Goal: Task Accomplishment & Management: Manage account settings

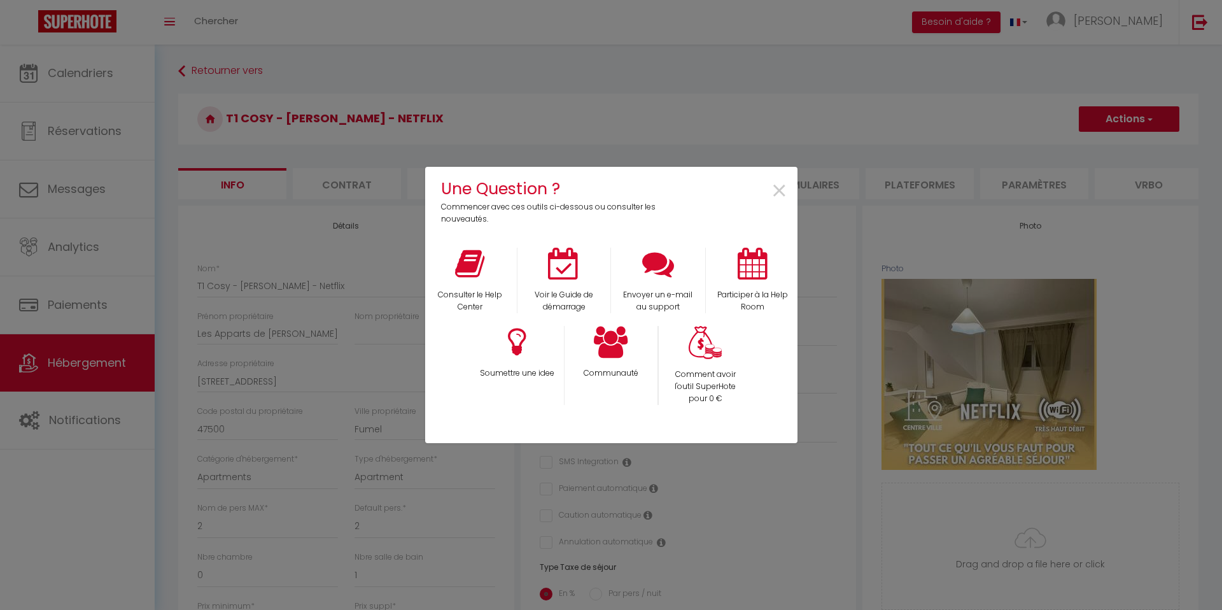
select select "2"
select select "1"
select select "16:00"
select select "23:45"
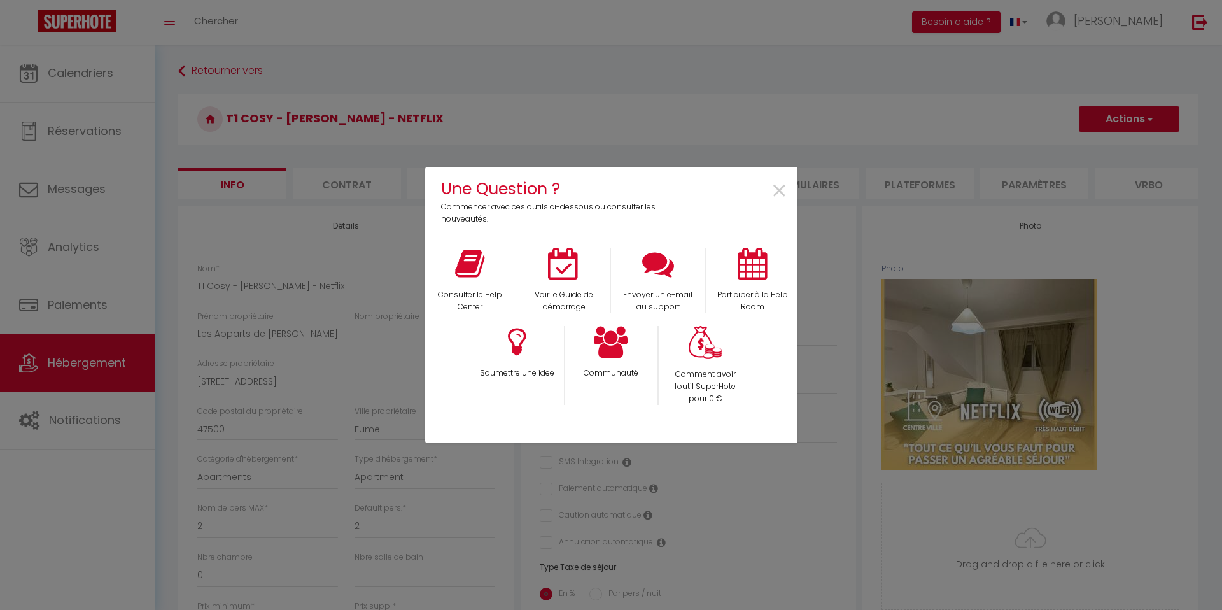
select select "11:00"
select select "30"
select select "120"
select select "28"
select select "53532"
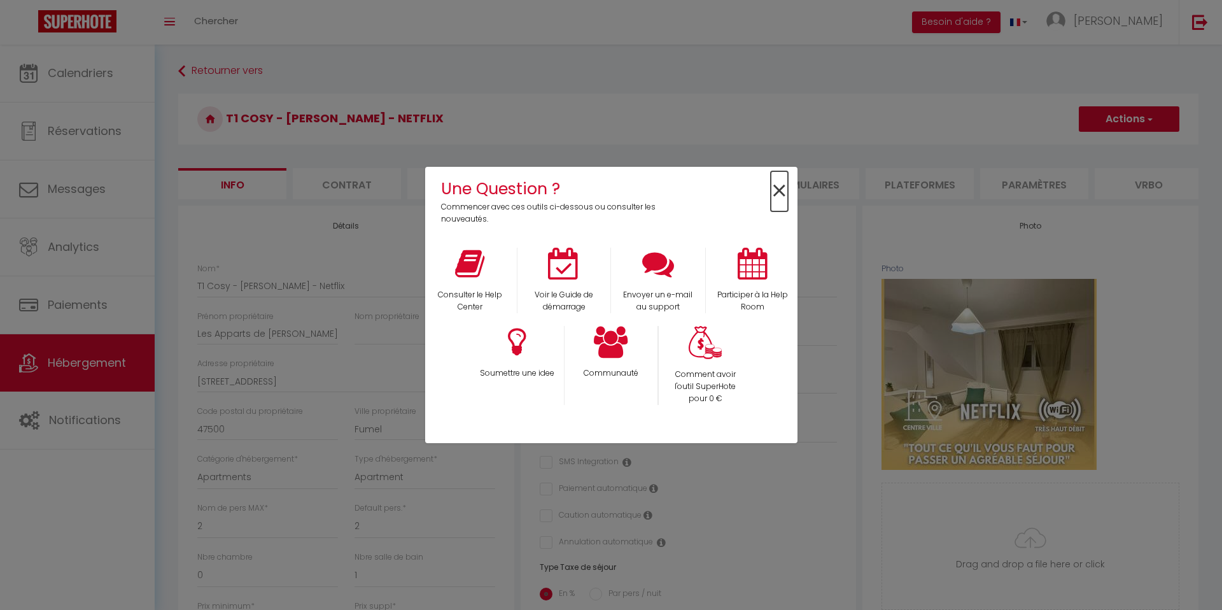
click at [773, 191] on span "×" at bounding box center [779, 191] width 17 height 40
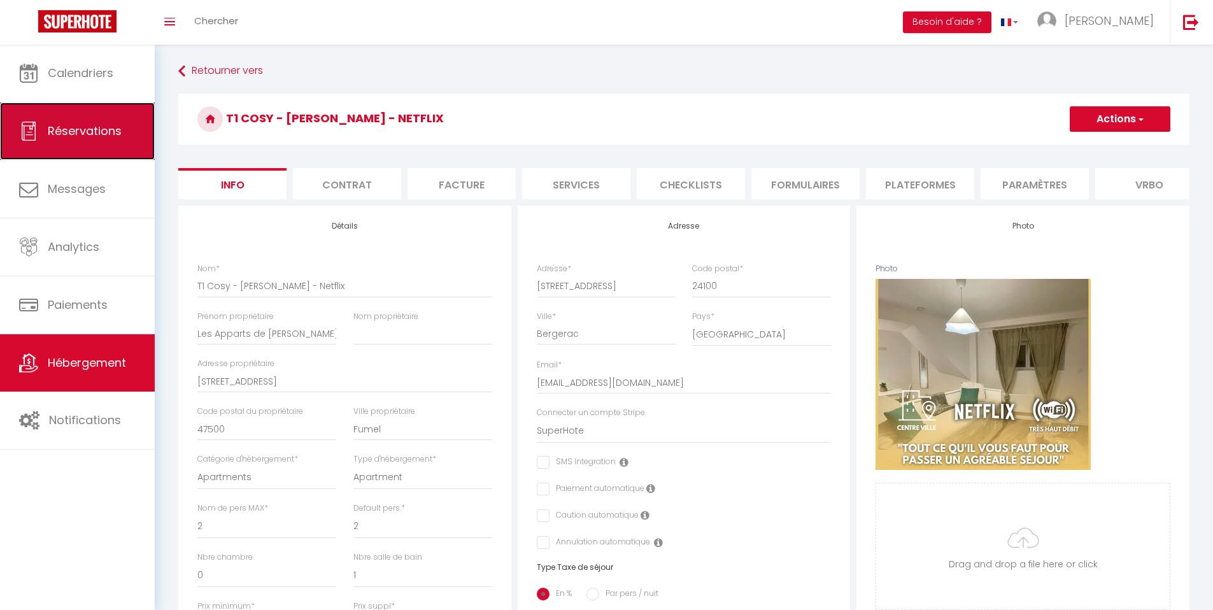
click at [91, 123] on span "Réservations" at bounding box center [85, 131] width 74 height 16
select select "not_cancelled"
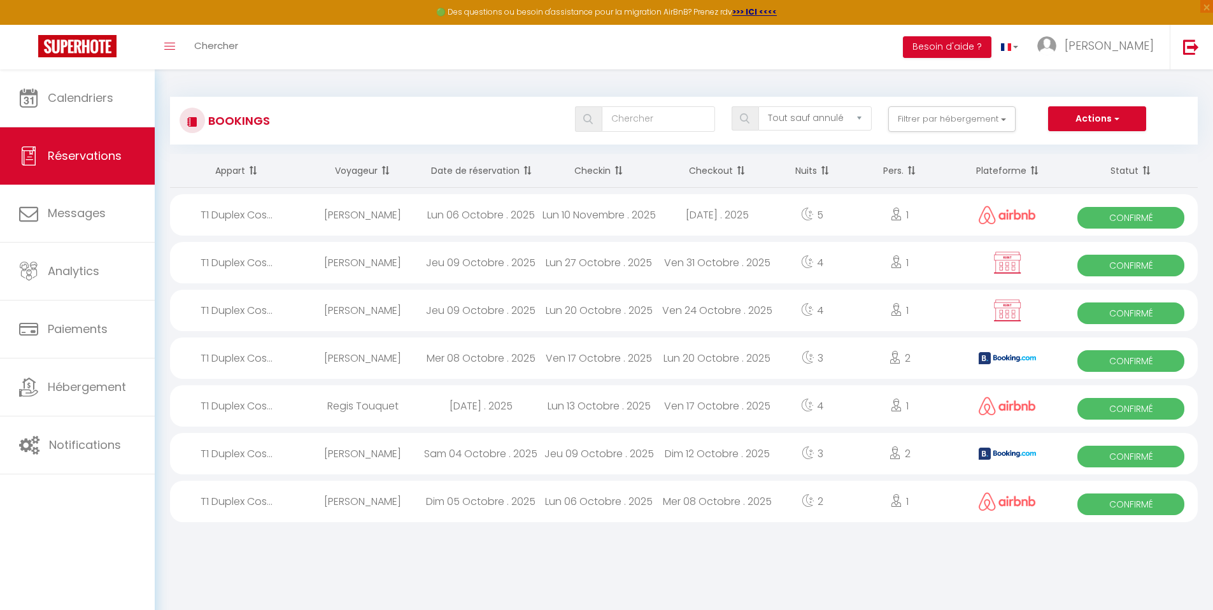
click at [342, 270] on div "Adriana Assorin" at bounding box center [363, 262] width 118 height 41
select select "OK"
select select "0"
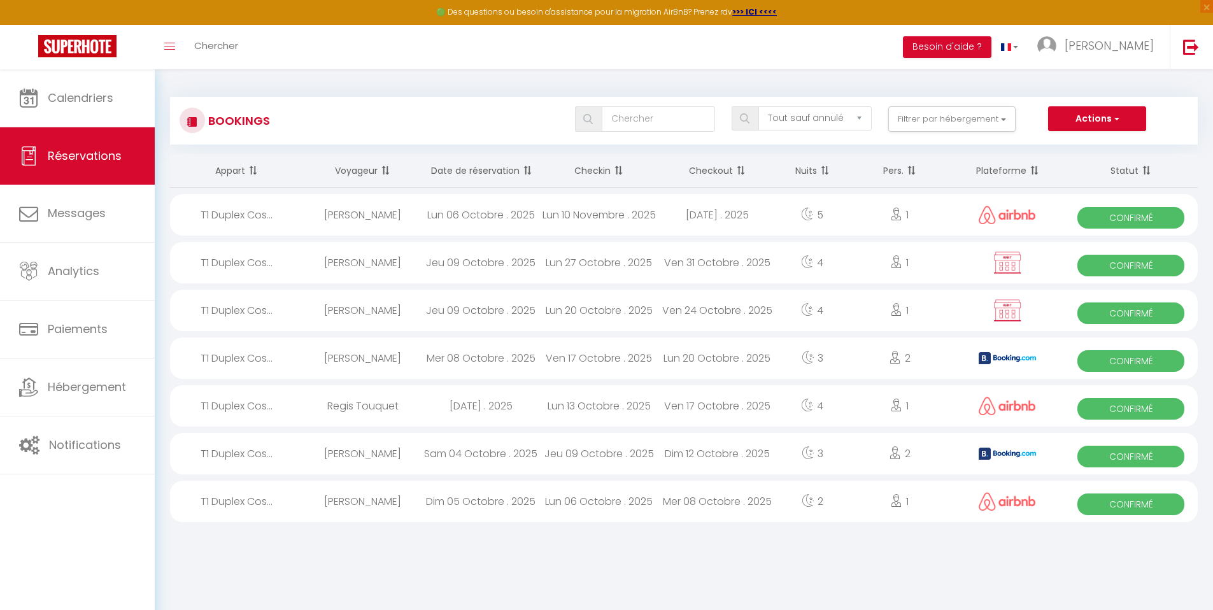
select select "1"
select select
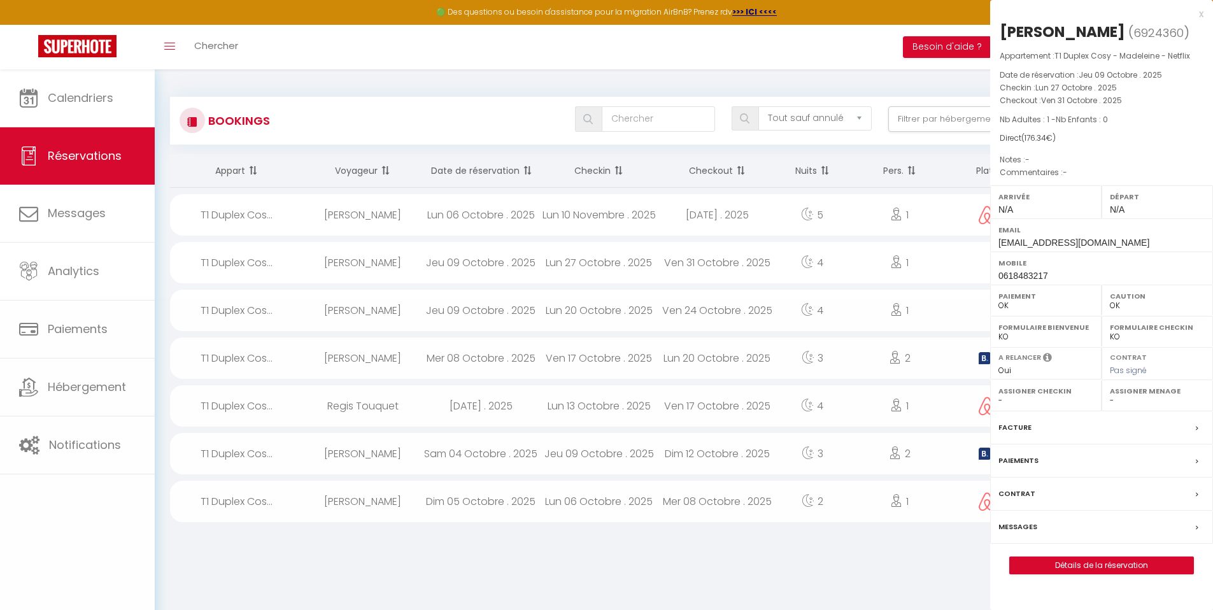
select select "53532"
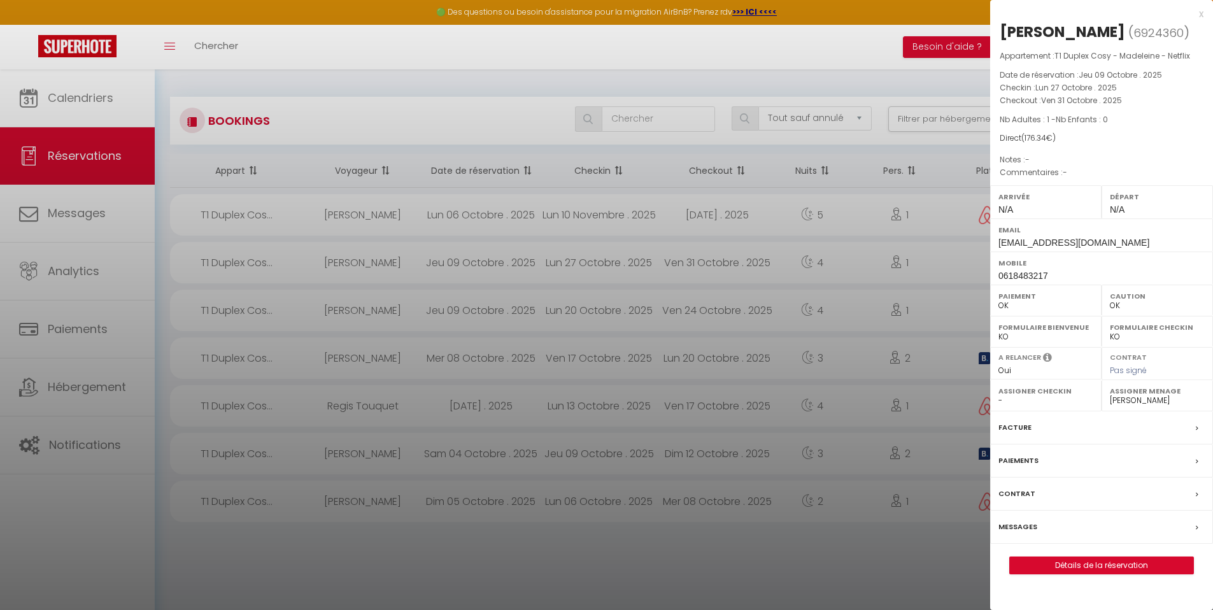
click at [342, 270] on div at bounding box center [606, 305] width 1213 height 610
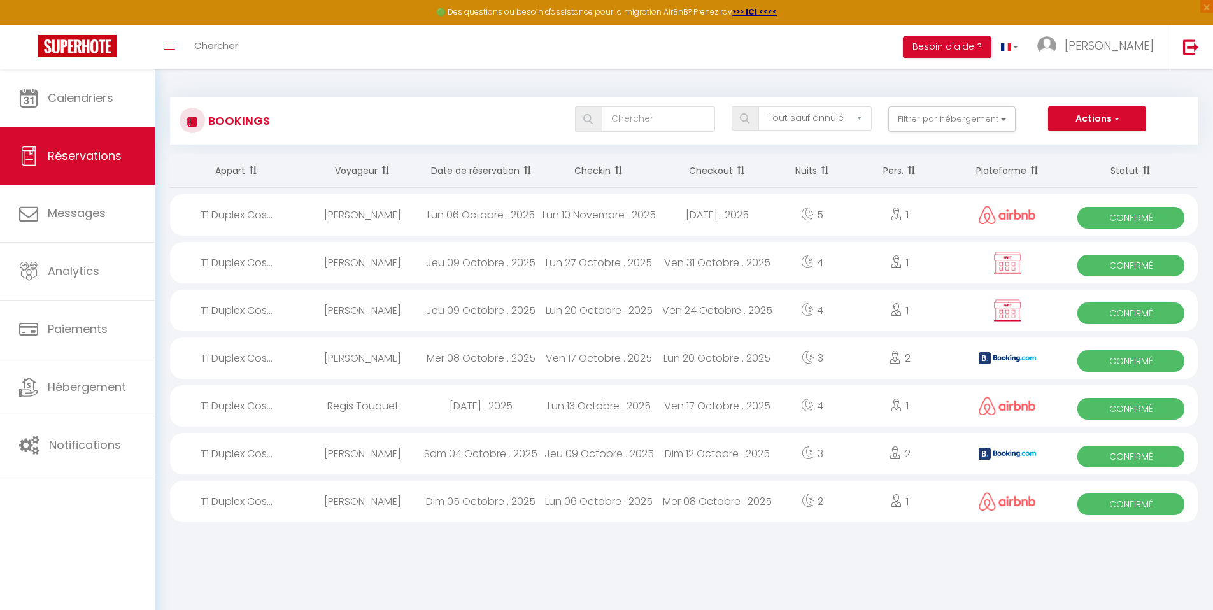
click at [342, 270] on div "Adriana Assorin" at bounding box center [363, 262] width 118 height 41
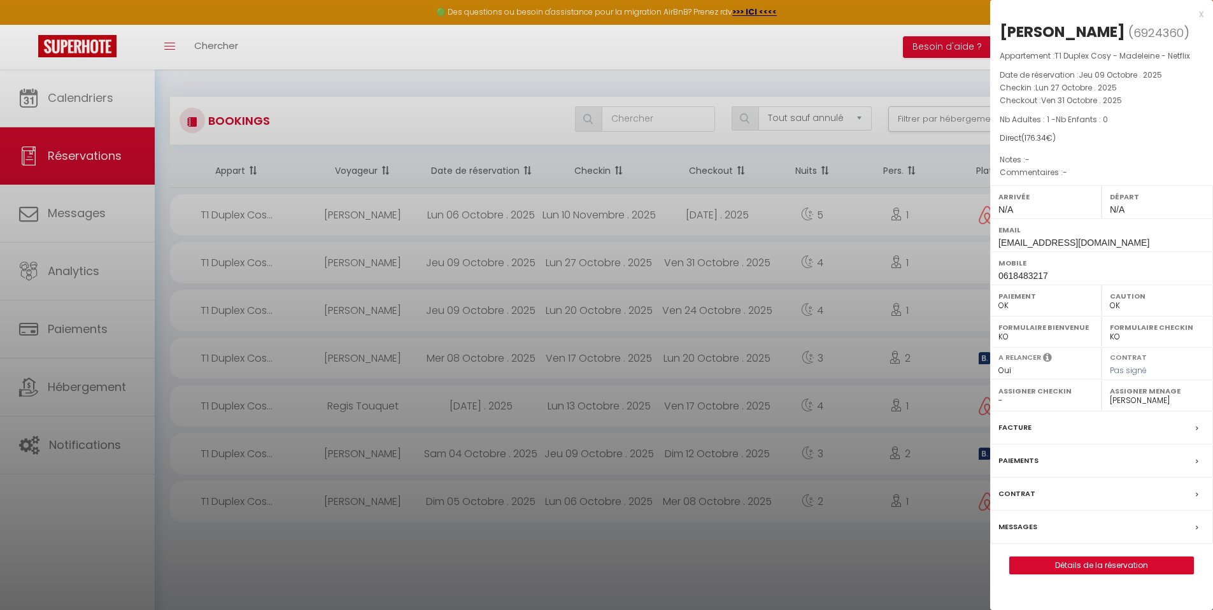
click at [1011, 211] on span "N/A" at bounding box center [1005, 209] width 15 height 10
click at [670, 308] on div at bounding box center [606, 305] width 1213 height 610
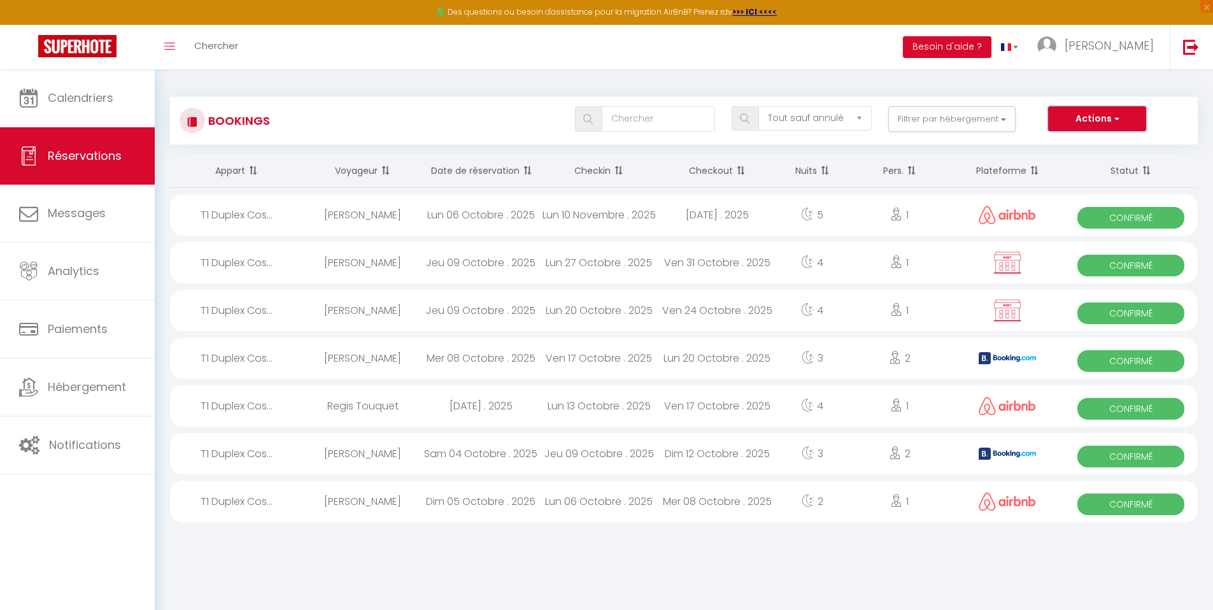
click at [1117, 118] on span "button" at bounding box center [1115, 118] width 8 height 13
click at [1101, 150] on link "Nouvelle Réservation" at bounding box center [1077, 146] width 136 height 17
select select
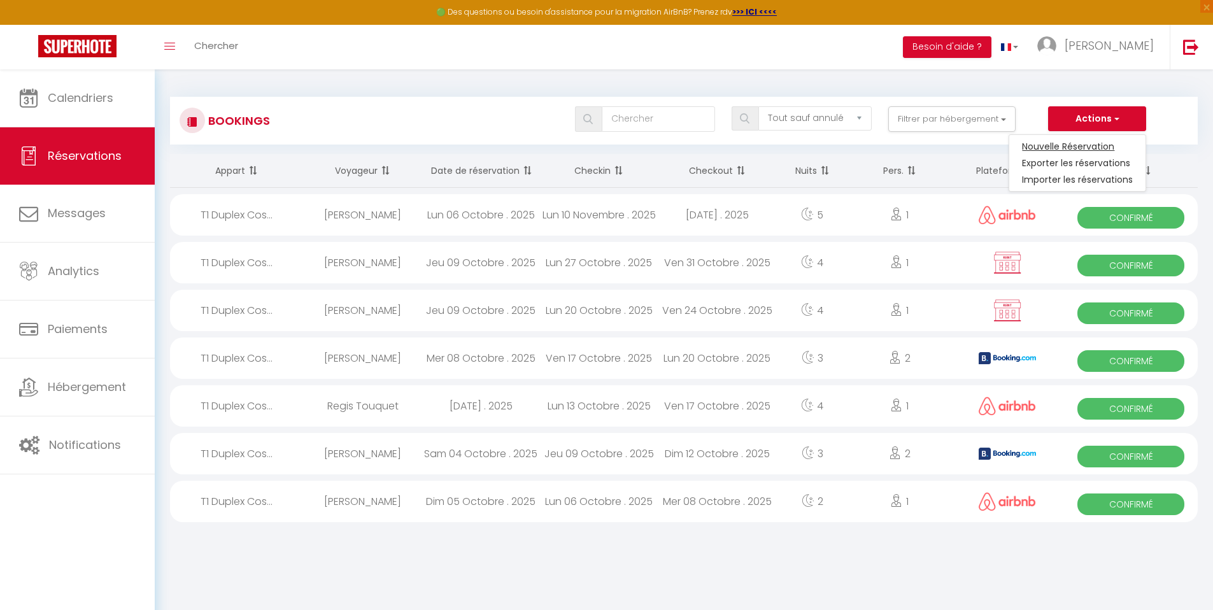
select select
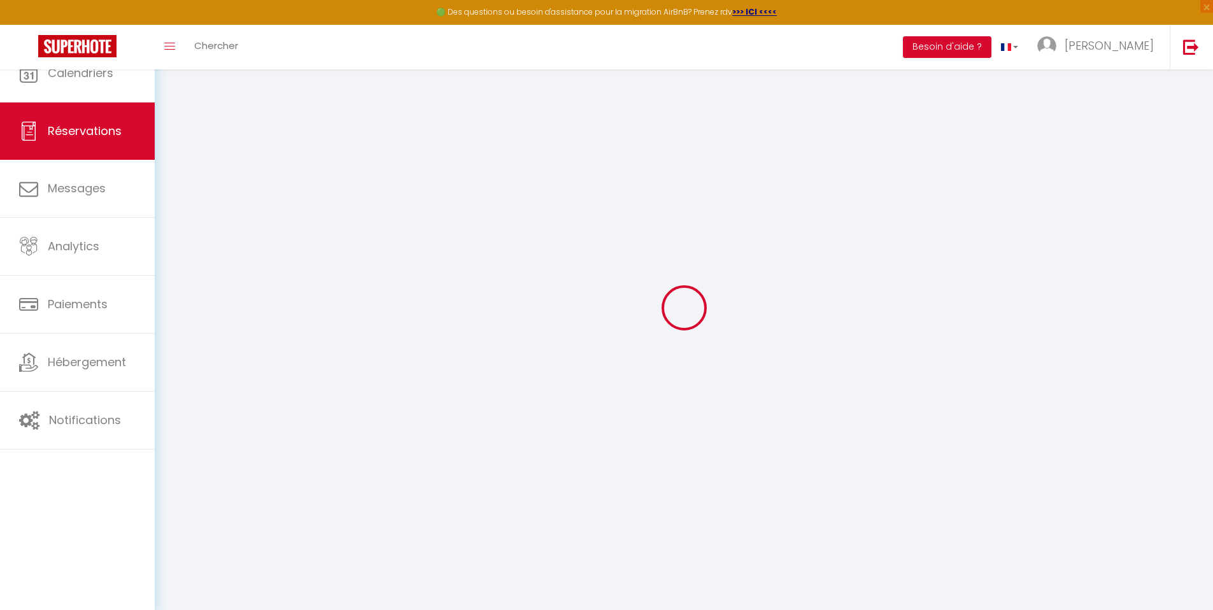
select select
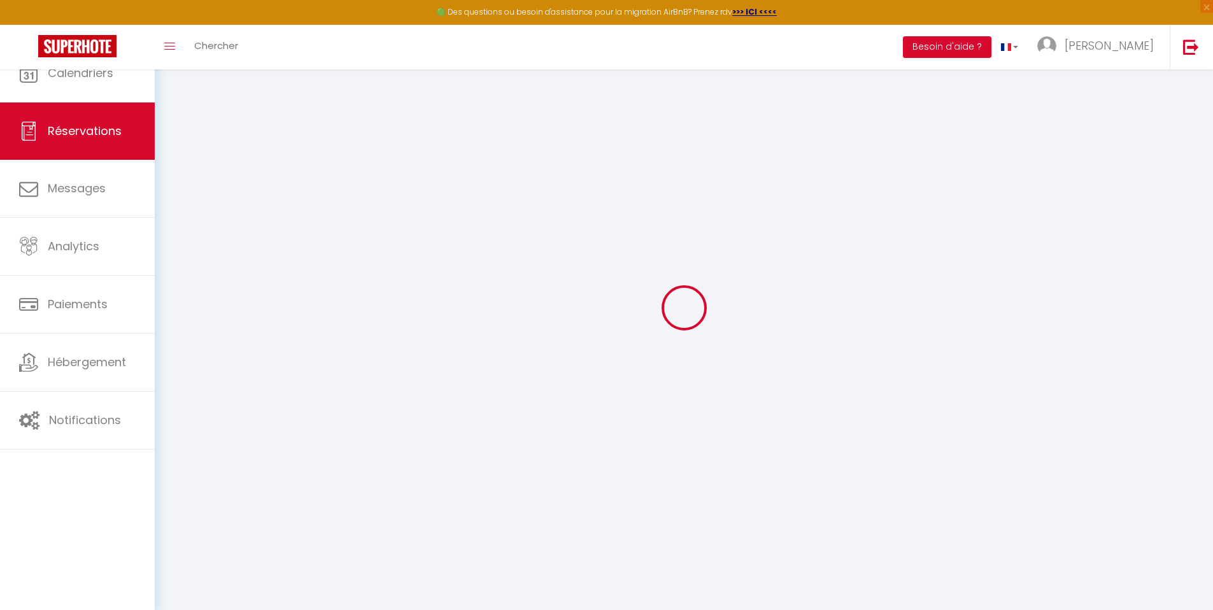
select select
checkbox input "false"
select select
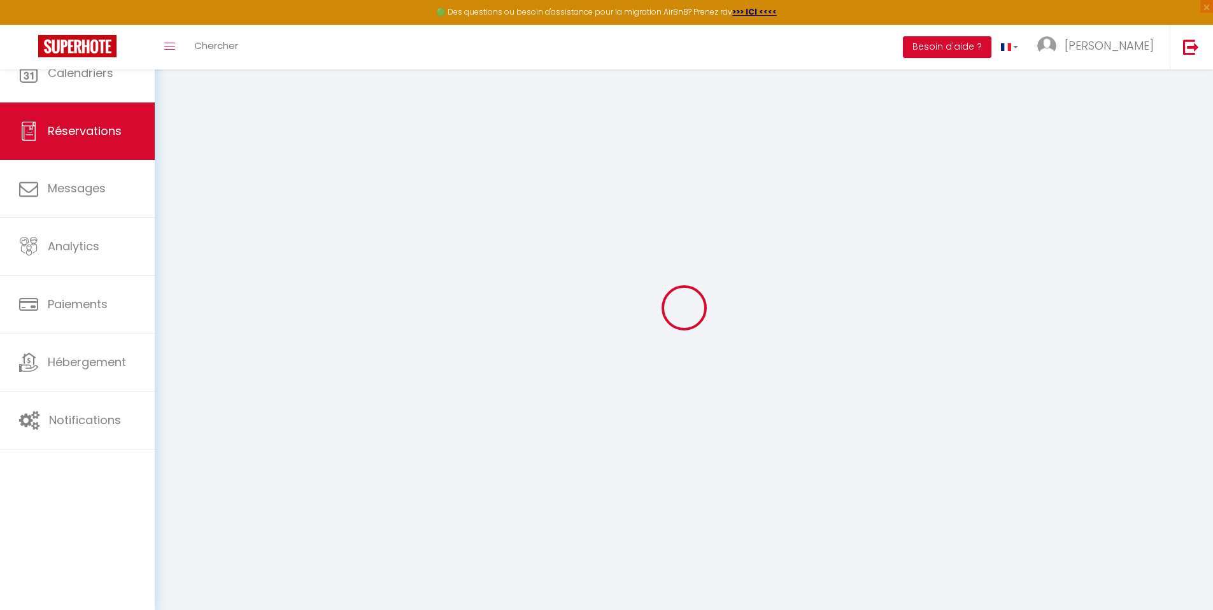
select select
checkbox input "false"
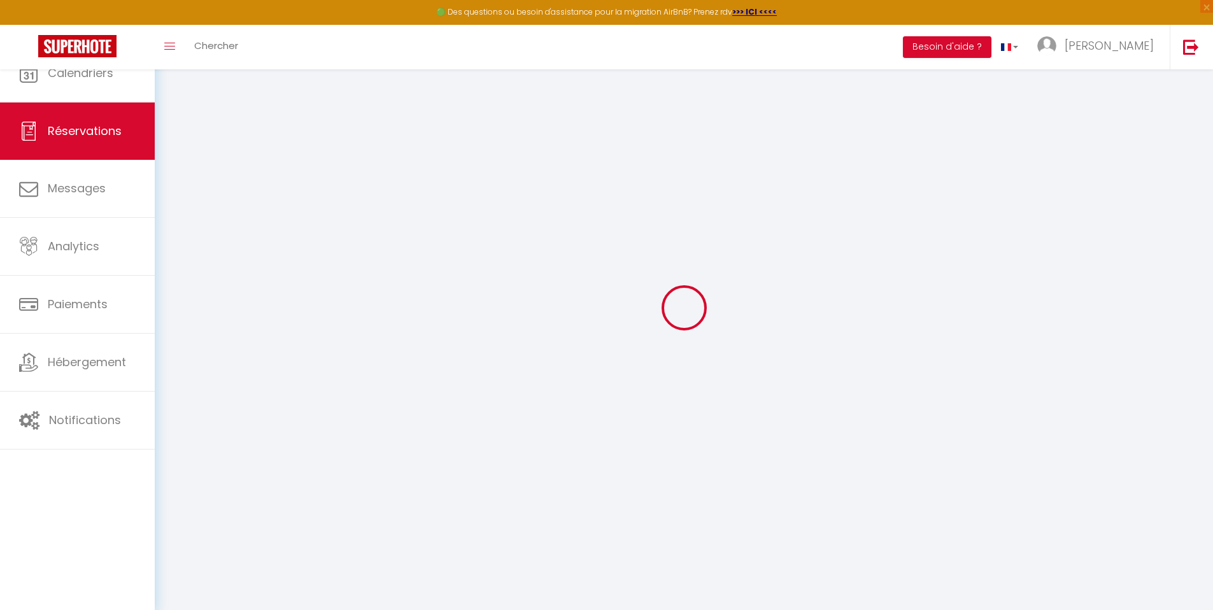
select select
checkbox input "false"
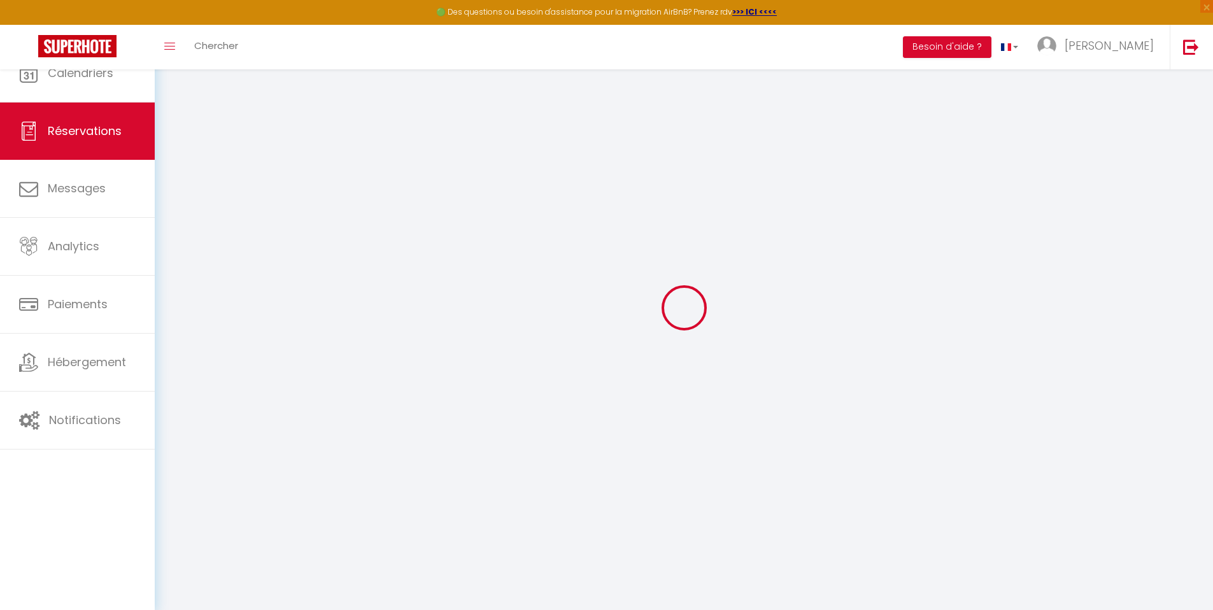
select select
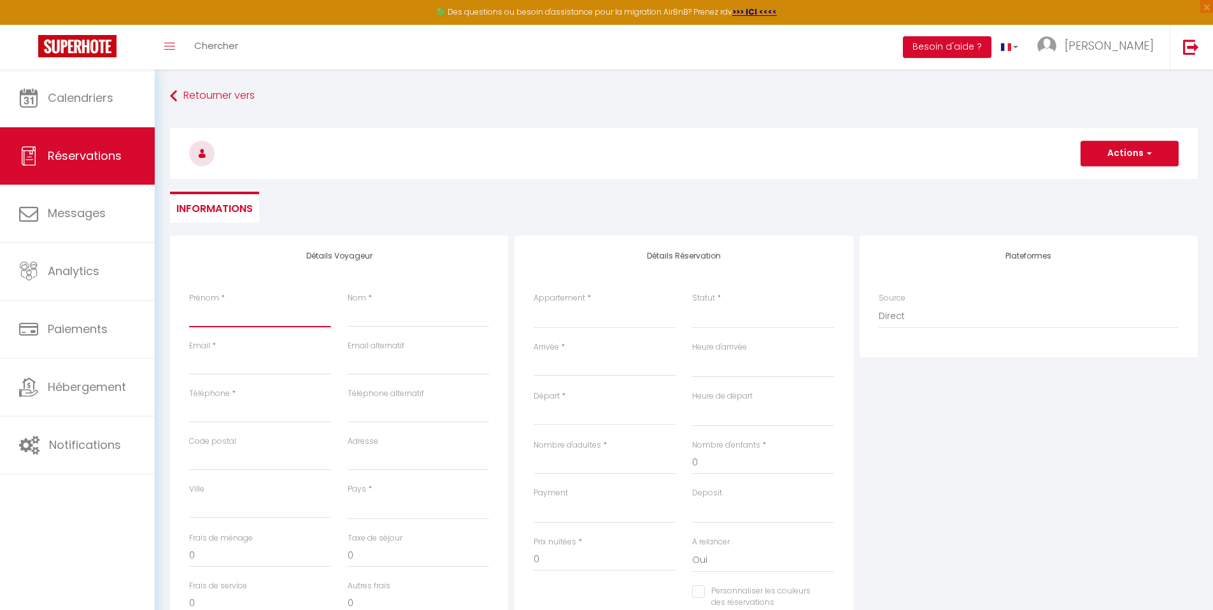
click at [244, 311] on input "Prénom" at bounding box center [260, 315] width 142 height 23
type input "A"
select select
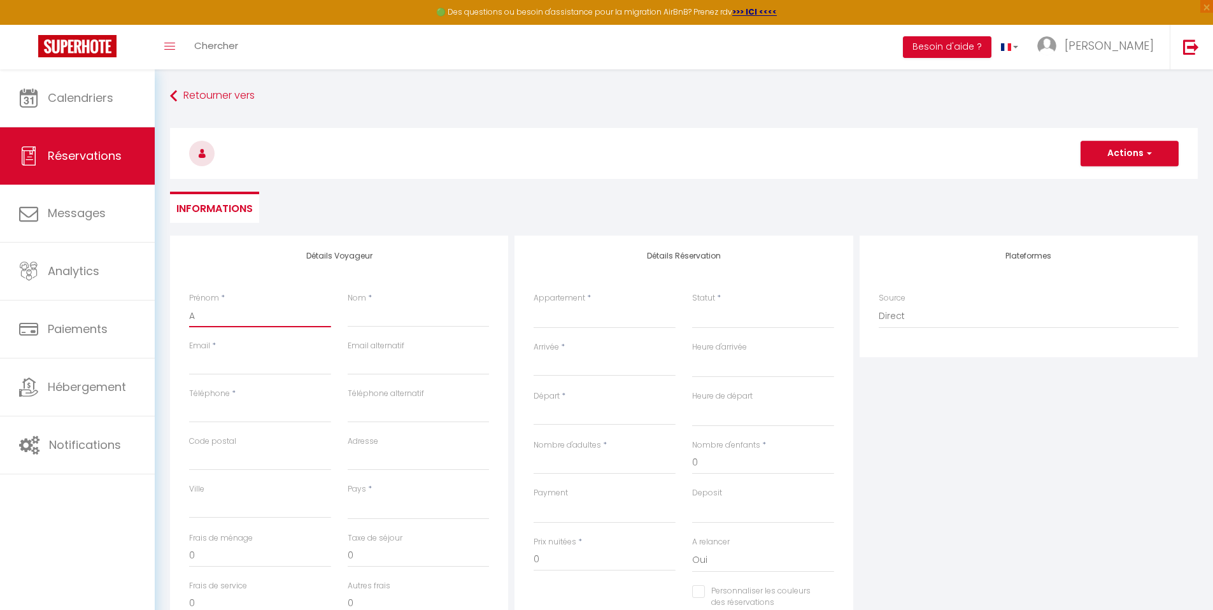
select select
checkbox input "false"
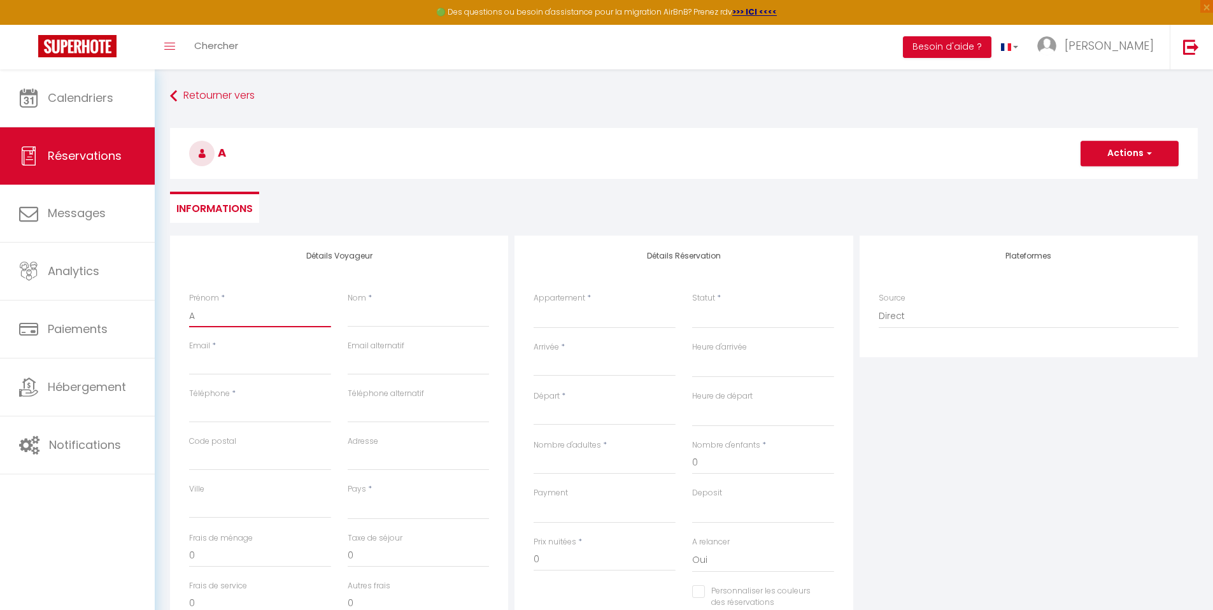
type input "Ad"
select select
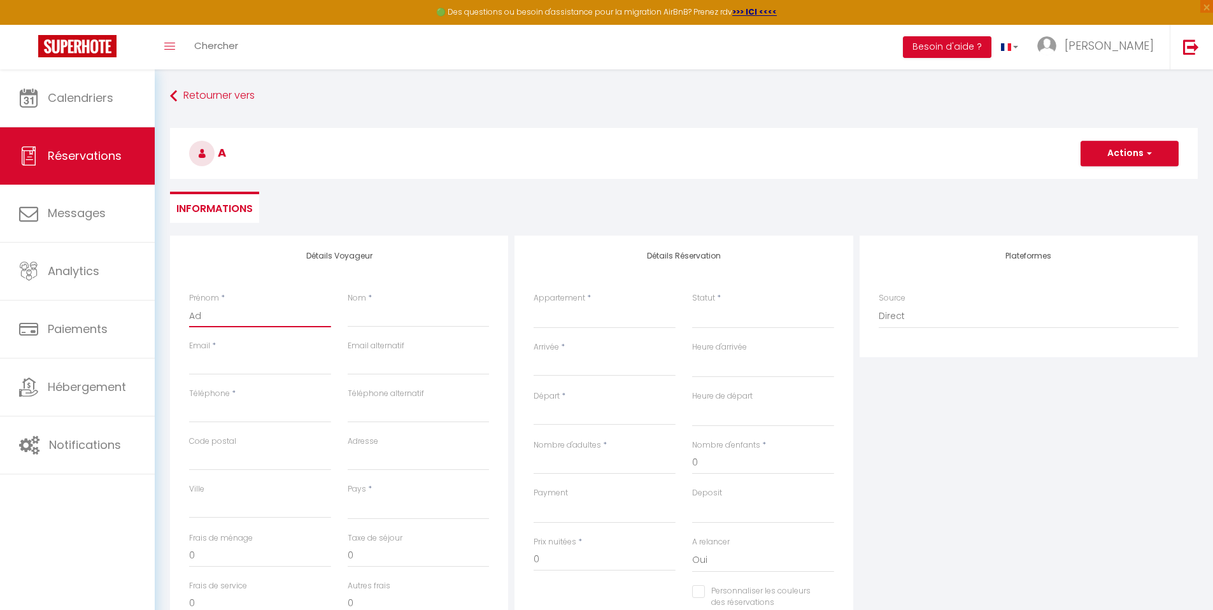
select select
checkbox input "false"
type input "Adr"
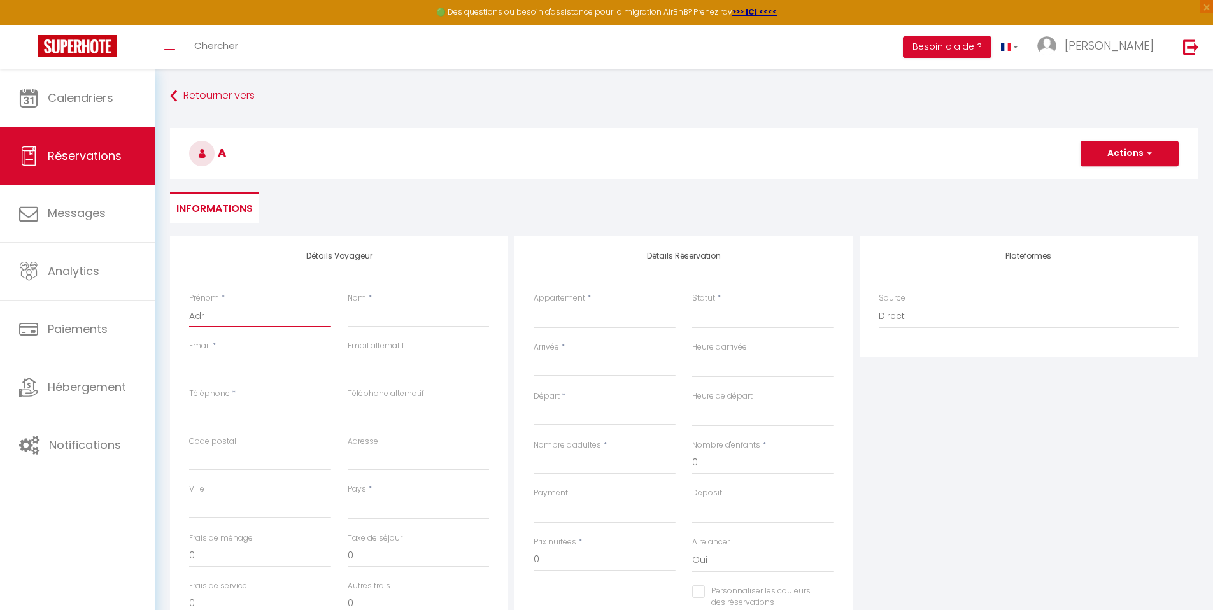
select select
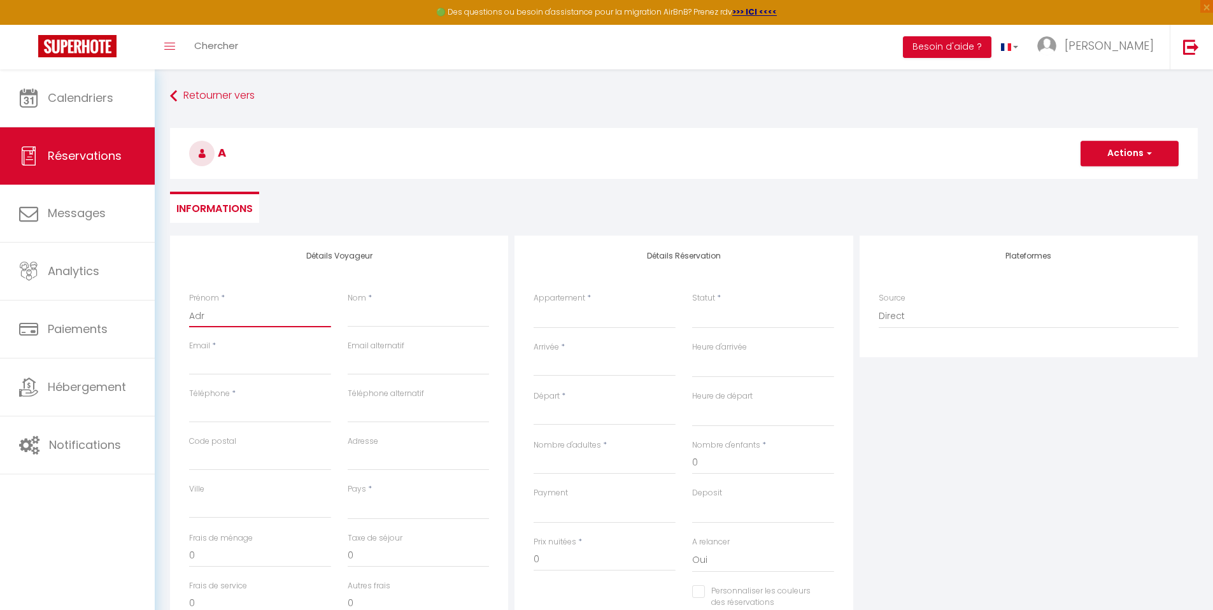
select select
checkbox input "false"
type input "Adra"
select select
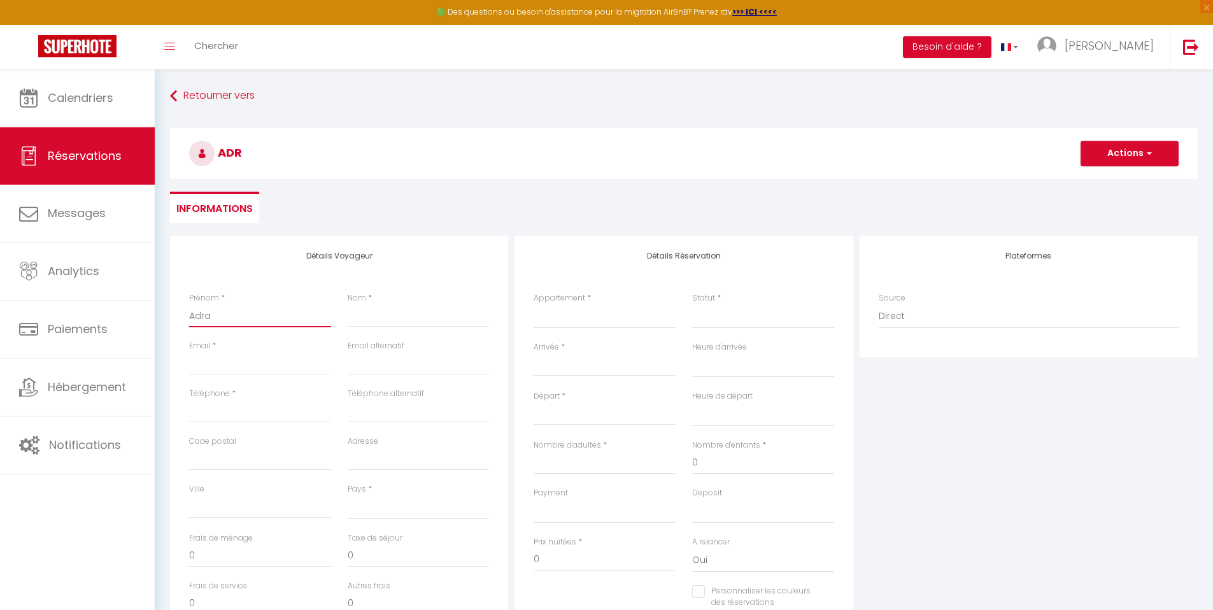
select select
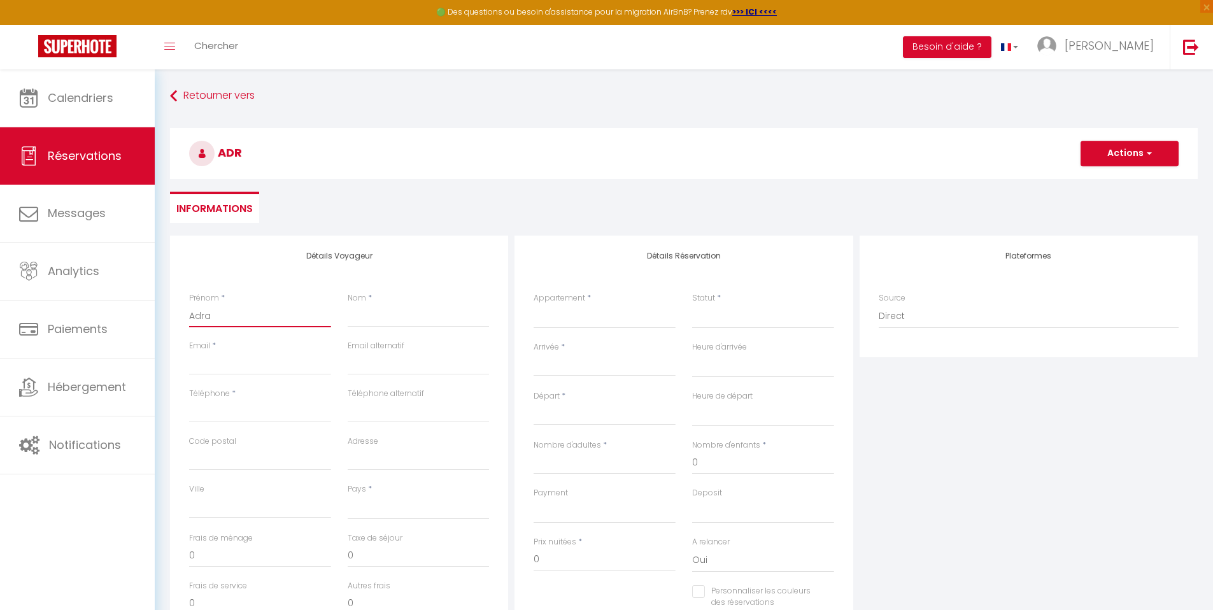
select select
checkbox input "false"
type input "Adr"
select select
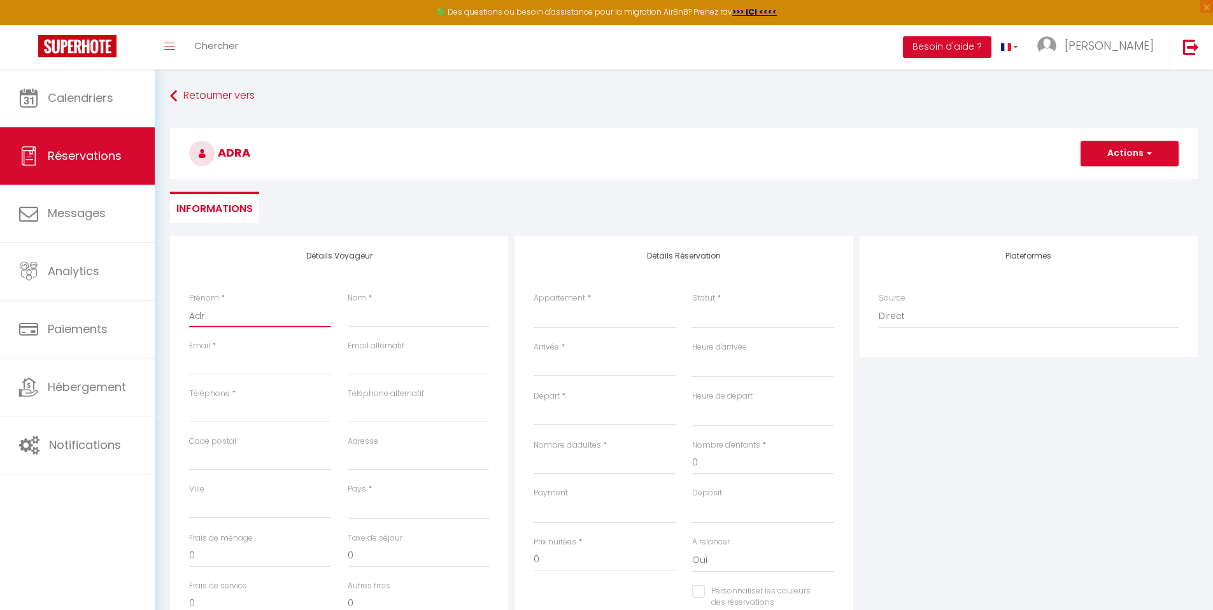
select select
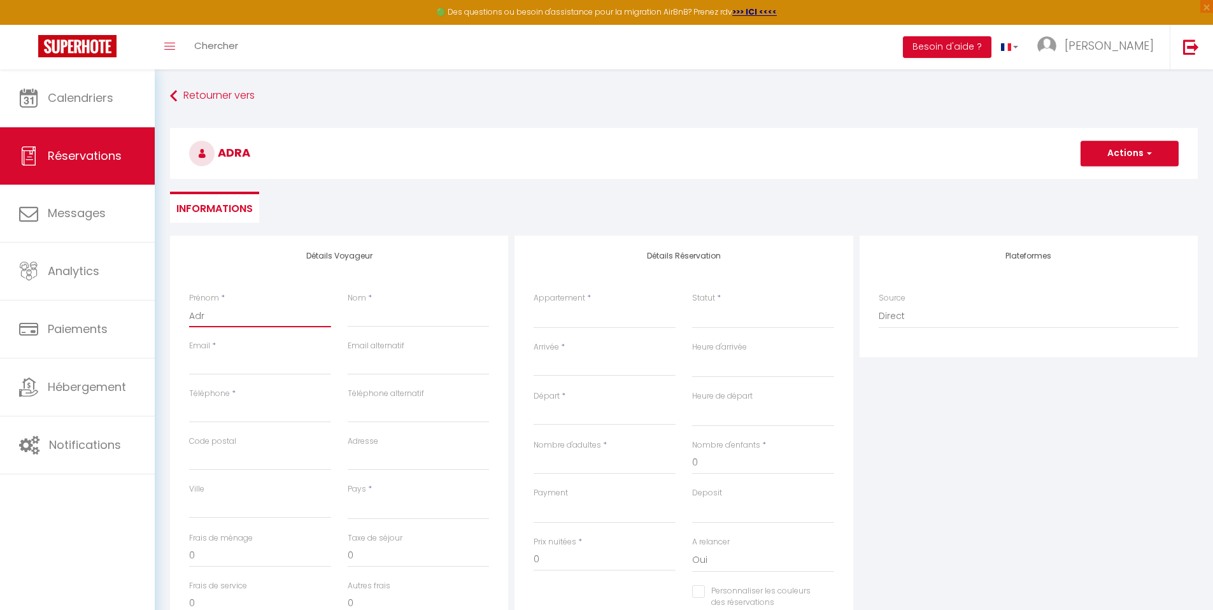
checkbox input "false"
type input "Adri"
select select
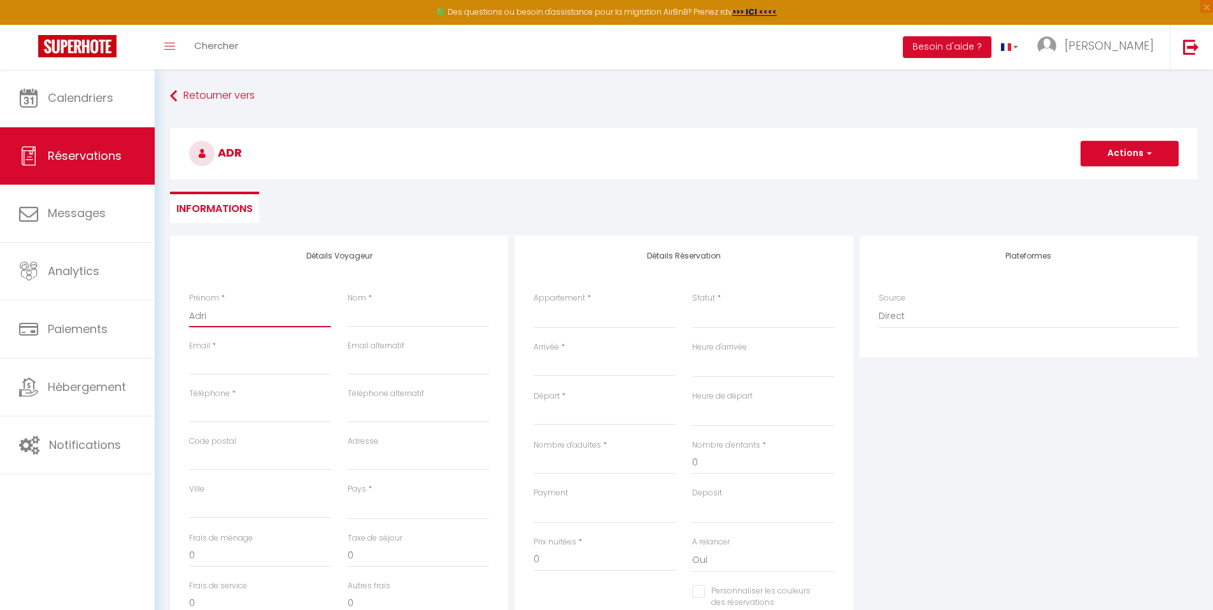
select select
checkbox input "false"
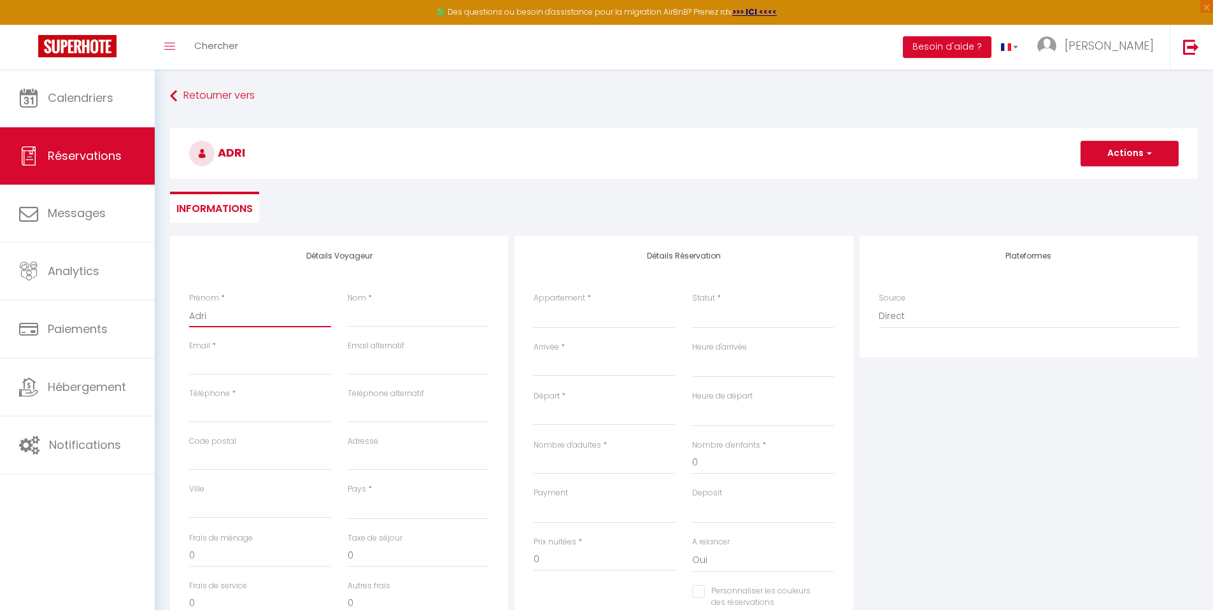
type input "Adria"
select select
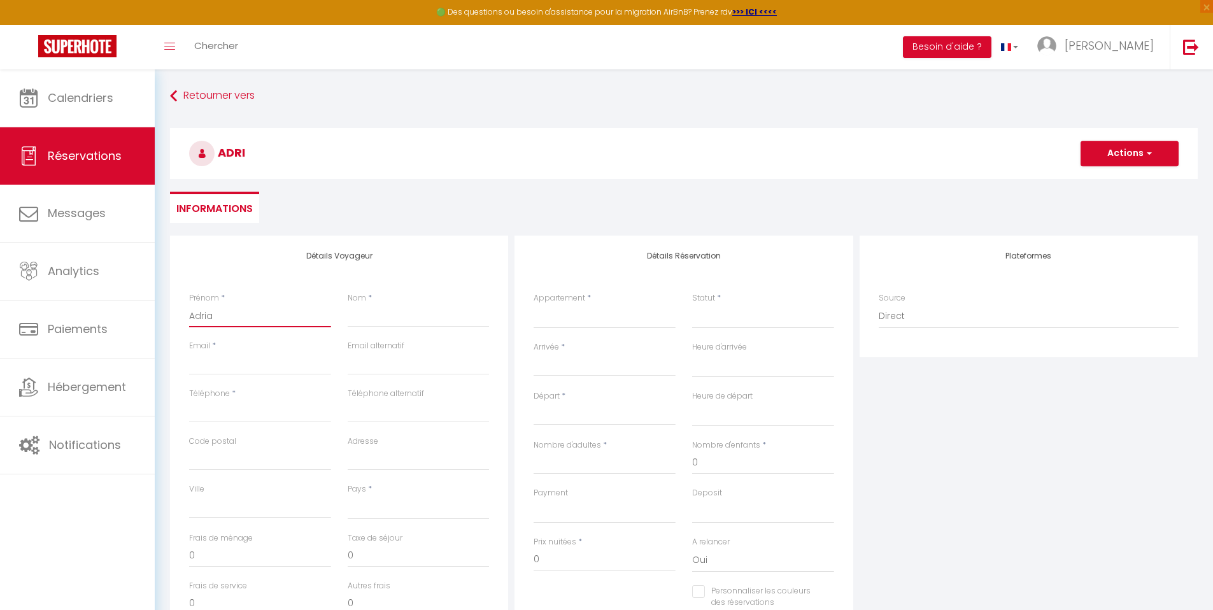
select select
checkbox input "false"
type input "Adrian"
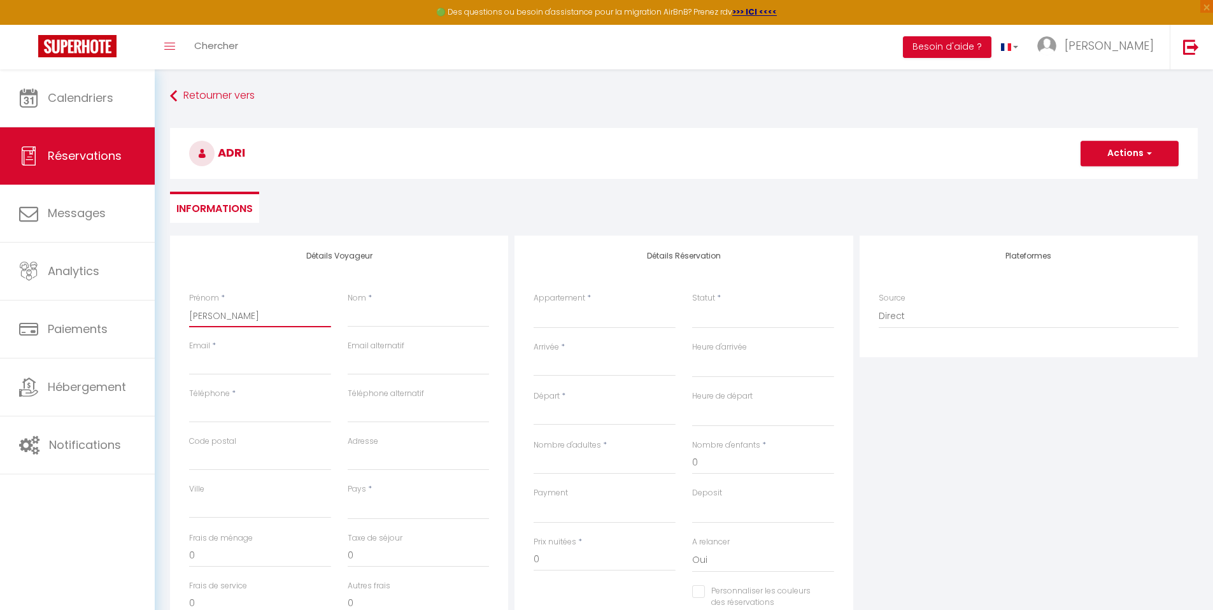
select select
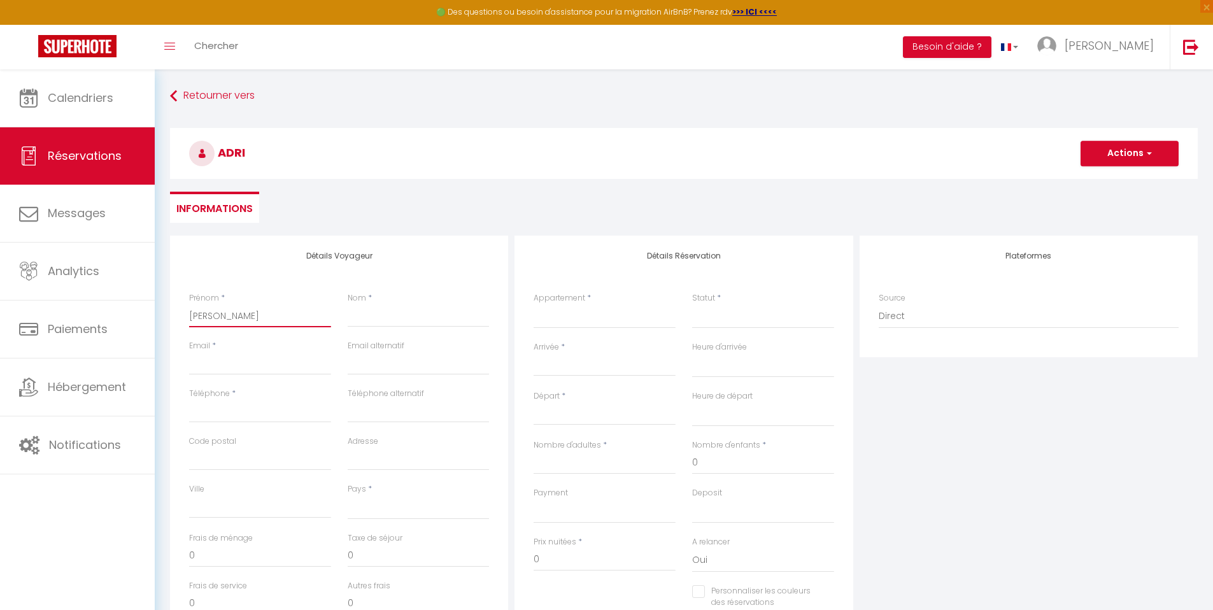
select select
checkbox input "false"
type input "[PERSON_NAME]"
select select
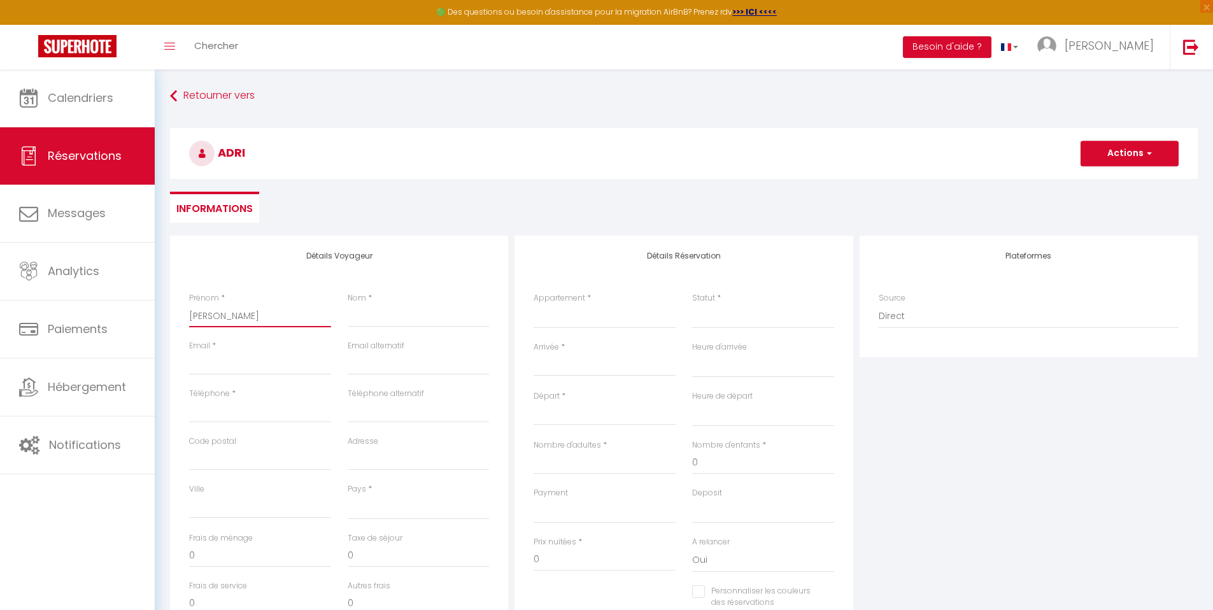
select select
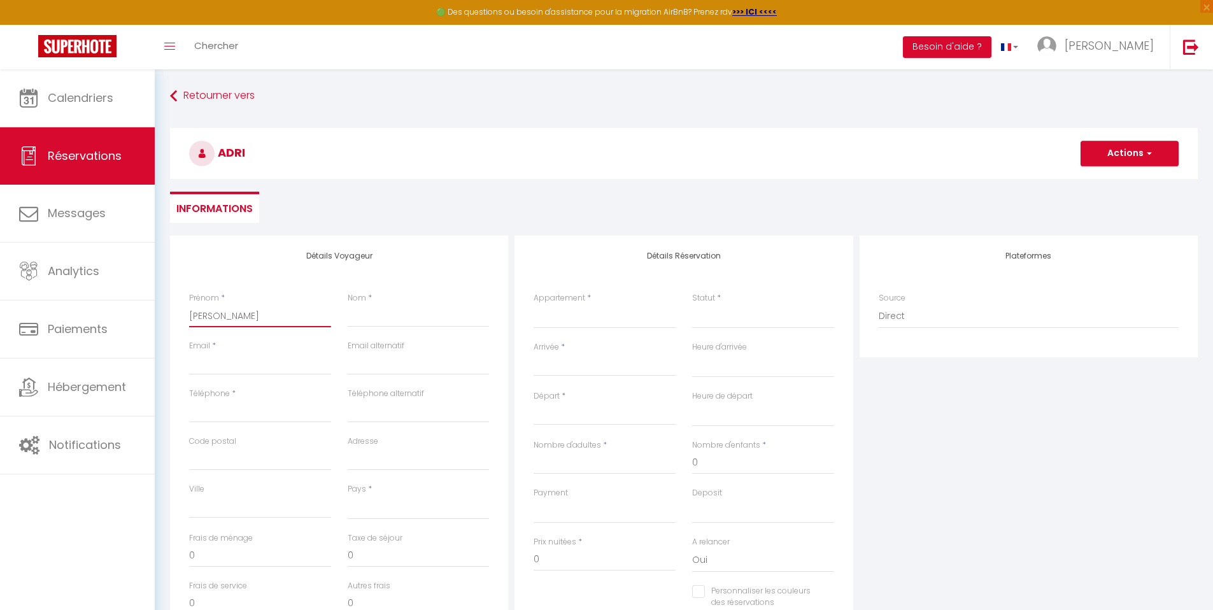
select select
checkbox input "false"
type input "[PERSON_NAME]"
type input "A"
select select
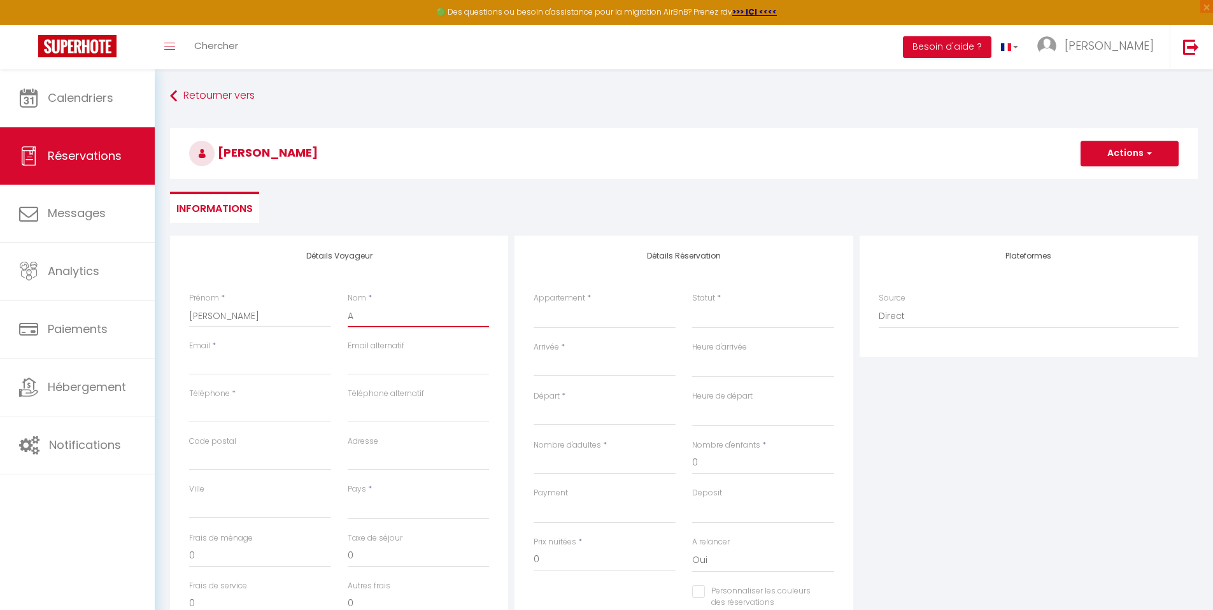
select select
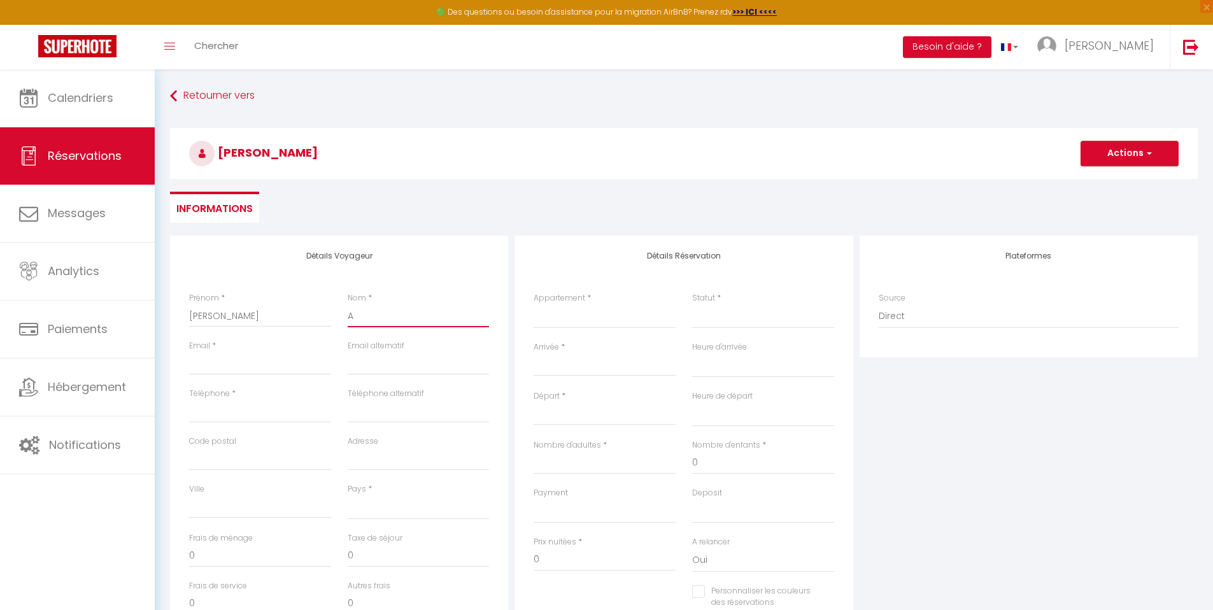
select select
checkbox input "false"
type input "As"
select select
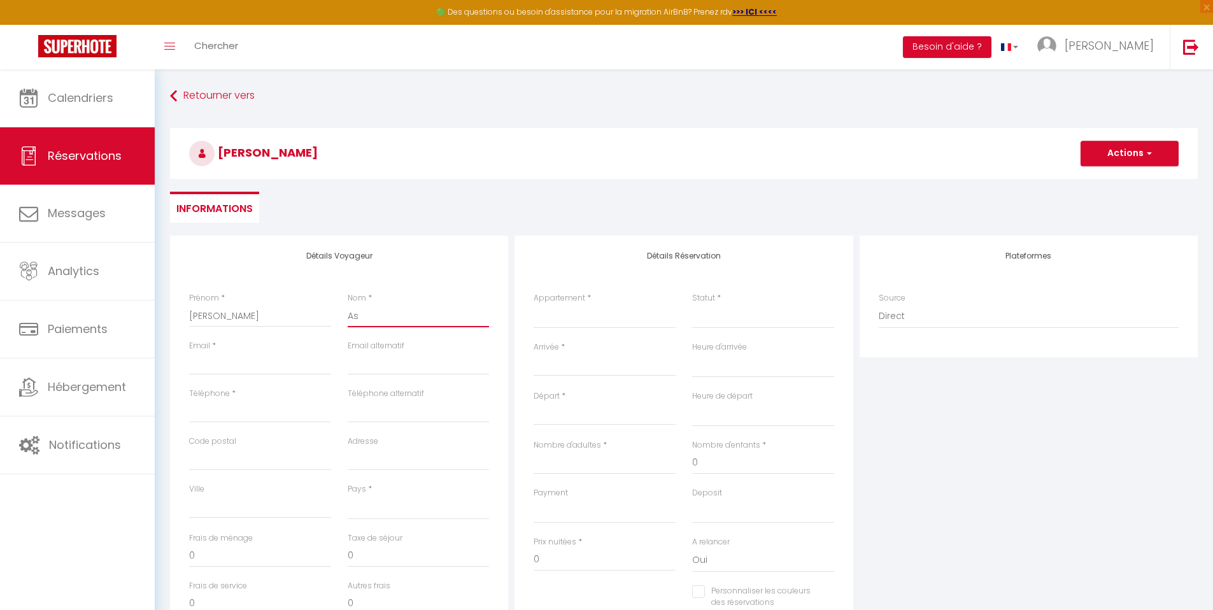
select select
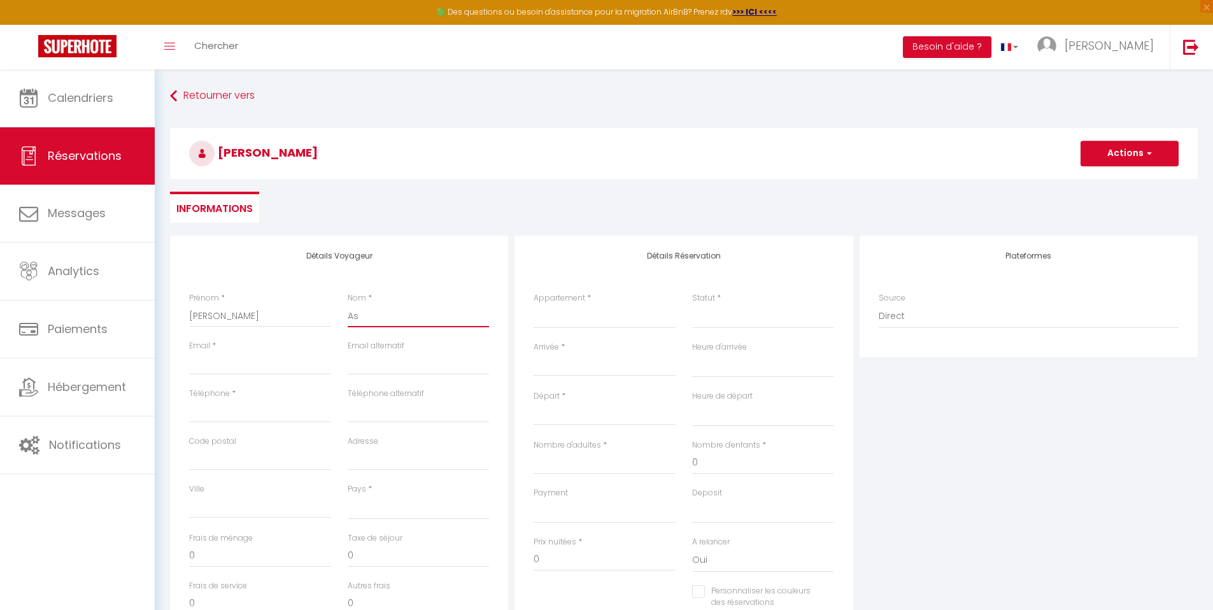
checkbox input "false"
type input "Ass"
select select
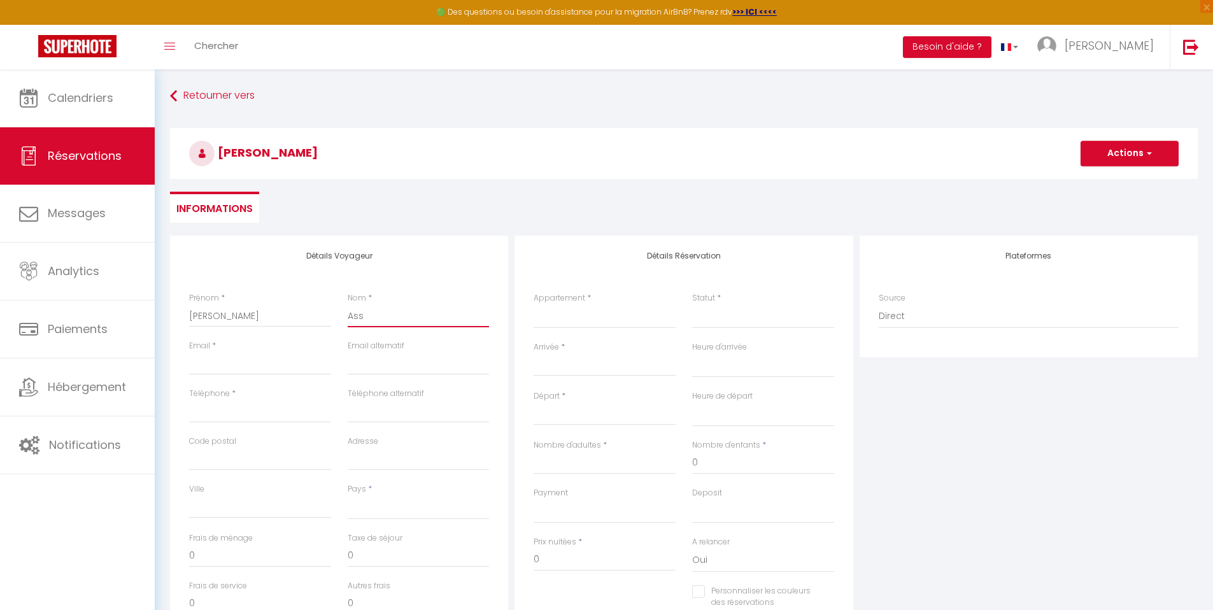
select select
checkbox input "false"
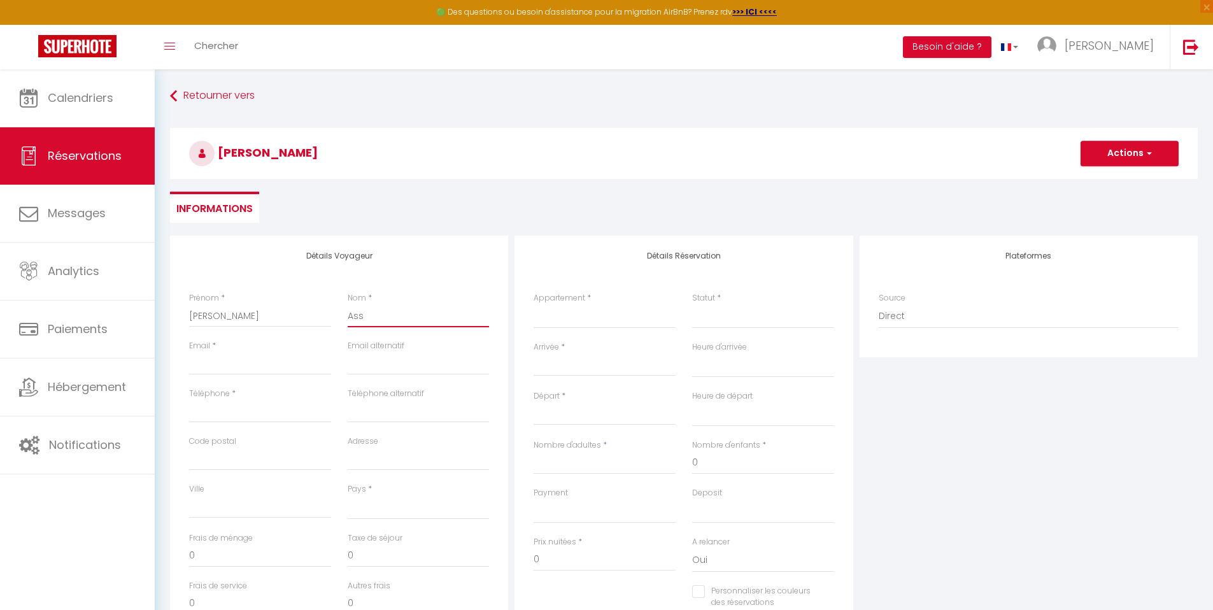
type input "Asso"
select select
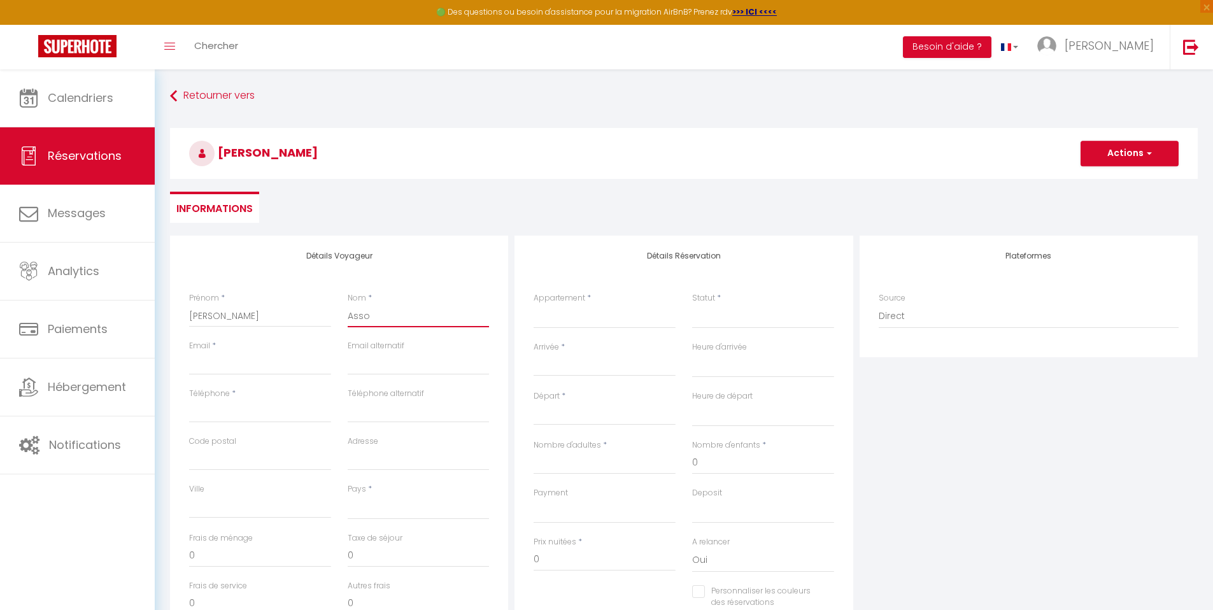
select select
checkbox input "false"
type input "Assor"
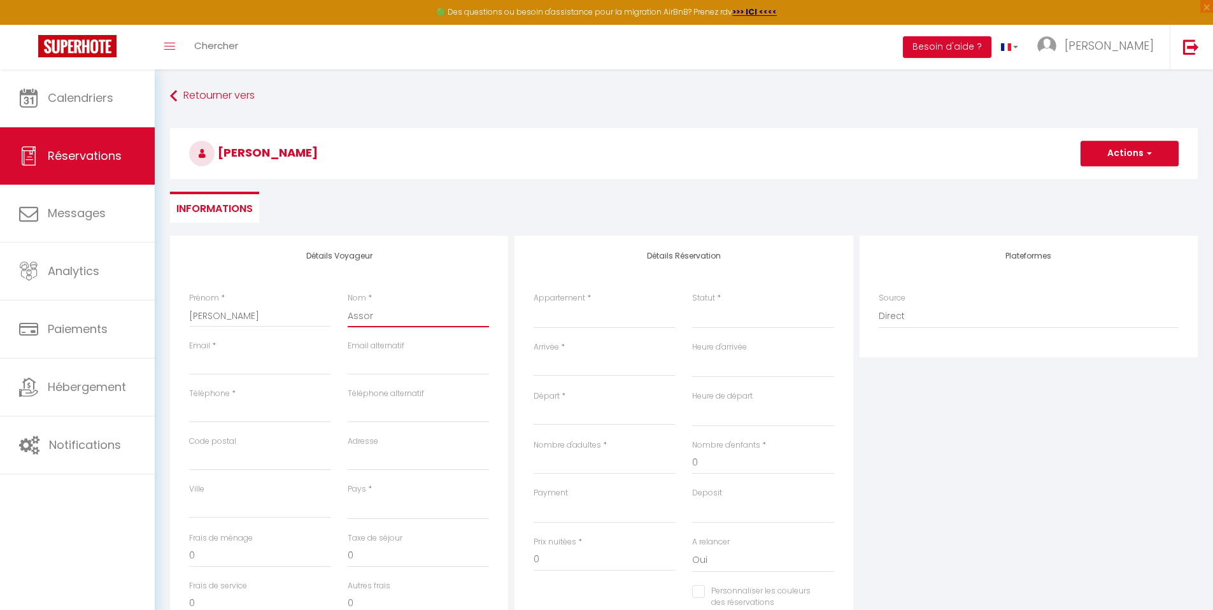
select select
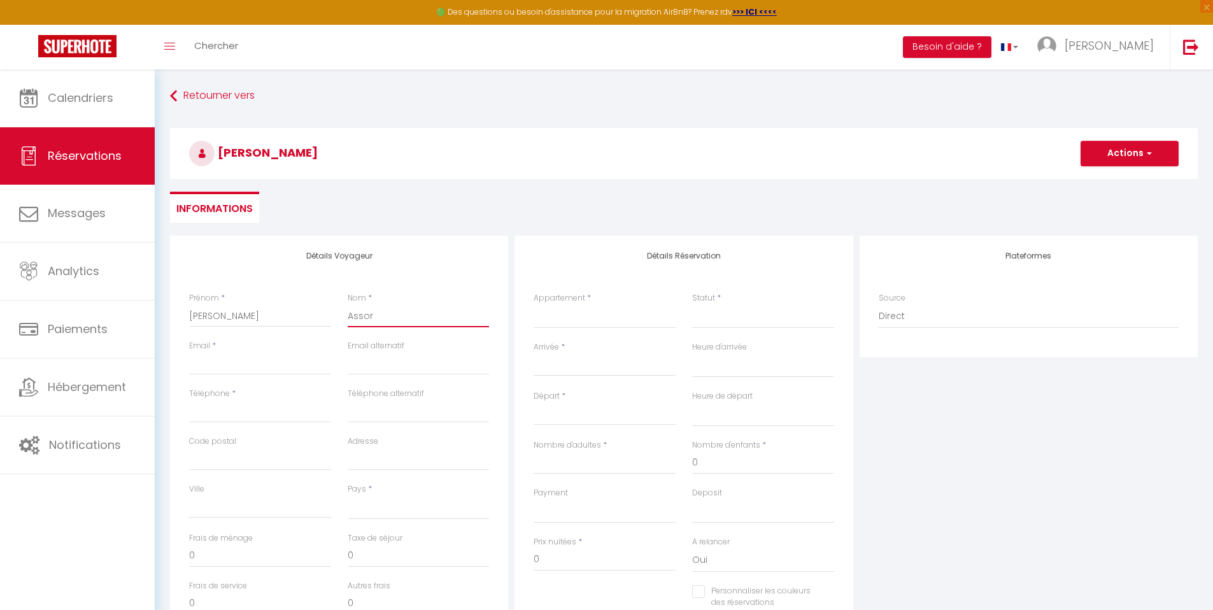
select select
checkbox input "false"
type input "Assori"
select select
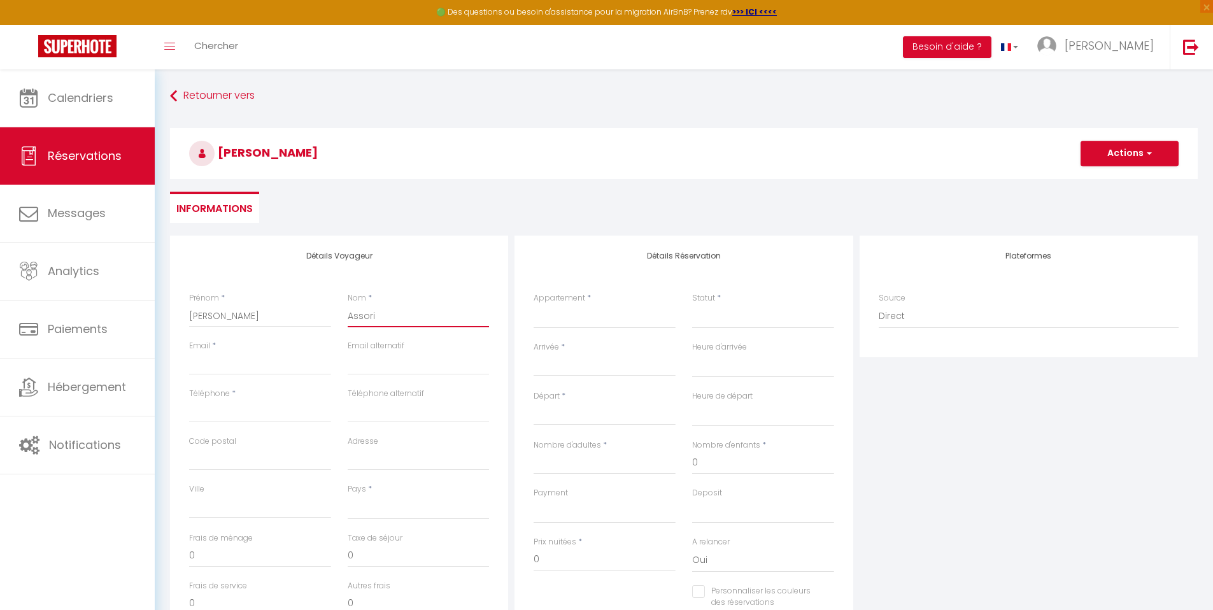
select select
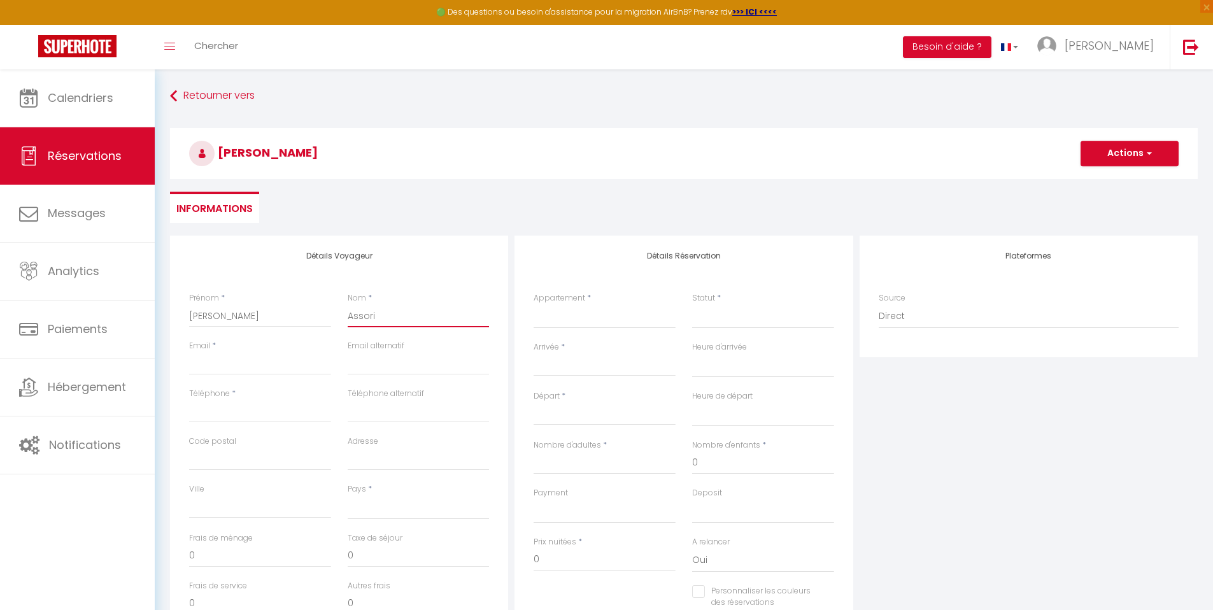
select select
checkbox input "false"
type input "Assorin"
select select
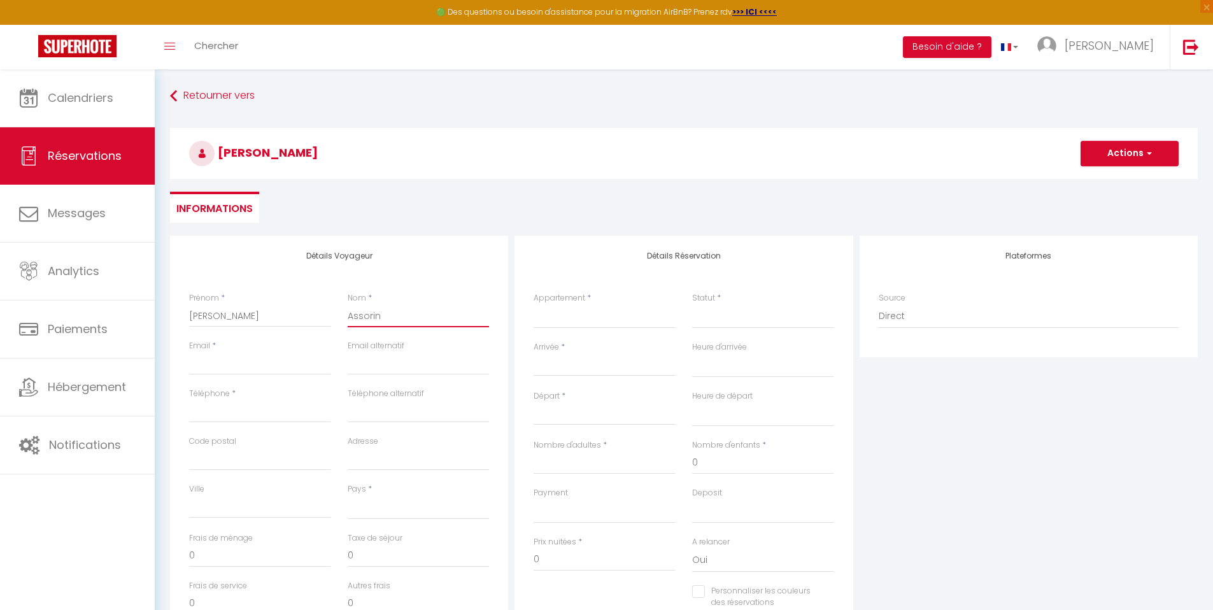
select select
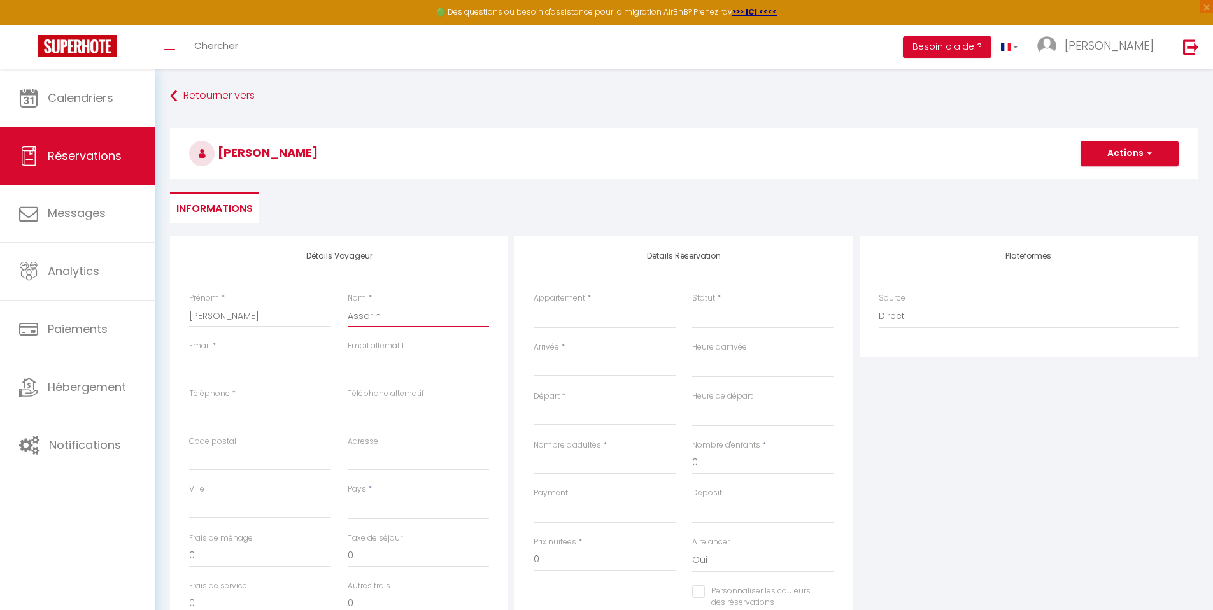
checkbox input "false"
type input "Assorin"
paste input "[EMAIL_ADDRESS][DOMAIN_NAME]"
type input "[EMAIL_ADDRESS][DOMAIN_NAME]"
select select
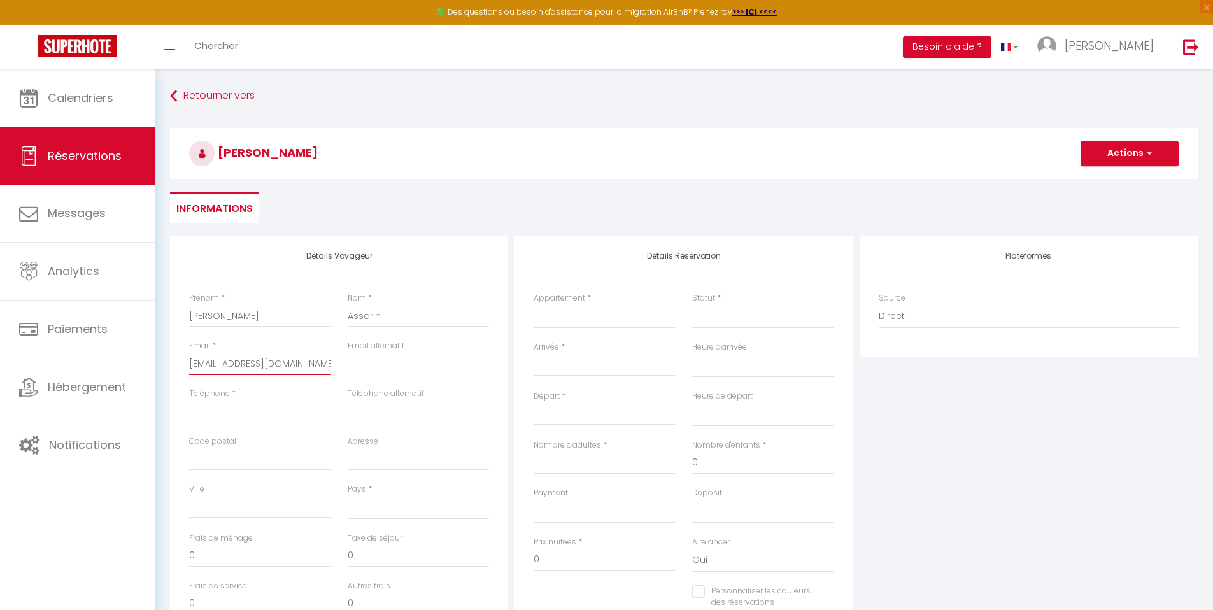
select select
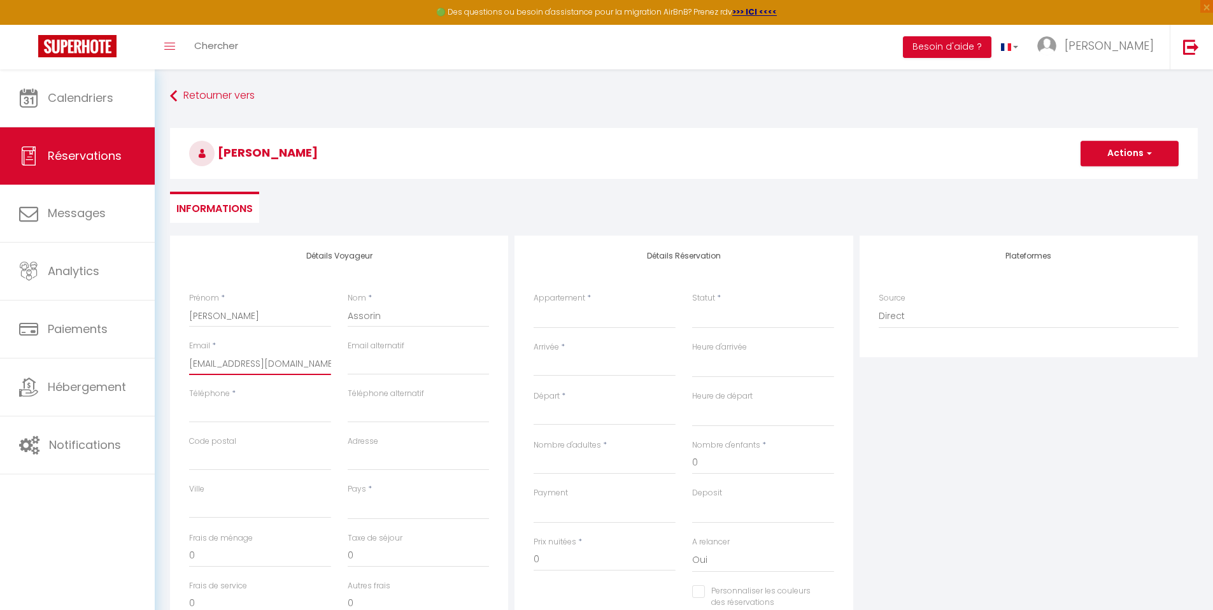
select select
checkbox input "false"
click at [388, 505] on select "France Portugal Afghanistan Albania Algeria American Samoa Andorra Angola Angui…" at bounding box center [419, 507] width 142 height 24
click at [348, 495] on select "France Portugal Afghanistan Albania Algeria American Samoa Andorra Angola Angui…" at bounding box center [419, 507] width 142 height 24
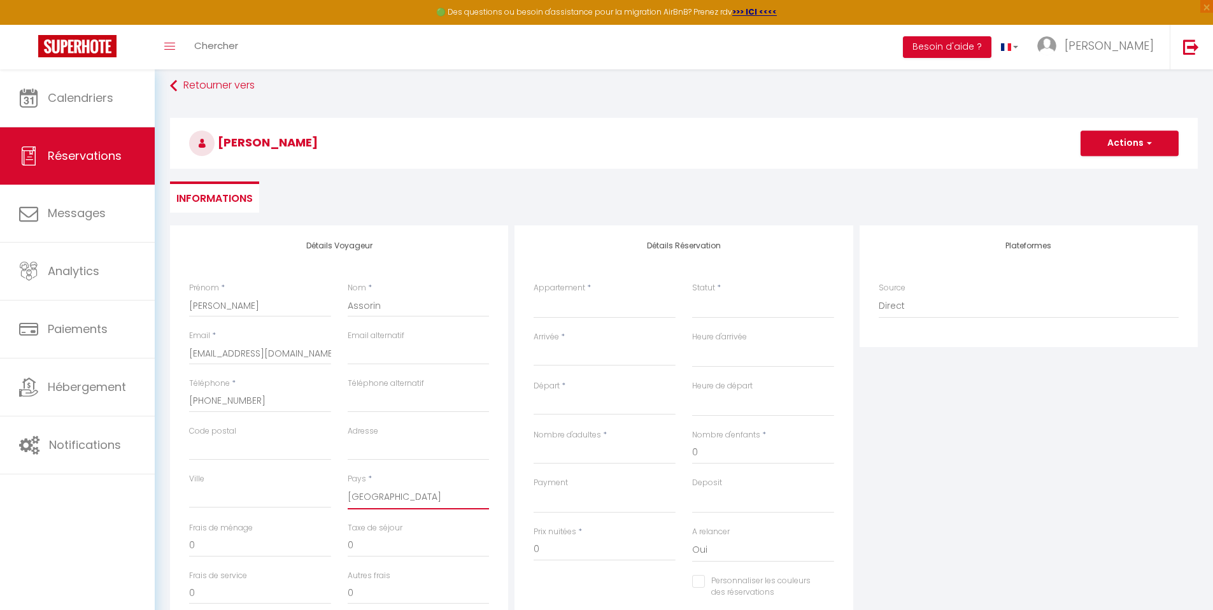
scroll to position [11, 0]
drag, startPoint x: 1222, startPoint y: 244, endPoint x: 1222, endPoint y: 253, distance: 8.9
click at [1213, 253] on html "🟢 Des questions ou besoin d'assistance pour la migration AirBnB? Prenez rdv >>>…" at bounding box center [606, 294] width 1213 height 610
click at [574, 312] on select "T3 Duplex Cosy - Notre-Dame - Netflix - Terrasse T1 Duplex Cosy - Notre-Dame - …" at bounding box center [604, 305] width 142 height 24
click at [533, 293] on select "T3 Duplex Cosy - Notre-Dame - Netflix - Terrasse T1 Duplex Cosy - Notre-Dame - …" at bounding box center [604, 305] width 142 height 24
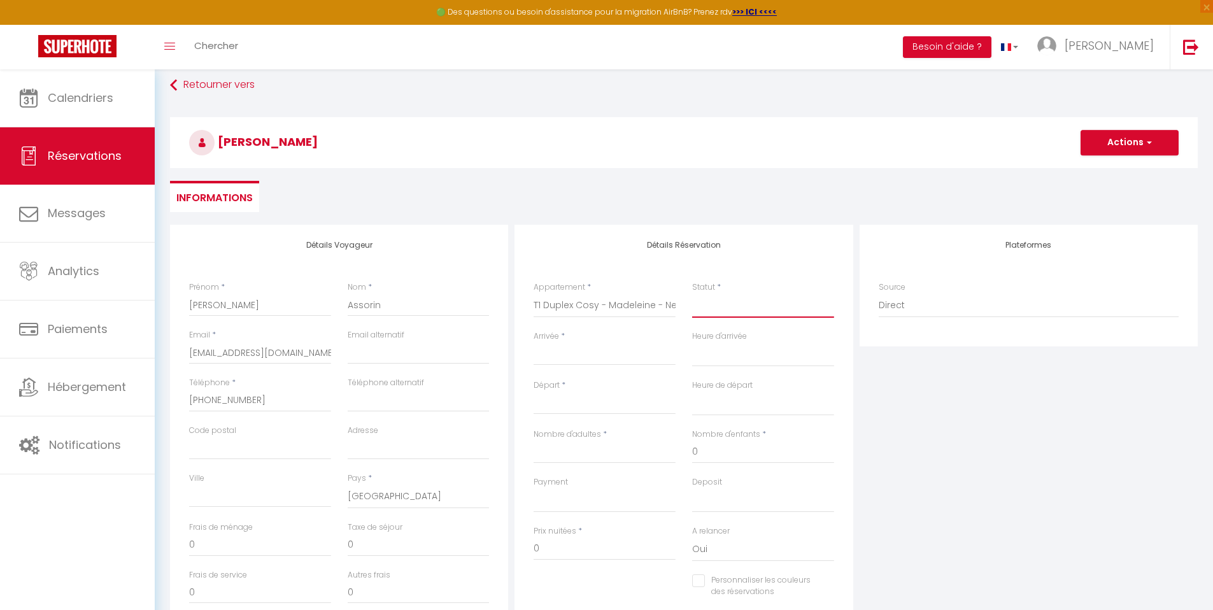
click at [722, 313] on select "Confirmé Non Confirmé Annulé Annulé par le voyageur No Show Request" at bounding box center [763, 305] width 142 height 24
click at [692, 293] on select "Confirmé Non Confirmé Annulé Annulé par le voyageur No Show Request" at bounding box center [763, 305] width 142 height 24
click at [619, 353] on input "Arrivée" at bounding box center [604, 355] width 142 height 17
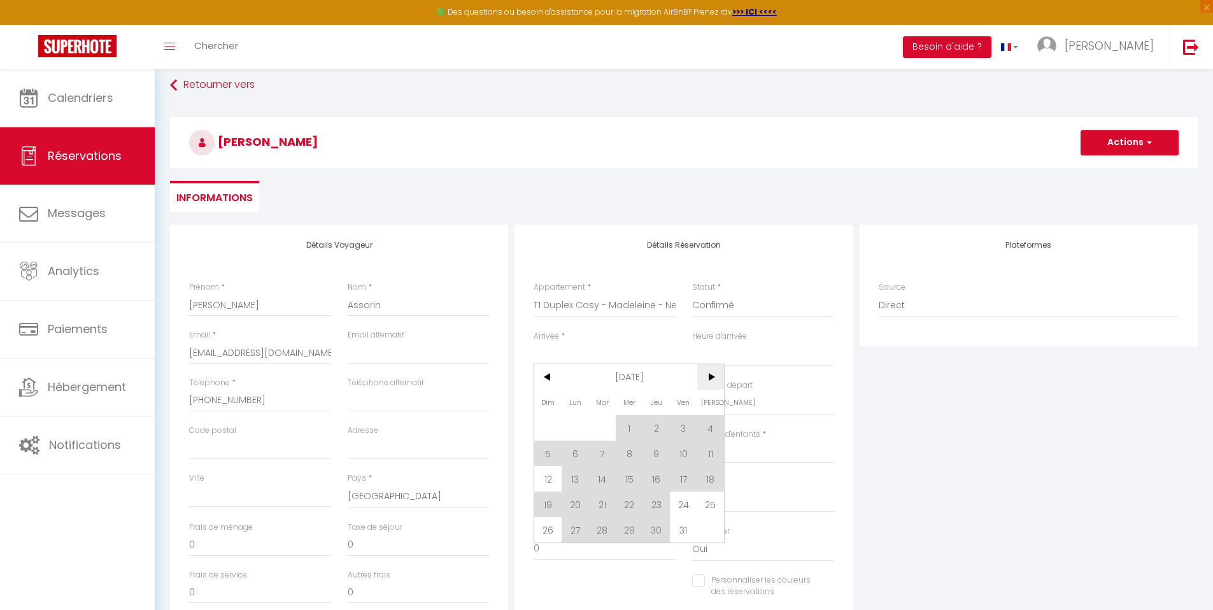
click at [707, 376] on span ">" at bounding box center [710, 376] width 27 height 25
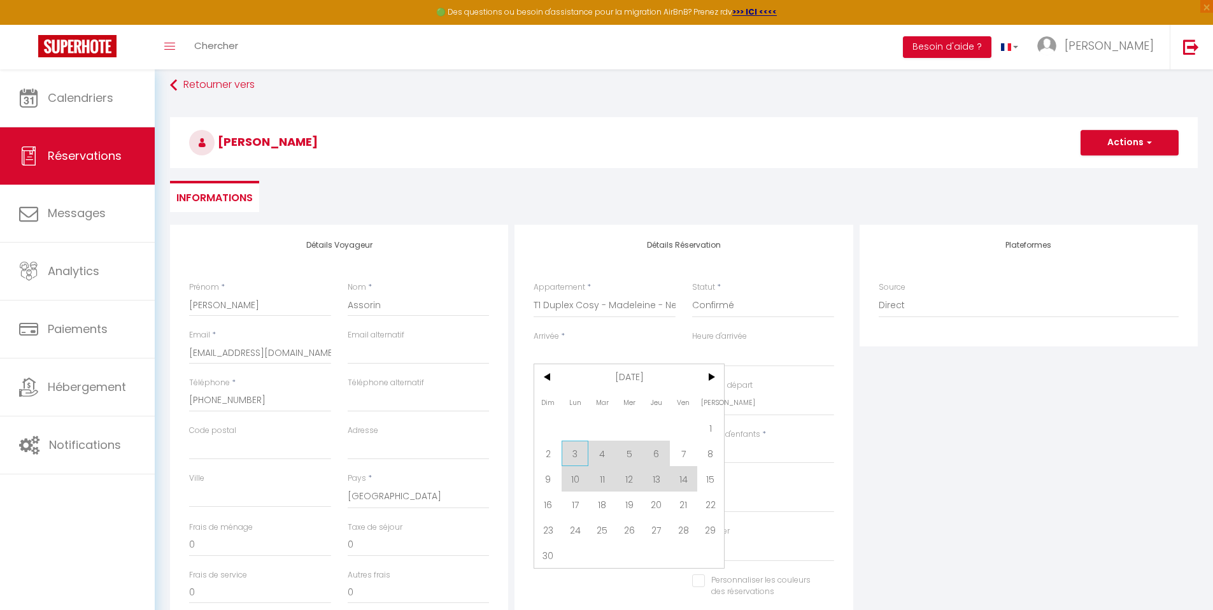
click at [574, 454] on span "3" at bounding box center [574, 452] width 27 height 25
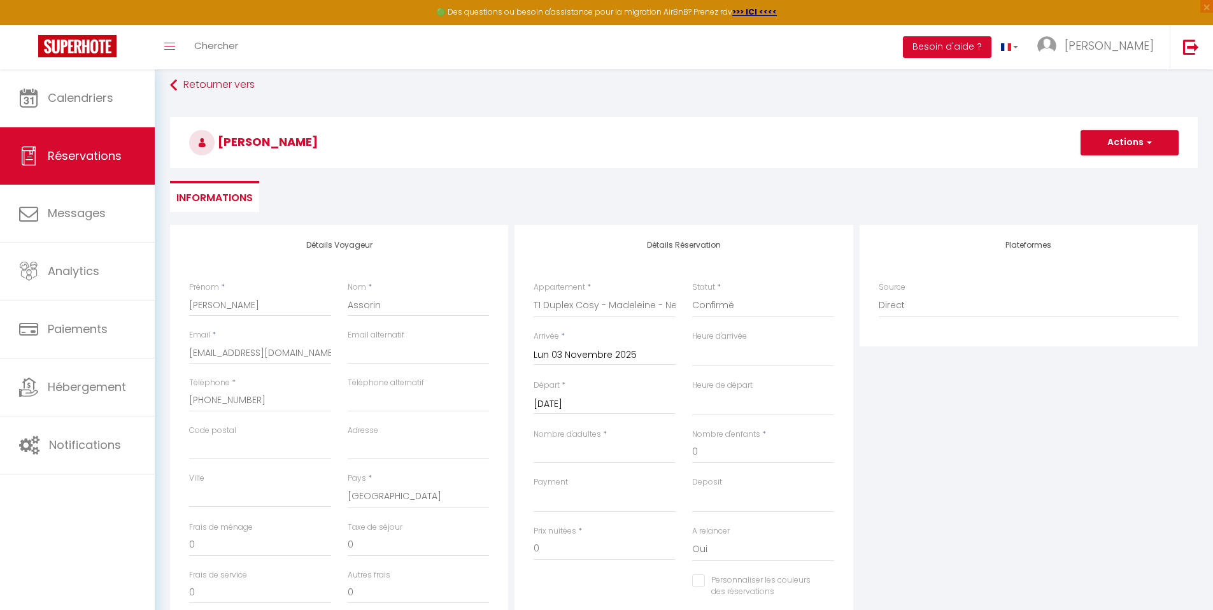
click at [617, 406] on input "Mar 04 Novembre 2025" at bounding box center [604, 404] width 142 height 17
click at [689, 500] on span "7" at bounding box center [683, 501] width 27 height 25
click at [621, 453] on input "Nombre d'adultes" at bounding box center [604, 451] width 142 height 23
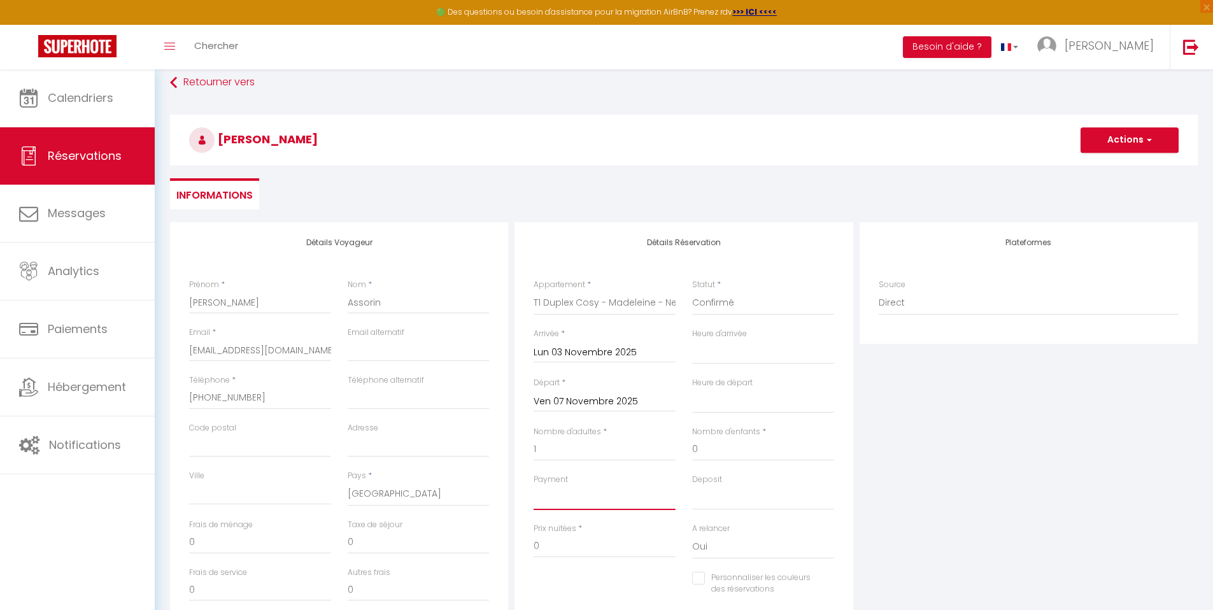
click at [585, 498] on select "OK KO" at bounding box center [604, 498] width 142 height 24
click at [533, 486] on select "OK KO" at bounding box center [604, 498] width 142 height 24
click at [719, 497] on select "OK KO" at bounding box center [763, 498] width 142 height 24
click at [692, 486] on select "OK KO" at bounding box center [763, 498] width 142 height 24
click at [715, 355] on select "00:00 00:30 01:00 01:30 02:00 02:30 03:00 03:30 04:00 04:30 05:00 05:30 06:00 0…" at bounding box center [763, 352] width 142 height 24
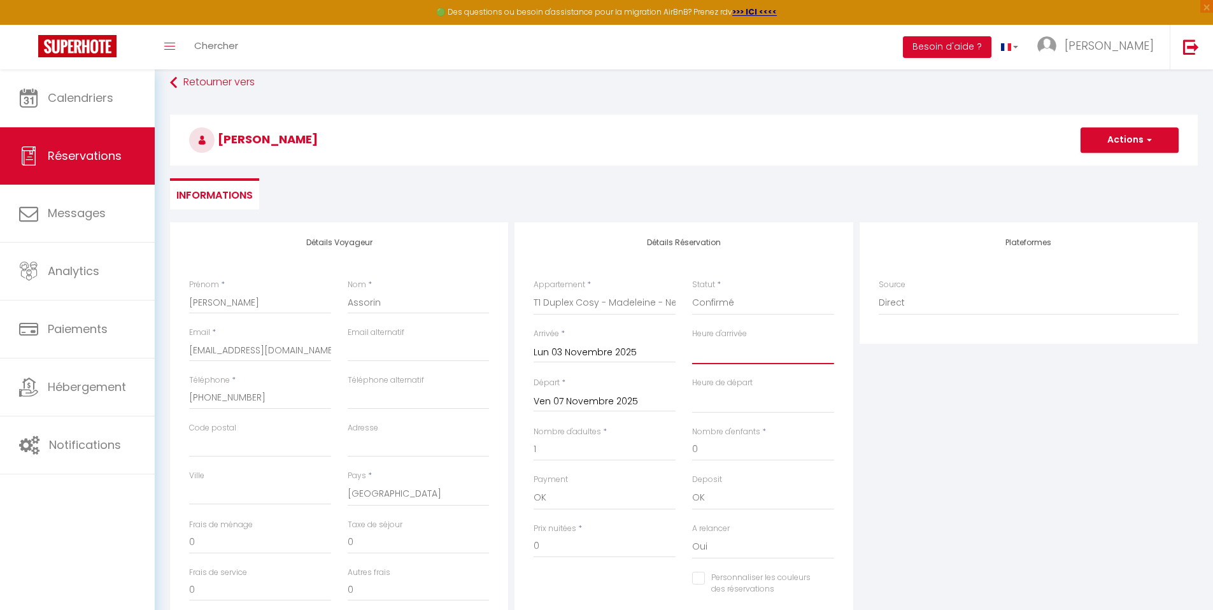
click at [692, 340] on select "00:00 00:30 01:00 01:30 02:00 02:30 03:00 03:30 04:00 04:30 05:00 05:30 06:00 0…" at bounding box center [763, 352] width 142 height 24
click at [715, 355] on select "00:00 00:30 01:00 01:30 02:00 02:30 03:00 03:30 04:00 04:30 05:00 05:30 06:00 0…" at bounding box center [763, 352] width 142 height 24
click at [751, 356] on select "00:00 00:30 01:00 01:30 02:00 02:30 03:00 03:30 04:00 04:30 05:00 05:30 06:00 0…" at bounding box center [763, 352] width 142 height 24
click at [692, 340] on select "00:00 00:30 01:00 01:30 02:00 02:30 03:00 03:30 04:00 04:30 05:00 05:30 06:00 0…" at bounding box center [763, 352] width 142 height 24
click at [729, 401] on select "00:00 00:30 01:00 01:30 02:00 02:30 03:00 03:30 04:00 04:30 05:00 05:30 06:00 0…" at bounding box center [763, 401] width 142 height 24
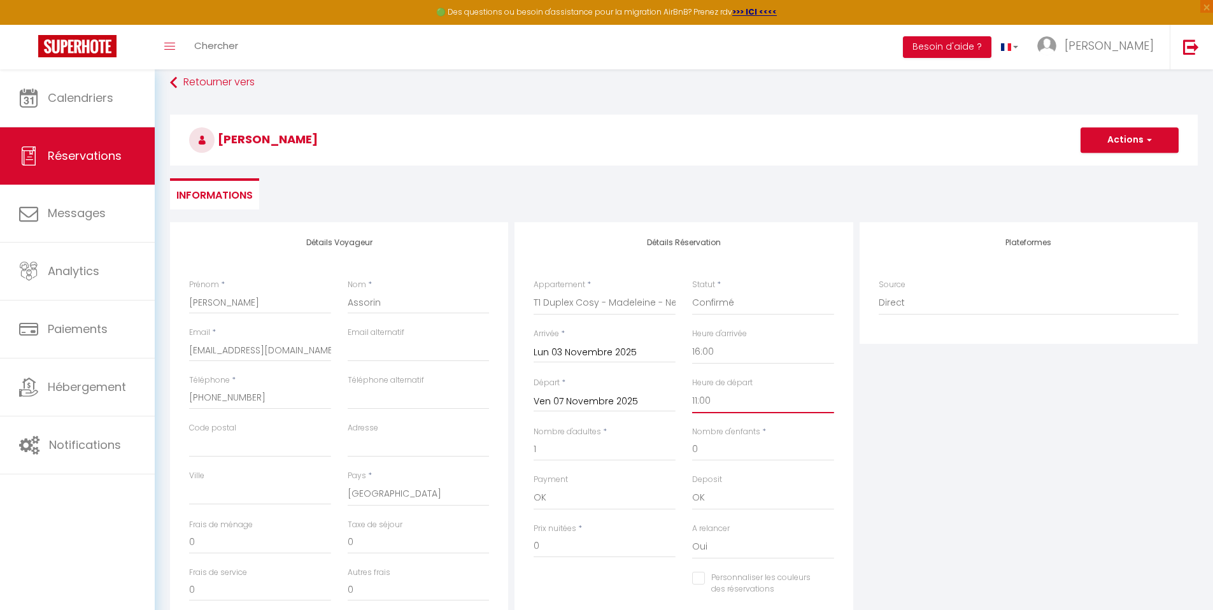
click at [692, 389] on select "00:00 00:30 01:00 01:30 02:00 02:30 03:00 03:30 04:00 04:30 05:00 05:30 06:00 0…" at bounding box center [763, 401] width 142 height 24
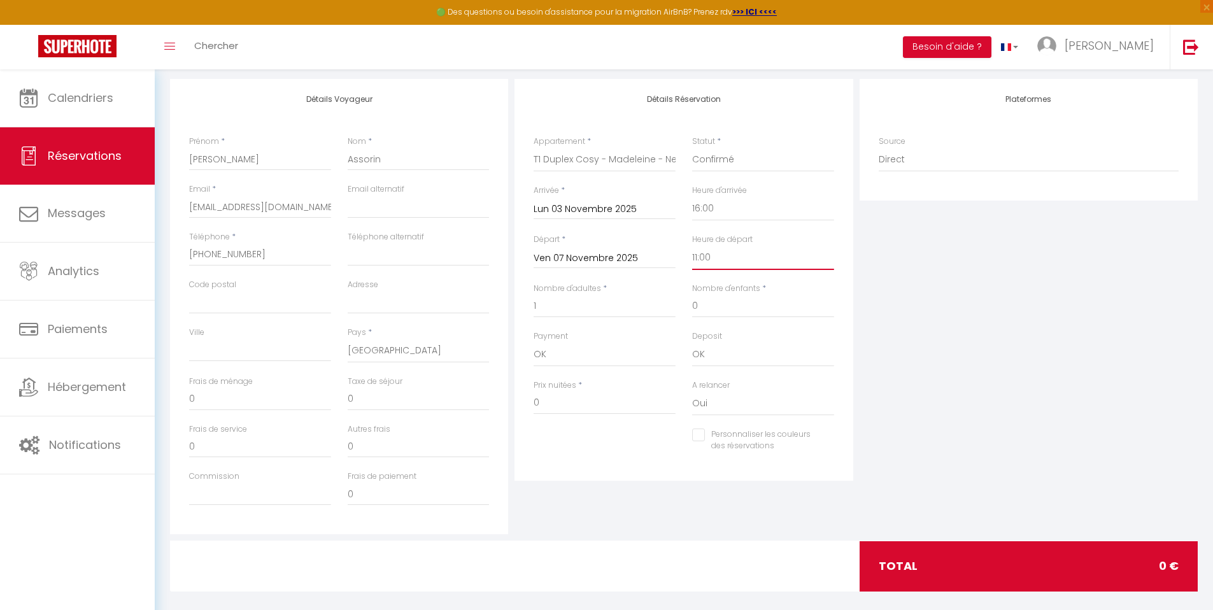
scroll to position [170, 0]
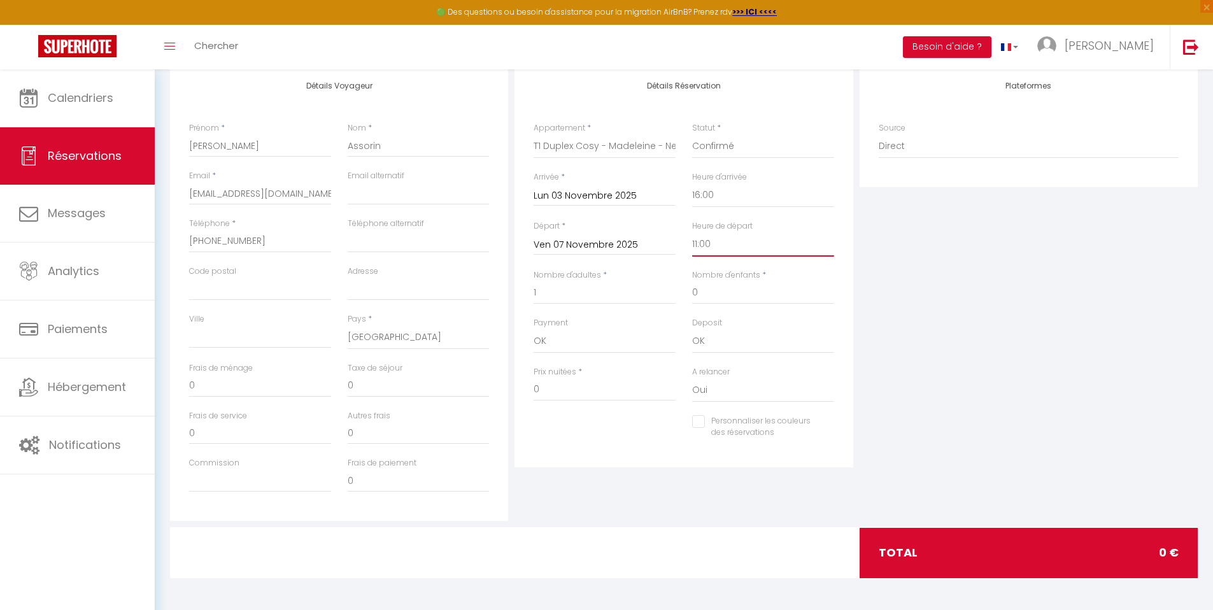
drag, startPoint x: 1222, startPoint y: 347, endPoint x: 1216, endPoint y: 492, distance: 145.2
click at [1213, 440] on html "🟢 Des questions ou besoin d'assistance pour la migration AirBnB? Prenez rdv >>>…" at bounding box center [606, 135] width 1213 height 610
click at [563, 395] on input "0" at bounding box center [604, 389] width 142 height 23
drag, startPoint x: 575, startPoint y: 480, endPoint x: 579, endPoint y: 469, distance: 11.5
click at [575, 480] on div "Détails Réservation Appartement * T3 Duplex Cosy - Notre-Dame - Netflix - Terra…" at bounding box center [683, 293] width 344 height 455
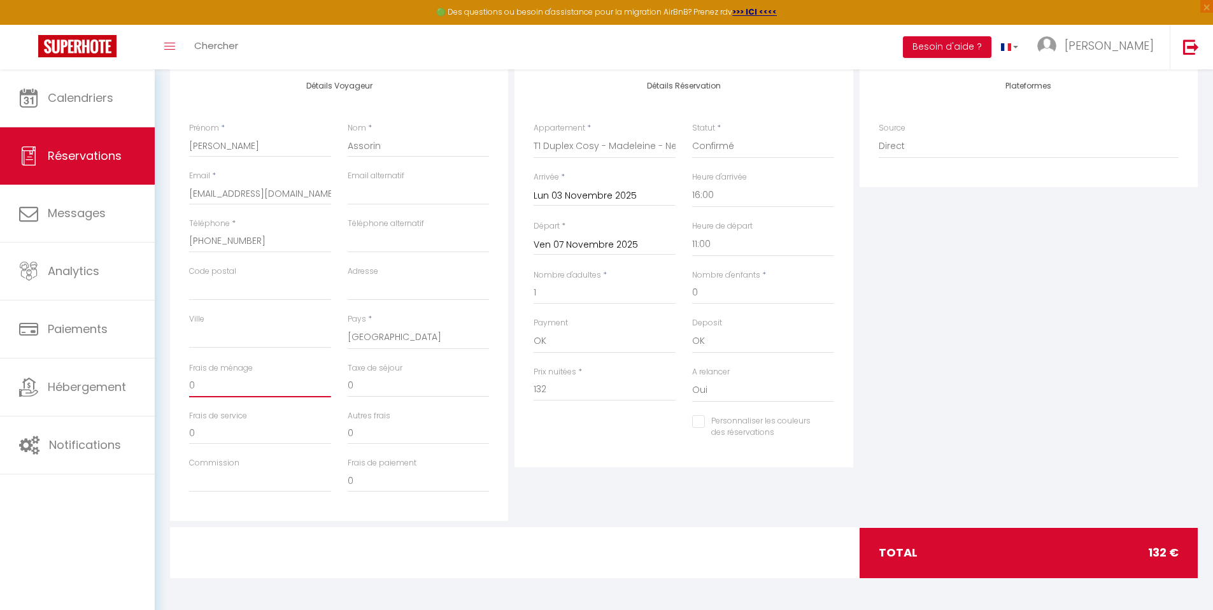
click at [269, 387] on input "0" at bounding box center [260, 385] width 142 height 23
click at [599, 479] on div "Détails Réservation Appartement * T3 Duplex Cosy - Notre-Dame - Netflix - Terra…" at bounding box center [683, 293] width 344 height 455
click at [393, 384] on input "0" at bounding box center [419, 385] width 142 height 23
drag, startPoint x: 1222, startPoint y: 295, endPoint x: 1222, endPoint y: 346, distance: 50.9
click at [1213, 346] on html "🟢 Des questions ou besoin d'assistance pour la migration AirBnB? Prenez rdv >>>…" at bounding box center [606, 135] width 1213 height 610
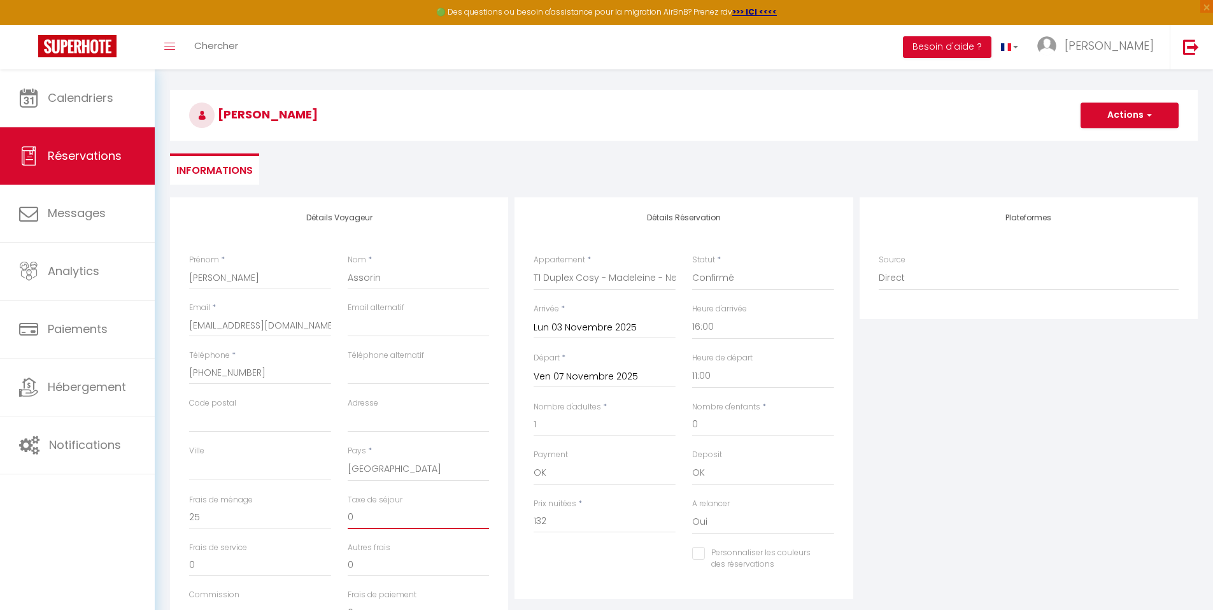
scroll to position [0, 0]
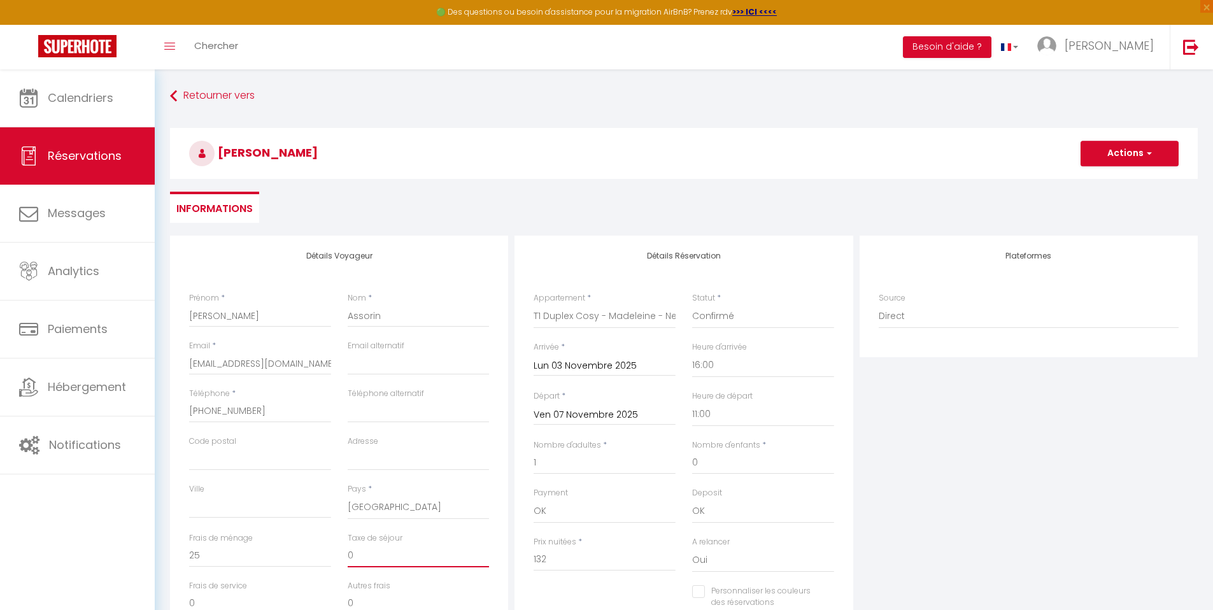
drag, startPoint x: 1222, startPoint y: 218, endPoint x: 1222, endPoint y: 122, distance: 96.1
click at [1213, 122] on html "🟢 Des questions ou besoin d'assistance pour la migration AirBnB? Prenez rdv >>>…" at bounding box center [606, 305] width 1213 height 610
click at [1117, 157] on button "Actions" at bounding box center [1129, 153] width 98 height 25
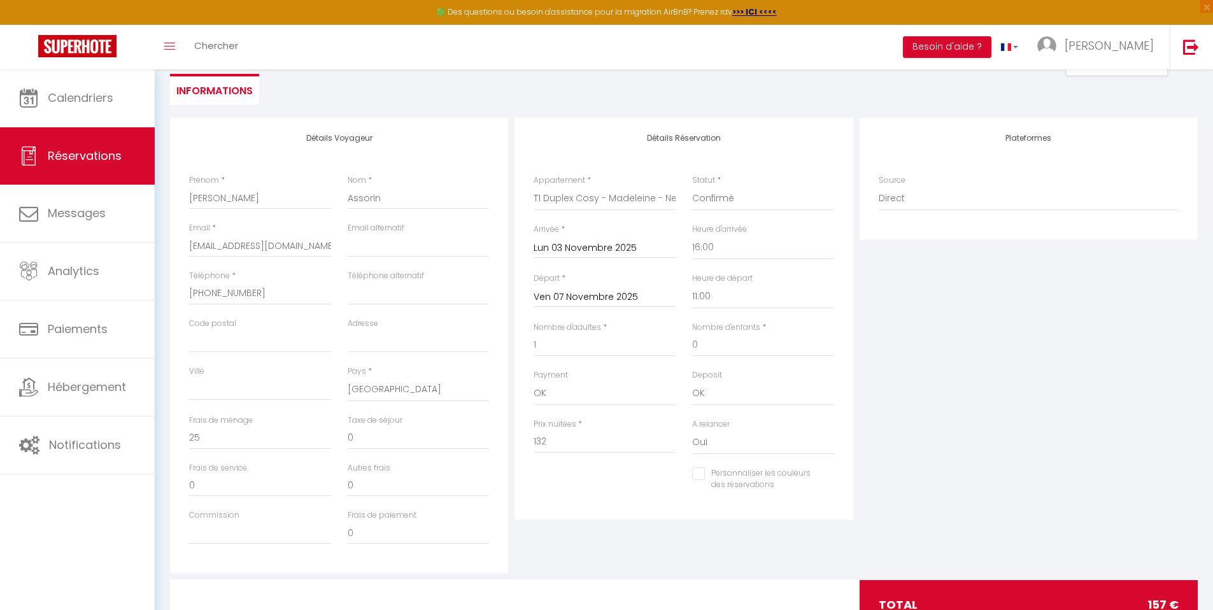
scroll to position [64, 0]
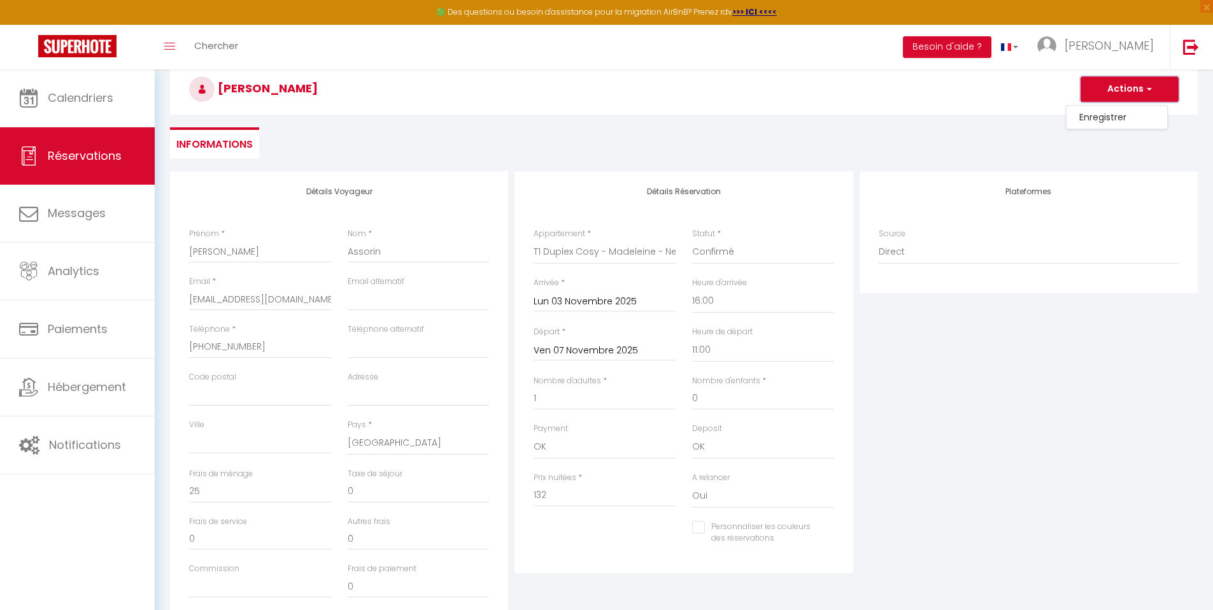
drag, startPoint x: 1222, startPoint y: 196, endPoint x: 1222, endPoint y: 234, distance: 37.6
click at [1213, 234] on html "🟢 Des questions ou besoin d'assistance pour la migration AirBnB? Prenez rdv >>>…" at bounding box center [606, 241] width 1213 height 610
click at [1111, 94] on button "Actions" at bounding box center [1129, 88] width 98 height 25
click at [1105, 119] on link "Enregistrer" at bounding box center [1116, 117] width 101 height 17
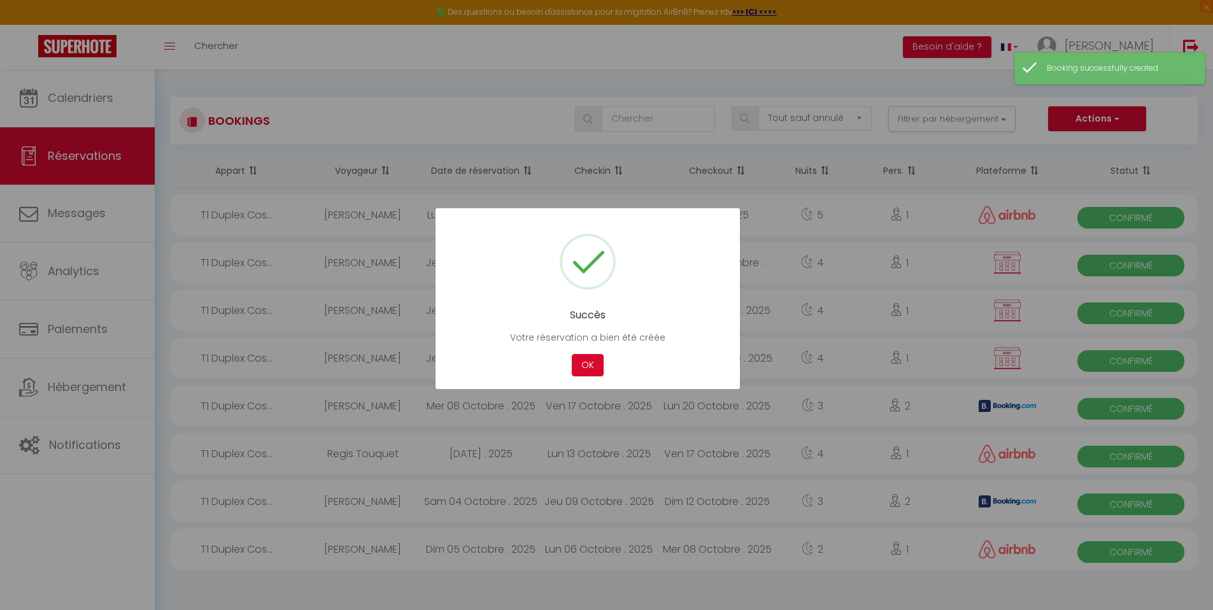
click at [987, 272] on div at bounding box center [606, 305] width 1213 height 610
click at [586, 363] on button "OK" at bounding box center [588, 365] width 32 height 22
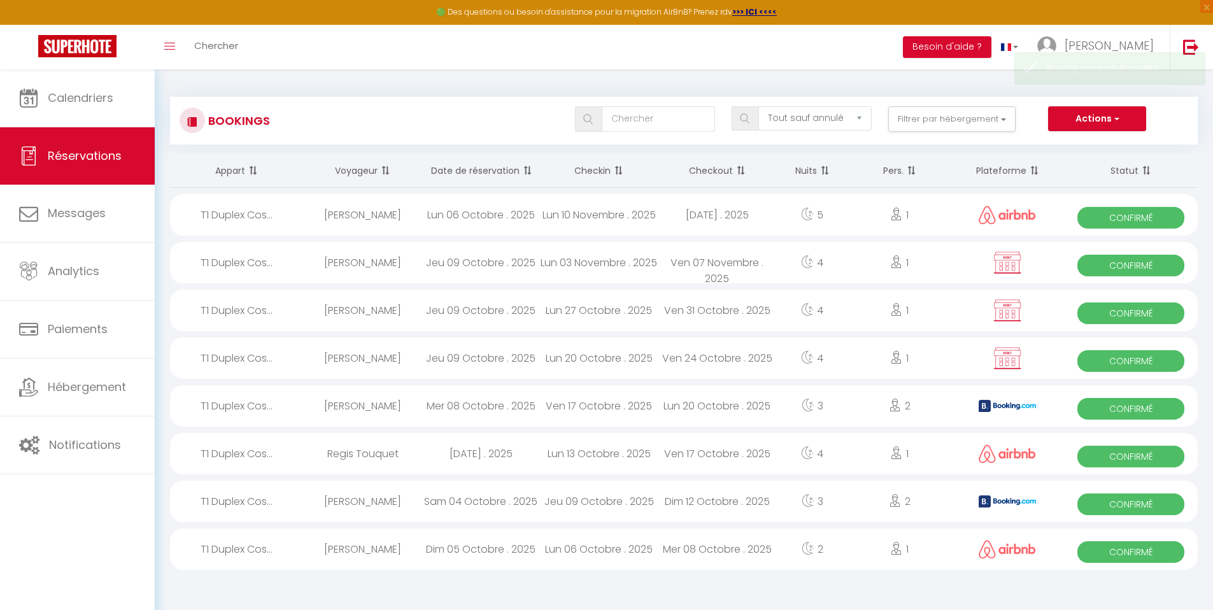
click at [1148, 311] on span "Confirmé" at bounding box center [1130, 313] width 107 height 22
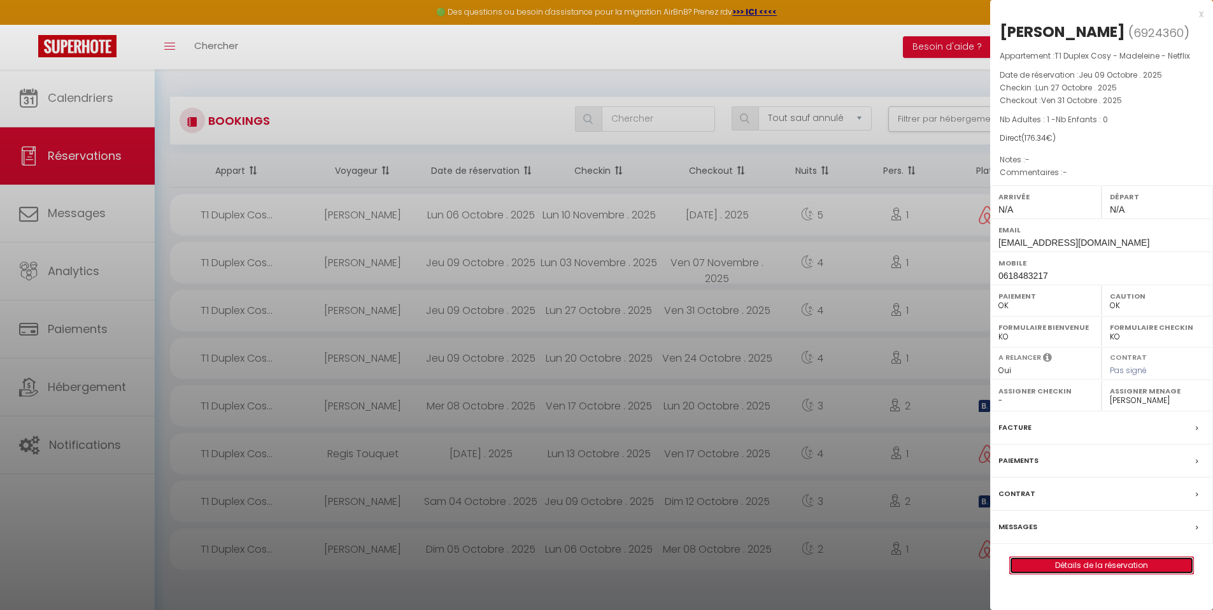
click at [1101, 564] on link "Détails de la réservation" at bounding box center [1101, 565] width 183 height 17
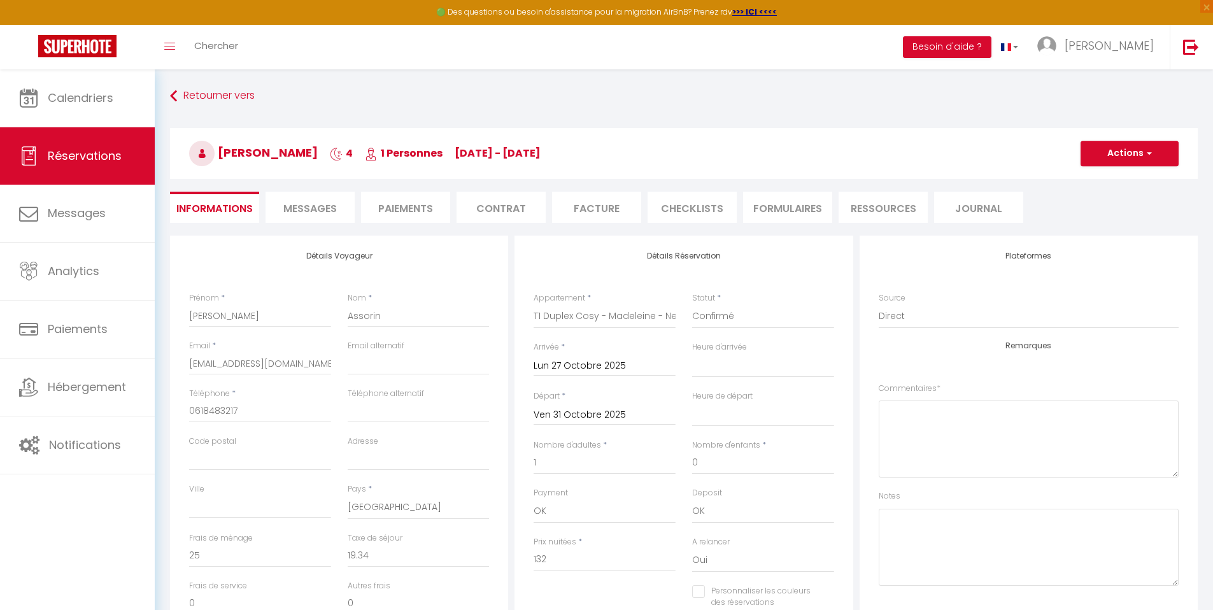
click at [324, 211] on span "Messages" at bounding box center [309, 208] width 53 height 15
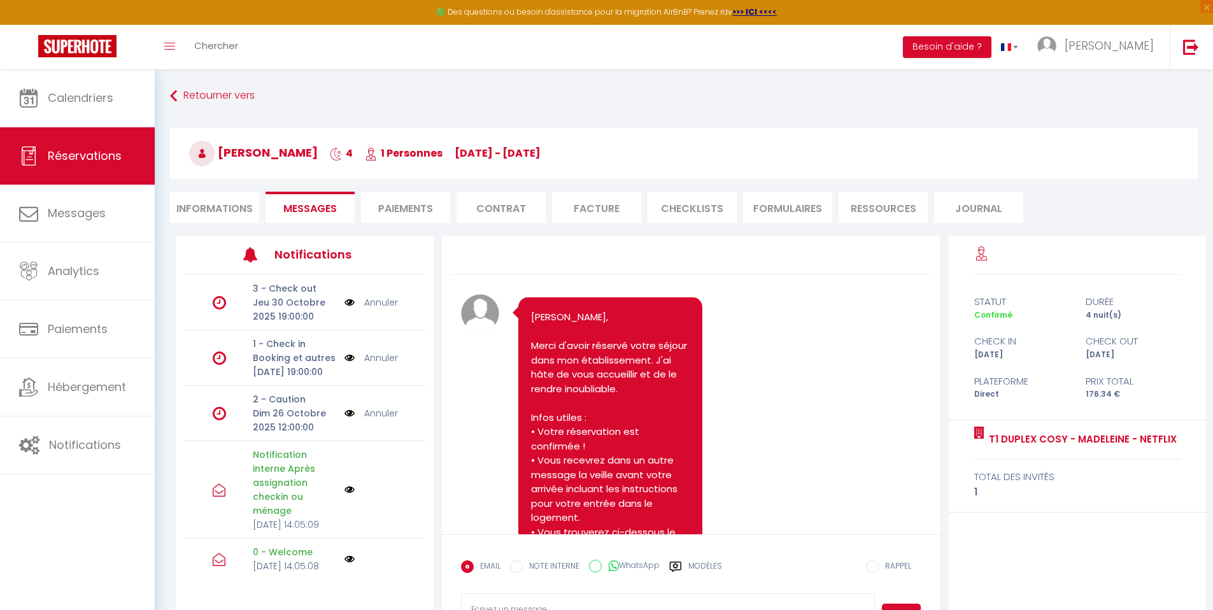
click at [380, 420] on link "Annuler" at bounding box center [381, 413] width 34 height 14
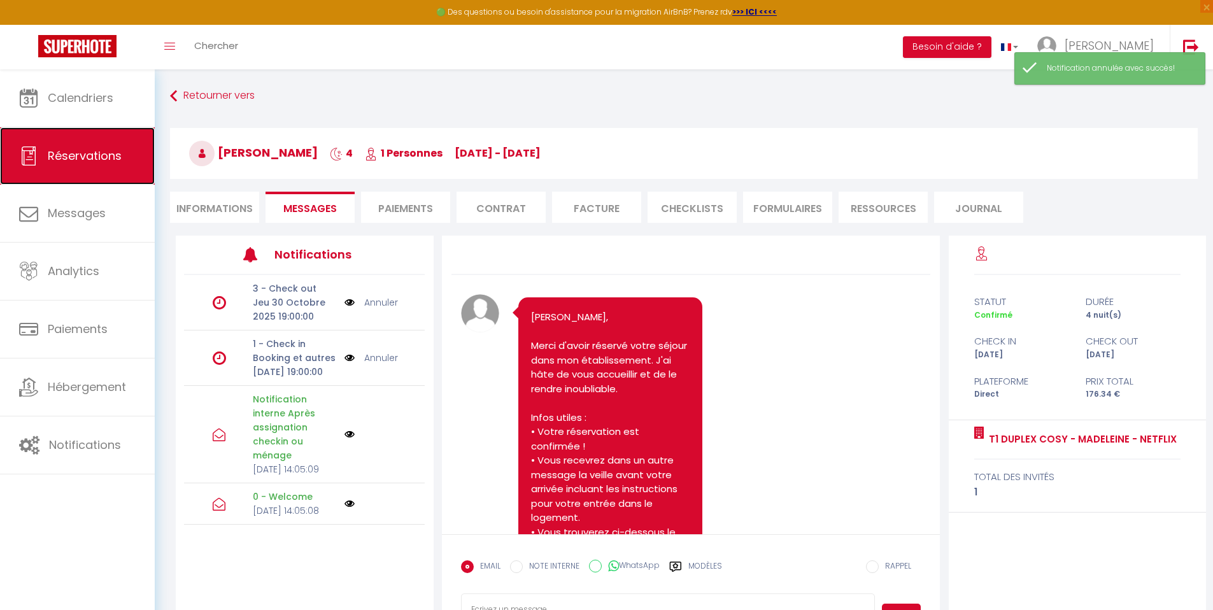
click at [124, 164] on link "Réservations" at bounding box center [77, 155] width 155 height 57
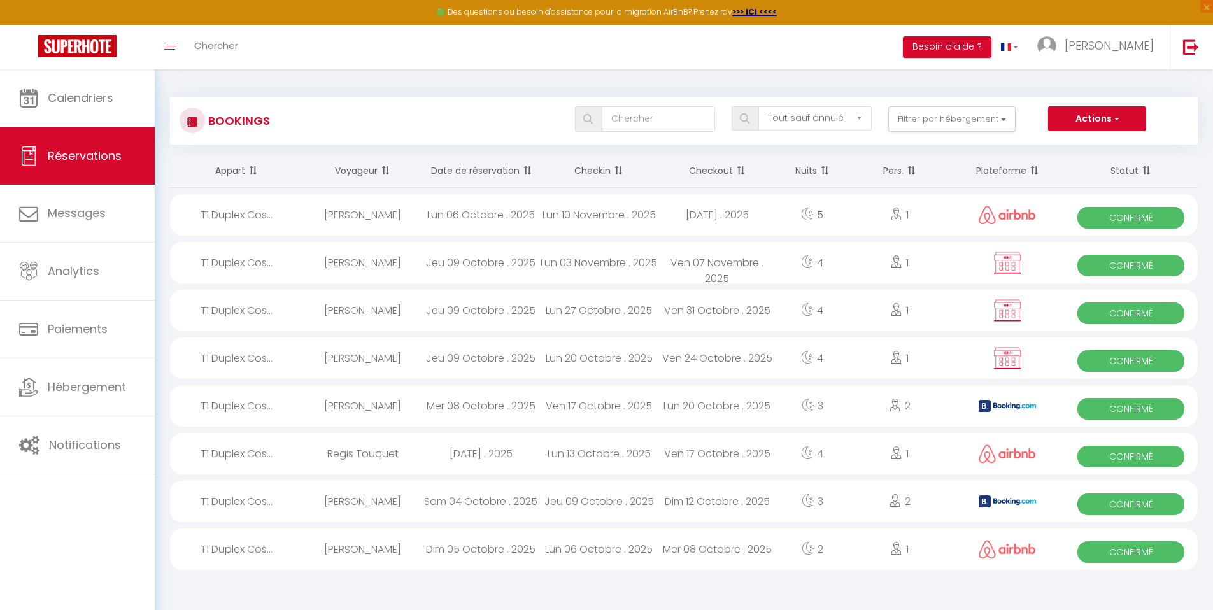
click at [402, 255] on div "Adriana Assorin" at bounding box center [363, 262] width 118 height 41
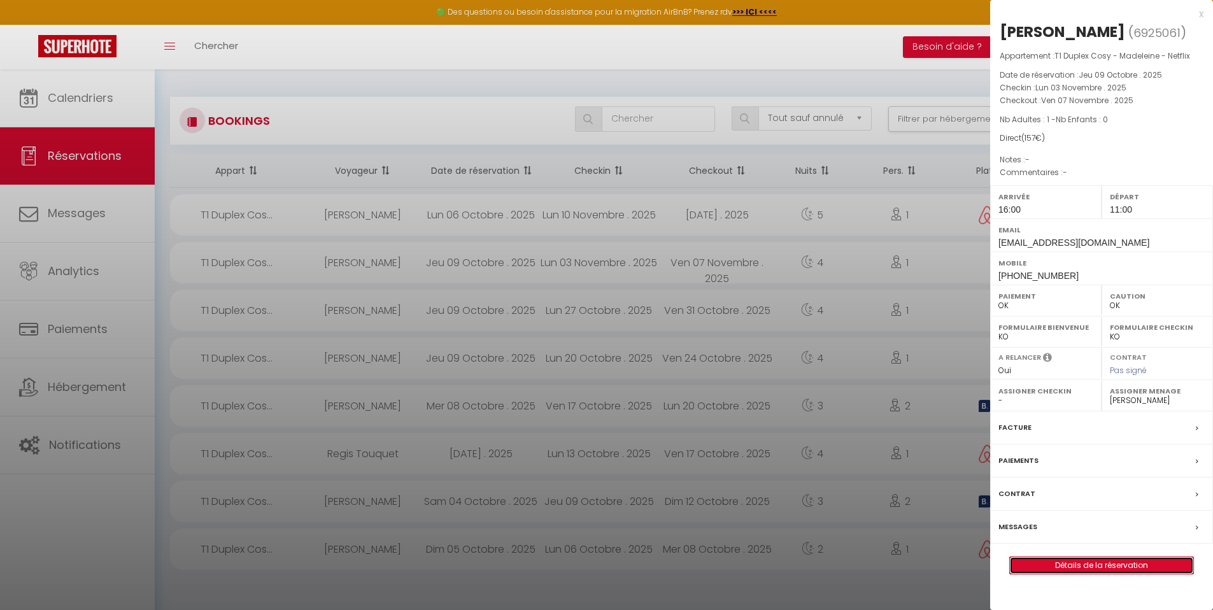
click at [1133, 572] on link "Détails de la réservation" at bounding box center [1101, 565] width 183 height 17
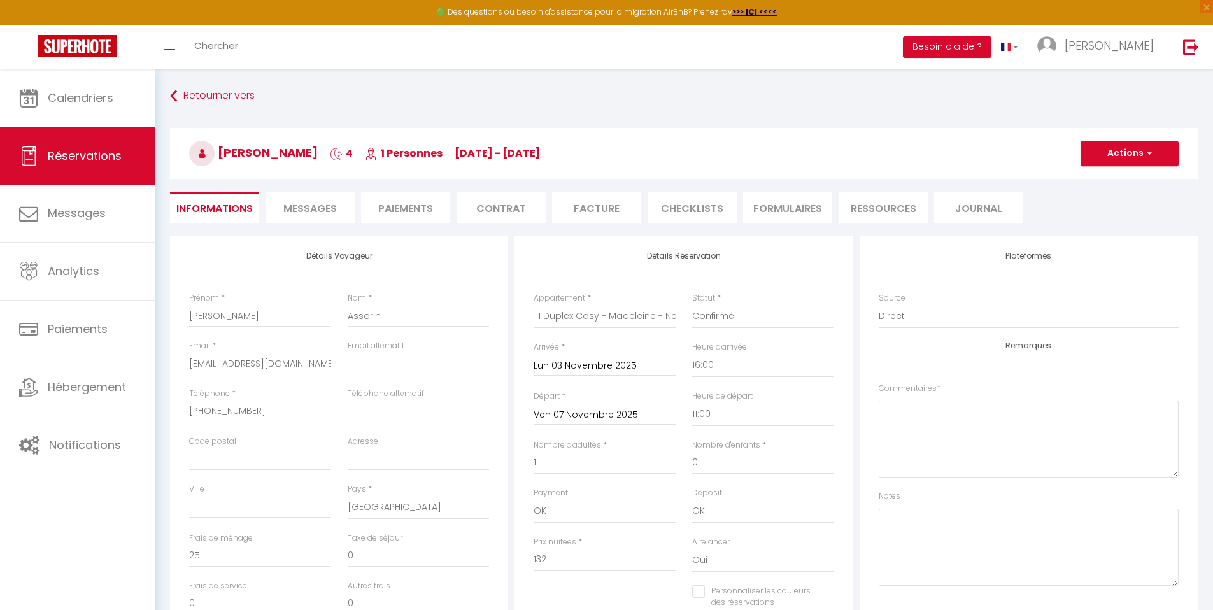
click at [321, 211] on span "Messages" at bounding box center [309, 208] width 53 height 15
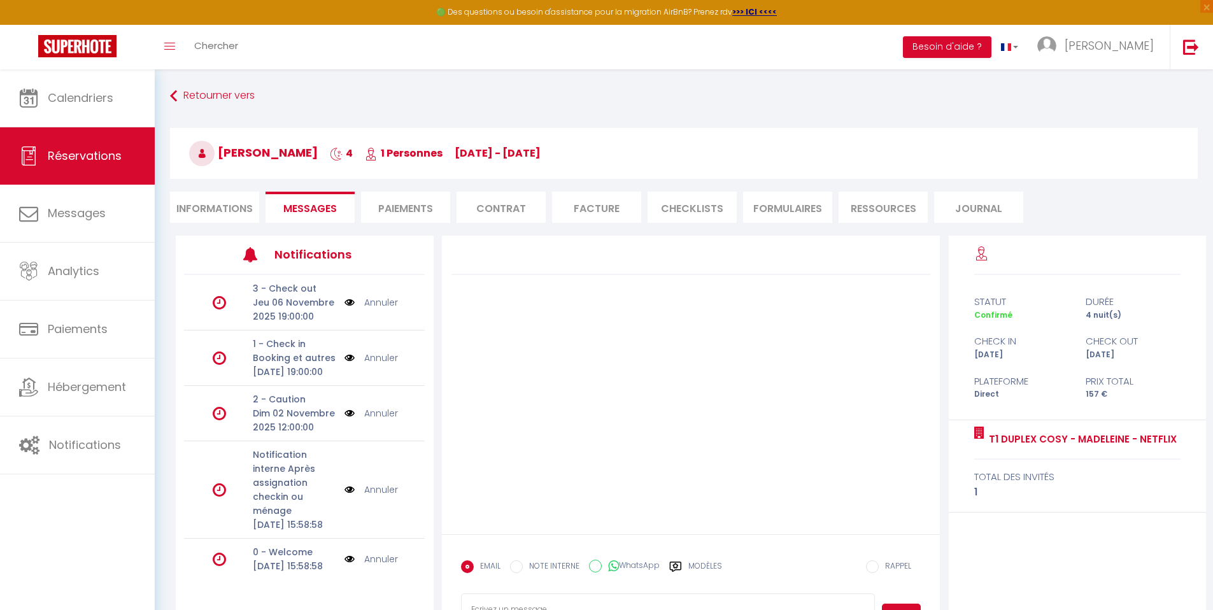
click at [344, 420] on img at bounding box center [349, 413] width 10 height 14
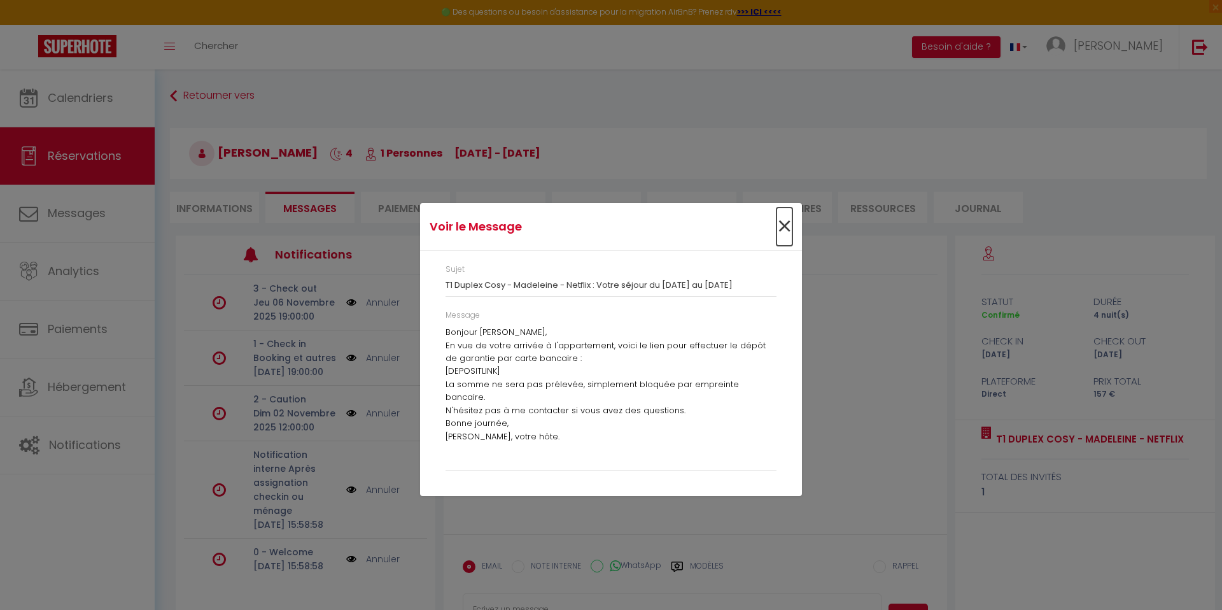
click at [784, 229] on span "×" at bounding box center [785, 227] width 16 height 38
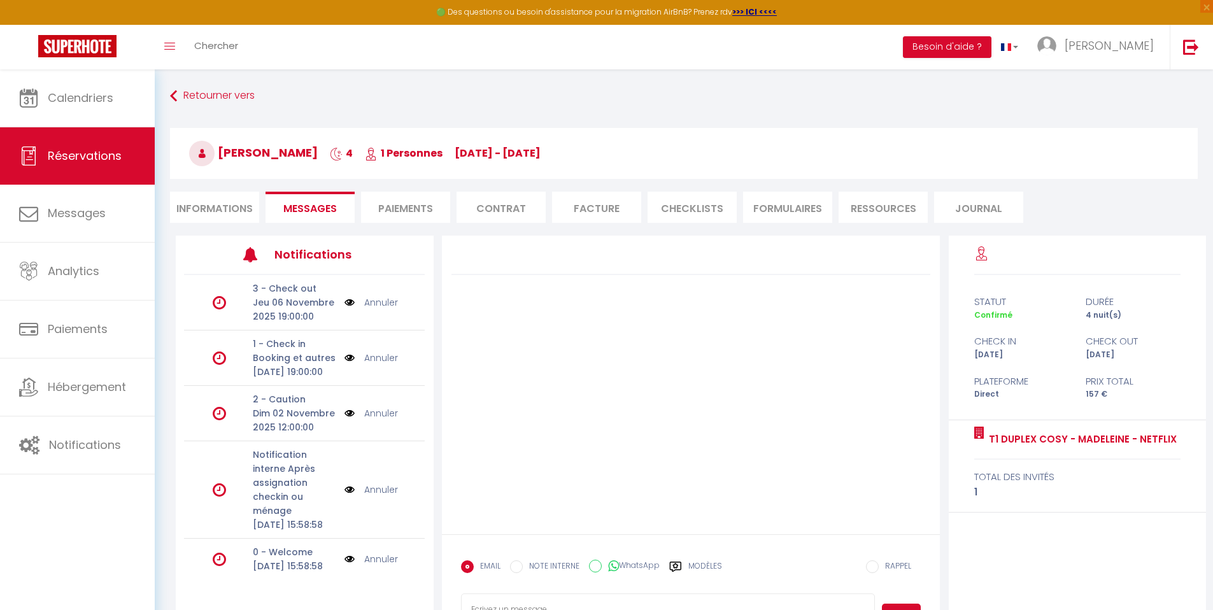
click at [373, 420] on link "Annuler" at bounding box center [381, 413] width 34 height 14
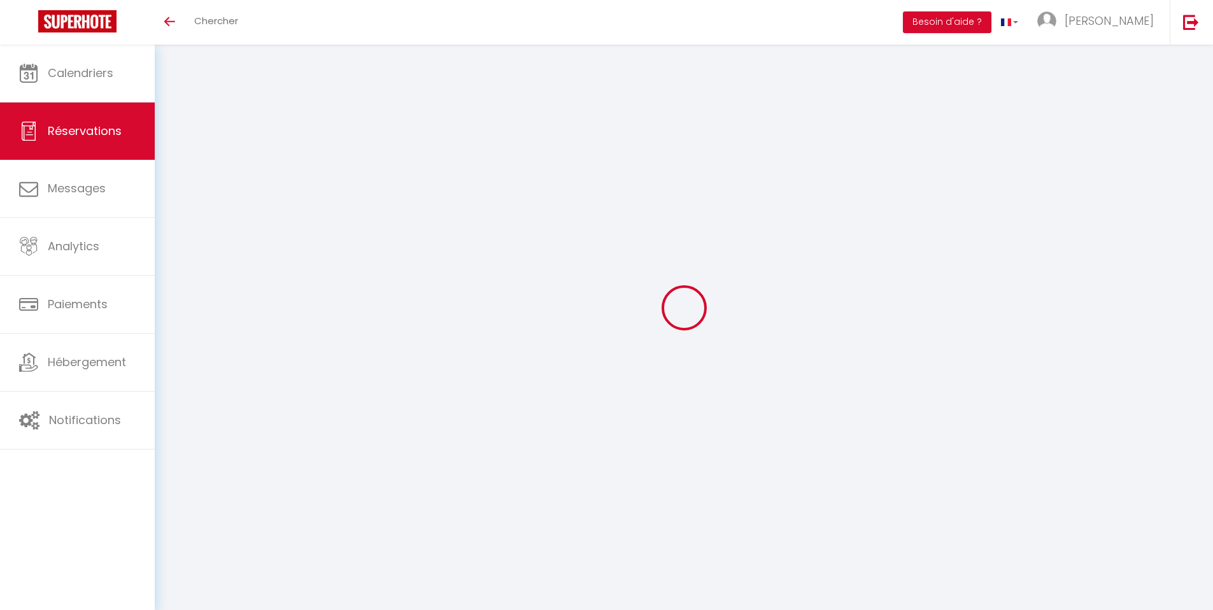
select select
checkbox input "false"
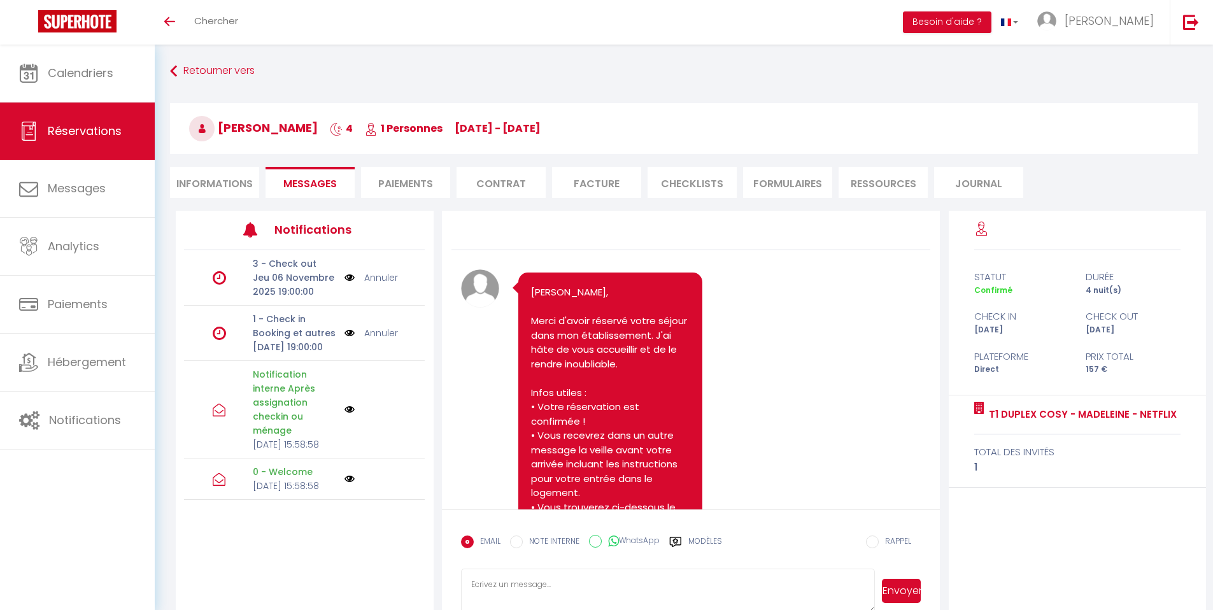
scroll to position [479, 0]
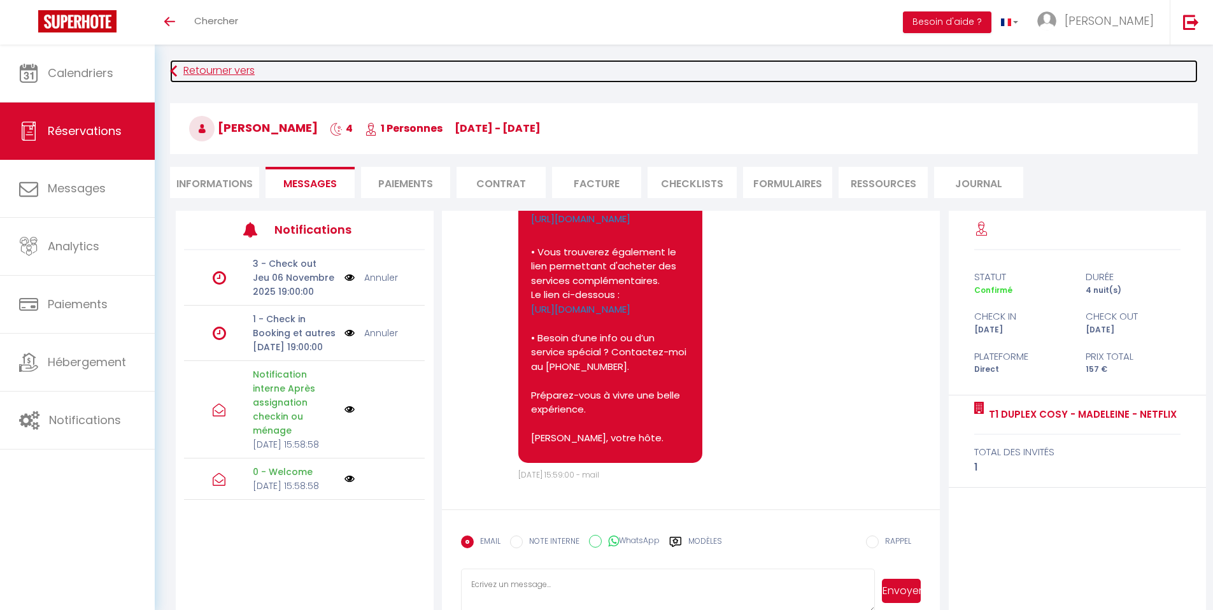
click at [430, 64] on link "Retourner vers" at bounding box center [683, 71] width 1027 height 23
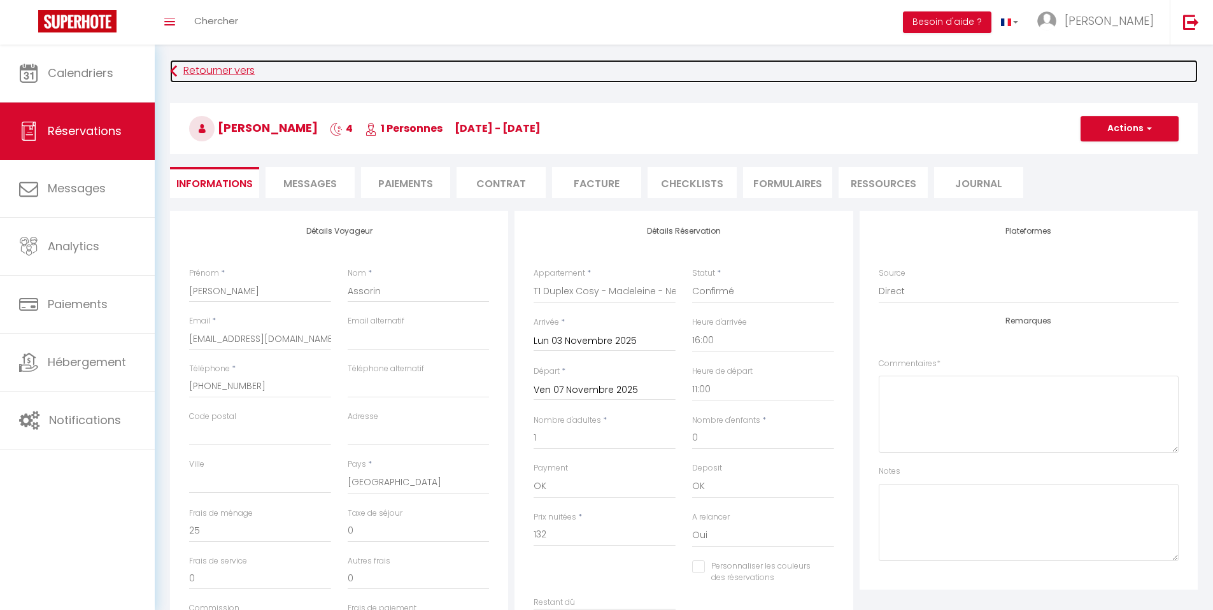
click at [252, 75] on link "Retourner vers" at bounding box center [683, 71] width 1027 height 23
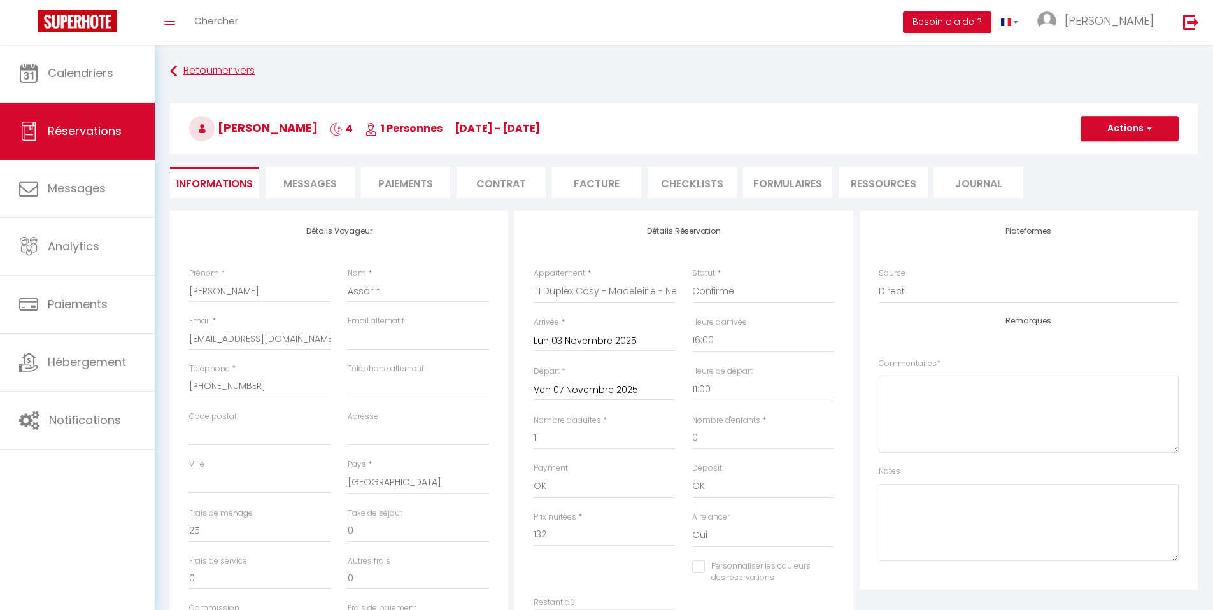
select select "not_cancelled"
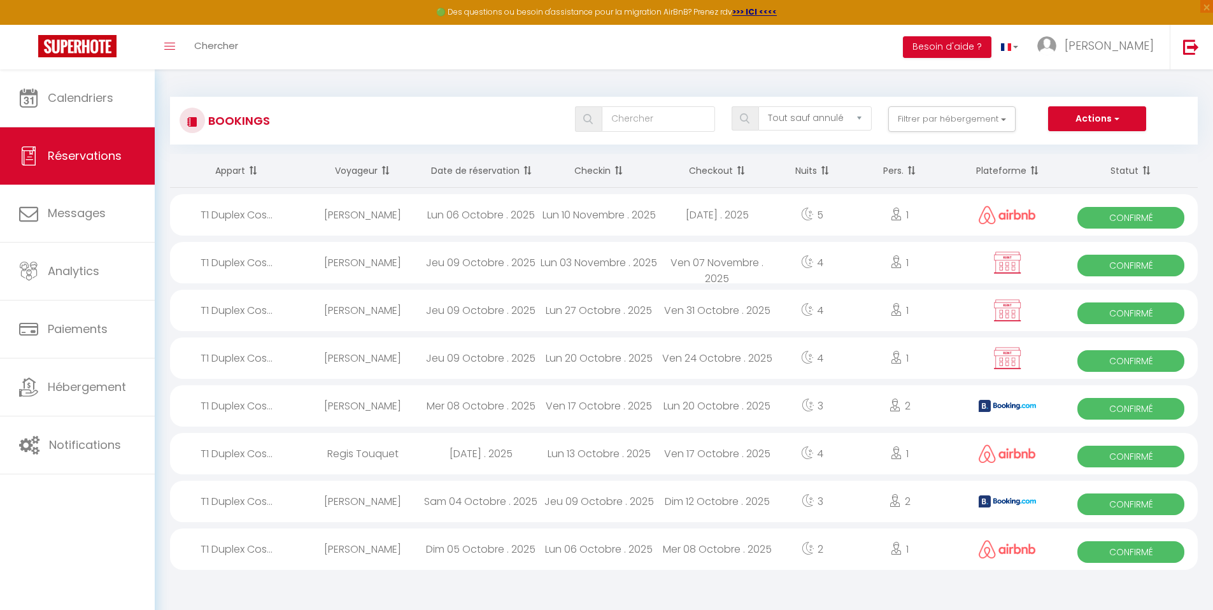
click at [630, 356] on div "Lun 20 Octobre . 2025" at bounding box center [599, 357] width 118 height 41
select select "OK"
select select "0"
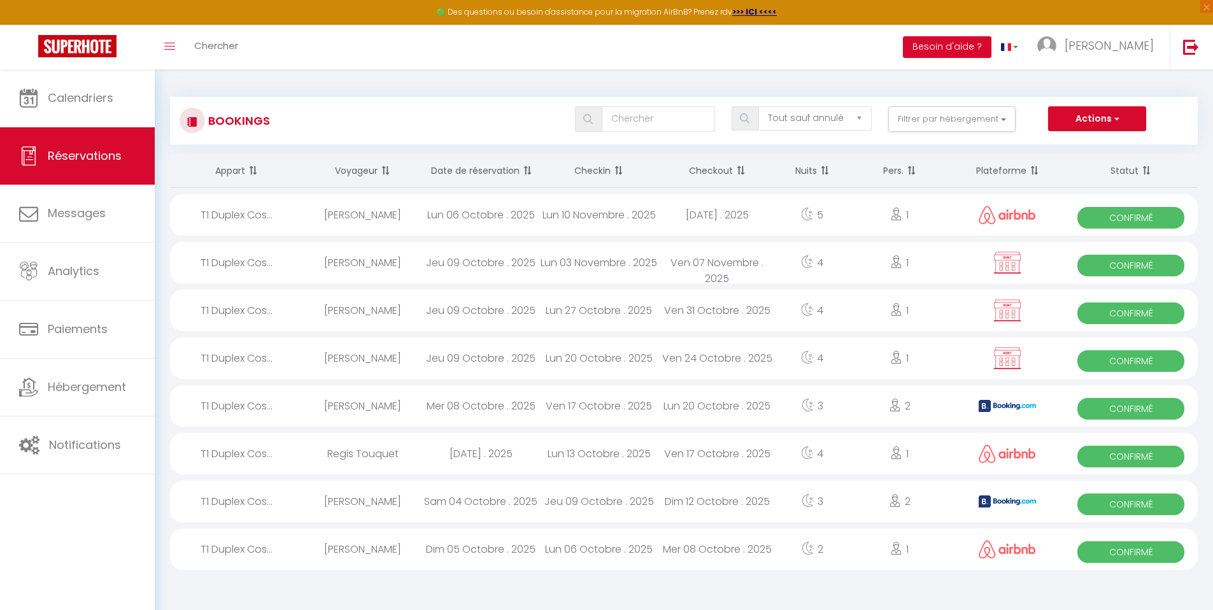
select select "0"
select select
select select "53532"
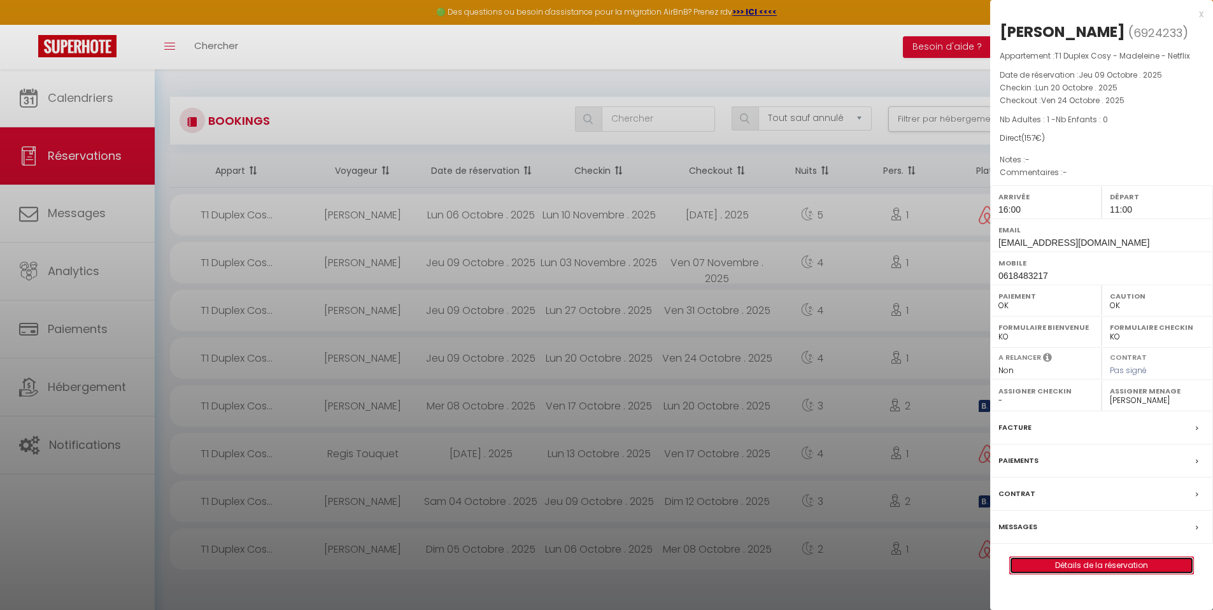
click at [1138, 565] on link "Détails de la réservation" at bounding box center [1101, 565] width 183 height 17
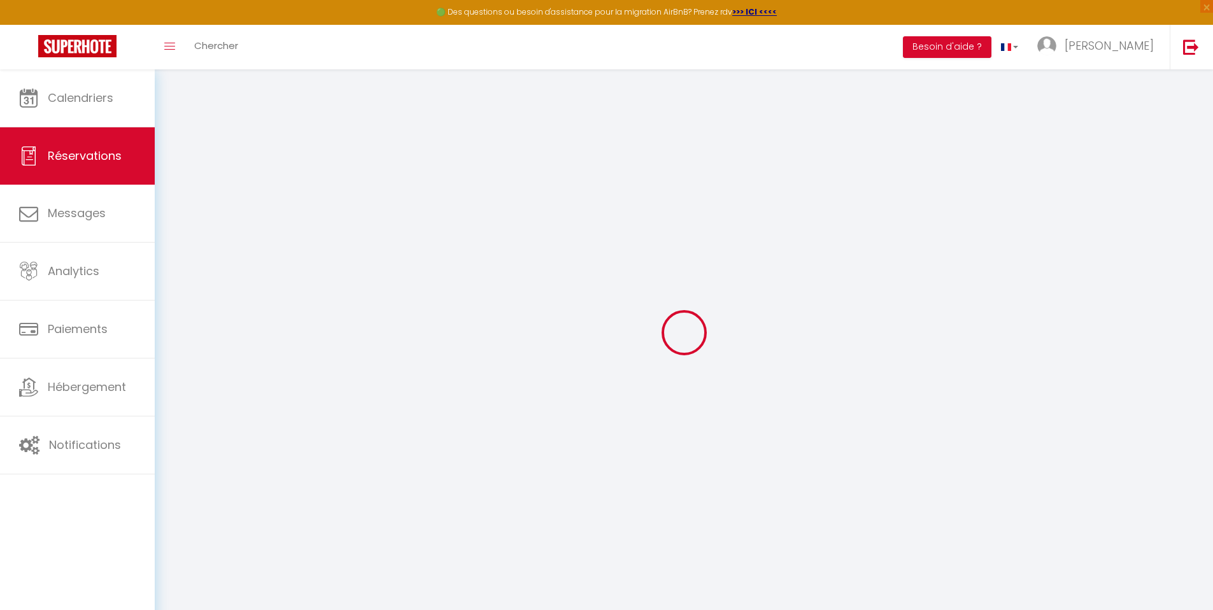
select select
checkbox input "false"
select select
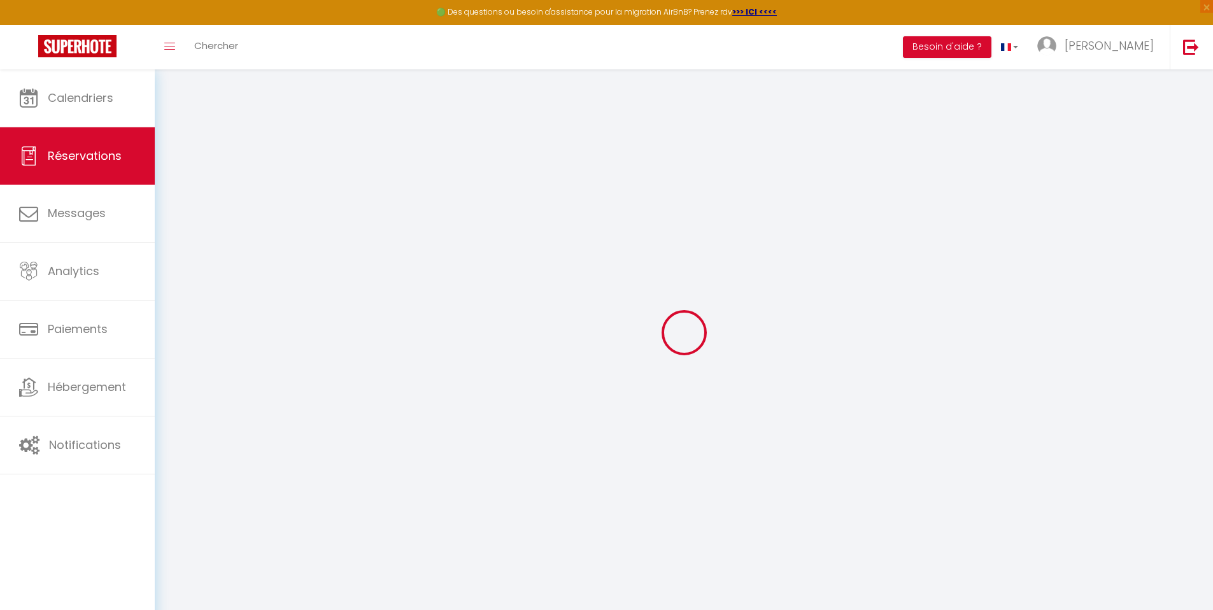
checkbox input "false"
select select
checkbox input "false"
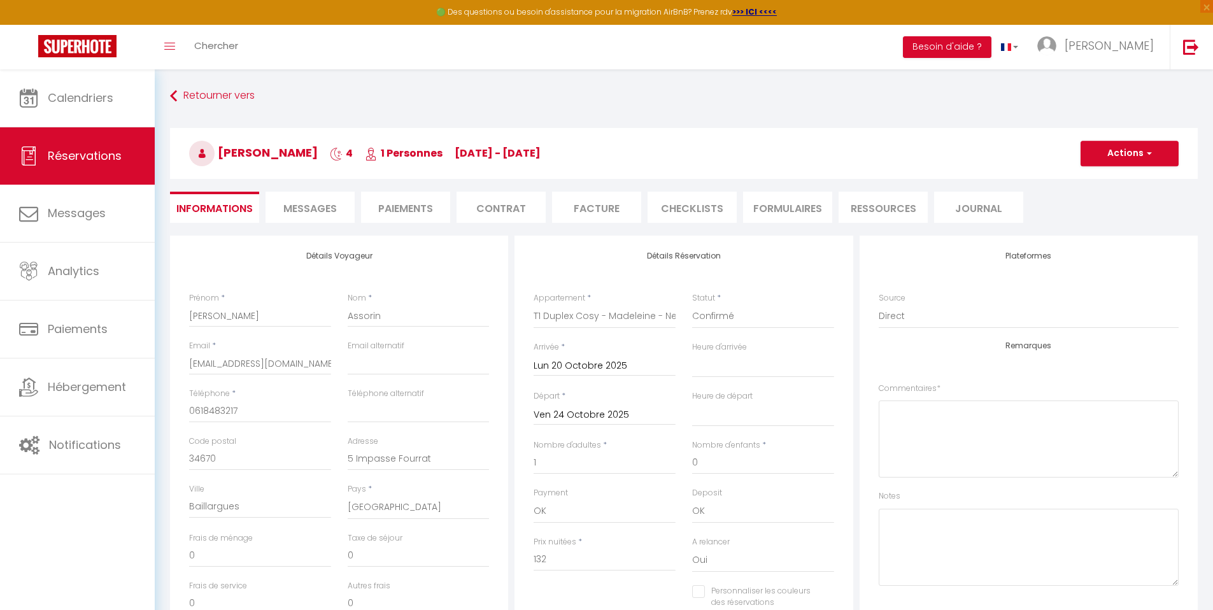
type input "25"
select select
checkbox input "false"
select select "16:00"
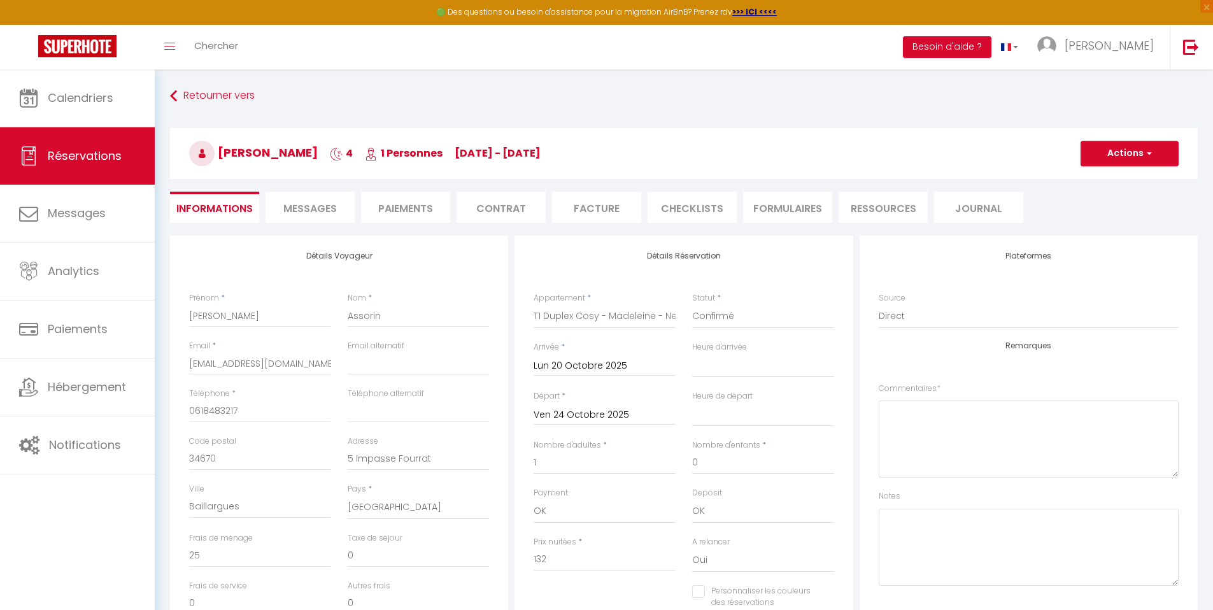
select select "11:00"
click at [476, 208] on li "Contrat" at bounding box center [500, 207] width 89 height 31
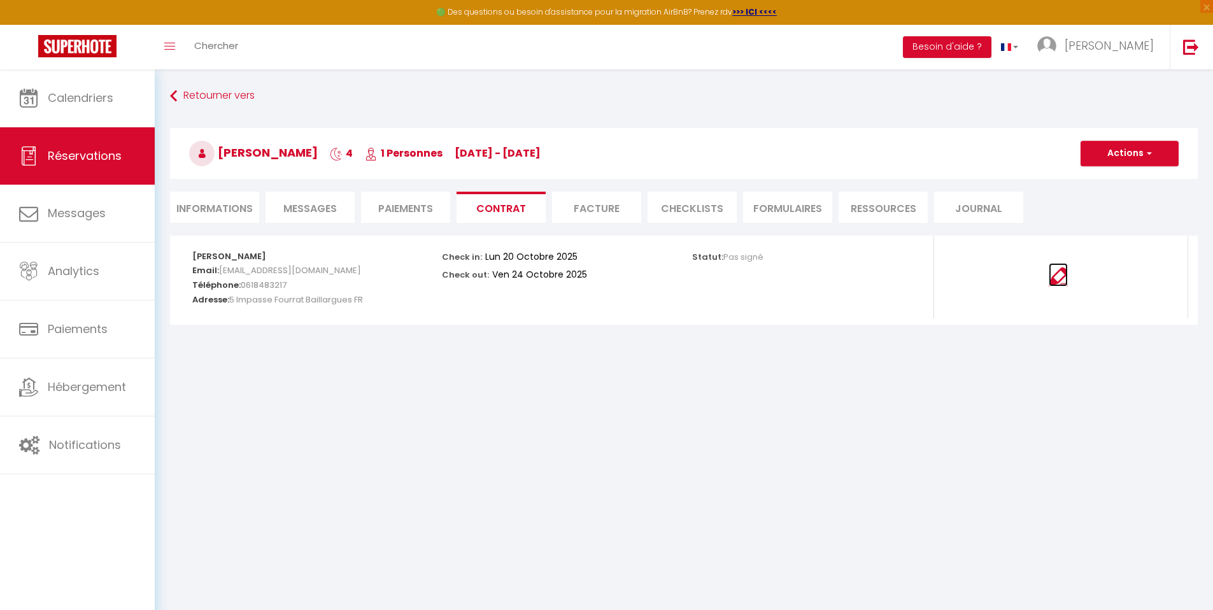
click at [1063, 279] on img at bounding box center [1057, 276] width 19 height 19
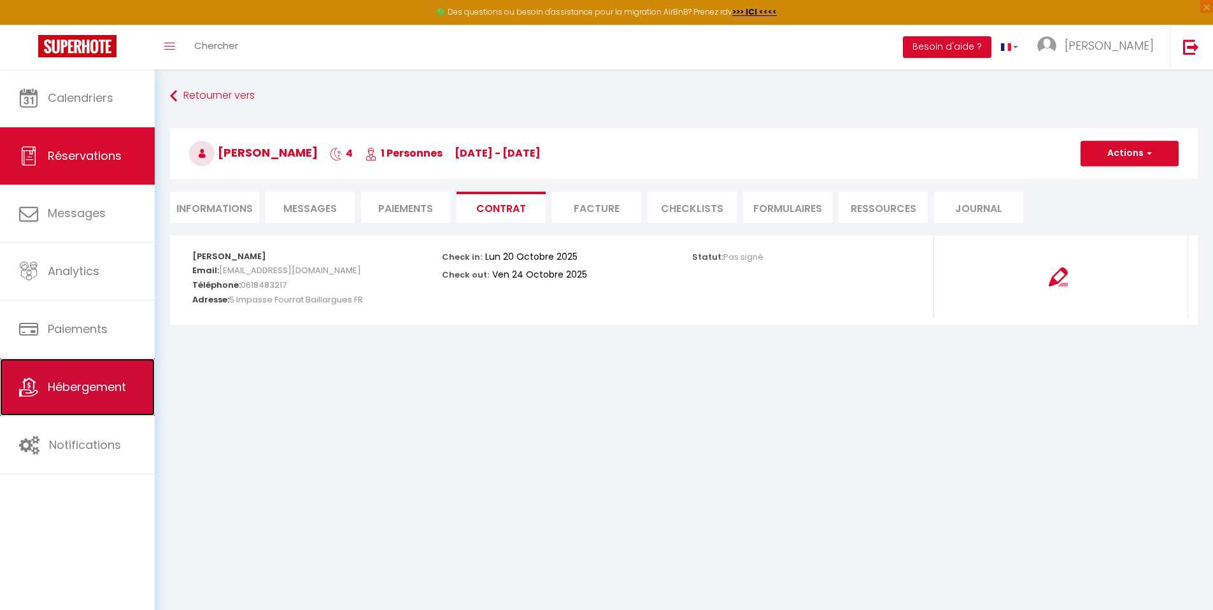
click at [62, 373] on link "Hébergement" at bounding box center [77, 386] width 155 height 57
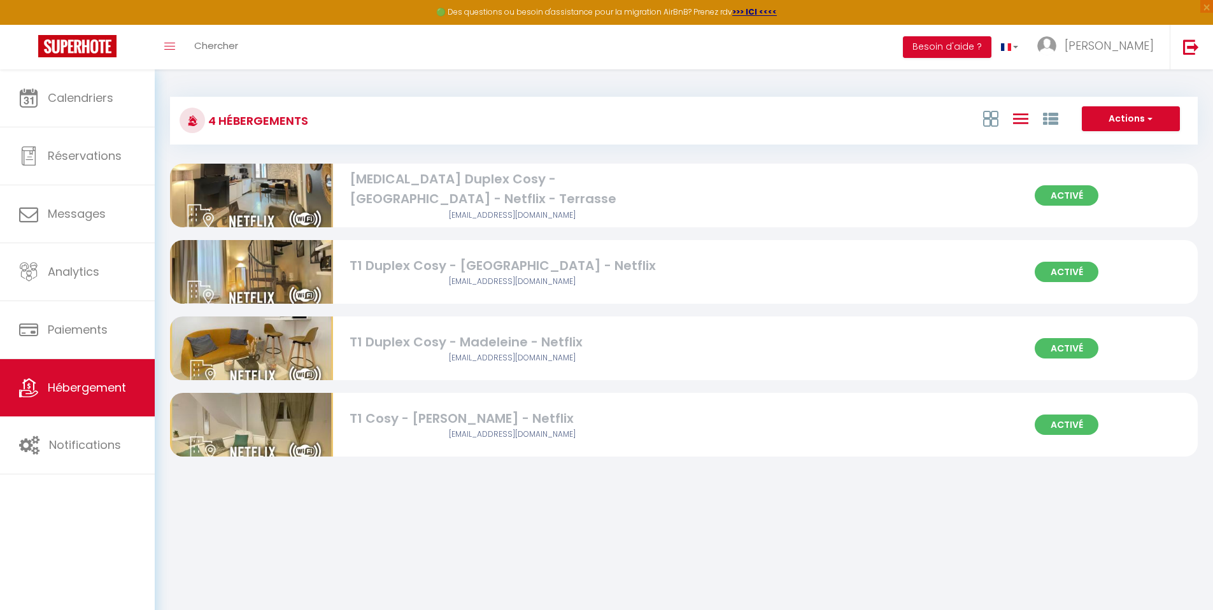
click at [446, 346] on div "T1 Duplex Cosy - Madeleine - Netflix" at bounding box center [512, 342] width 326 height 20
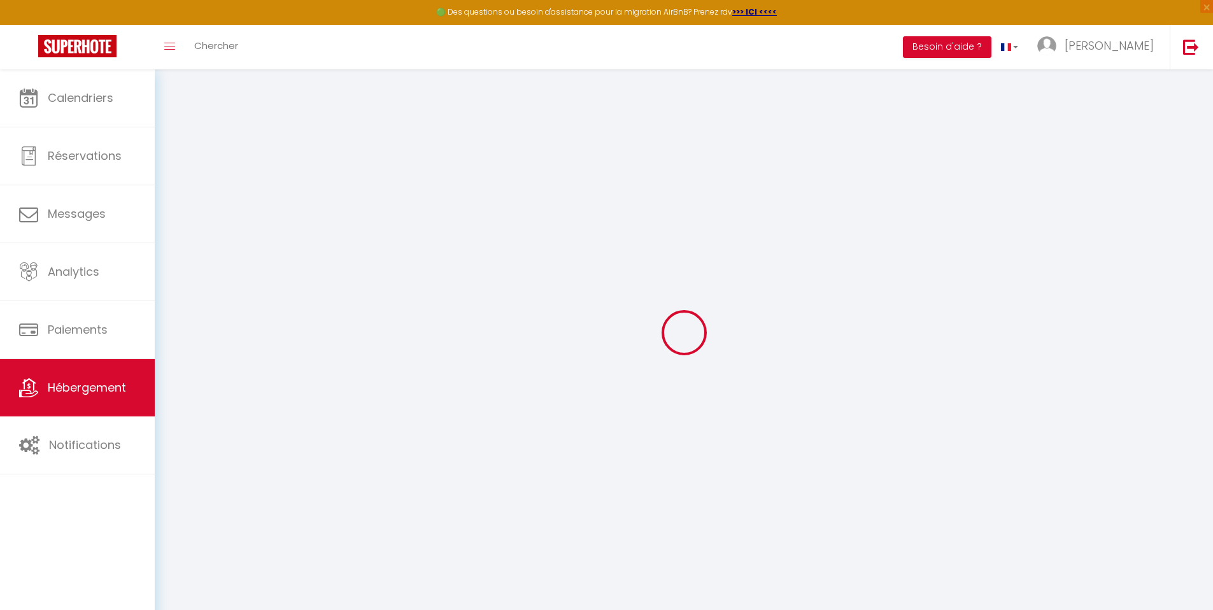
checkbox input "false"
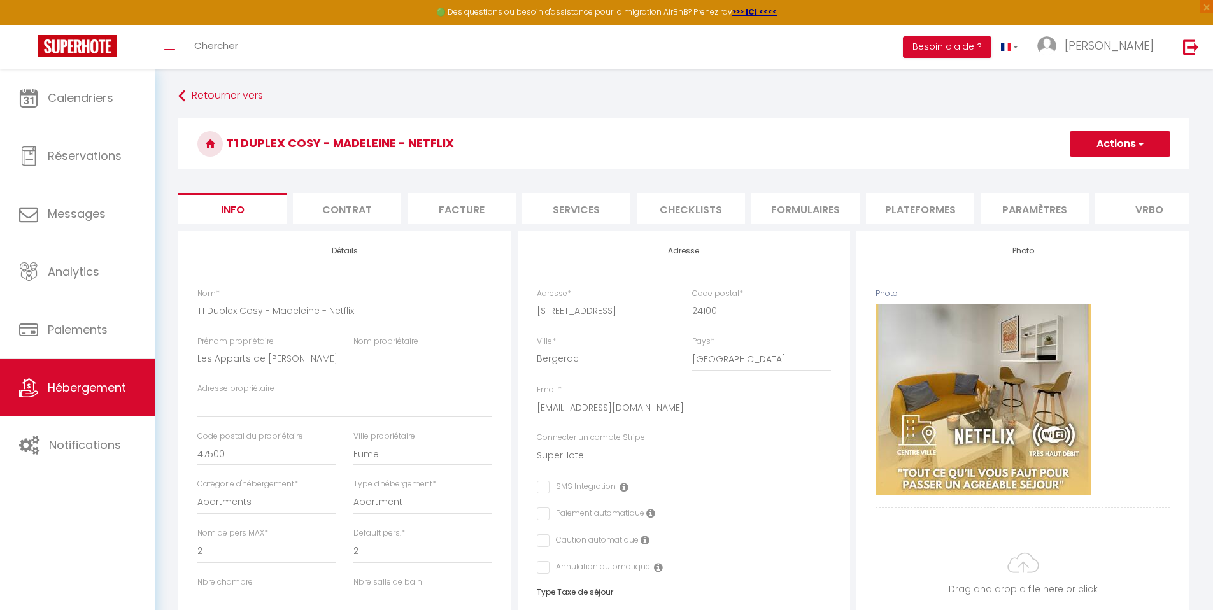
click at [356, 207] on li "Contrat" at bounding box center [347, 208] width 108 height 31
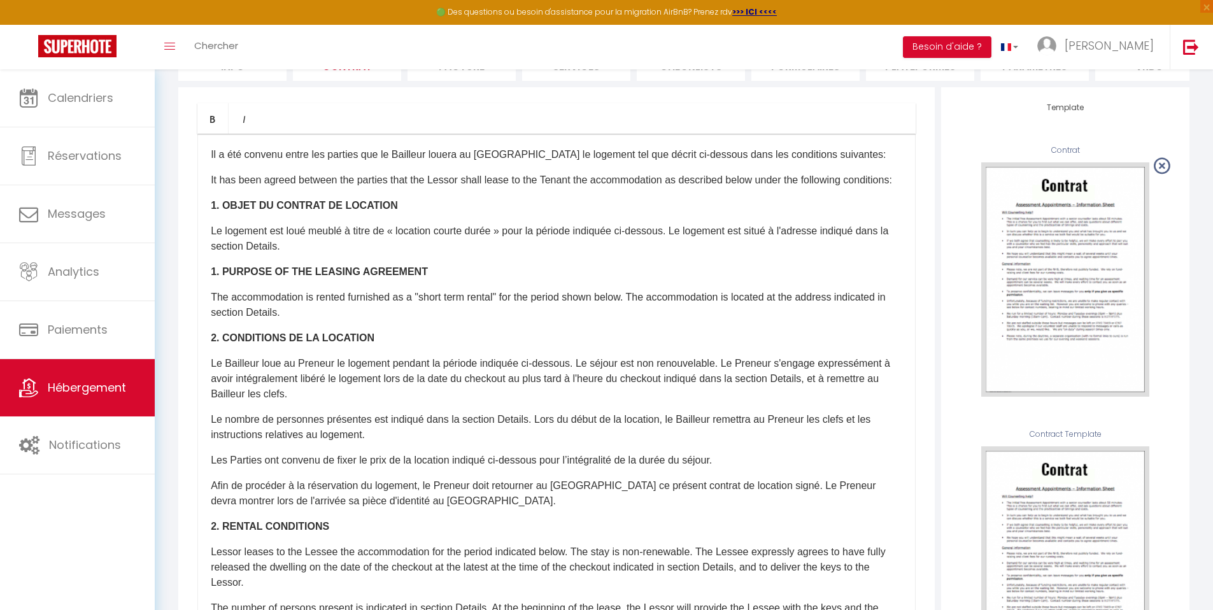
scroll to position [141, 0]
drag, startPoint x: 1222, startPoint y: 158, endPoint x: 1218, endPoint y: 257, distance: 98.1
click at [1213, 257] on html "🟢 Des questions ou besoin d'assistance pour la migration AirBnB? Prenez rdv >>>…" at bounding box center [606, 164] width 1213 height 610
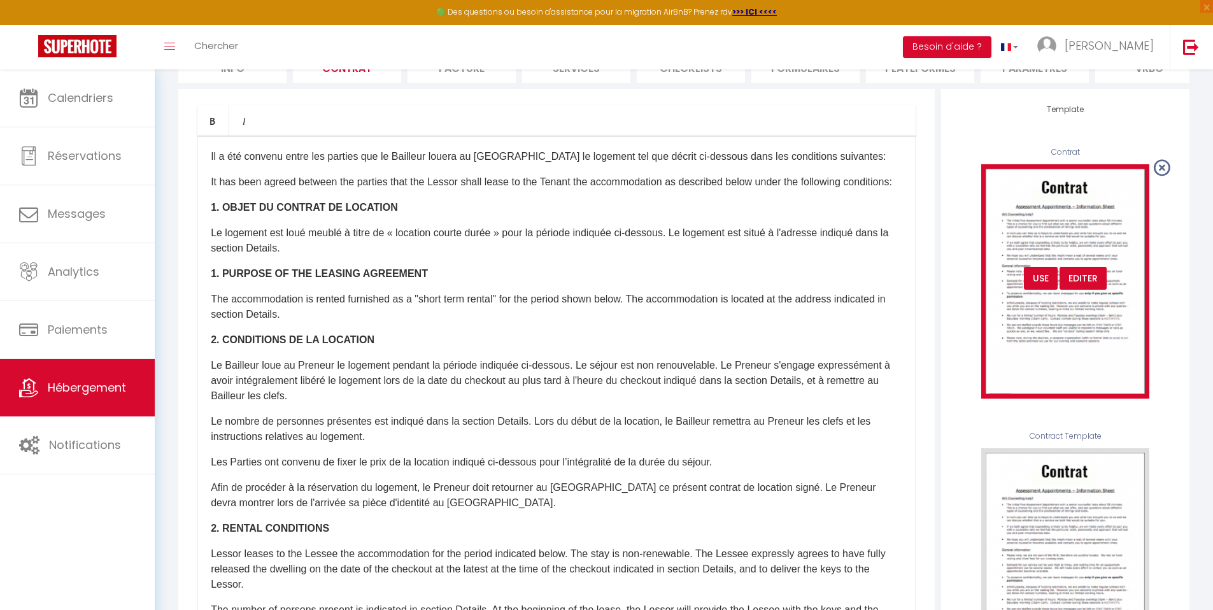
click at [1067, 264] on img at bounding box center [1065, 281] width 168 height 234
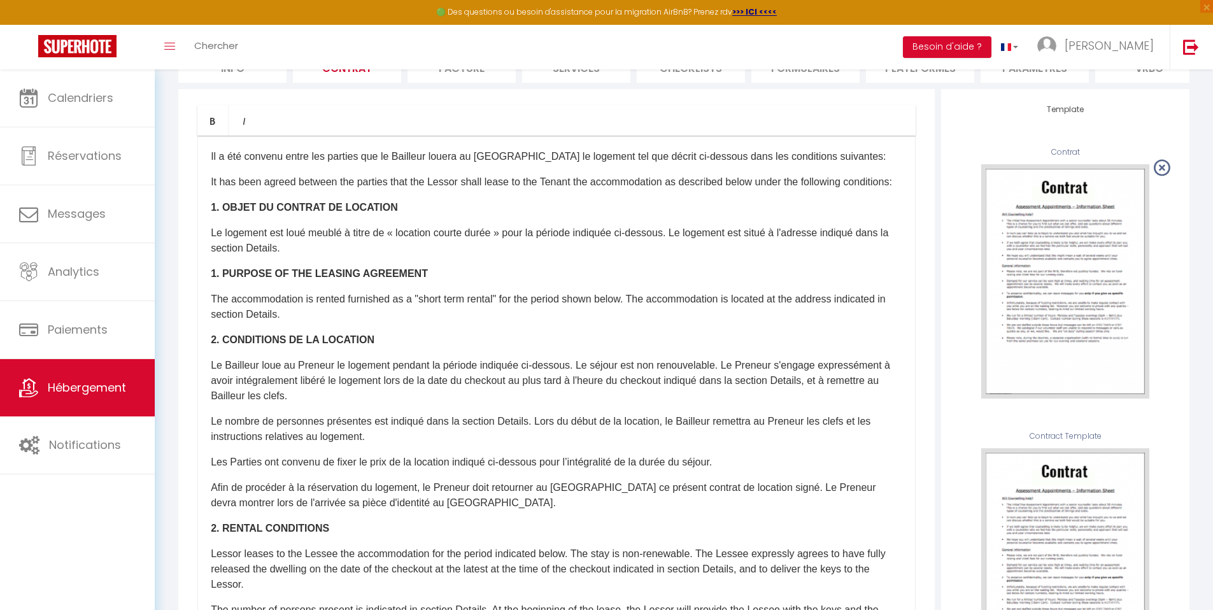
scroll to position [141, 0]
click at [1213, 227] on html "🟢 Des questions ou besoin d'assistance pour la migration AirBnB? Prenez rdv >>>…" at bounding box center [606, 164] width 1213 height 610
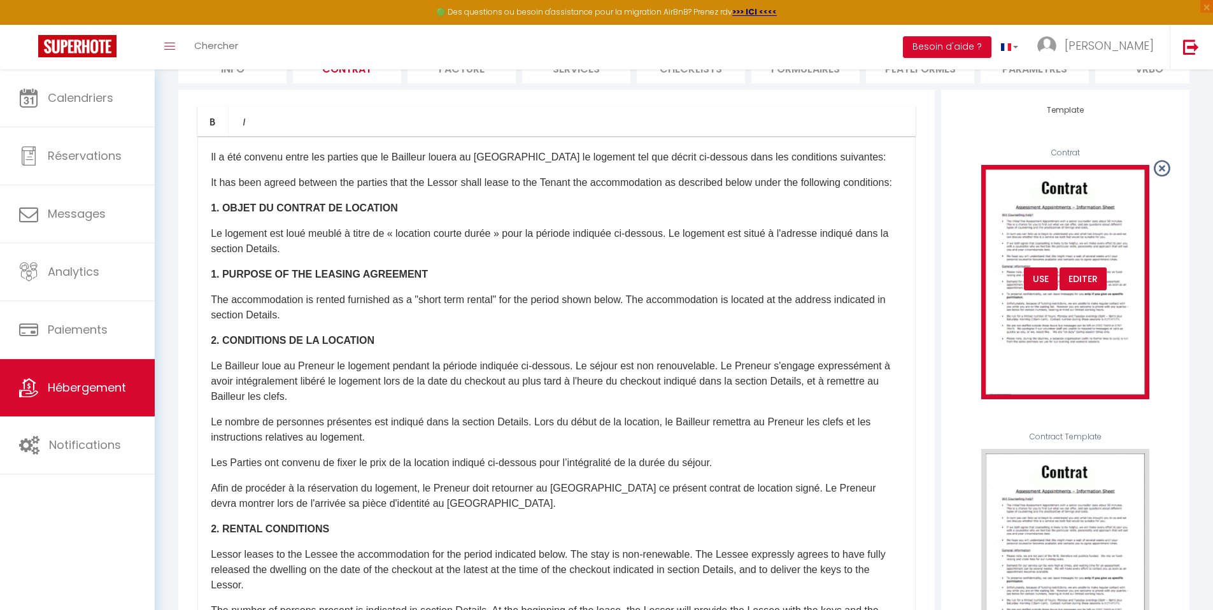
click at [1081, 289] on div "Editer" at bounding box center [1082, 278] width 47 height 23
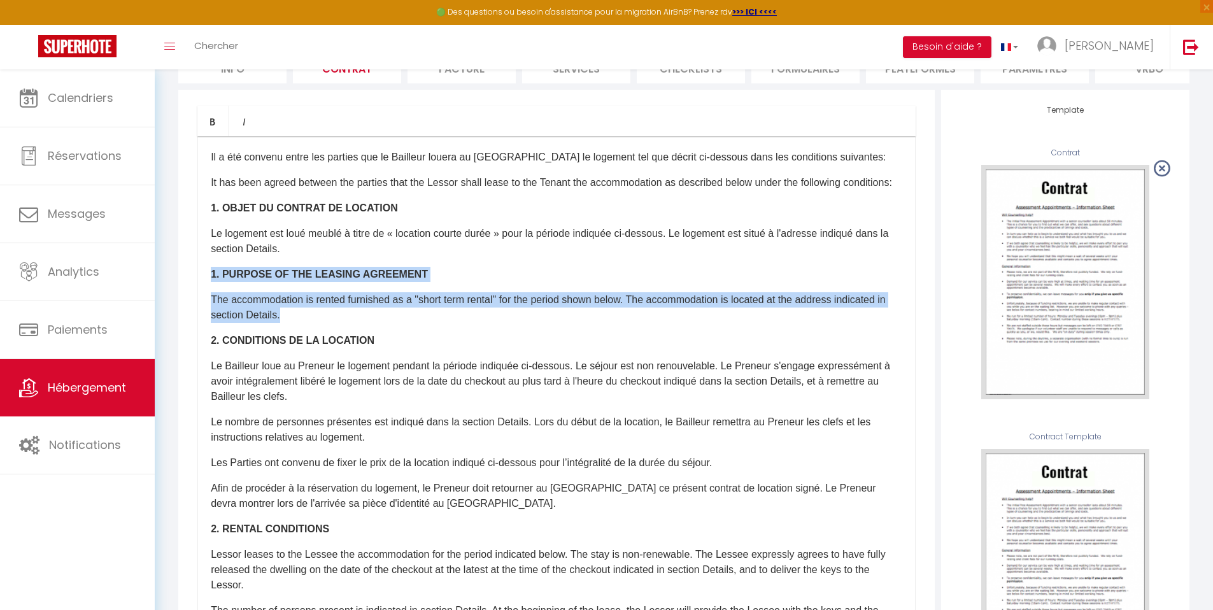
drag, startPoint x: 314, startPoint y: 341, endPoint x: 200, endPoint y: 295, distance: 122.8
click at [200, 295] on div "​Il a été convenu entre les parties que le Bailleur louera au Locataire le loge…" at bounding box center [556, 390] width 718 height 509
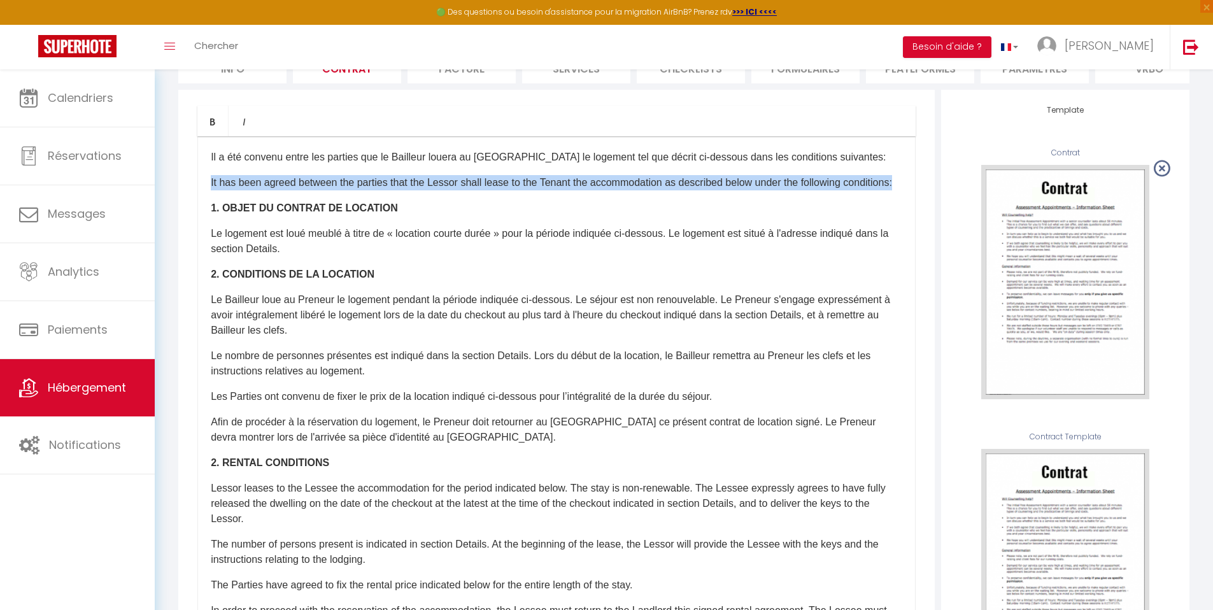
drag, startPoint x: 269, startPoint y: 213, endPoint x: 197, endPoint y: 199, distance: 72.7
click at [197, 199] on div "​Il a été convenu entre les parties que le Bailleur louera au Locataire le loge…" at bounding box center [556, 390] width 718 height 509
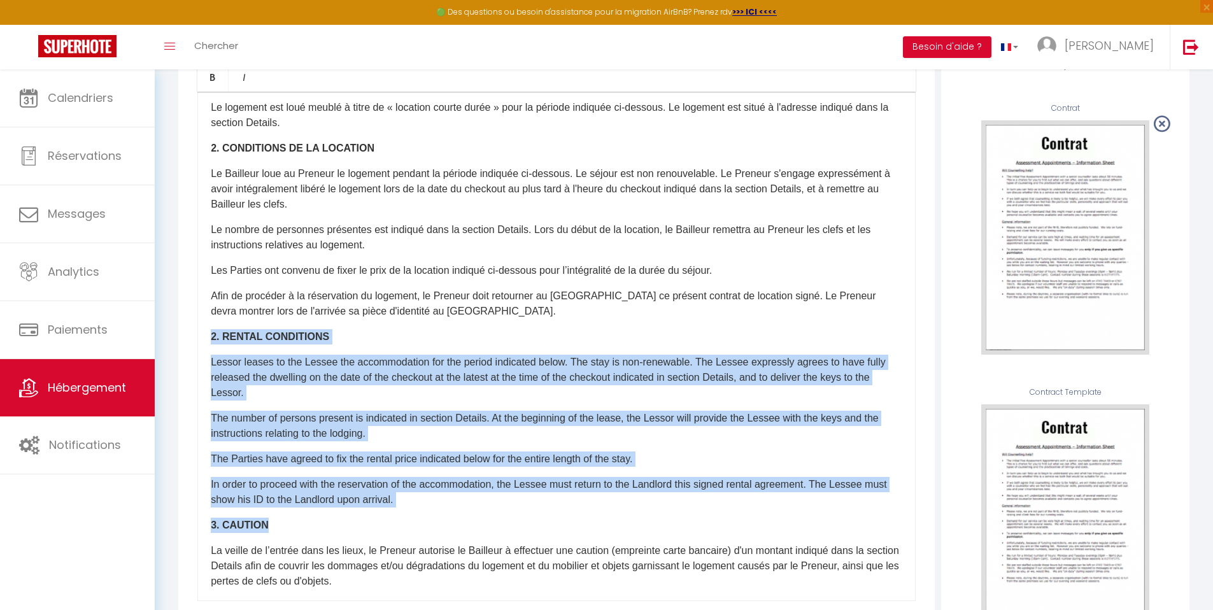
scroll to position [211, 0]
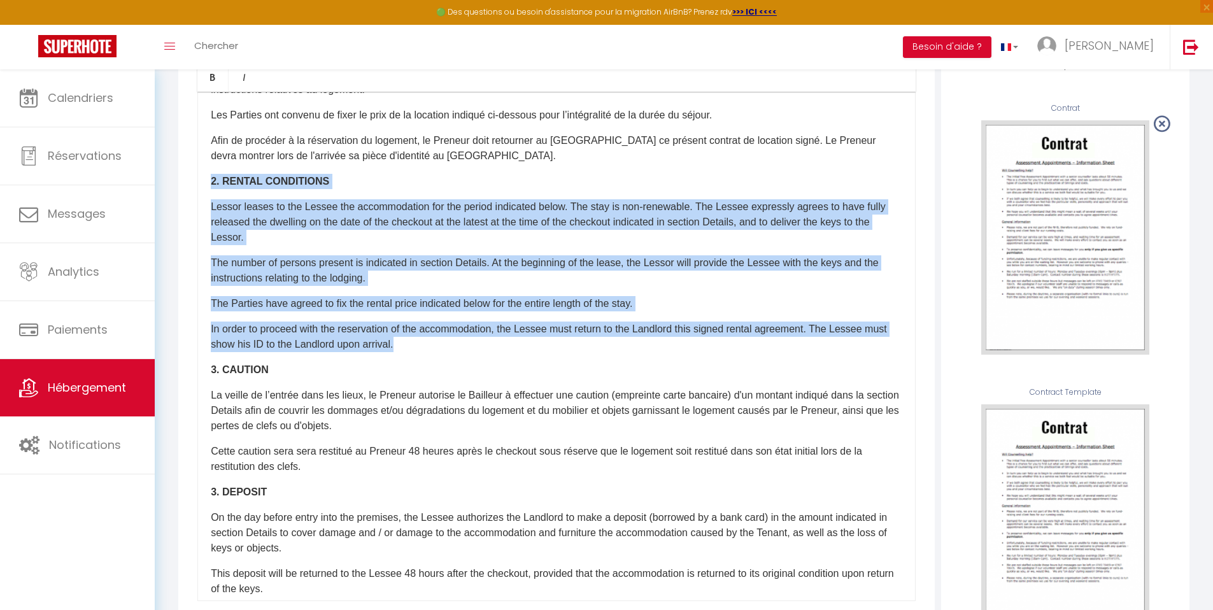
drag, startPoint x: 210, startPoint y: 443, endPoint x: 430, endPoint y: 362, distance: 234.0
click at [430, 362] on div "​Il a été convenu entre les parties que le Bailleur louera au Locataire le loge…" at bounding box center [556, 346] width 718 height 509
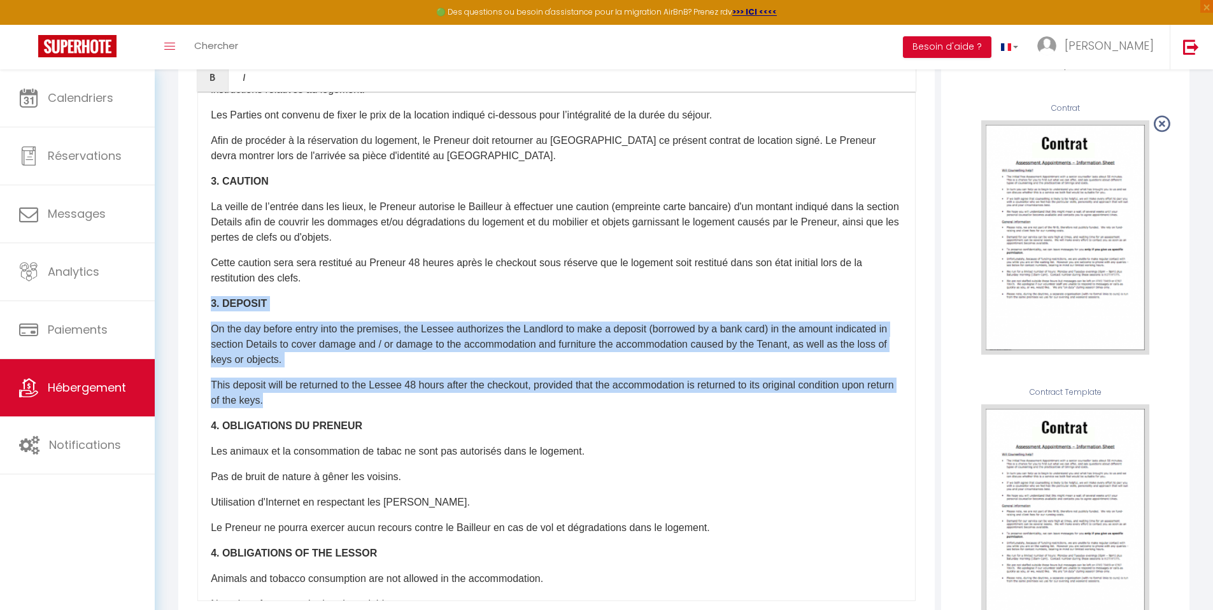
drag, startPoint x: 319, startPoint y: 415, endPoint x: 202, endPoint y: 308, distance: 158.1
click at [202, 308] on div "​Il a été convenu entre les parties que le Bailleur louera au Locataire le loge…" at bounding box center [556, 346] width 718 height 509
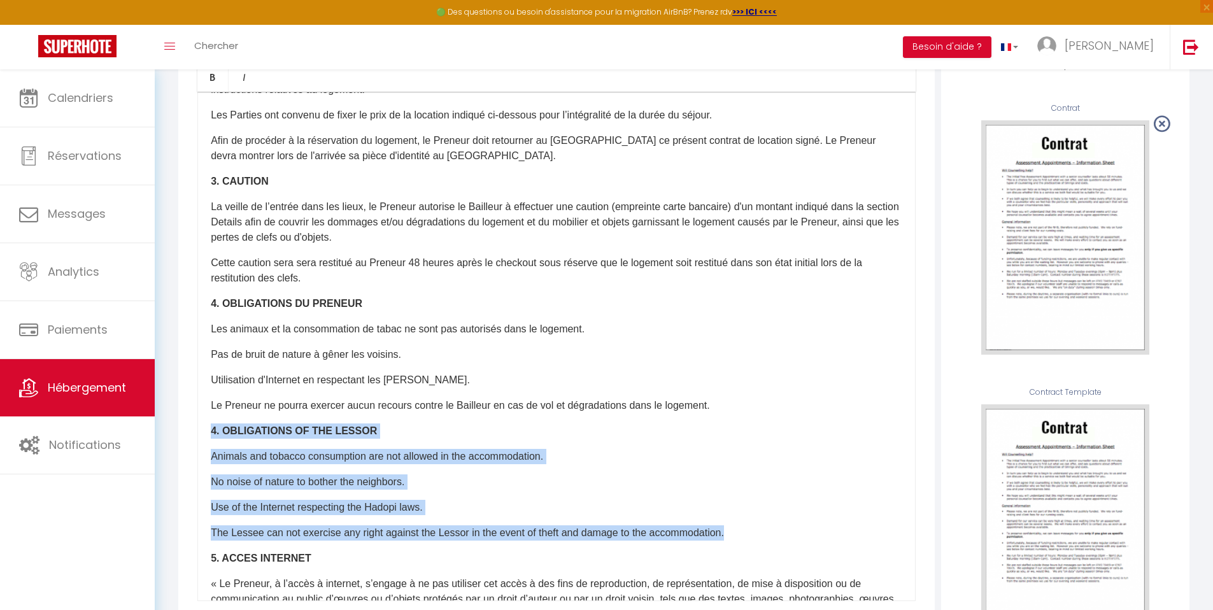
drag, startPoint x: 738, startPoint y: 541, endPoint x: 216, endPoint y: 430, distance: 533.7
click at [216, 430] on div "​Il a été convenu entre les parties que le Bailleur louera au Locataire le loge…" at bounding box center [556, 346] width 718 height 509
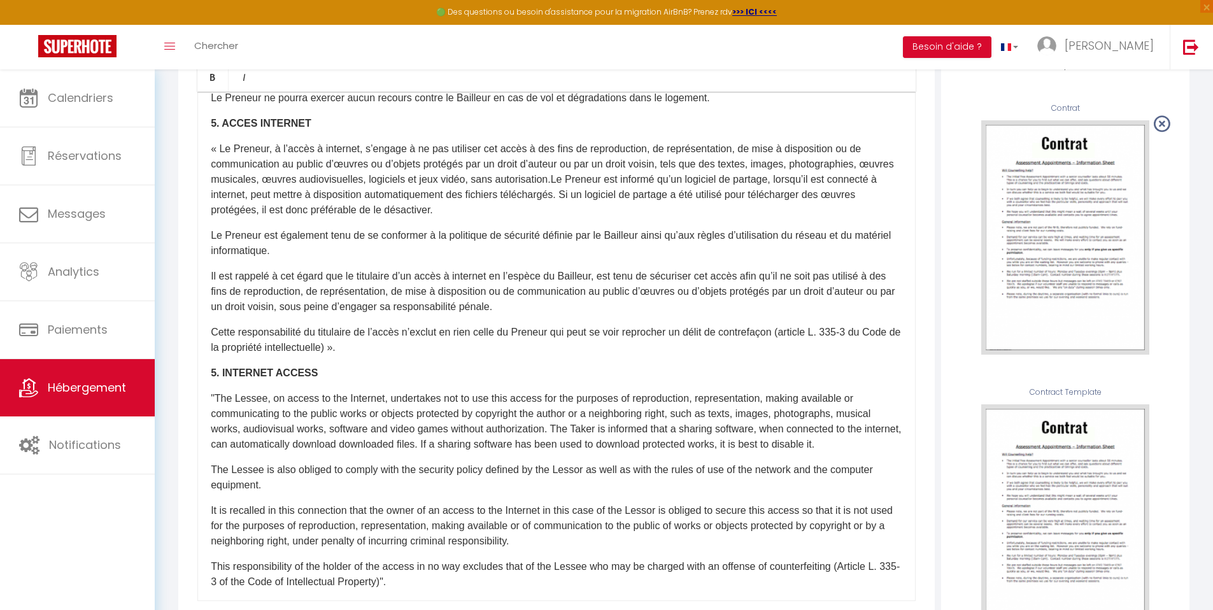
scroll to position [533, 0]
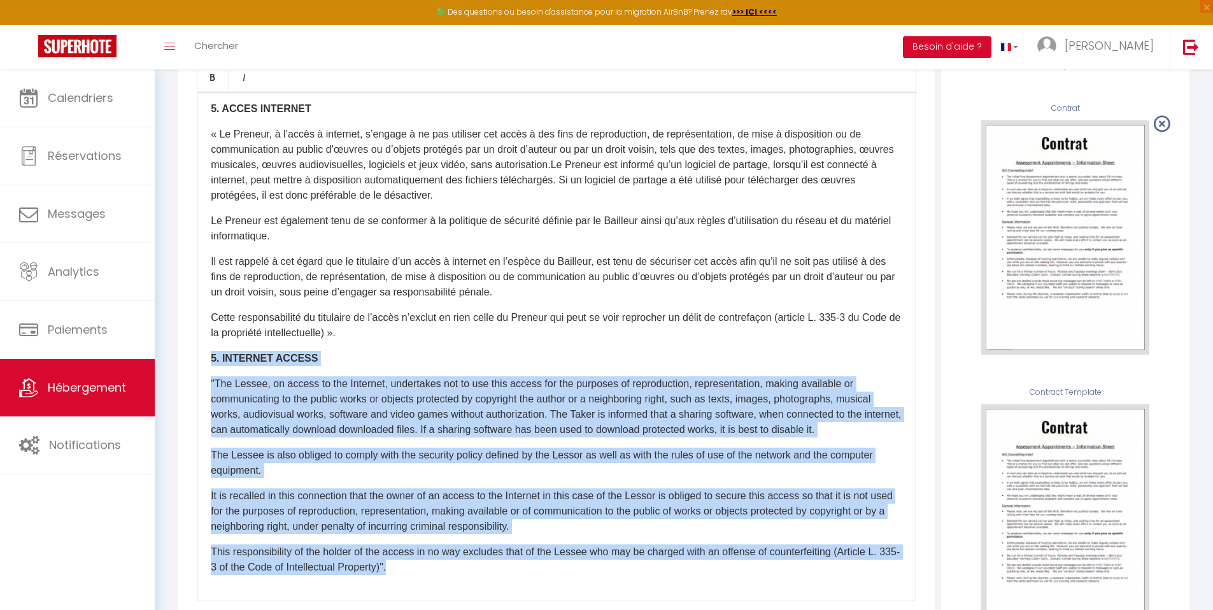
drag, startPoint x: 484, startPoint y: 579, endPoint x: 199, endPoint y: 365, distance: 356.5
click at [199, 365] on div "​Il a été convenu entre les parties que le Bailleur louera au Locataire le loge…" at bounding box center [556, 346] width 718 height 509
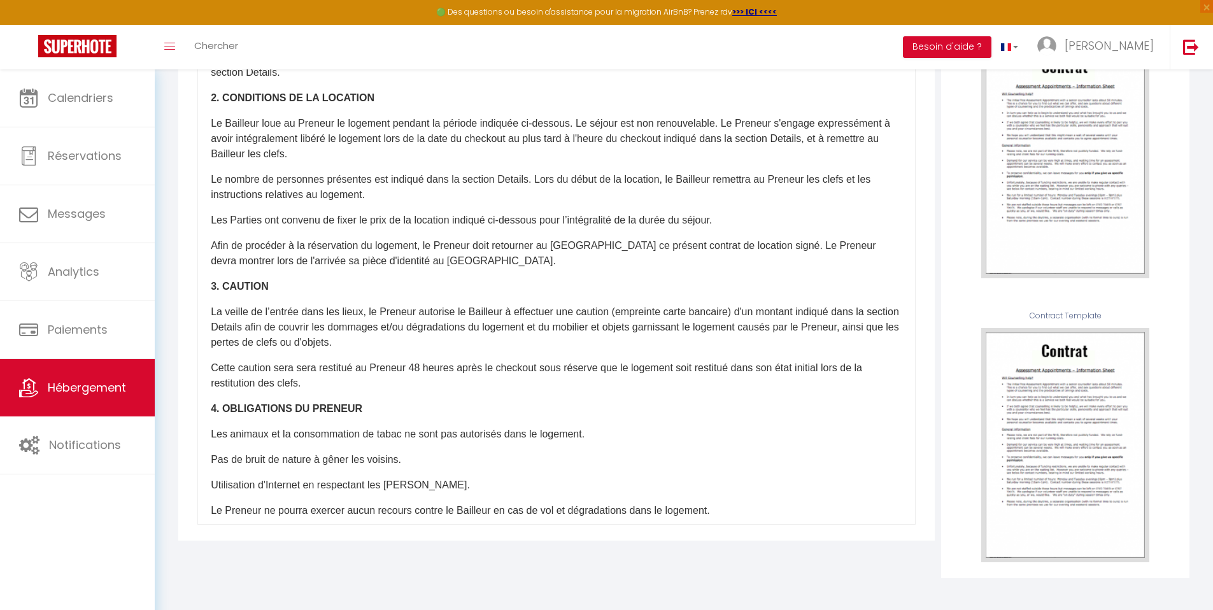
scroll to position [0, 0]
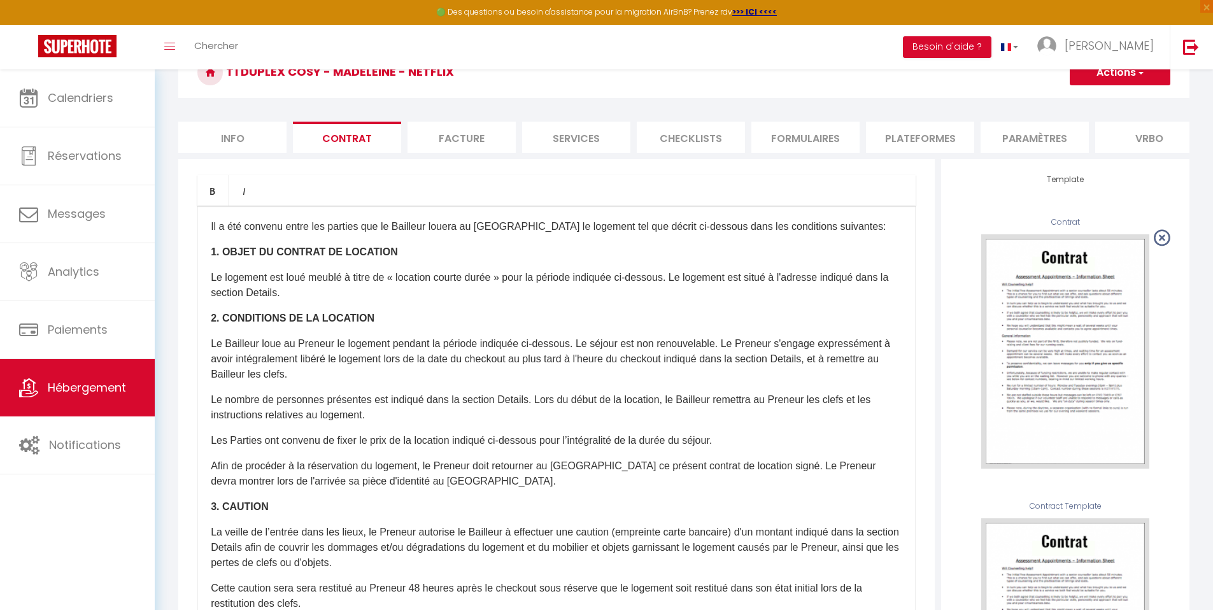
drag, startPoint x: 1222, startPoint y: 297, endPoint x: 1171, endPoint y: 104, distance: 200.1
click at [1213, 156] on html "🟢 Des questions ou besoin d'assistance pour la migration AirBnB? Prenez rdv >>>…" at bounding box center [606, 234] width 1213 height 610
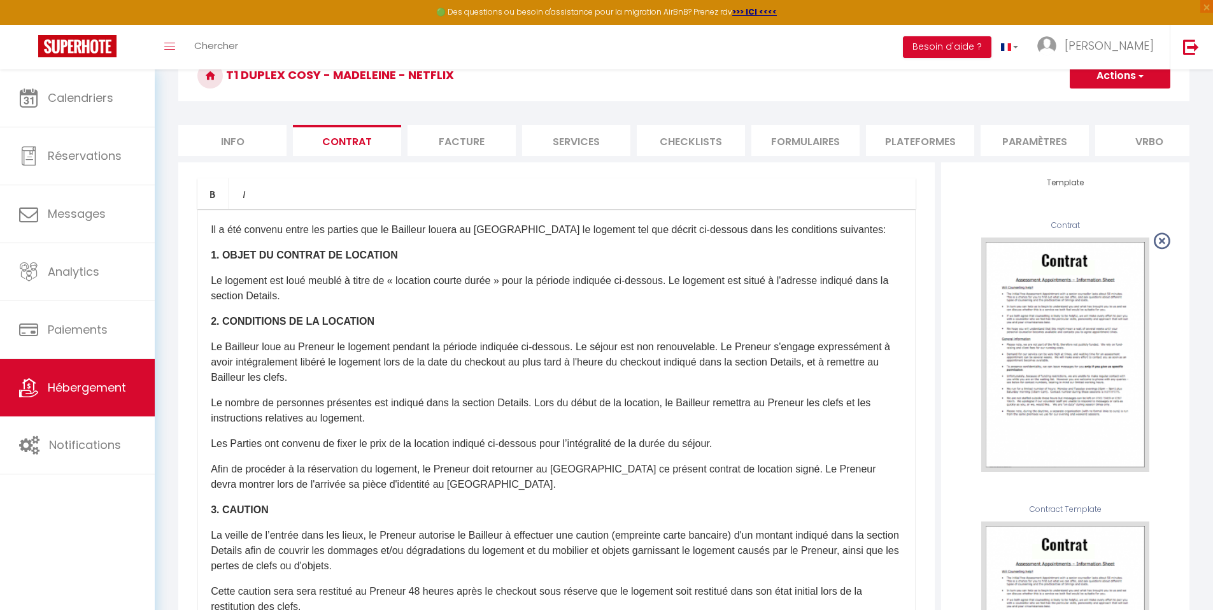
click at [1128, 80] on button "Actions" at bounding box center [1119, 75] width 101 height 25
click at [1083, 99] on link "Enregistrer" at bounding box center [1082, 103] width 174 height 17
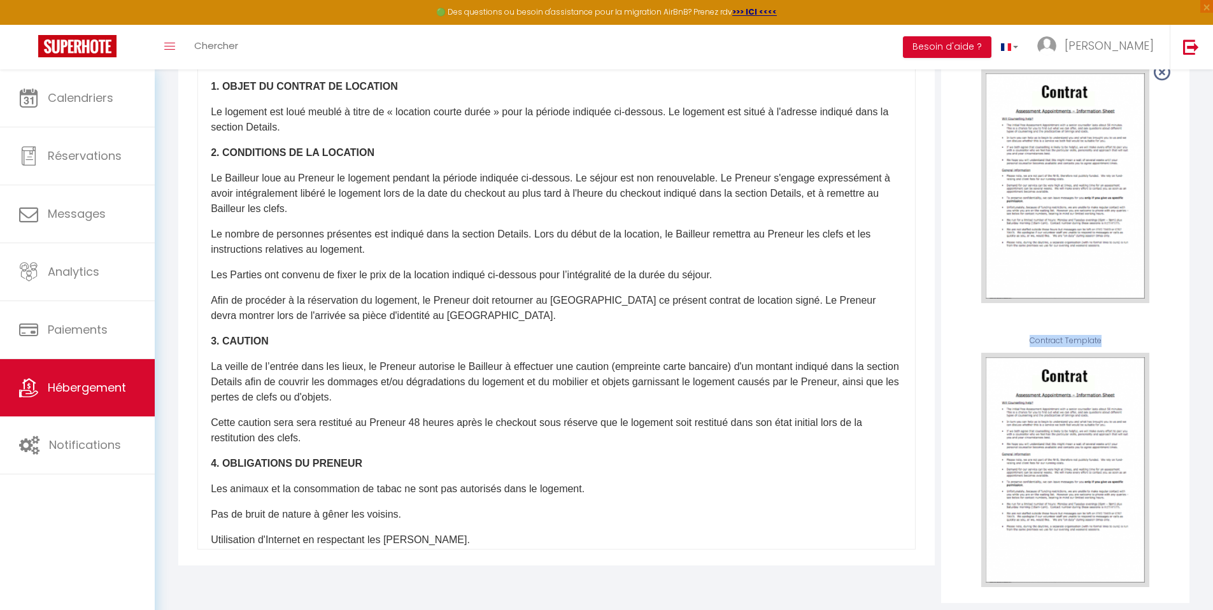
scroll to position [237, 0]
drag, startPoint x: 1222, startPoint y: 228, endPoint x: 1217, endPoint y: 345, distance: 117.2
click at [1213, 345] on html "🟢 Des questions ou besoin d'assistance pour la migration AirBnB? Prenez rdv >>>…" at bounding box center [606, 68] width 1213 height 610
drag, startPoint x: 344, startPoint y: 218, endPoint x: 253, endPoint y: 218, distance: 90.4
click at [253, 216] on p "Le Bailleur loue au Preneur le logement pendant la période indiquée ci-dessous.…" at bounding box center [556, 193] width 691 height 46
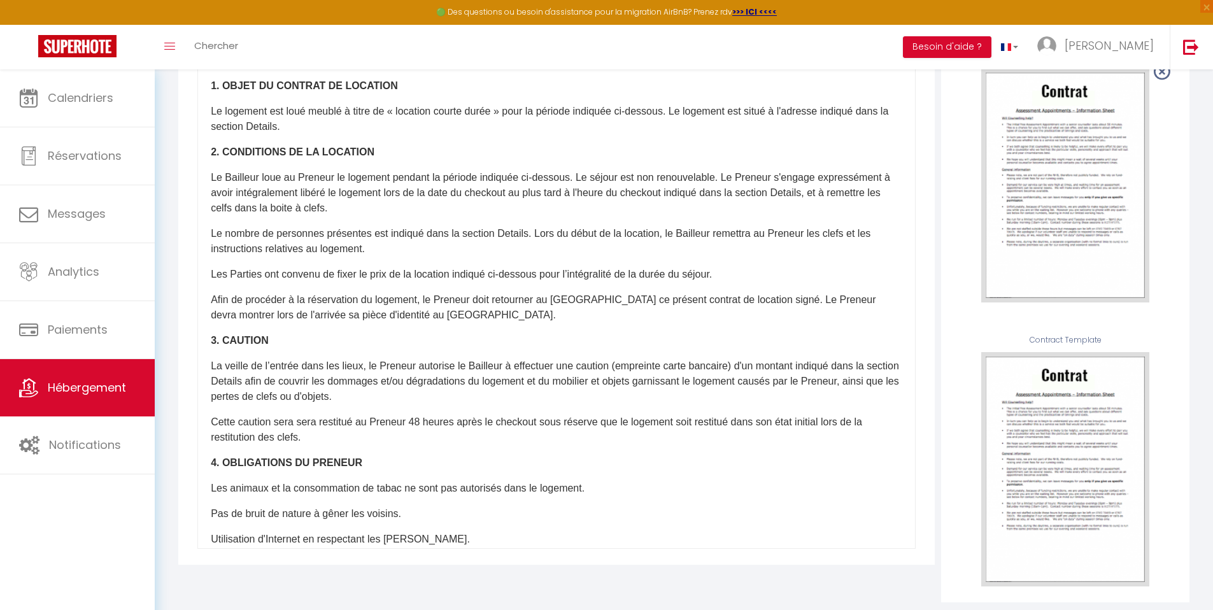
drag, startPoint x: 285, startPoint y: 218, endPoint x: 299, endPoint y: 216, distance: 13.6
click at [285, 216] on p "Le Bailleur loue au Preneur le logement pendant la période indiquée ci-dessous.…" at bounding box center [556, 193] width 691 height 46
drag, startPoint x: 775, startPoint y: 242, endPoint x: 682, endPoint y: 246, distance: 93.7
click at [682, 246] on p "Le nombre de personnes présentes est indiqué dans la section Details. Lors du d…" at bounding box center [556, 241] width 691 height 31
drag, startPoint x: 757, startPoint y: 243, endPoint x: 719, endPoint y: 241, distance: 38.3
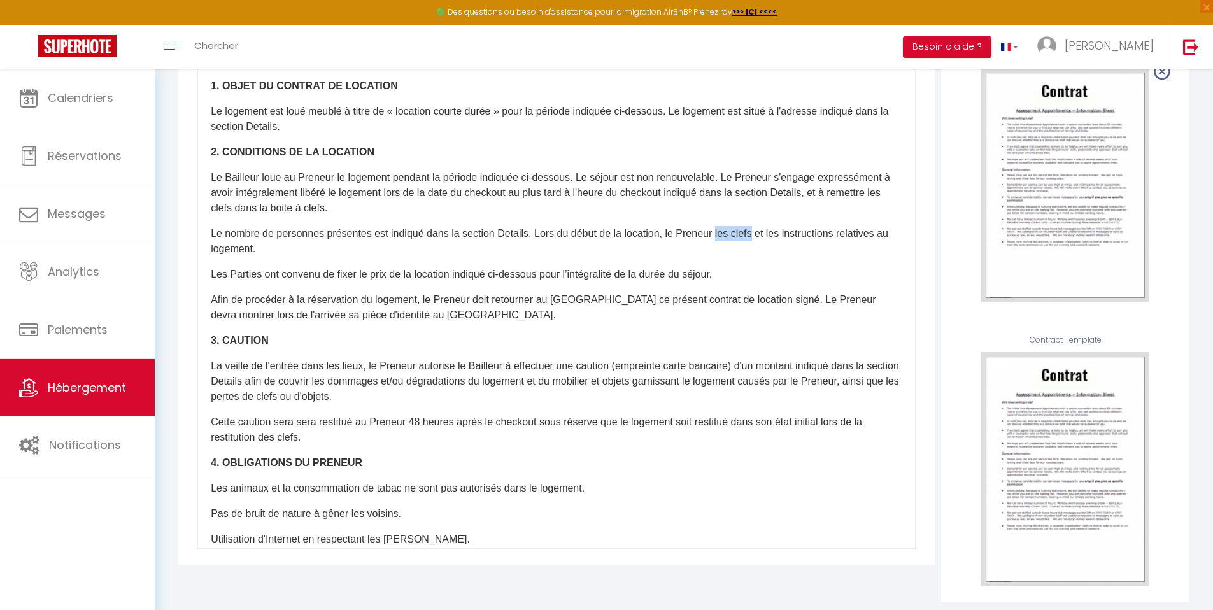
click at [719, 241] on p "Le nombre de personnes présentes est indiqué dans la section Details. Lors du d…" at bounding box center [556, 241] width 691 height 31
click at [236, 257] on p "Le nombre de personnes présentes est indiqué dans la section Details. Lors du d…" at bounding box center [556, 241] width 691 height 31
drag, startPoint x: 687, startPoint y: 260, endPoint x: 488, endPoint y: 260, distance: 199.2
click at [488, 257] on p "Le nombre de personnes présentes est indiqué dans la section Details. Lors du d…" at bounding box center [556, 241] width 691 height 31
click at [478, 299] on div "​Il a été convenu entre les parties que le Bailleur louera au Locataire le loge…" at bounding box center [556, 293] width 718 height 509
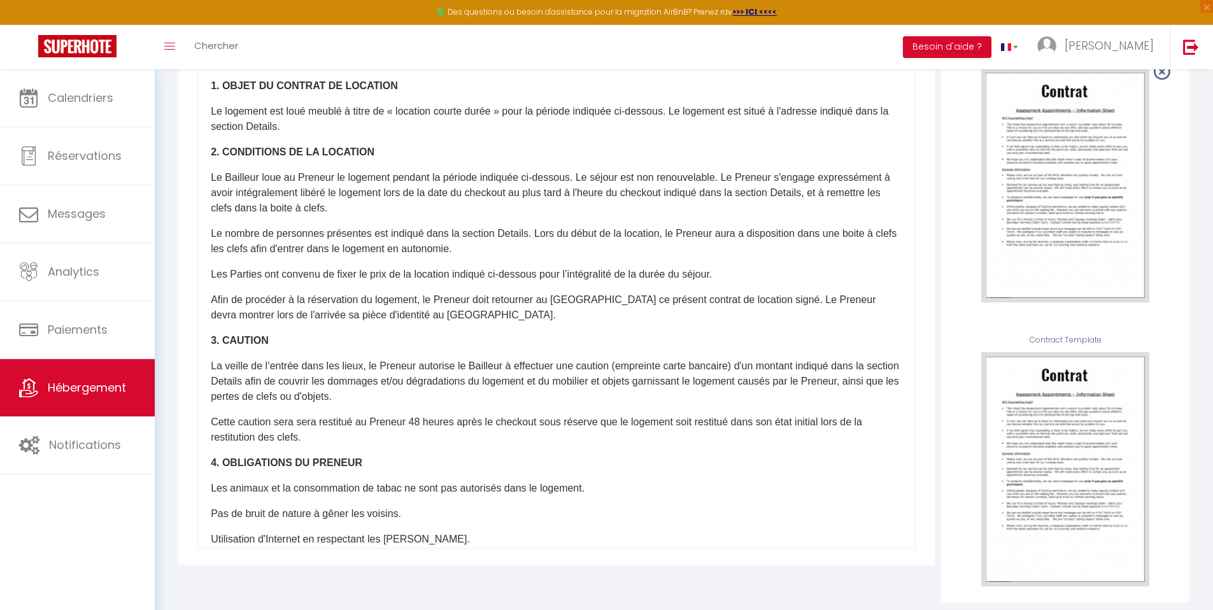
click at [546, 309] on p "Afin de procéder à la réservation du logement, le Preneur doit retourner au Bai…" at bounding box center [556, 307] width 691 height 31
drag, startPoint x: 814, startPoint y: 307, endPoint x: 472, endPoint y: 330, distance: 343.2
click at [472, 323] on p "Afin de procéder à la réservation du logement, le Preneur doit retourner par ma…" at bounding box center [556, 307] width 691 height 31
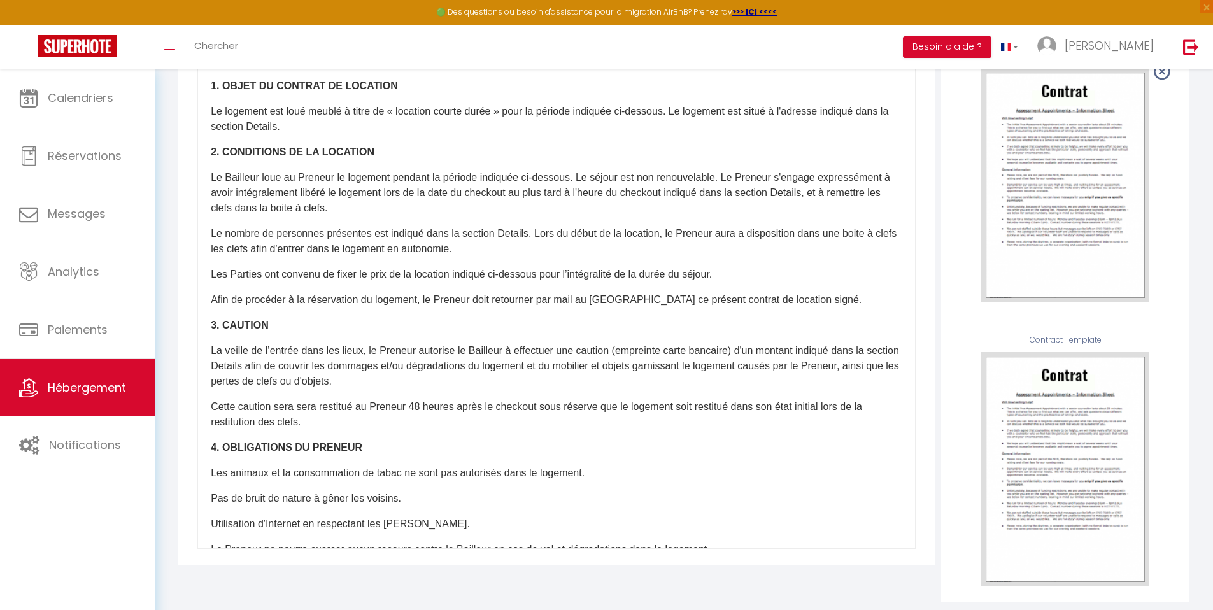
click at [211, 358] on p "La veille de l’entrée dans les lieux, le Preneur autorise le Bailleur à effectu…" at bounding box center [556, 366] width 691 height 46
click at [421, 417] on p "Cette caution sera sera restitué au Preneur 48 heures après le checkout sous ré…" at bounding box center [556, 414] width 691 height 31
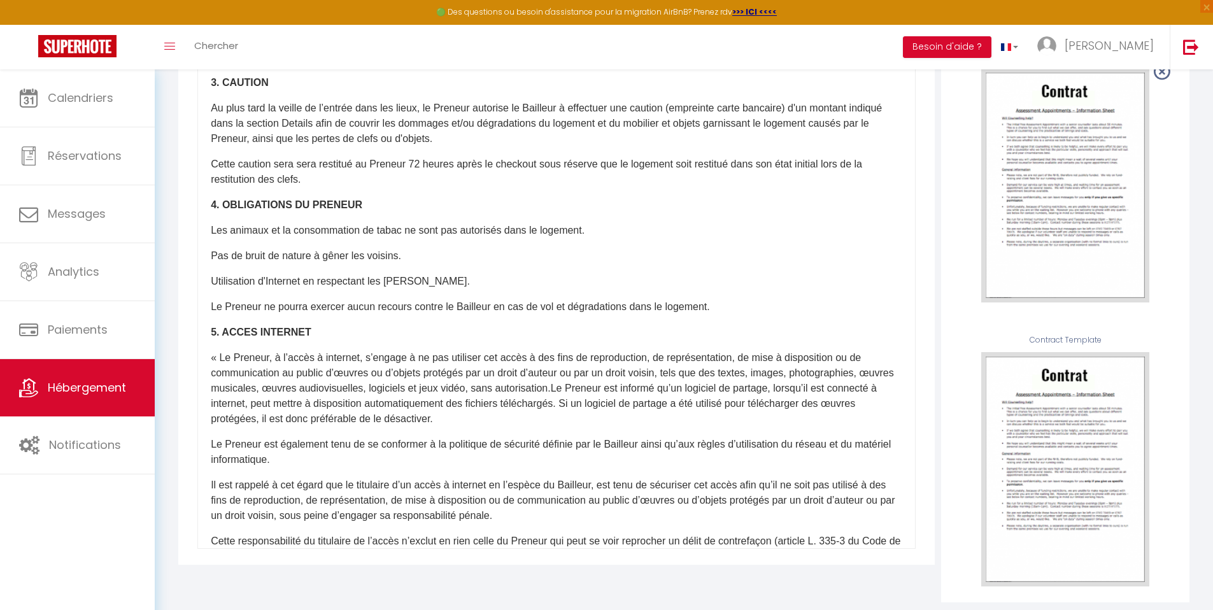
scroll to position [243, 0]
click at [422, 263] on p "Pas de bruit de nature à gêner les voisins." at bounding box center [556, 255] width 691 height 15
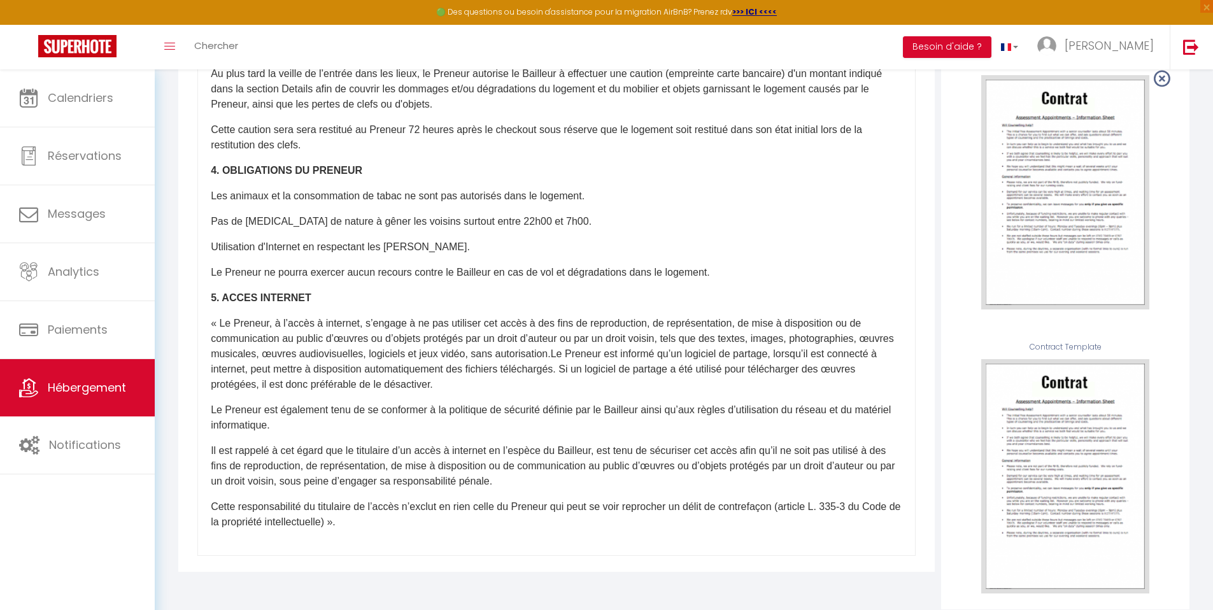
scroll to position [0, 0]
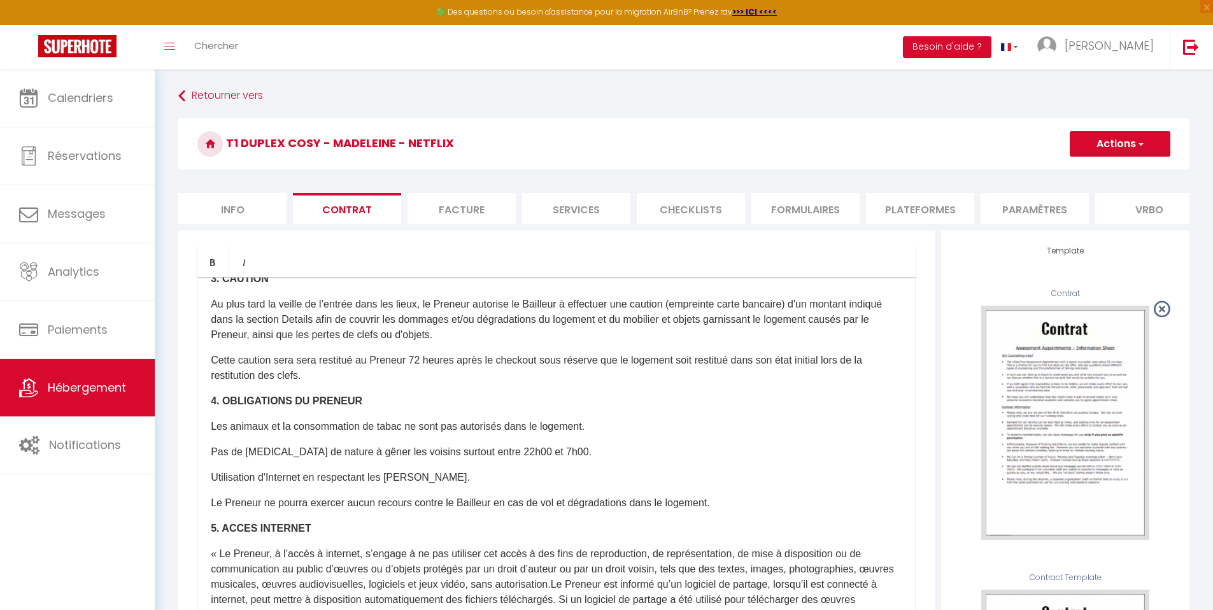
click at [1117, 144] on button "Actions" at bounding box center [1119, 143] width 101 height 25
click at [1057, 173] on link "Enregistrer" at bounding box center [1082, 172] width 174 height 17
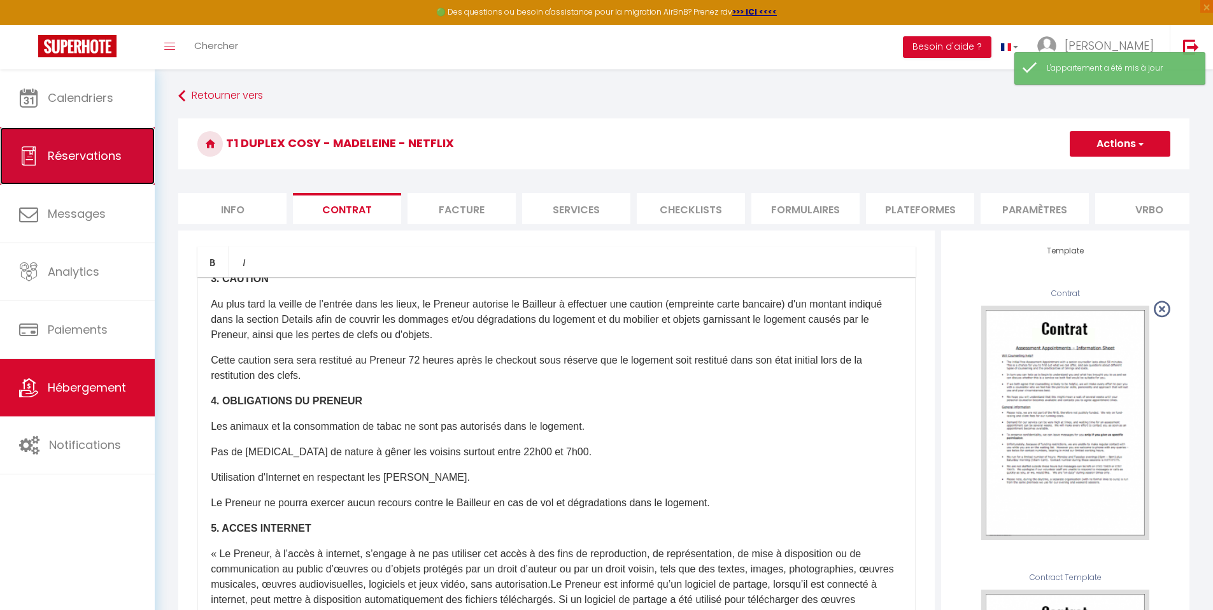
click at [98, 165] on link "Réservations" at bounding box center [77, 155] width 155 height 57
select select "not_cancelled"
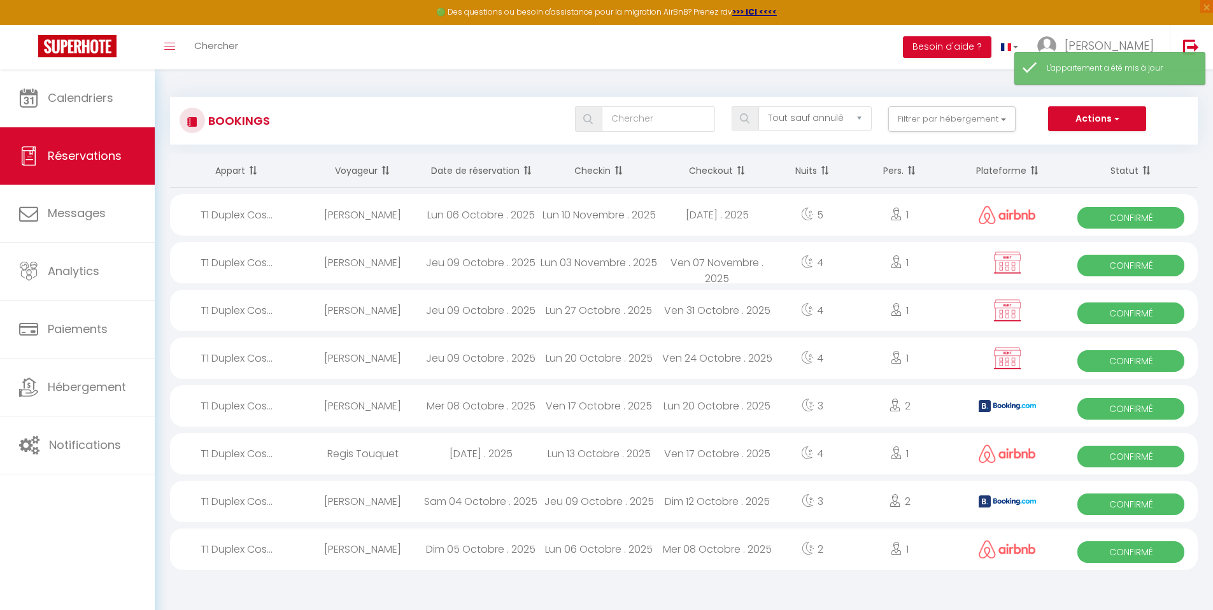
click at [286, 354] on div "T1 Duplex Cos..." at bounding box center [237, 357] width 134 height 41
select select "OK"
select select "0"
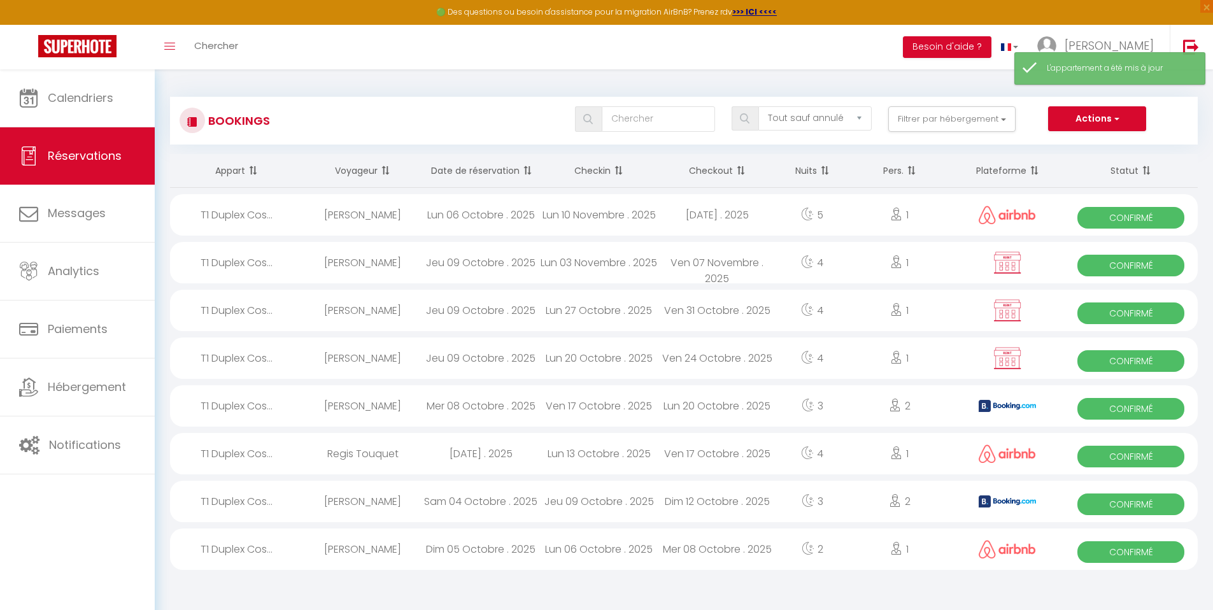
select select "0"
select select
select select "53532"
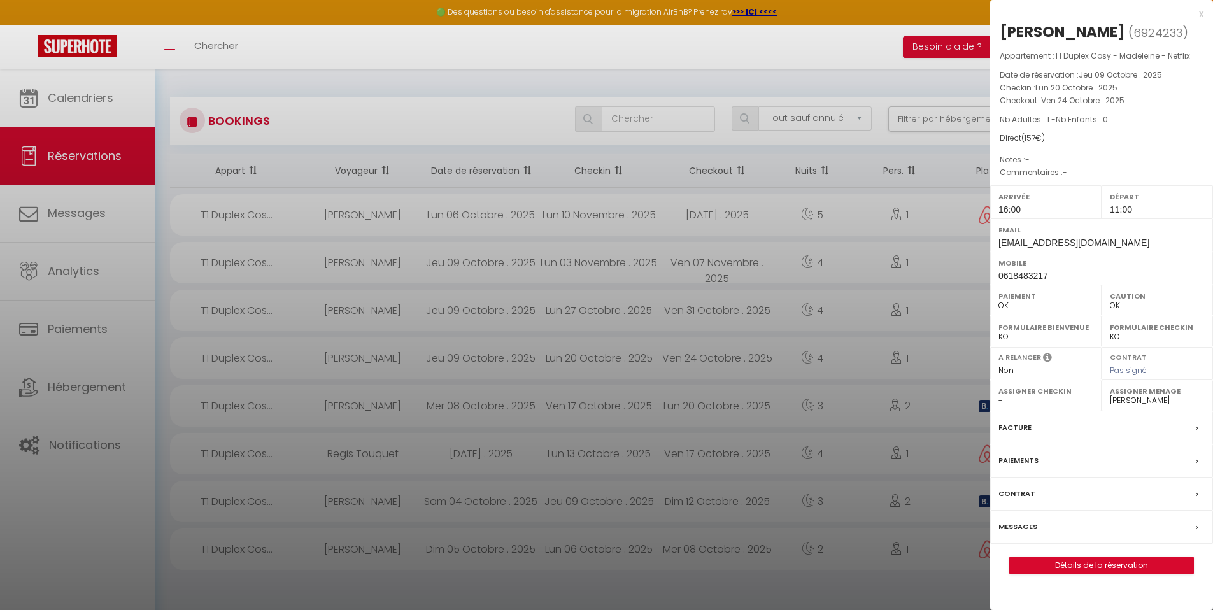
click at [1027, 491] on label "Contrat" at bounding box center [1016, 493] width 37 height 13
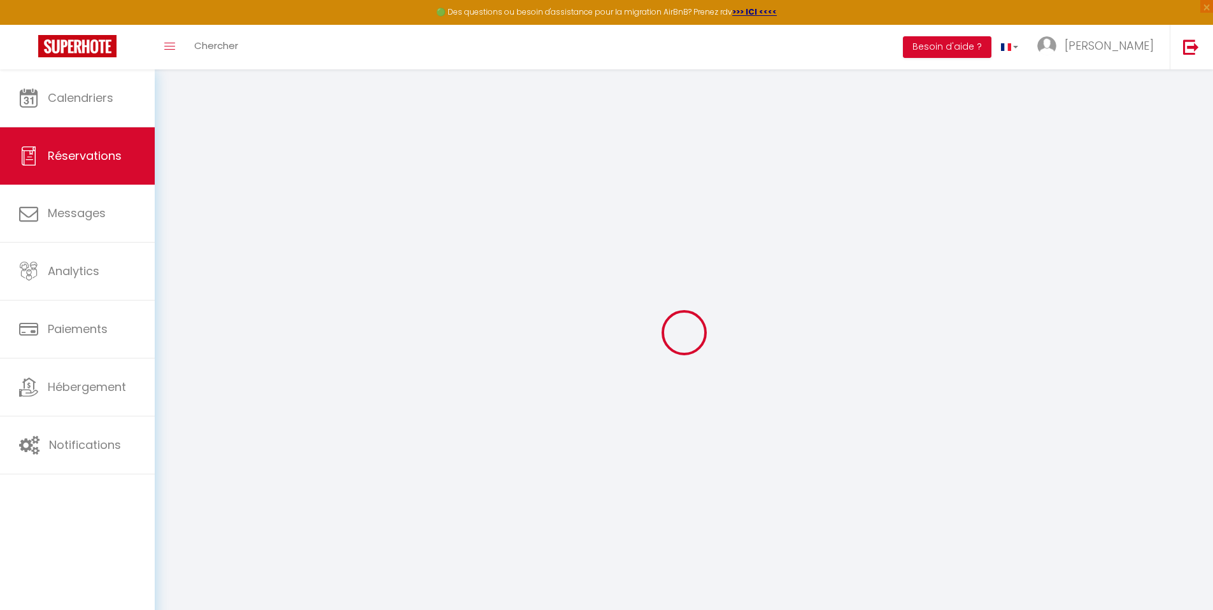
select select
checkbox input "false"
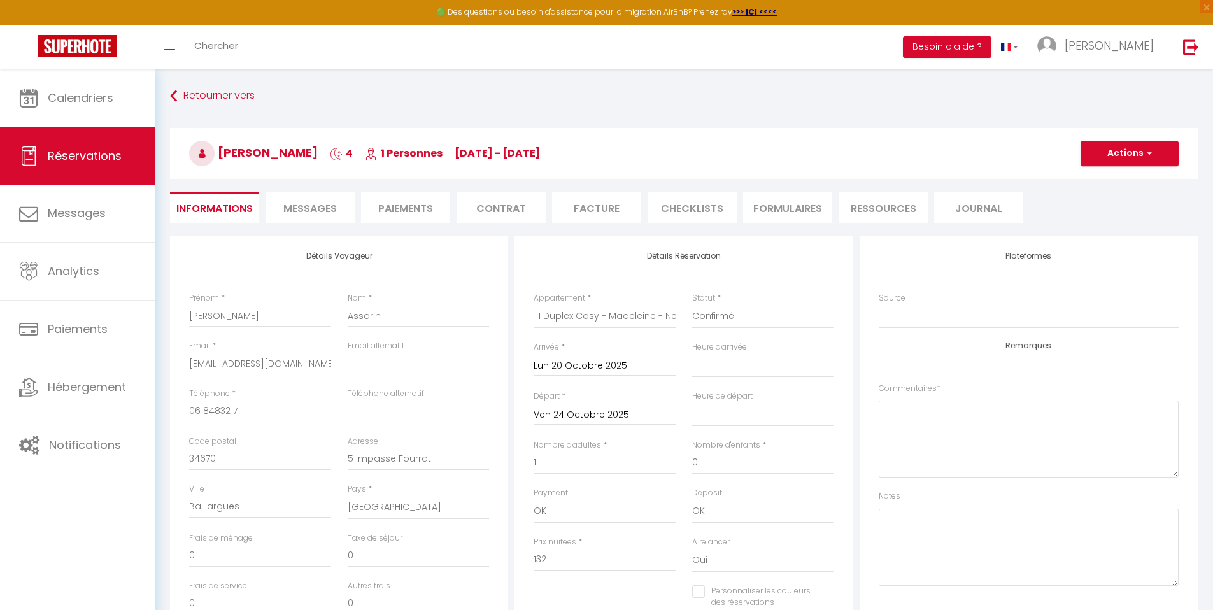
select select
checkbox input "false"
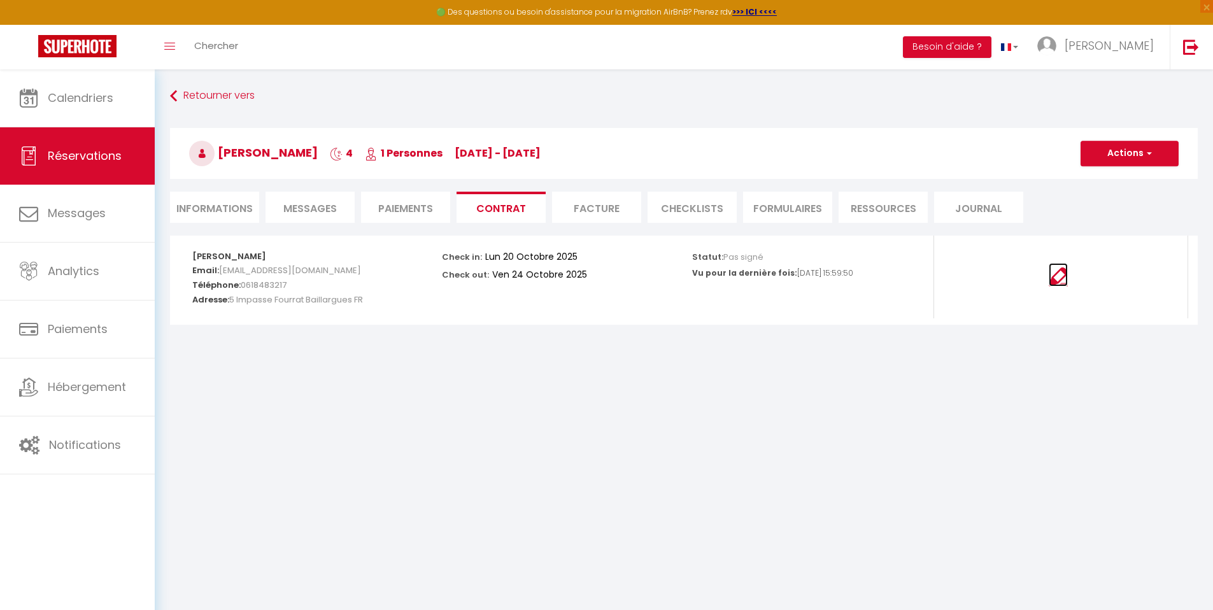
click at [1063, 277] on img at bounding box center [1057, 276] width 19 height 19
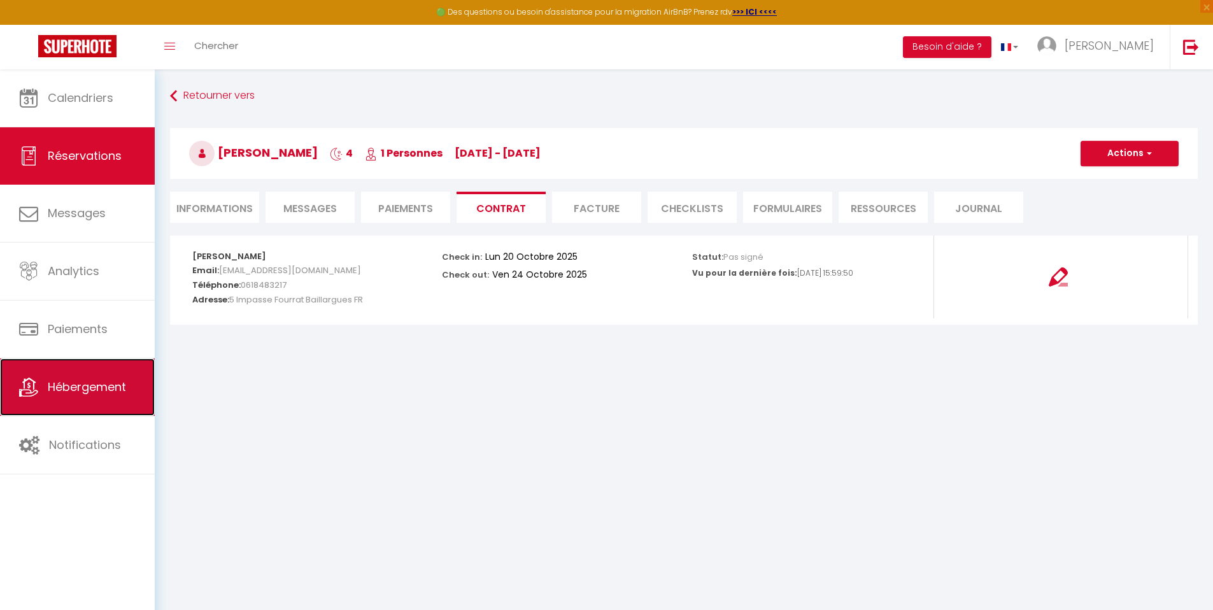
click at [122, 388] on span "Hébergement" at bounding box center [87, 387] width 78 height 16
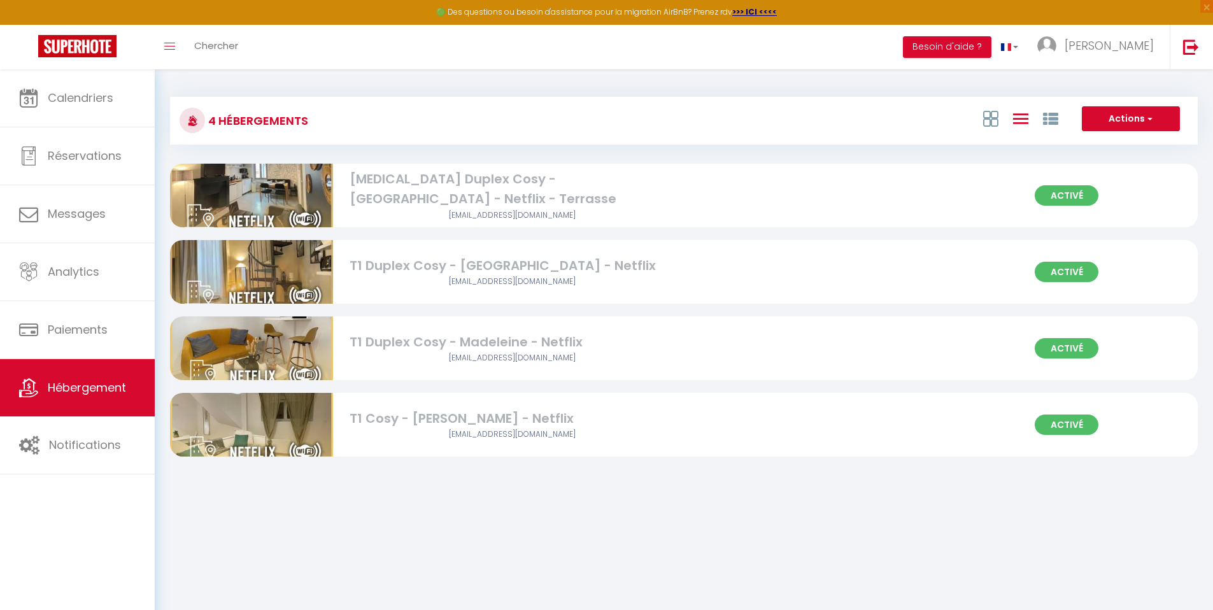
click at [410, 358] on div "[EMAIL_ADDRESS][DOMAIN_NAME]" at bounding box center [512, 358] width 326 height 12
select select "3"
select select "2"
select select "1"
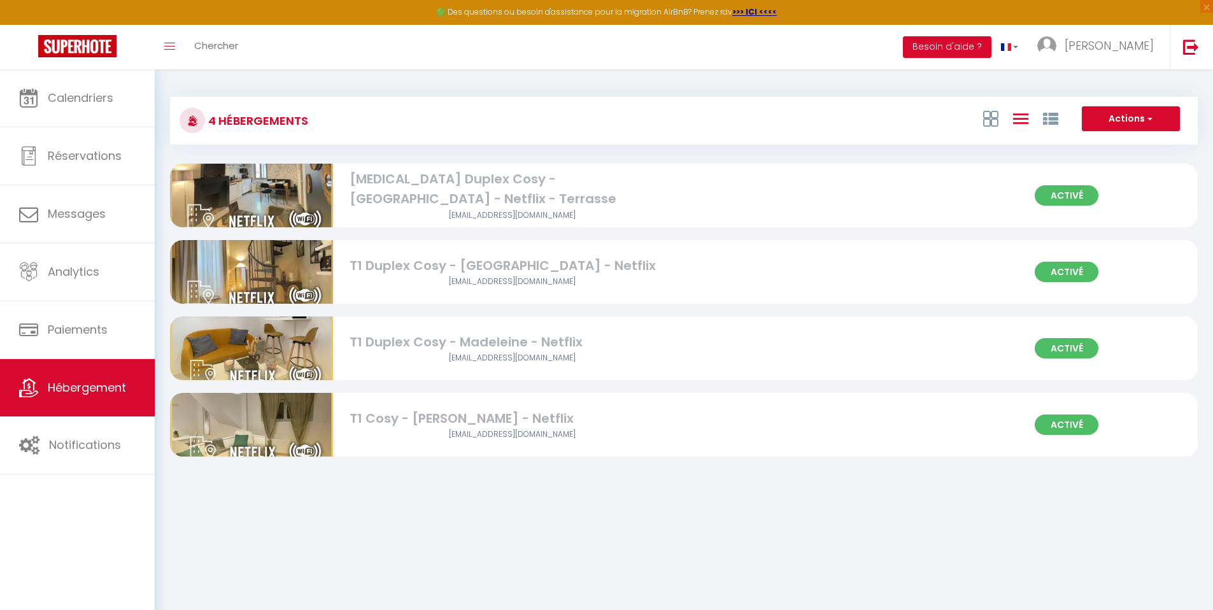
select select
select select "28"
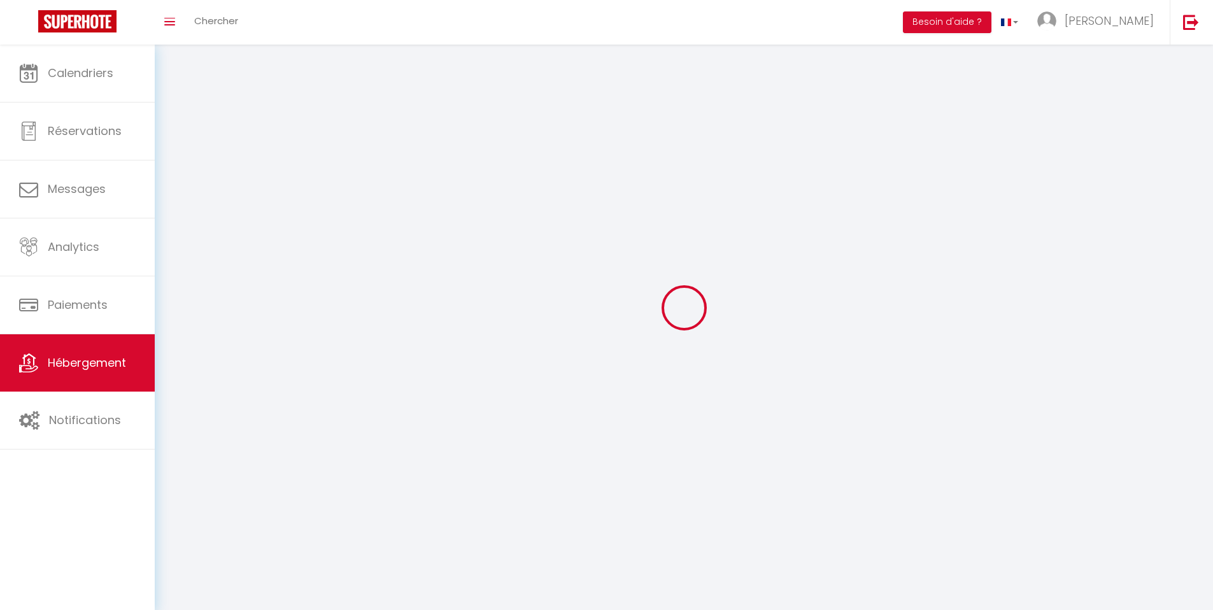
select select
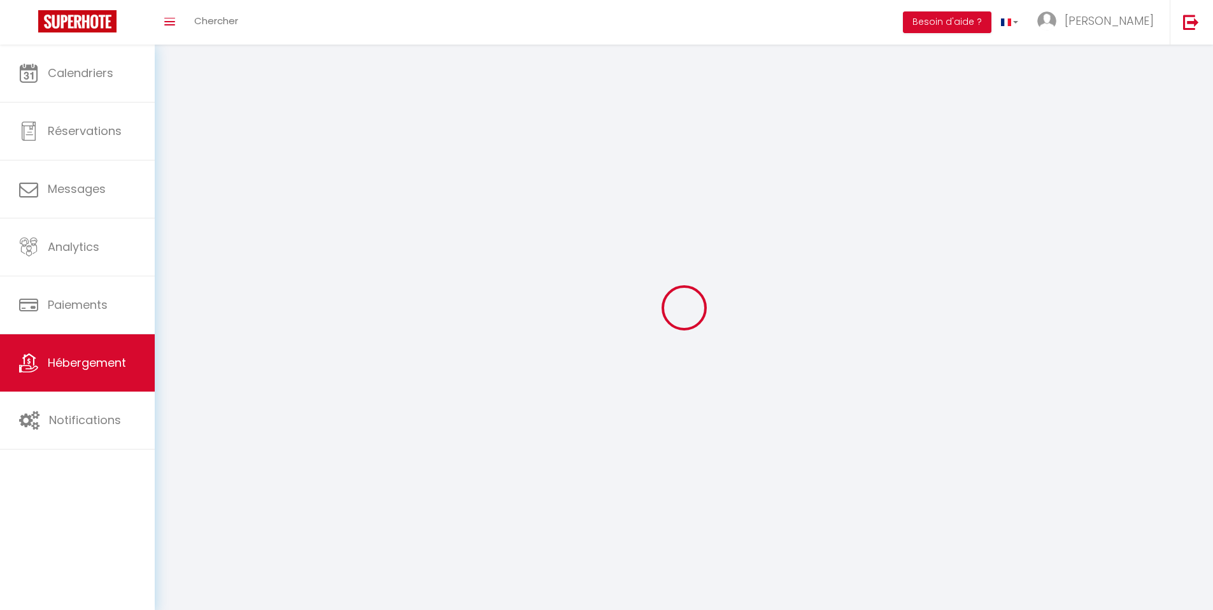
select select
checkbox input "false"
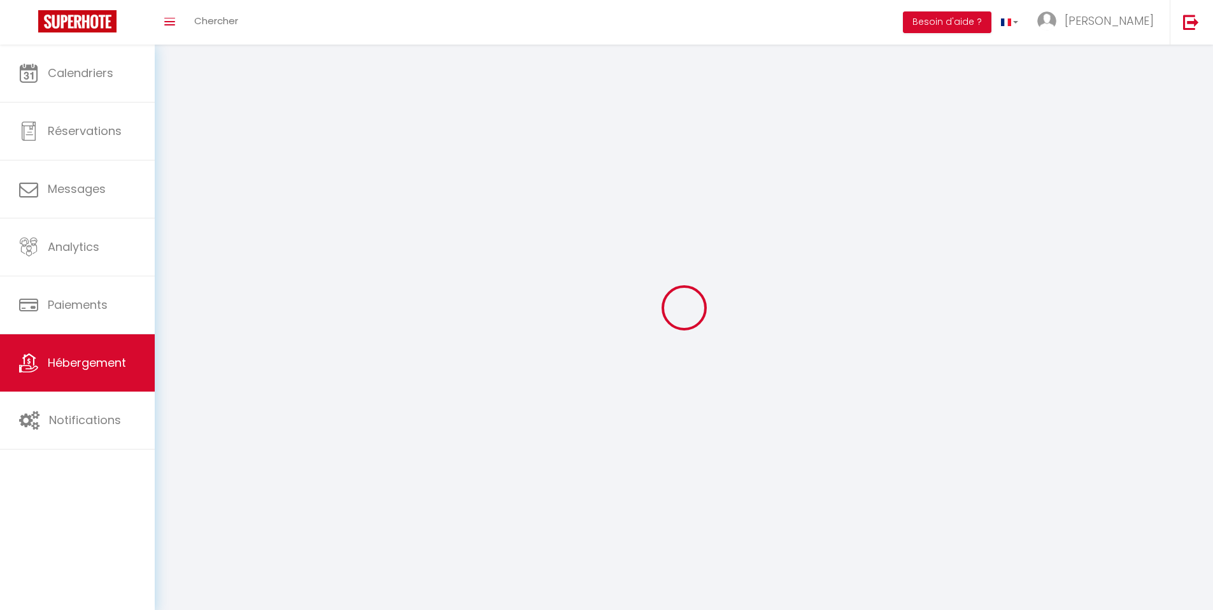
select select
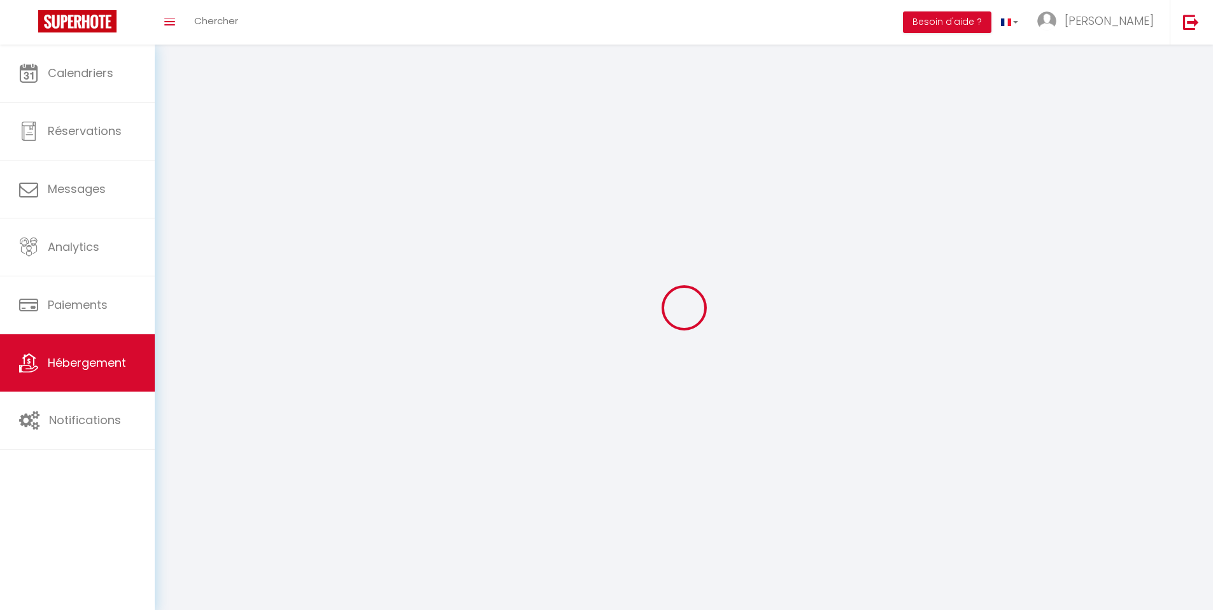
select select
checkbox input "false"
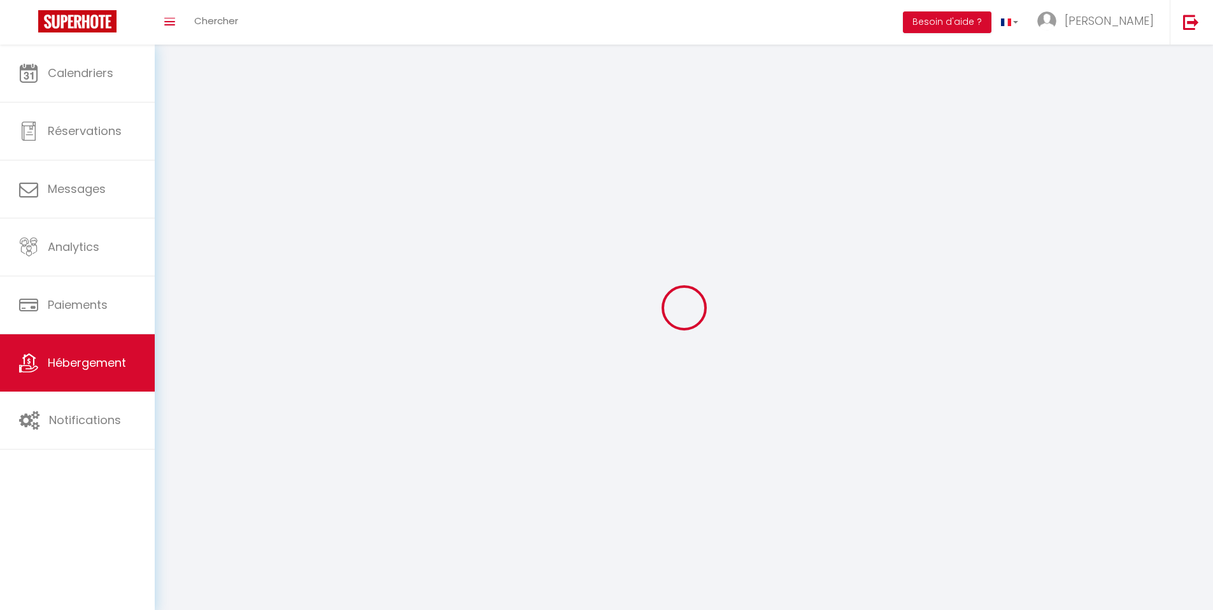
checkbox input "false"
select select
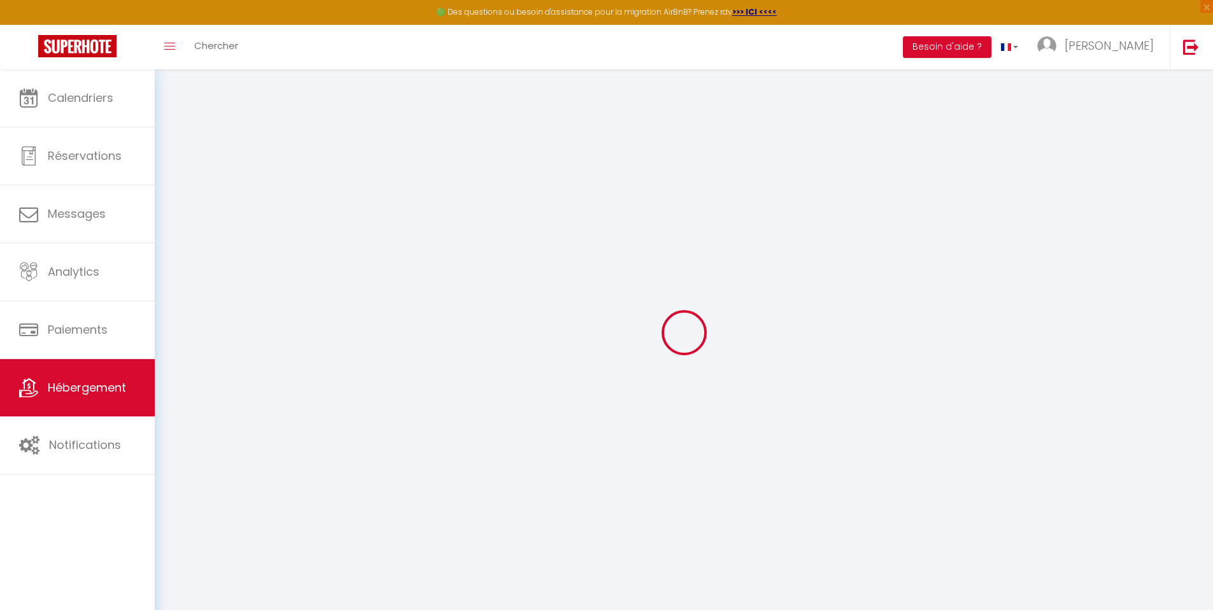
select select
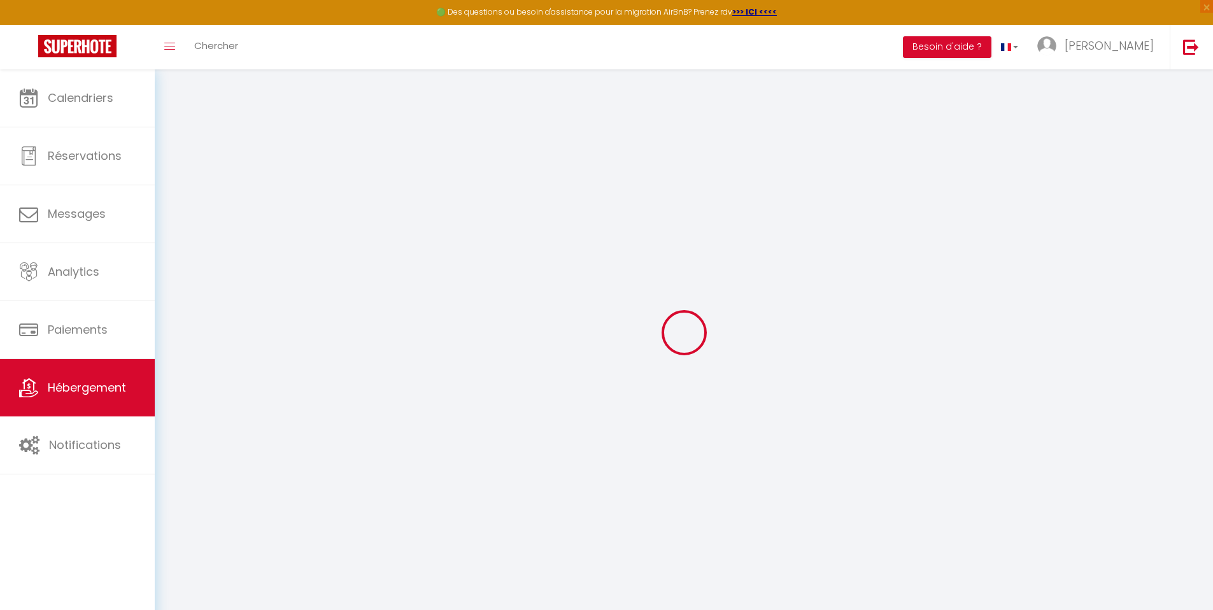
select select
checkbox input "false"
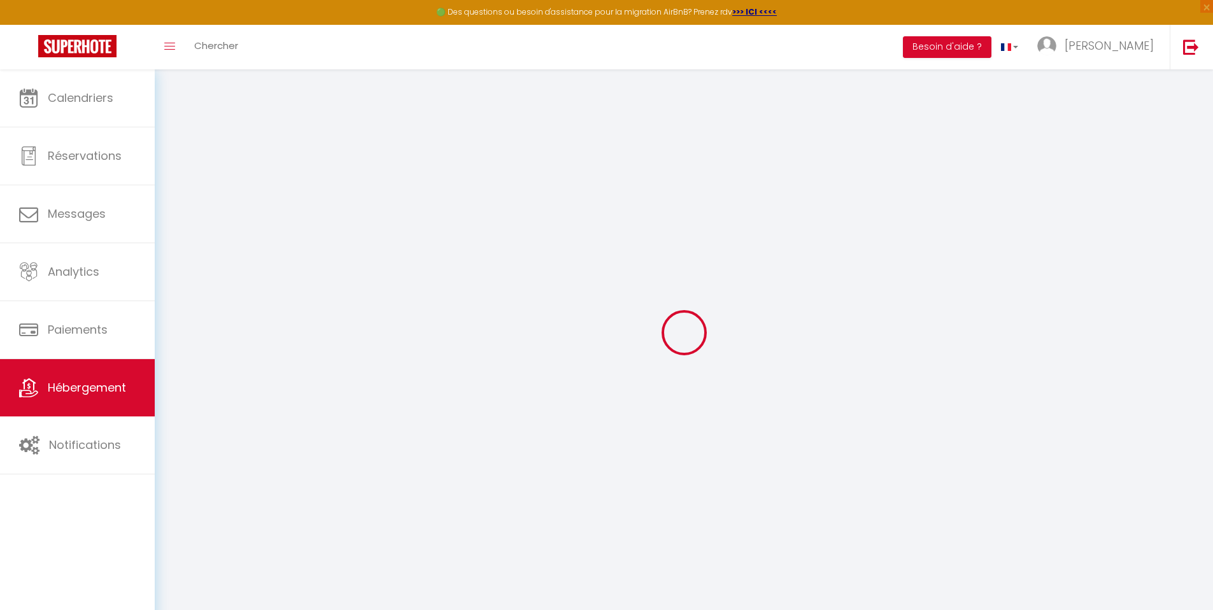
select select
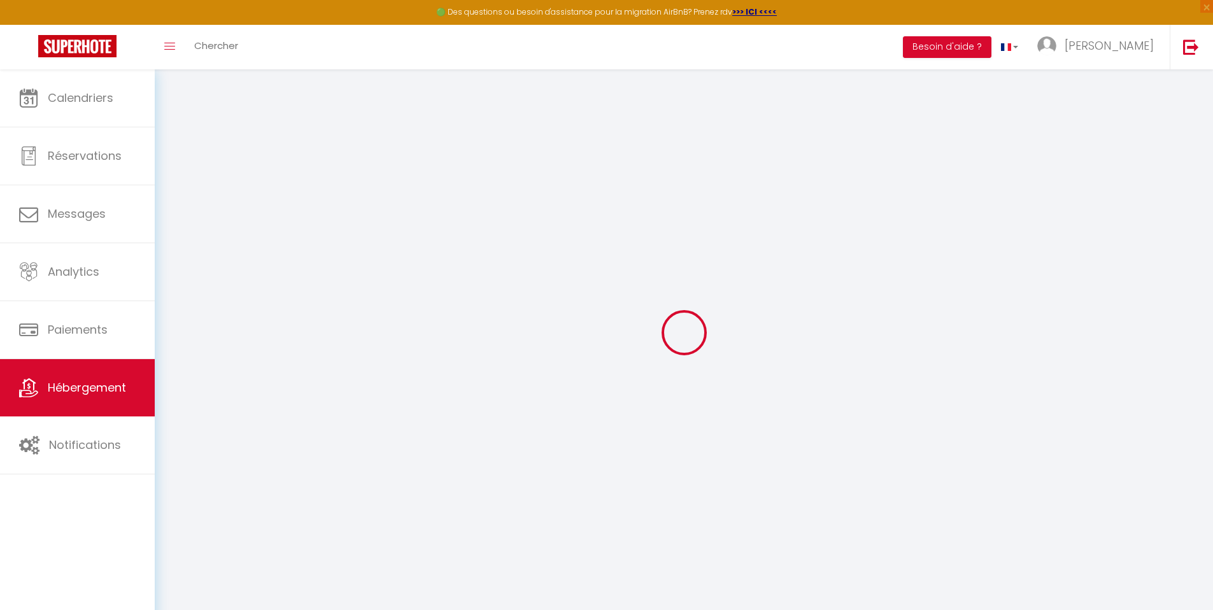
select select
checkbox input "false"
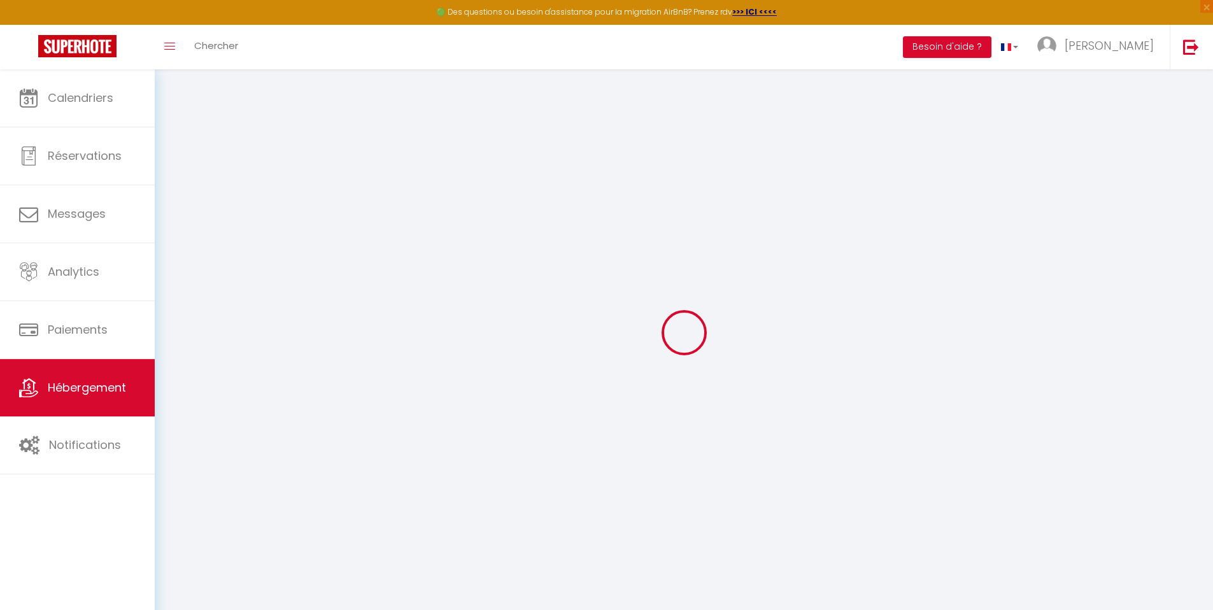
checkbox input "false"
select select
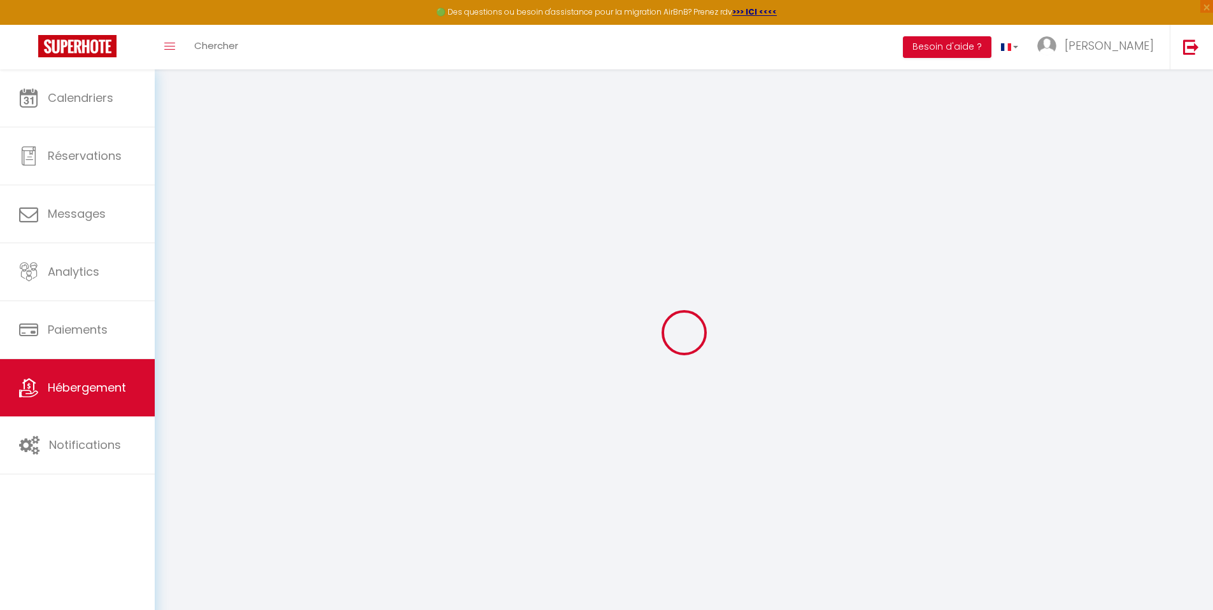
select select
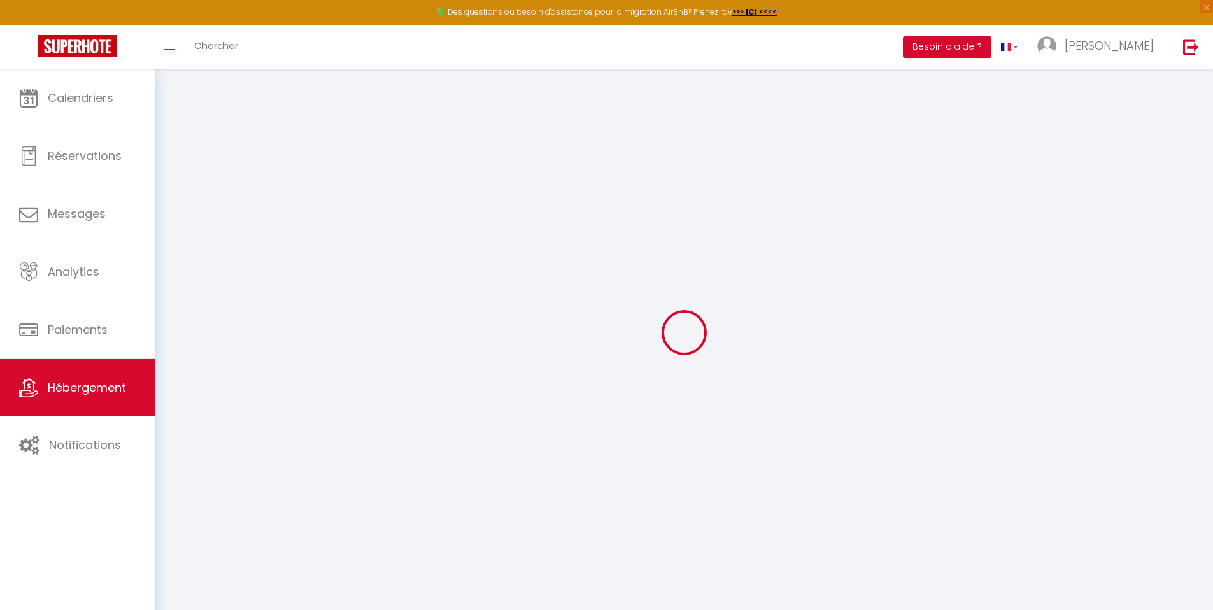
checkbox input "false"
select select
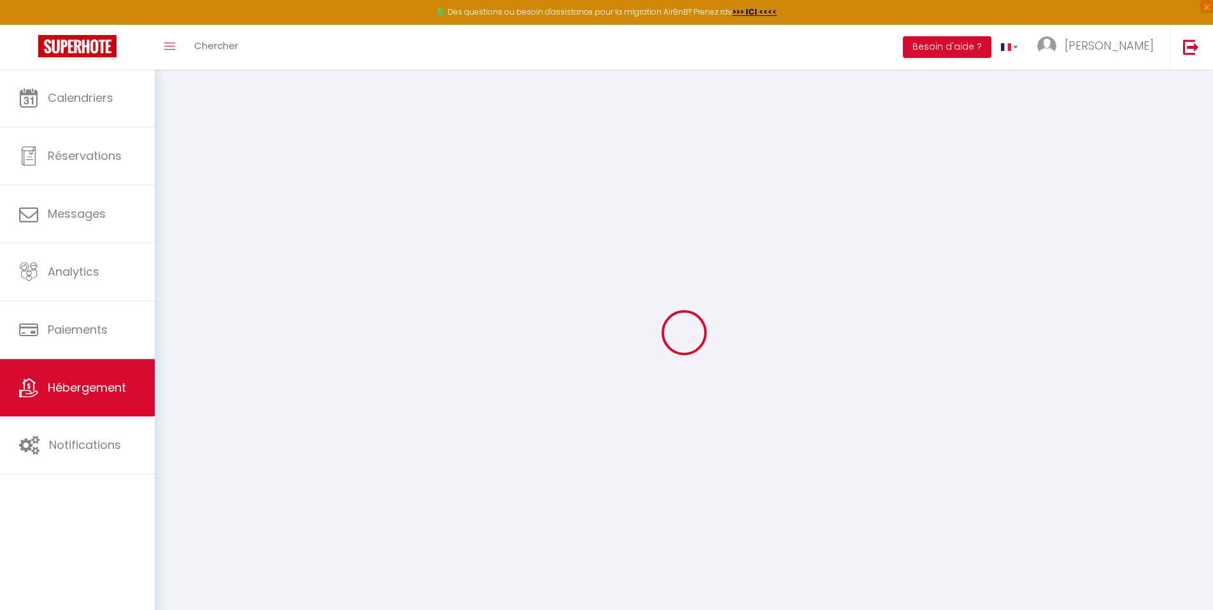
select select
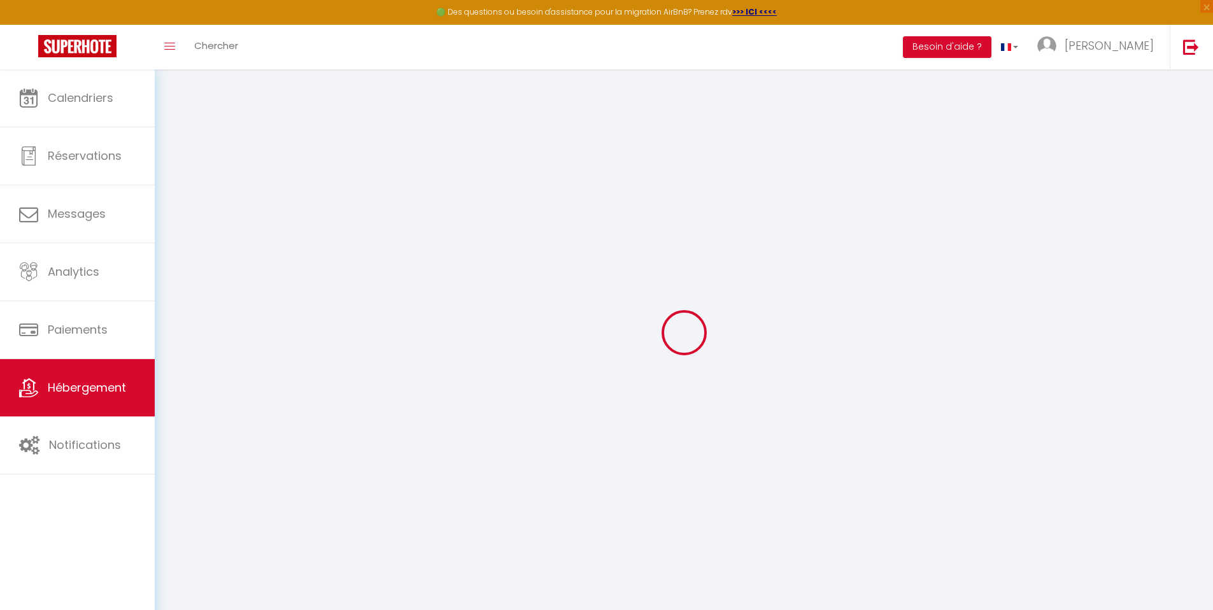
select select
checkbox input "false"
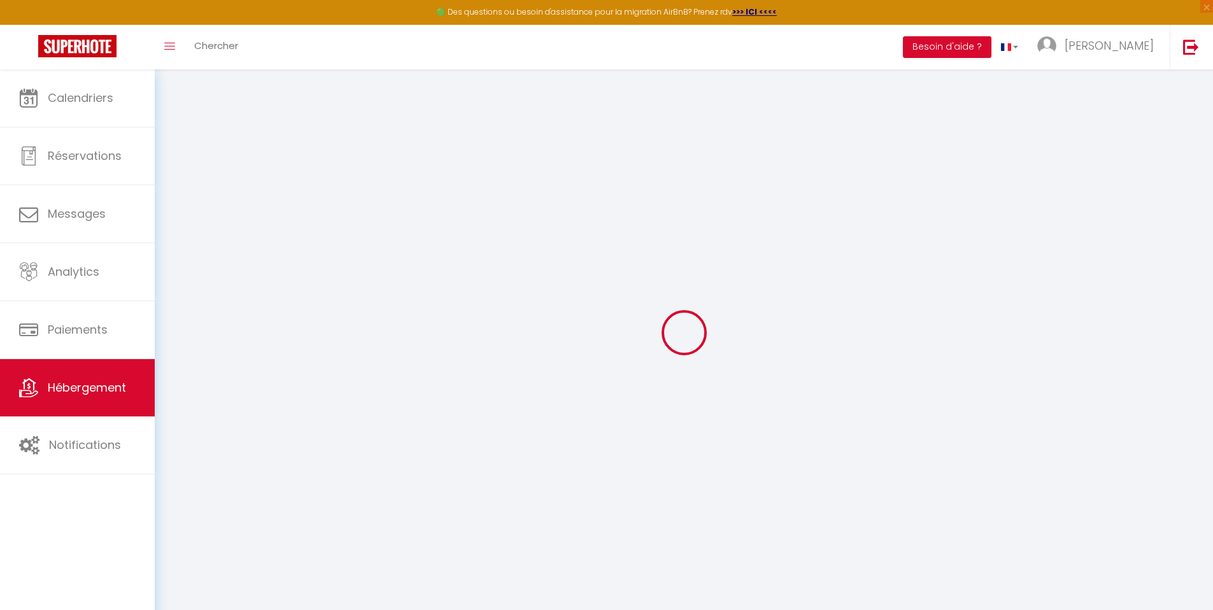
checkbox input "false"
select select
type input "T1 Duplex Cosy - Madeleine - Netflix"
type input "Les Apparts [PERSON_NAME]"
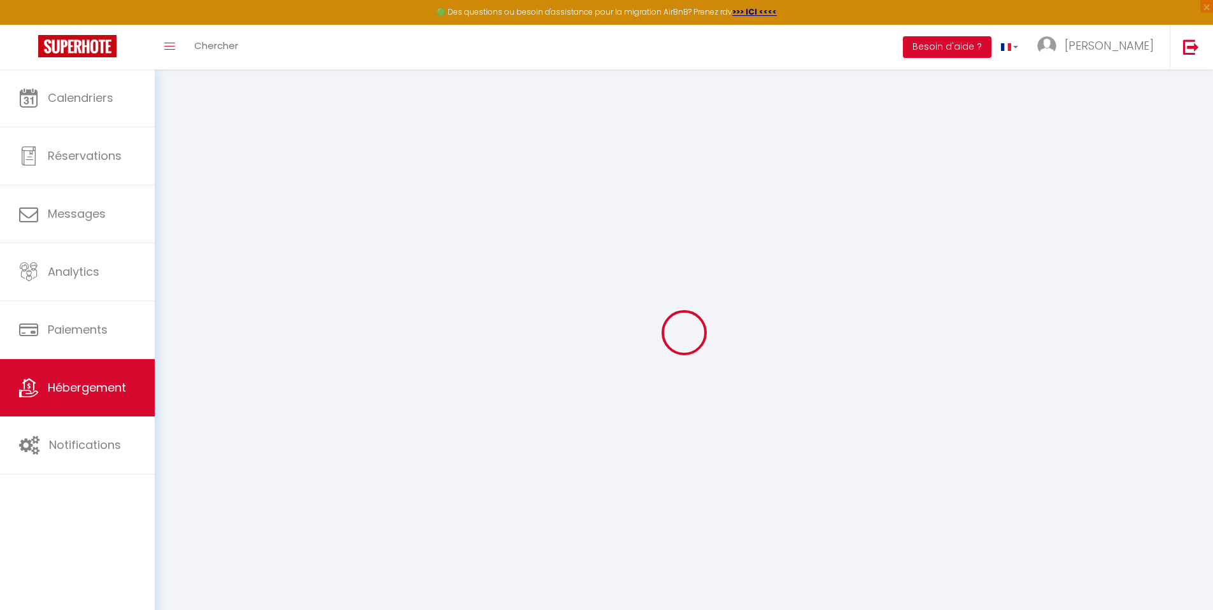
type input "47500"
type input "Fumel"
select select "2"
type input "48"
type input "25"
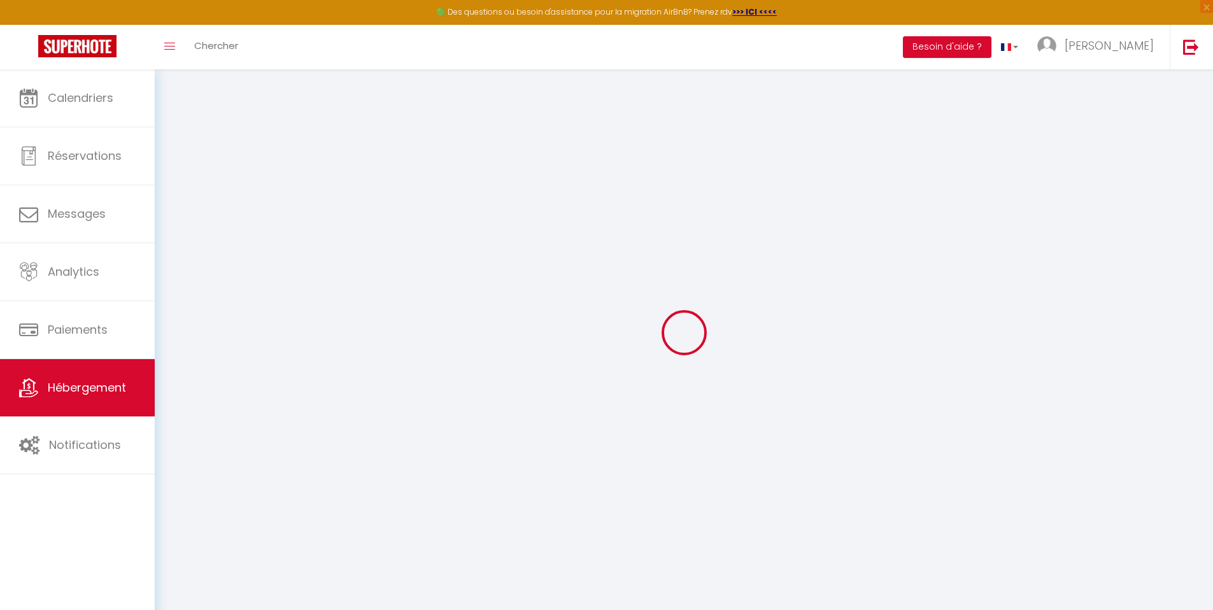
type input "4.84"
type input "300"
select select
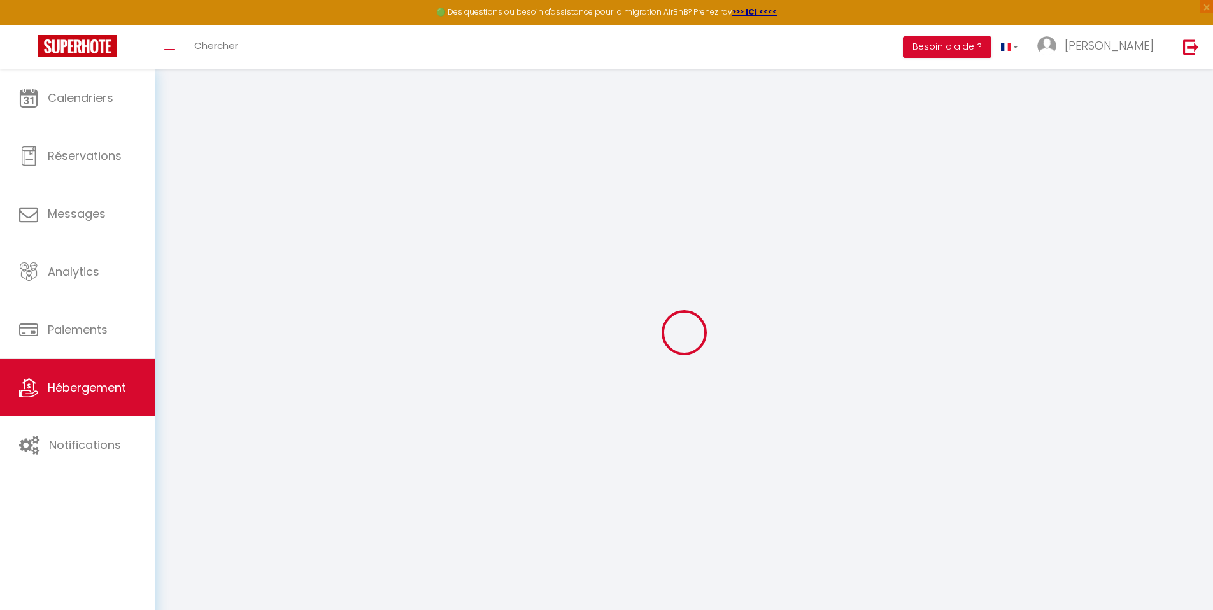
select select
type input "[STREET_ADDRESS]"
type input "24100"
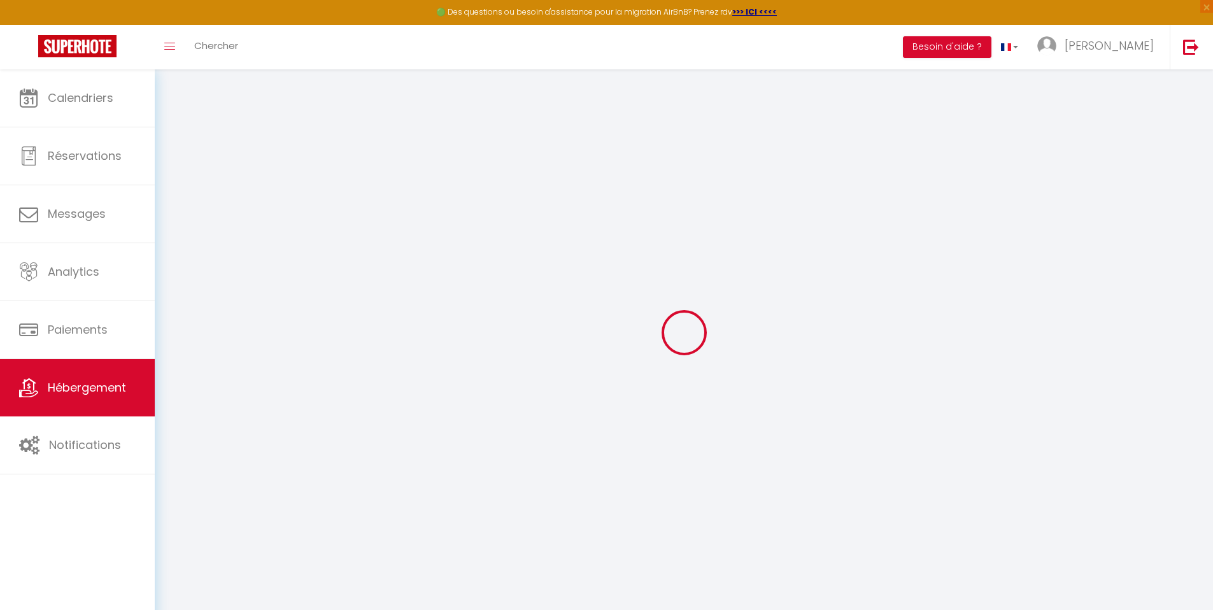
type input "Bergerac"
type input "[EMAIL_ADDRESS][DOMAIN_NAME]"
select select "12761"
checkbox input "false"
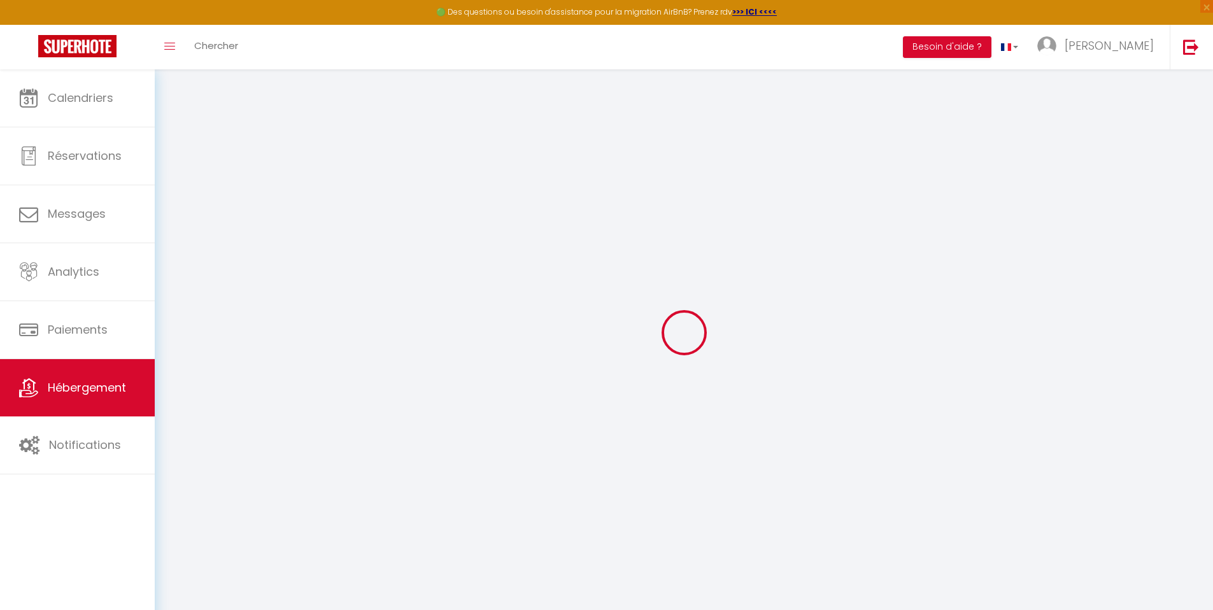
checkbox input "false"
radio input "true"
type input "0"
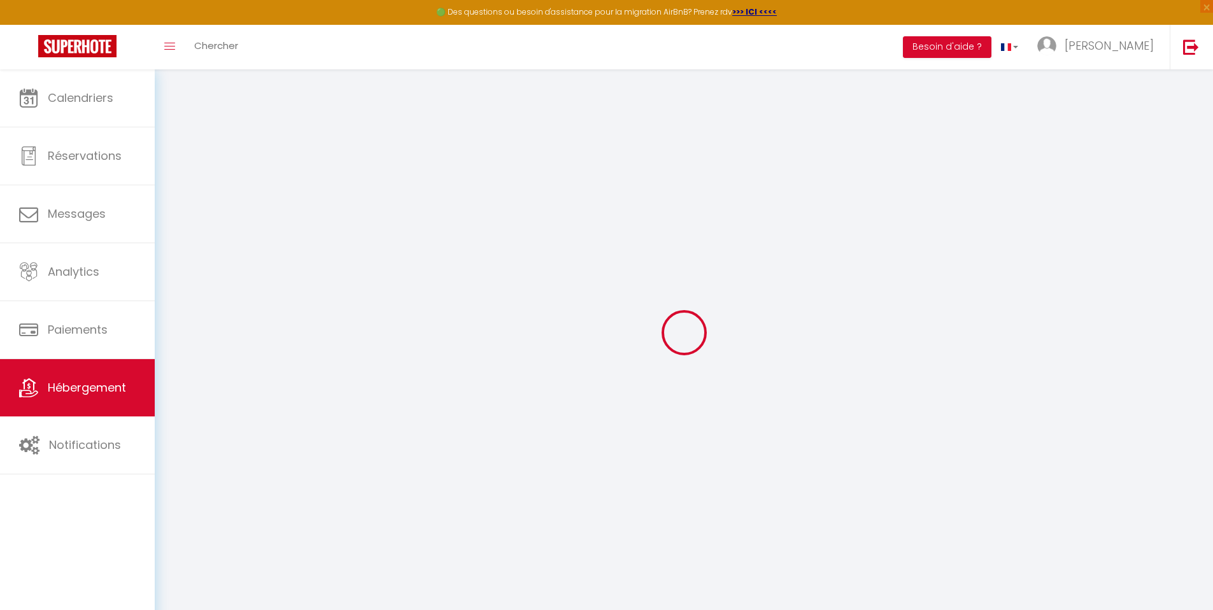
type input "0"
checkbox input "false"
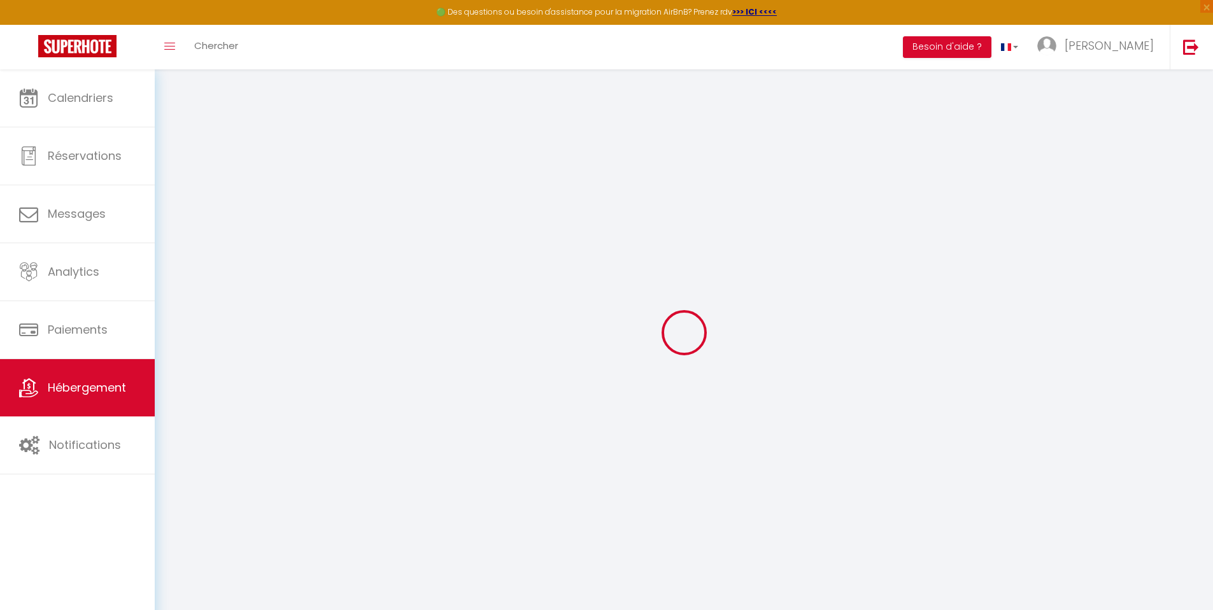
checkbox input "false"
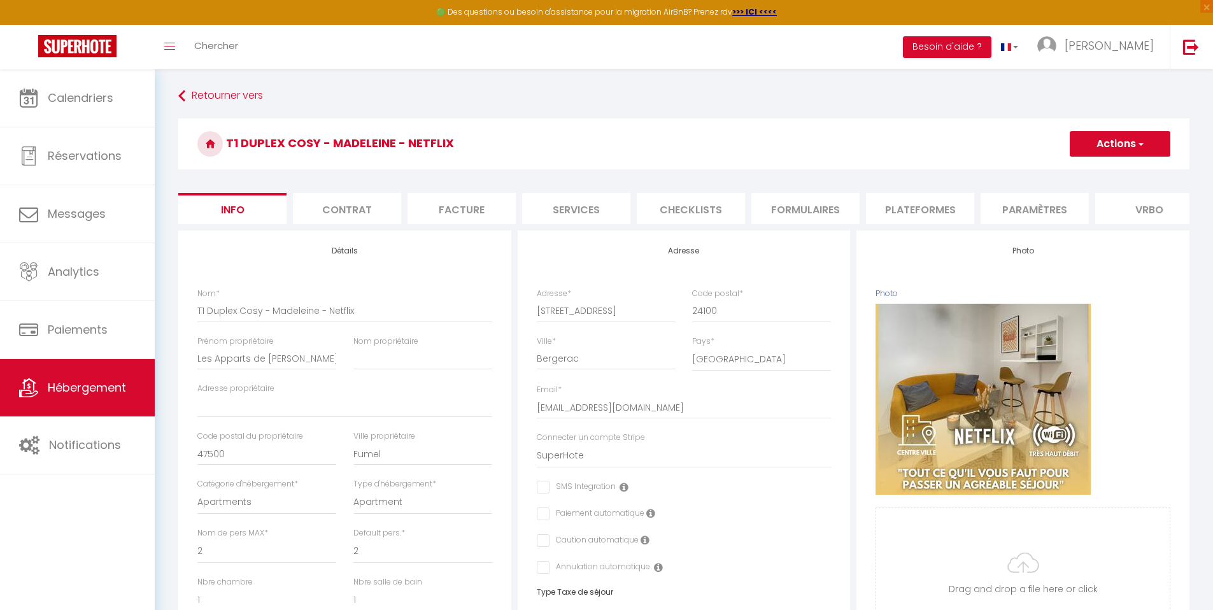
click at [355, 211] on li "Contrat" at bounding box center [347, 208] width 108 height 31
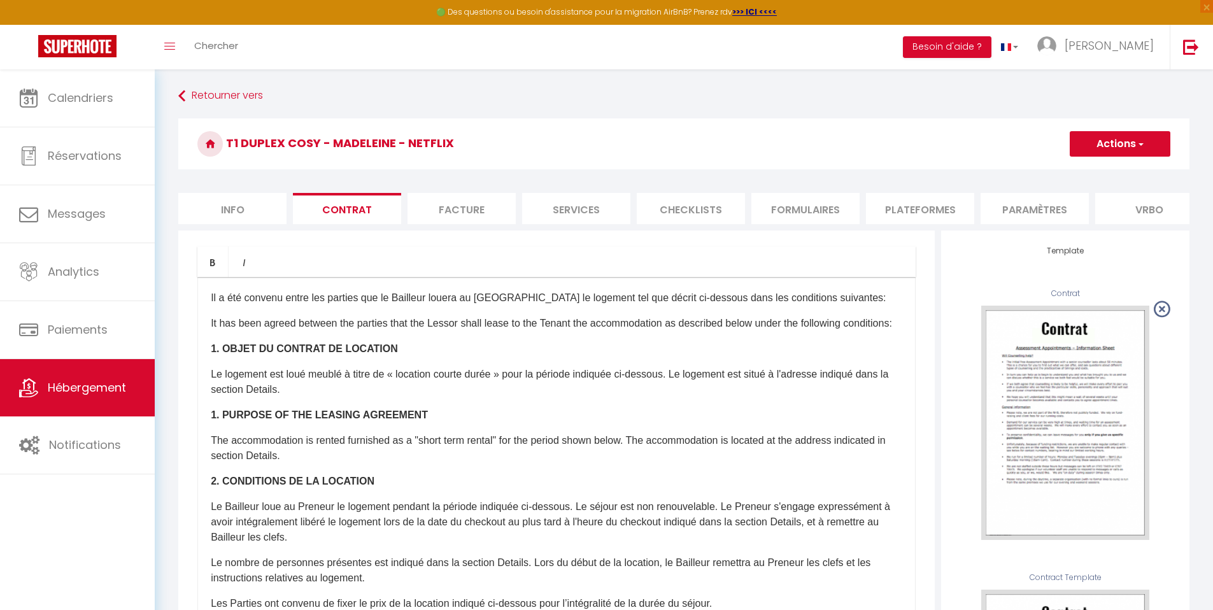
drag, startPoint x: 1222, startPoint y: 195, endPoint x: 1215, endPoint y: 148, distance: 47.6
click at [1213, 148] on html "🟢 Des questions ou besoin d'assistance pour la migration AirBnB? Prenez rdv >>>…" at bounding box center [606, 305] width 1213 height 610
click at [92, 385] on span "Hébergement" at bounding box center [87, 387] width 78 height 16
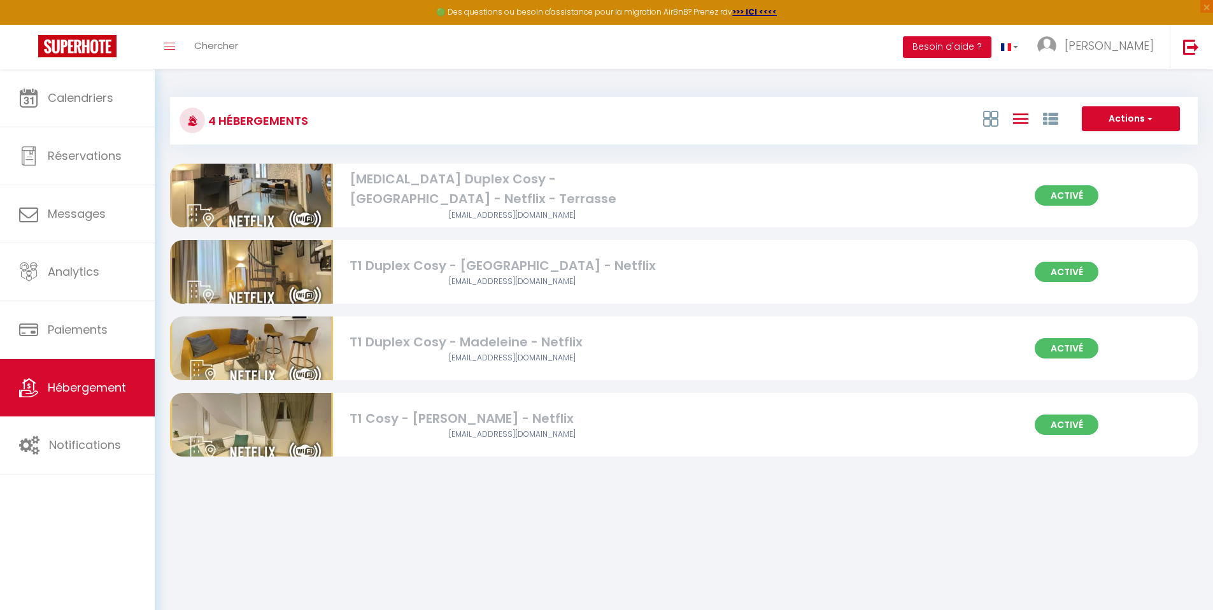
click at [455, 415] on div "T1 Cosy - Madeleine - Netflix" at bounding box center [512, 419] width 326 height 20
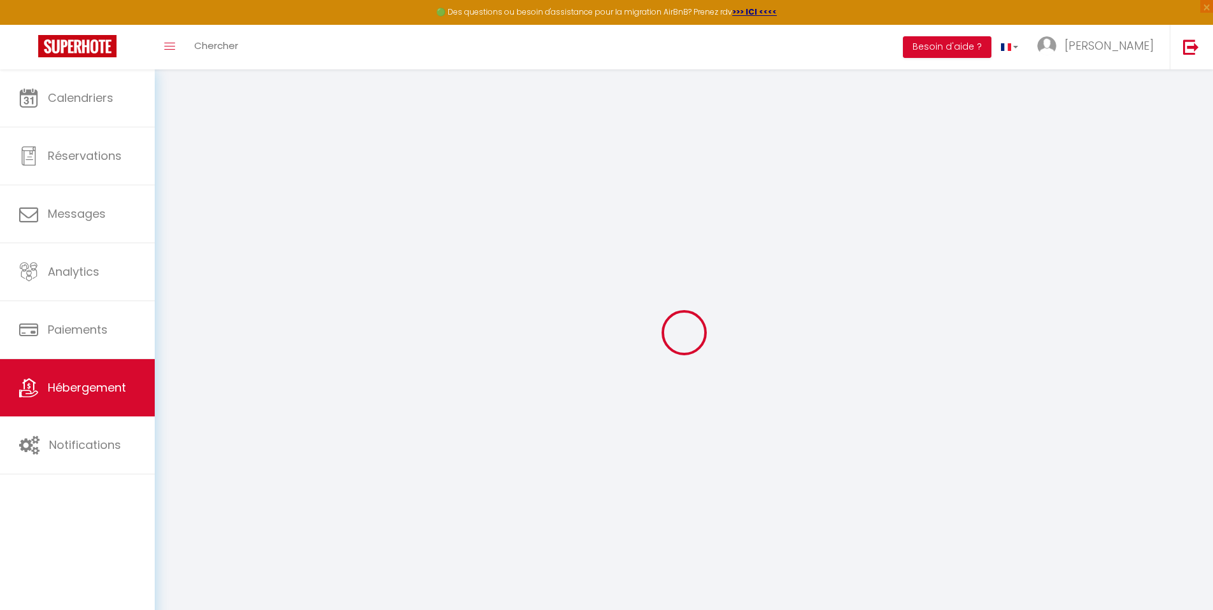
checkbox input "false"
select select "16:00"
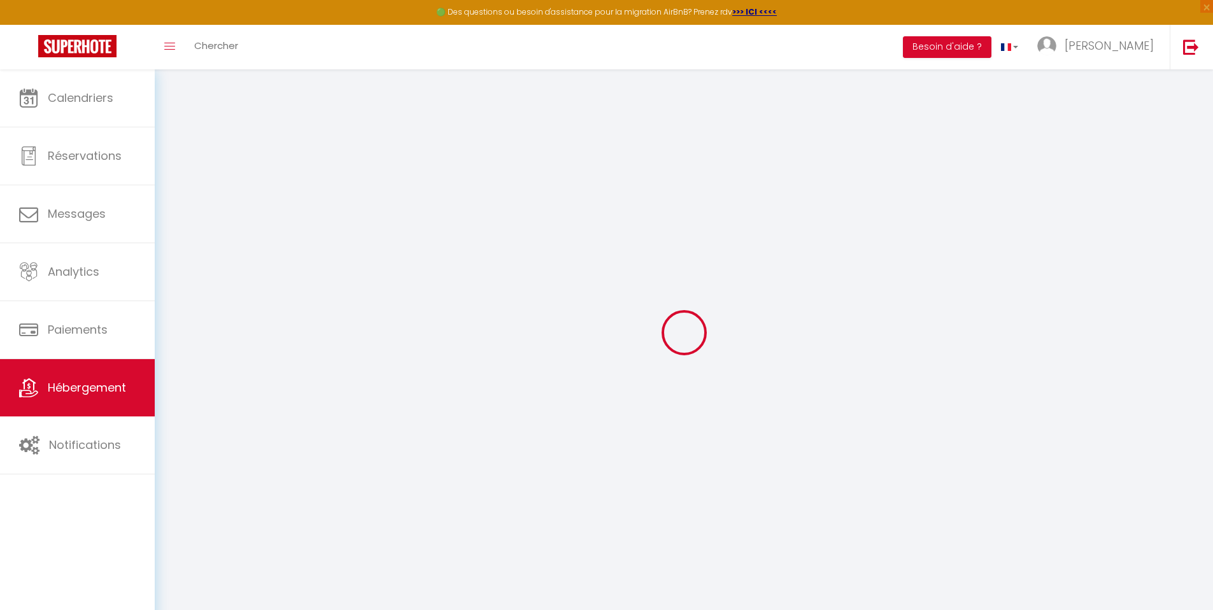
select select "23:45"
select select "11:00"
select select "30"
select select "120"
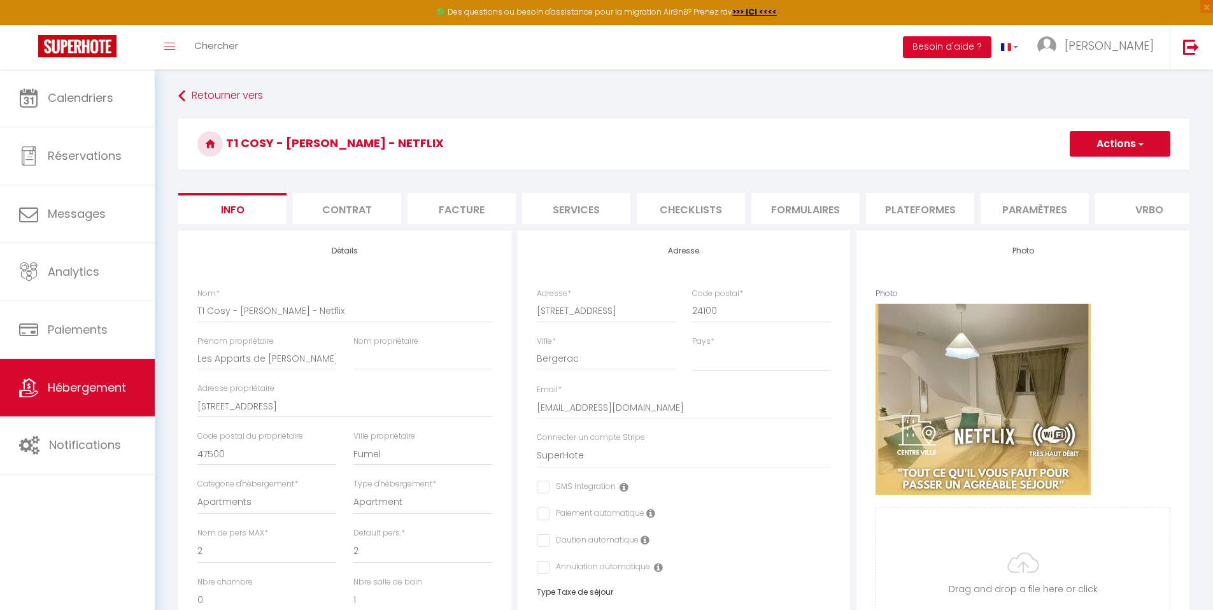
click at [340, 203] on li "Contrat" at bounding box center [347, 208] width 108 height 31
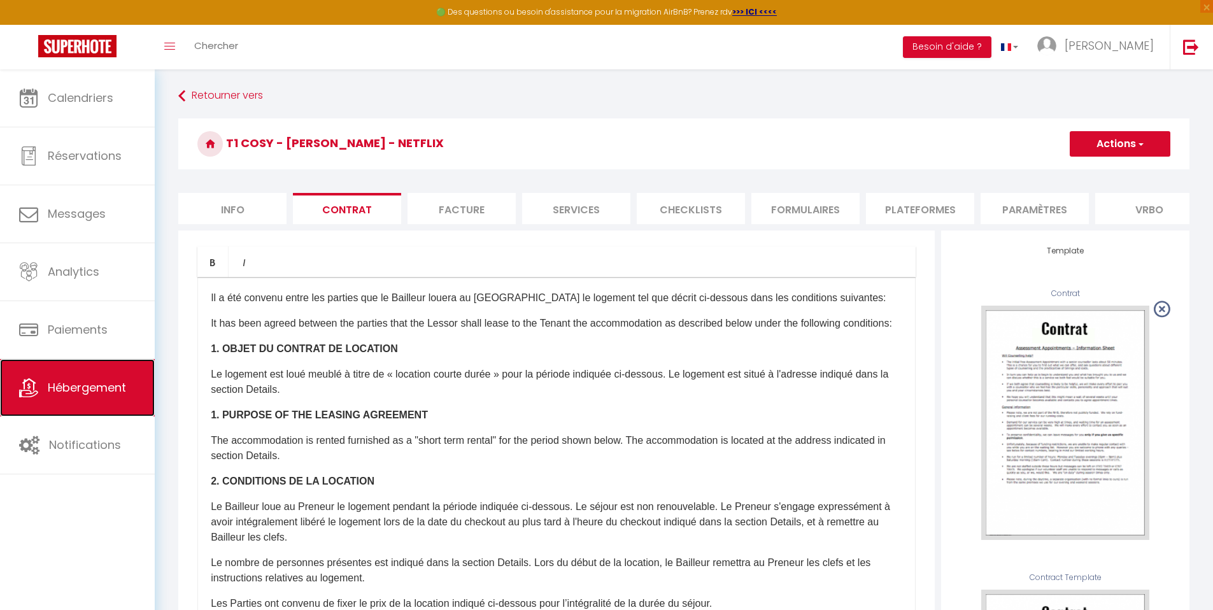
click at [111, 386] on span "Hébergement" at bounding box center [87, 387] width 78 height 16
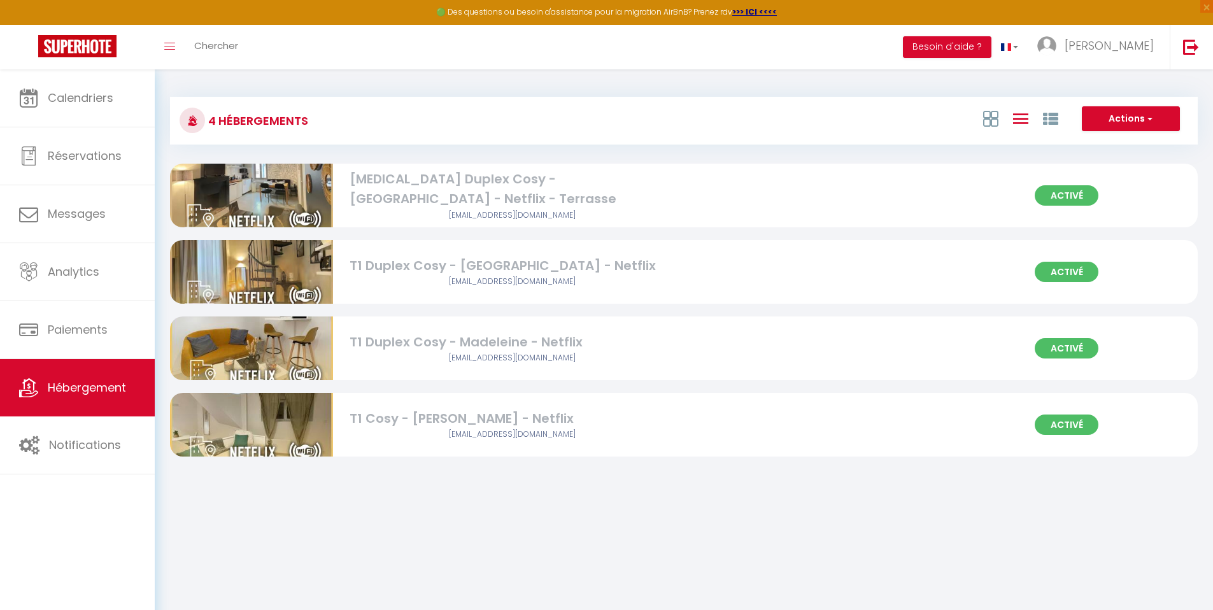
click at [434, 335] on div "T1 Duplex Cosy - Madeleine - Netflix" at bounding box center [512, 342] width 326 height 20
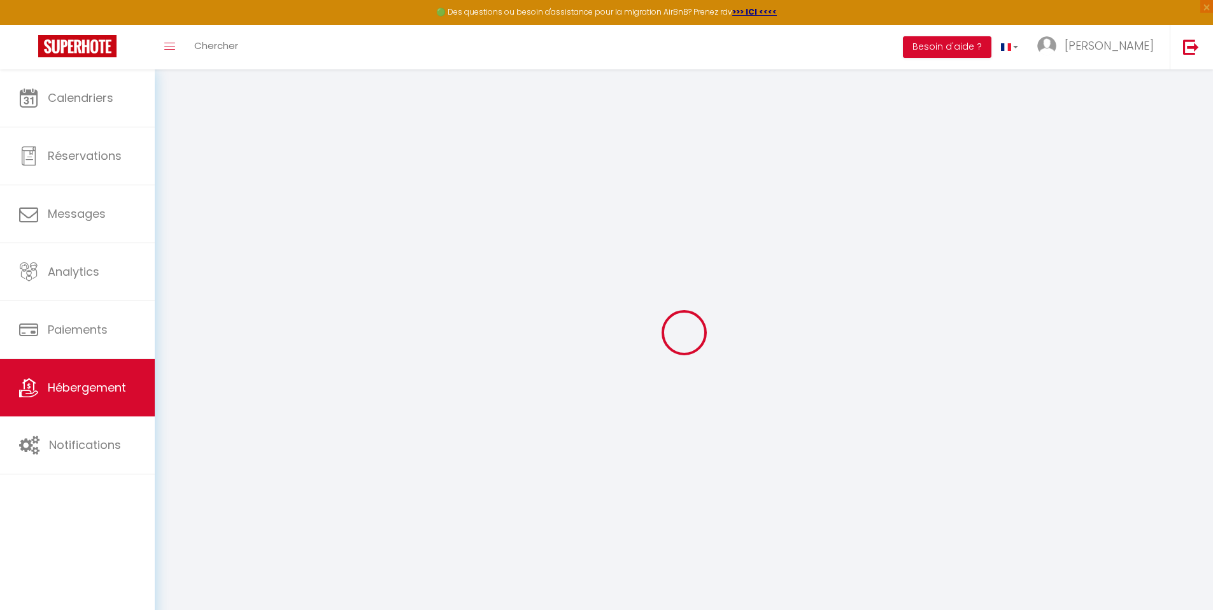
select select "16:00"
select select "23:45"
select select "11:00"
select select "30"
select select "120"
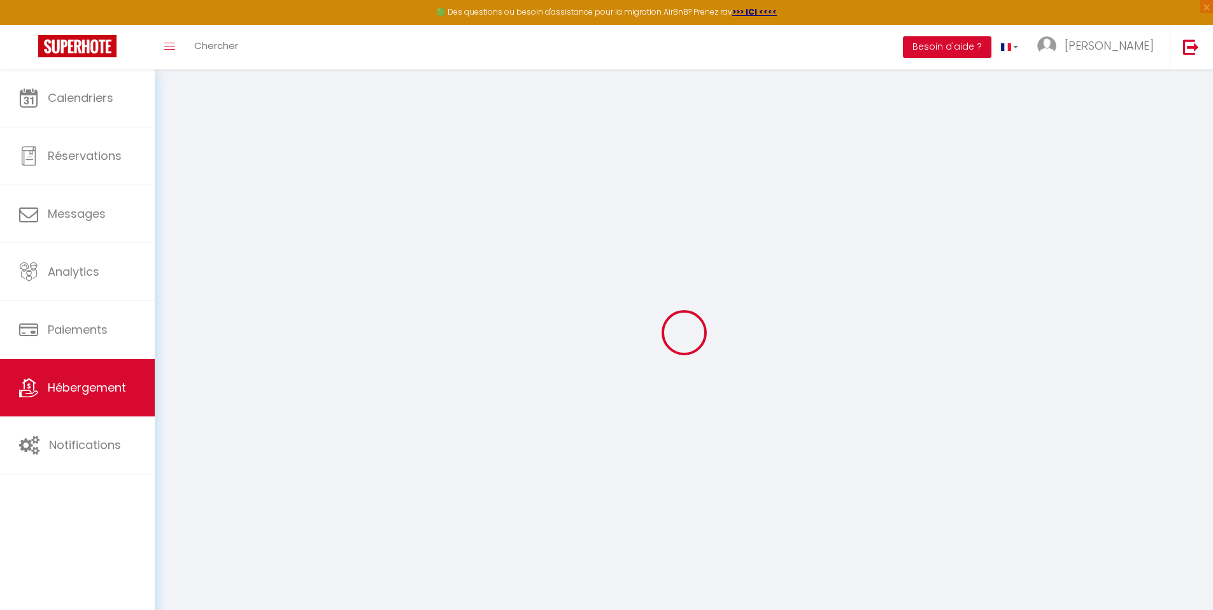
checkbox input "false"
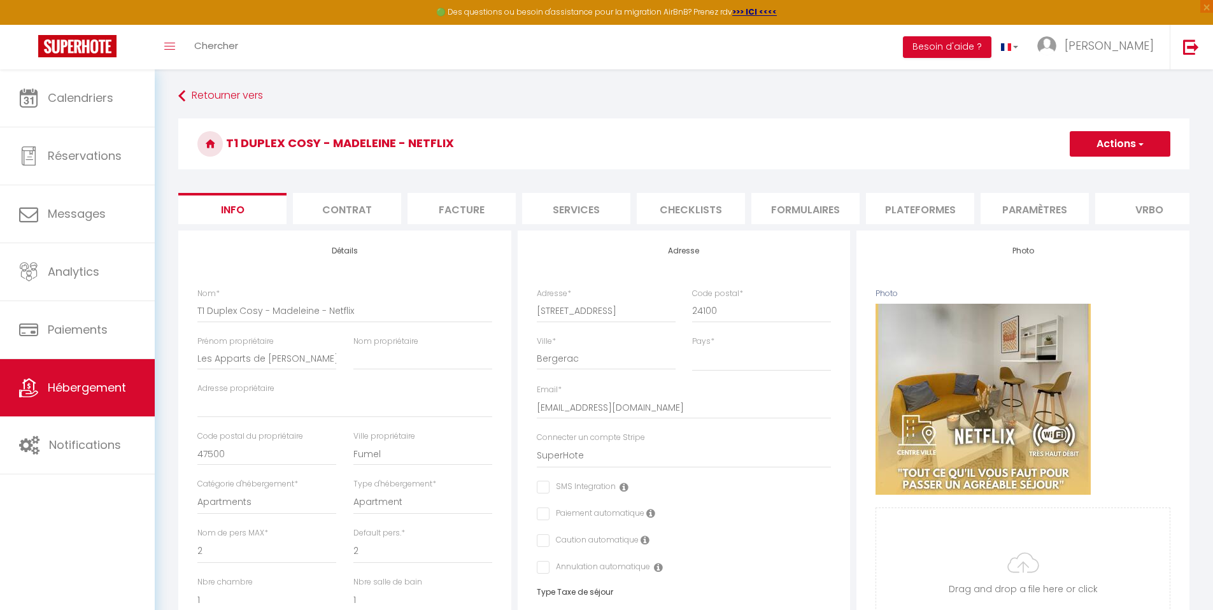
click at [352, 215] on li "Contrat" at bounding box center [347, 208] width 108 height 31
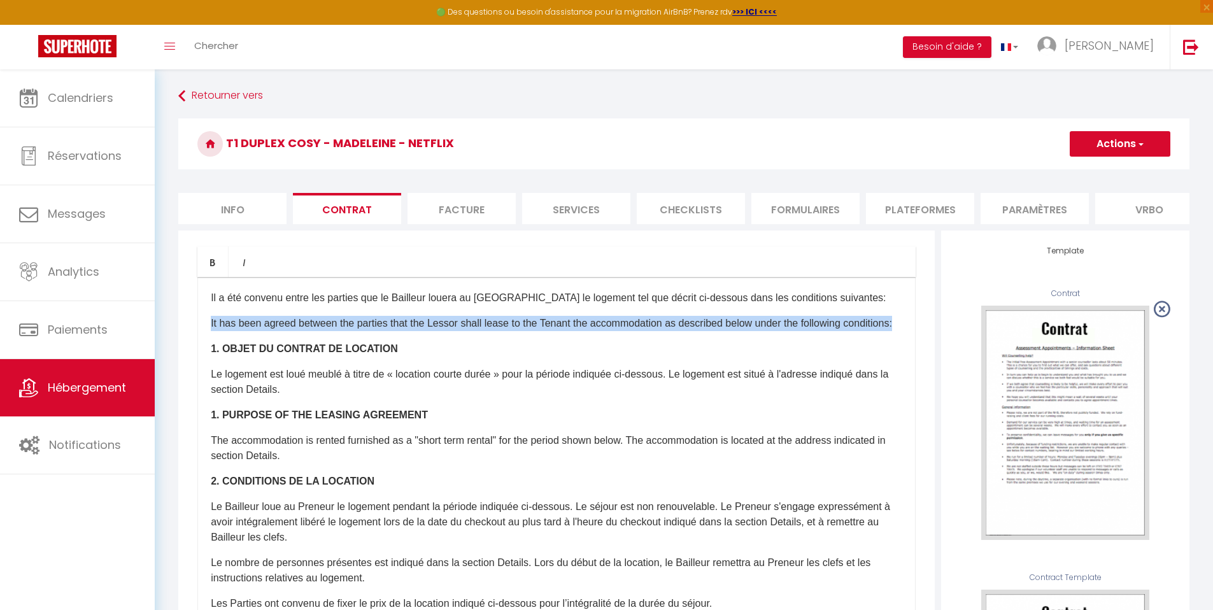
drag, startPoint x: 276, startPoint y: 356, endPoint x: 206, endPoint y: 337, distance: 73.0
click at [206, 337] on div "​Il a été convenu entre les parties que le Bailleur louera au Locataire le loge…" at bounding box center [556, 531] width 718 height 509
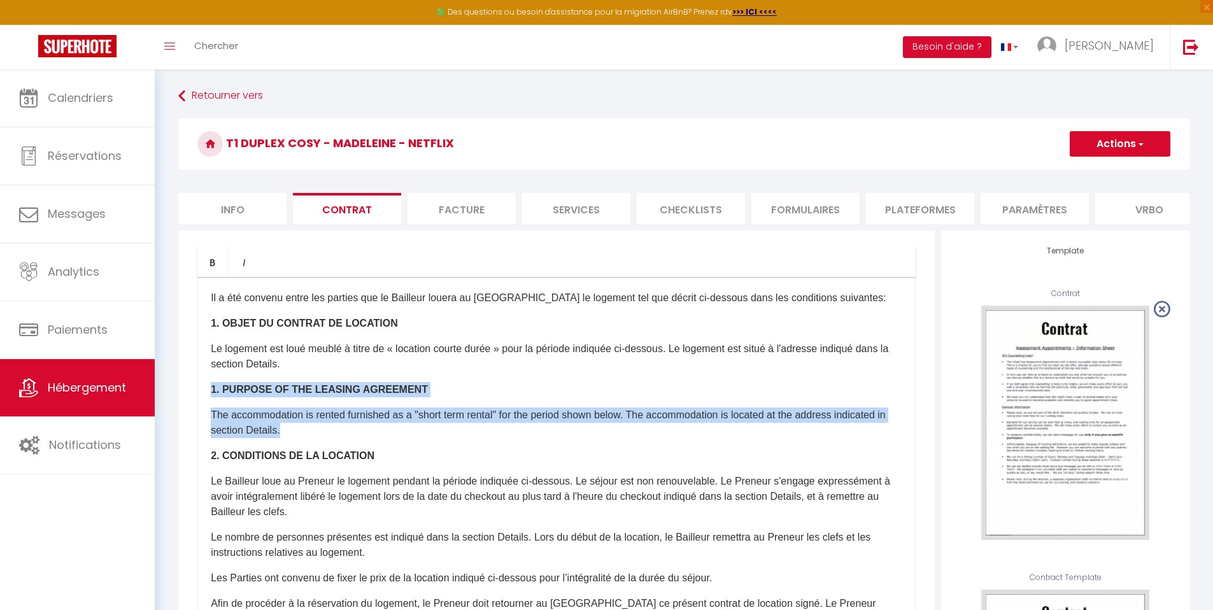
drag, startPoint x: 332, startPoint y: 449, endPoint x: 203, endPoint y: 395, distance: 139.3
click at [203, 395] on div "​Il a été convenu entre les parties que le Bailleur louera au Locataire le loge…" at bounding box center [556, 531] width 718 height 509
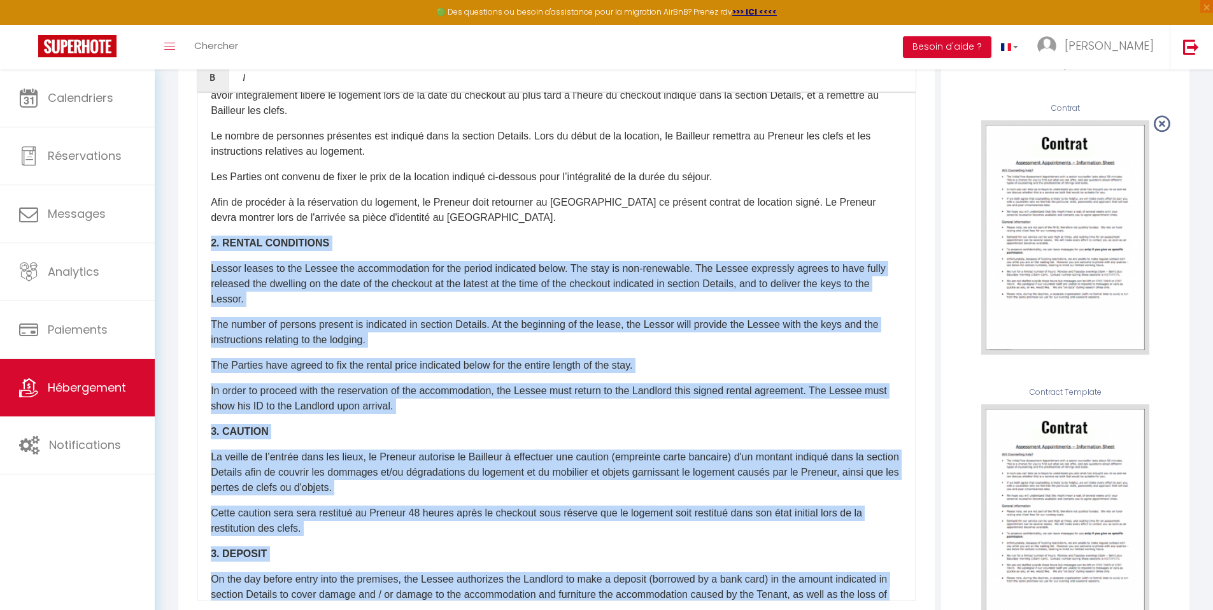
scroll to position [266, 0]
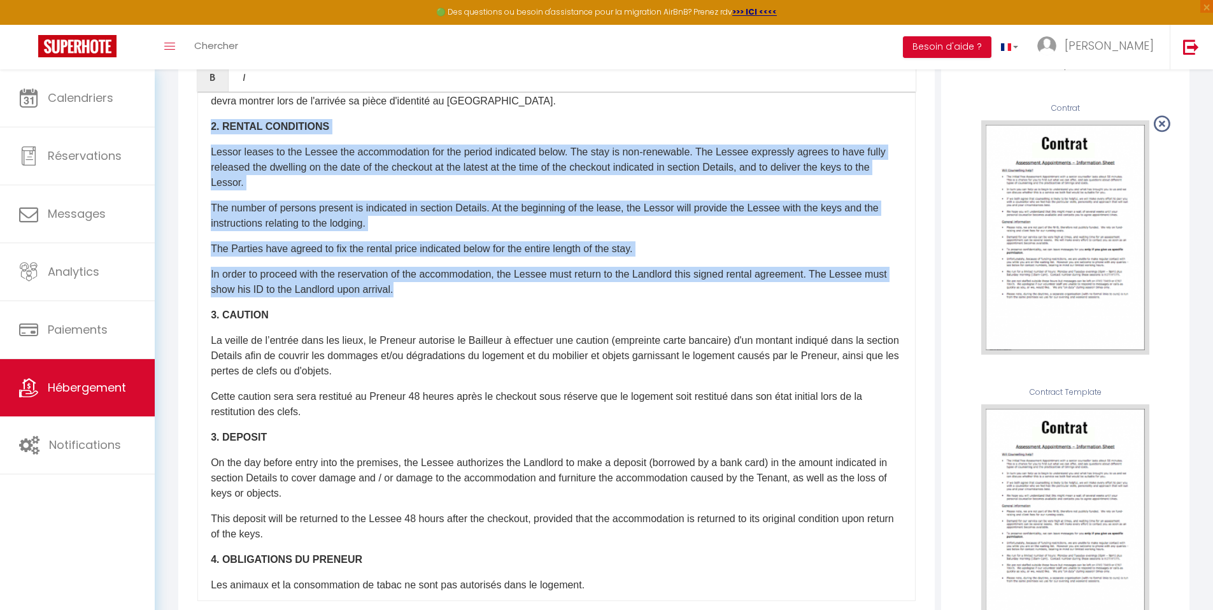
drag, startPoint x: 208, startPoint y: 586, endPoint x: 428, endPoint y: 302, distance: 359.7
click at [428, 302] on div "​Il a été convenu entre les parties que le Bailleur louera au Locataire le loge…" at bounding box center [556, 346] width 718 height 509
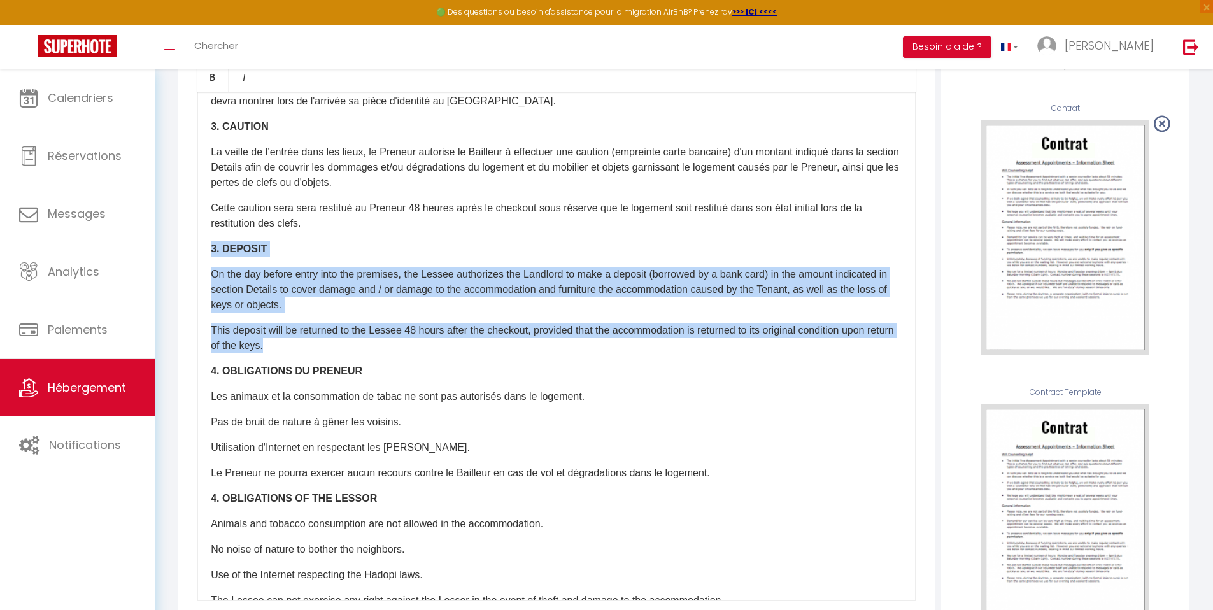
drag, startPoint x: 303, startPoint y: 358, endPoint x: 202, endPoint y: 259, distance: 140.9
click at [202, 259] on div "​Il a été convenu entre les parties que le Bailleur louera au Locataire le loge…" at bounding box center [556, 346] width 718 height 509
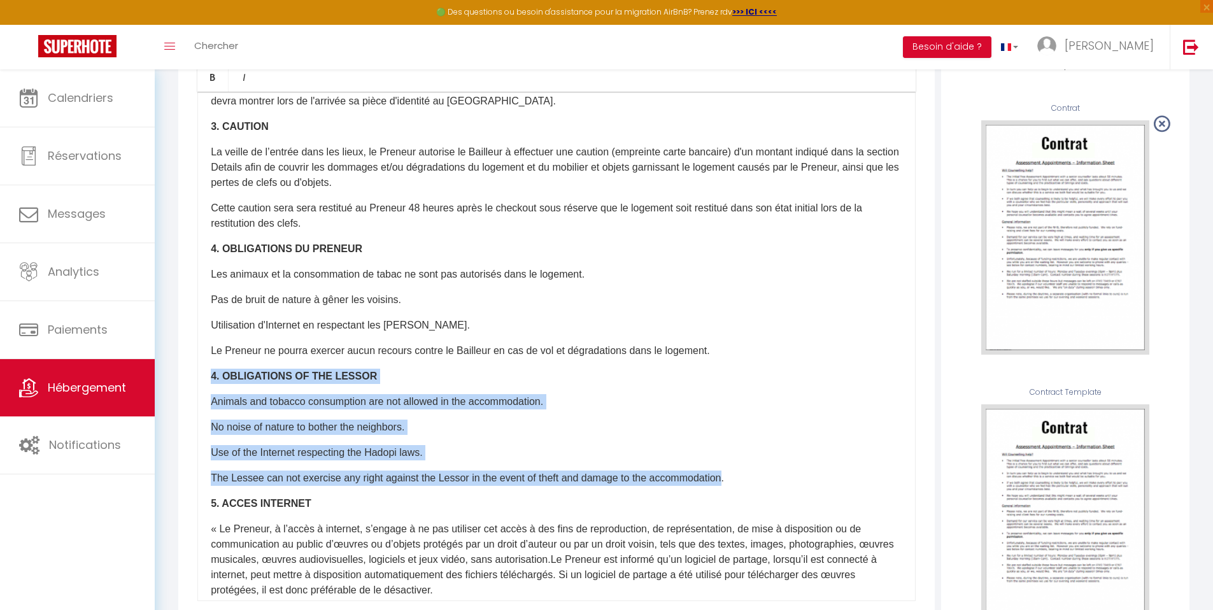
drag, startPoint x: 727, startPoint y: 489, endPoint x: 207, endPoint y: 378, distance: 531.7
click at [207, 378] on div "​Il a été convenu entre les parties que le Bailleur louera au Locataire le loge…" at bounding box center [556, 346] width 718 height 509
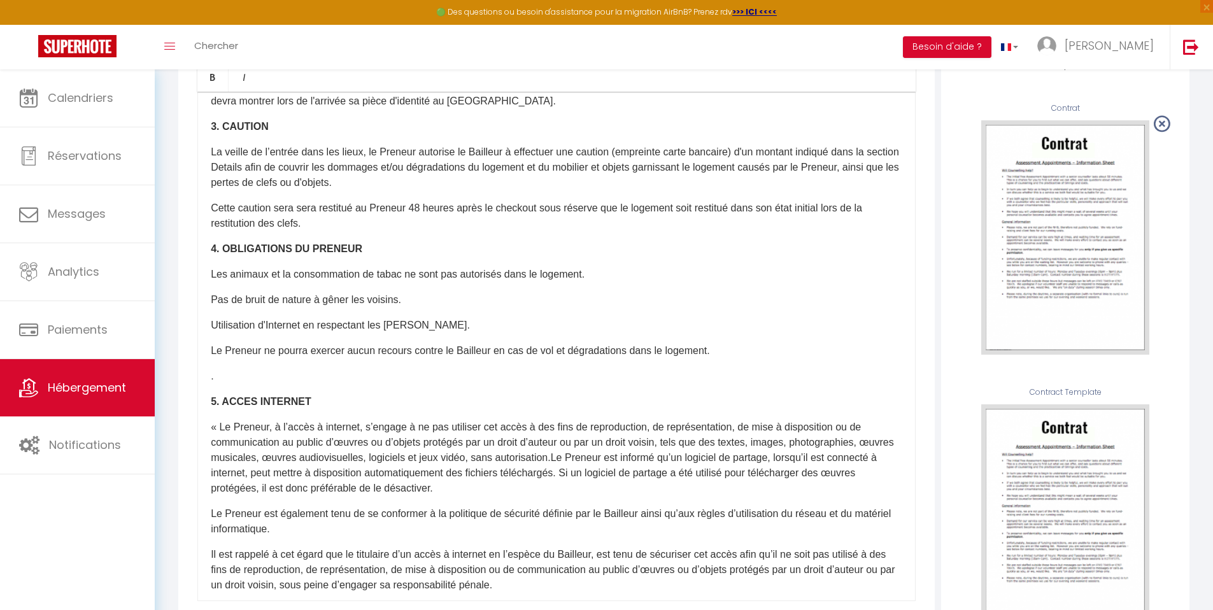
click at [281, 384] on p "." at bounding box center [556, 376] width 691 height 15
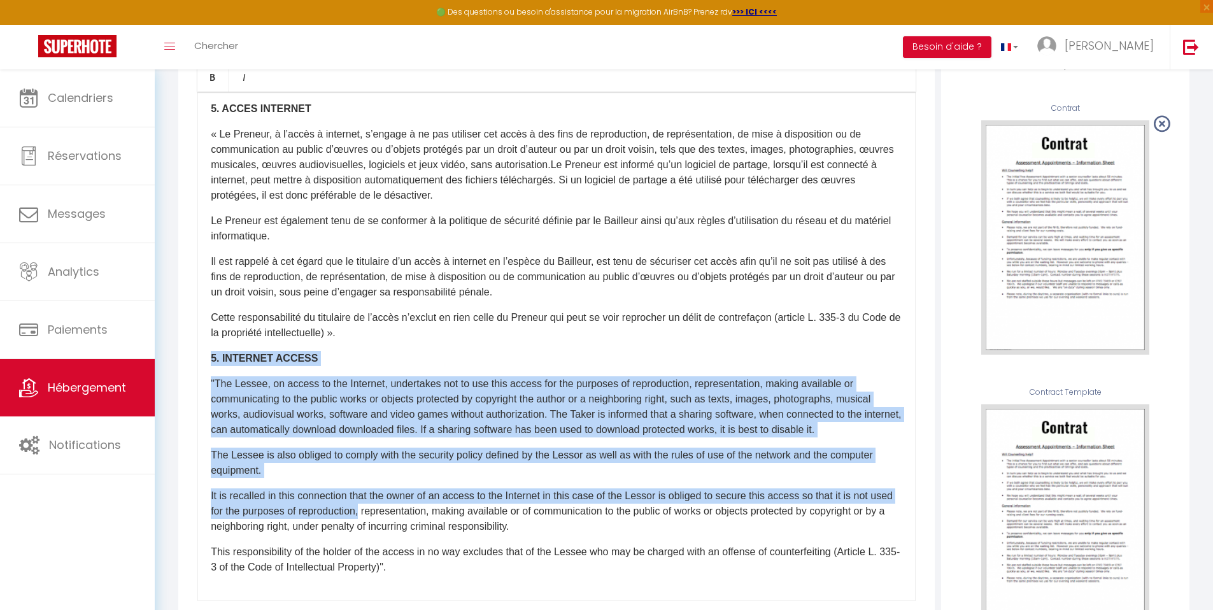
scroll to position [271, 0]
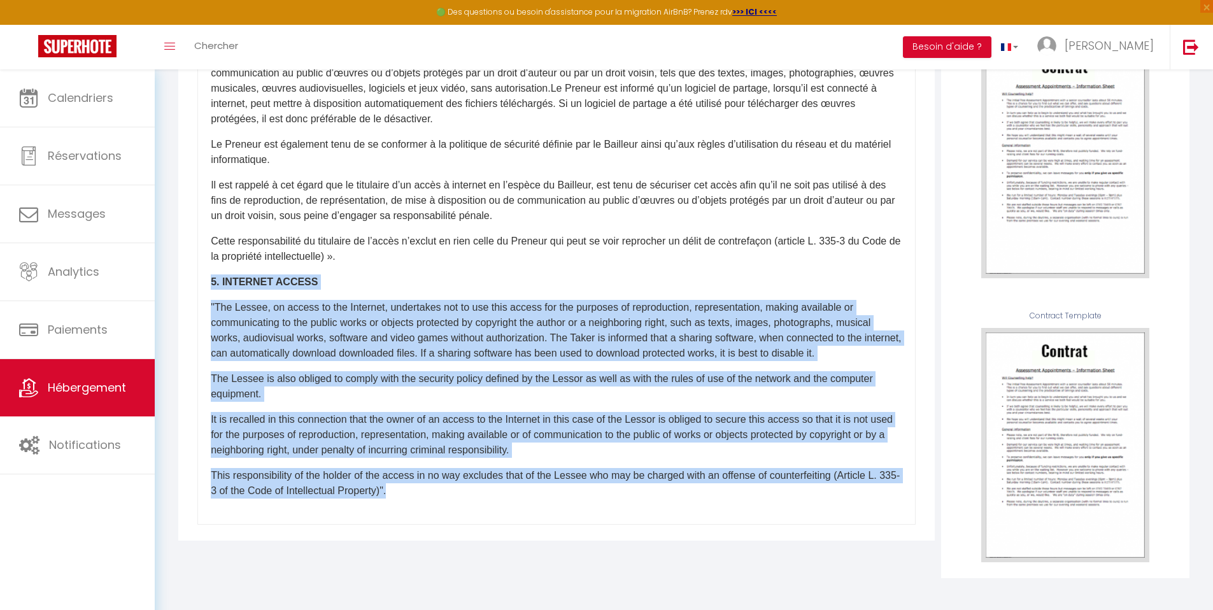
drag, startPoint x: 213, startPoint y: 371, endPoint x: 478, endPoint y: 529, distance: 308.8
click at [482, 609] on div "Retourner vers T1 Duplex Cosy - Madeleine - Netflix Actions Enregistrer Sauvega…" at bounding box center [684, 209] width 1058 height 802
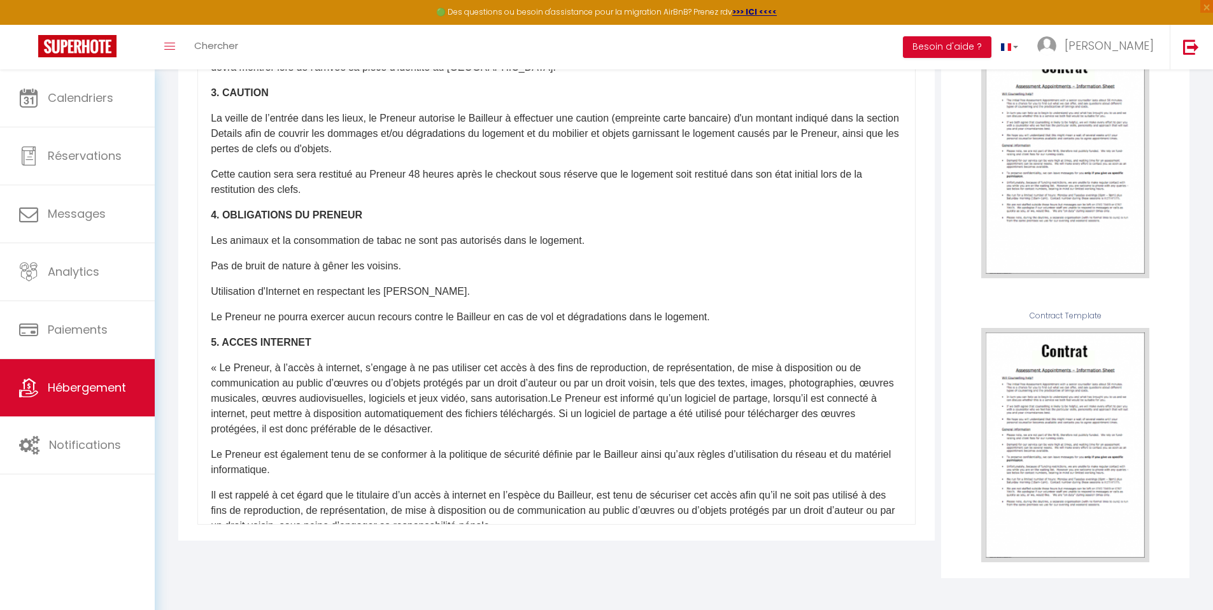
scroll to position [215, 0]
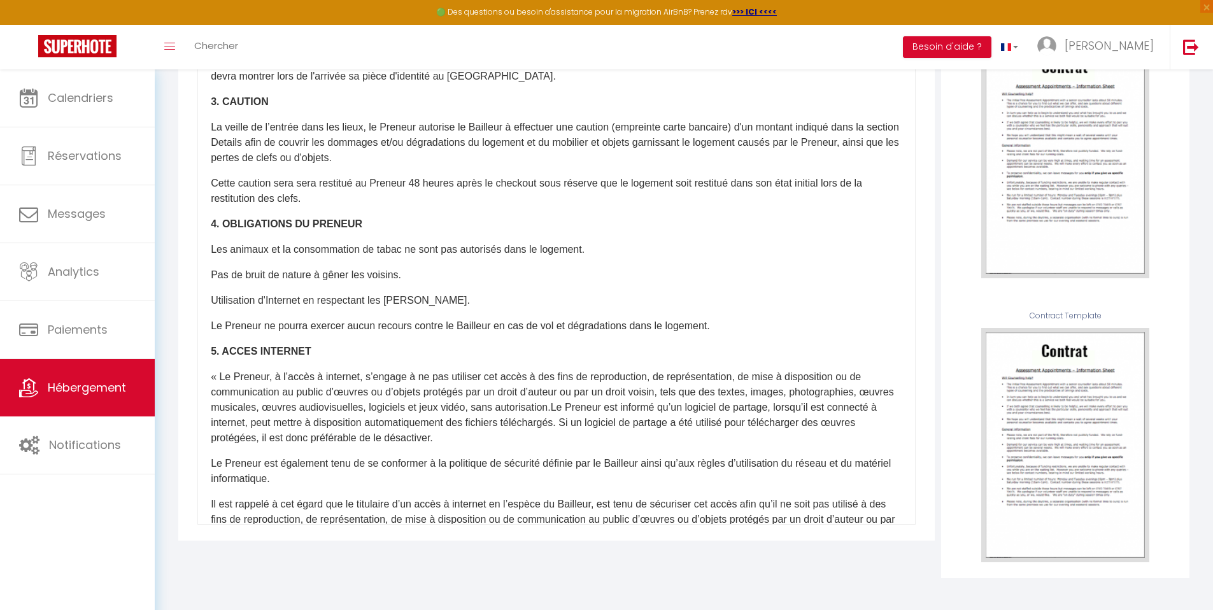
click at [416, 266] on div "​Il a été convenu entre les parties que le Bailleur louera au Locataire le loge…" at bounding box center [556, 269] width 718 height 509
click at [416, 276] on p "Pas de bruit de nature à gêner les voisins." at bounding box center [556, 274] width 691 height 15
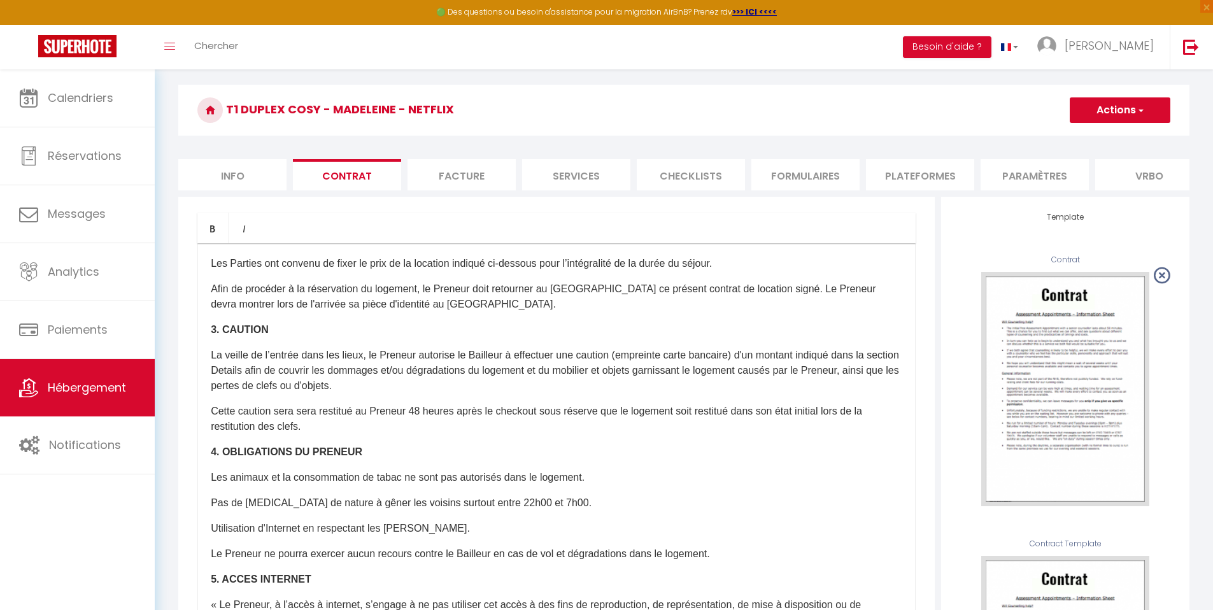
scroll to position [31, 0]
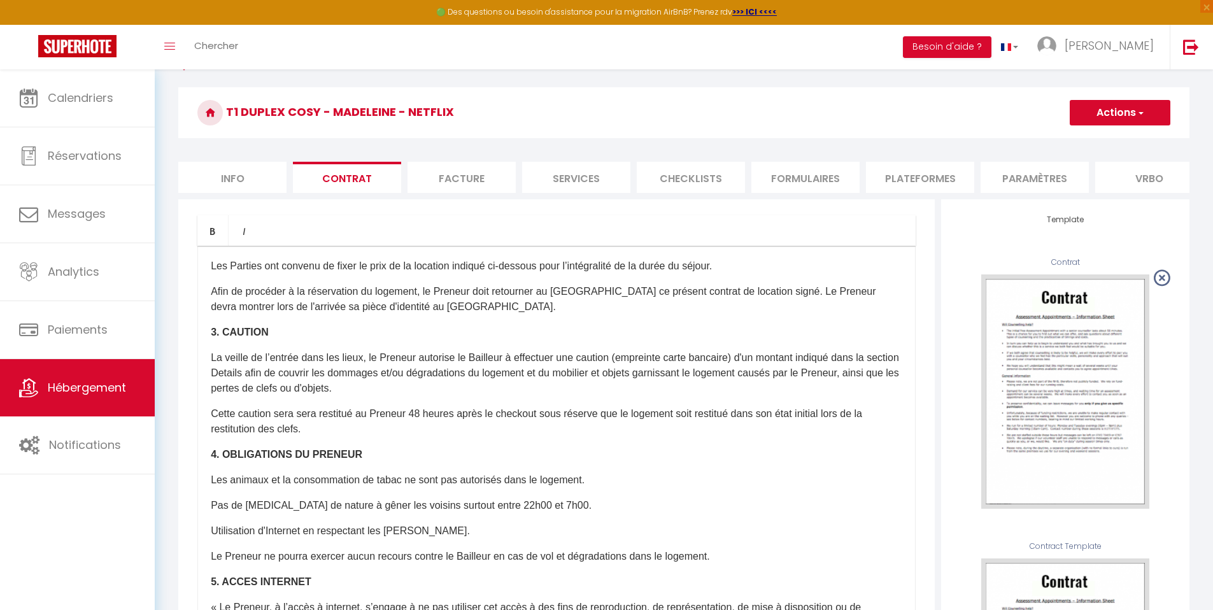
click at [1120, 117] on button "Actions" at bounding box center [1119, 112] width 101 height 25
click at [1052, 144] on link "Enregistrer" at bounding box center [1082, 140] width 174 height 17
click at [1119, 115] on button "Actions" at bounding box center [1119, 112] width 101 height 25
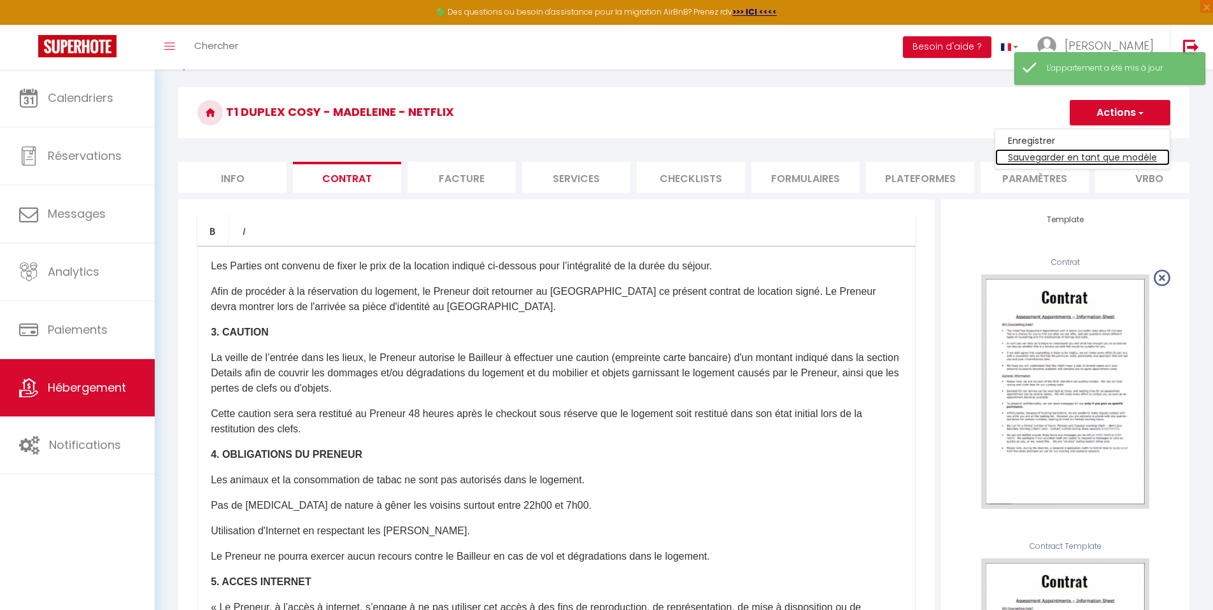
click at [1089, 158] on link "Sauvegarder en tant que modèle" at bounding box center [1082, 157] width 174 height 17
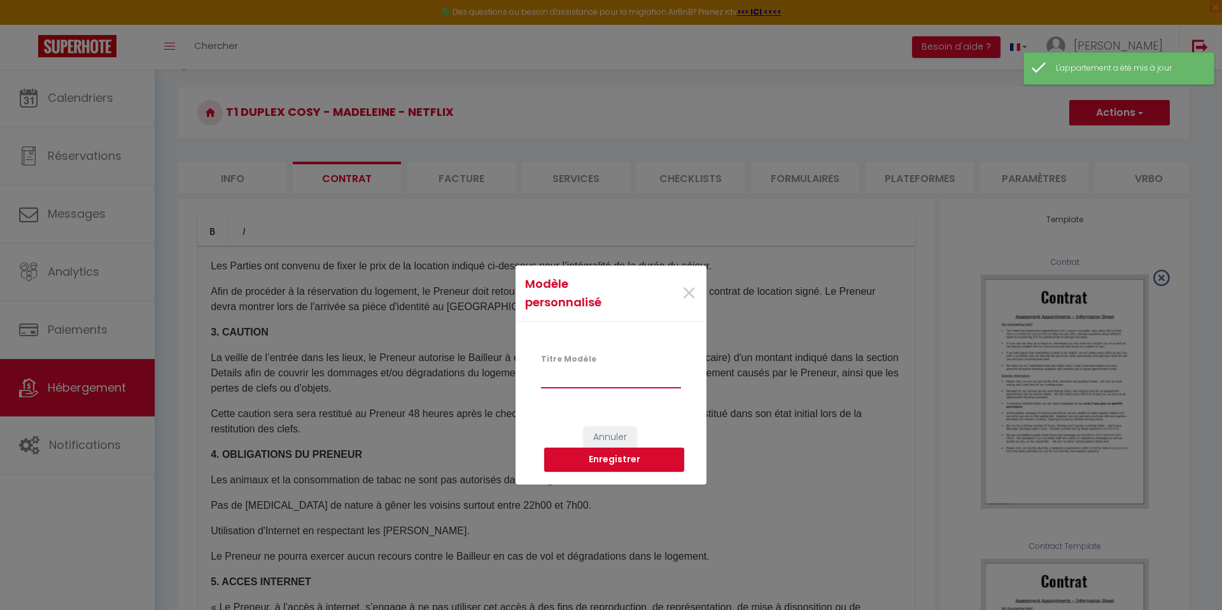
click at [608, 379] on input "Titre Modèle" at bounding box center [611, 376] width 140 height 23
type input "Contrat v2"
click at [630, 463] on button "Enregistrer" at bounding box center [614, 459] width 140 height 24
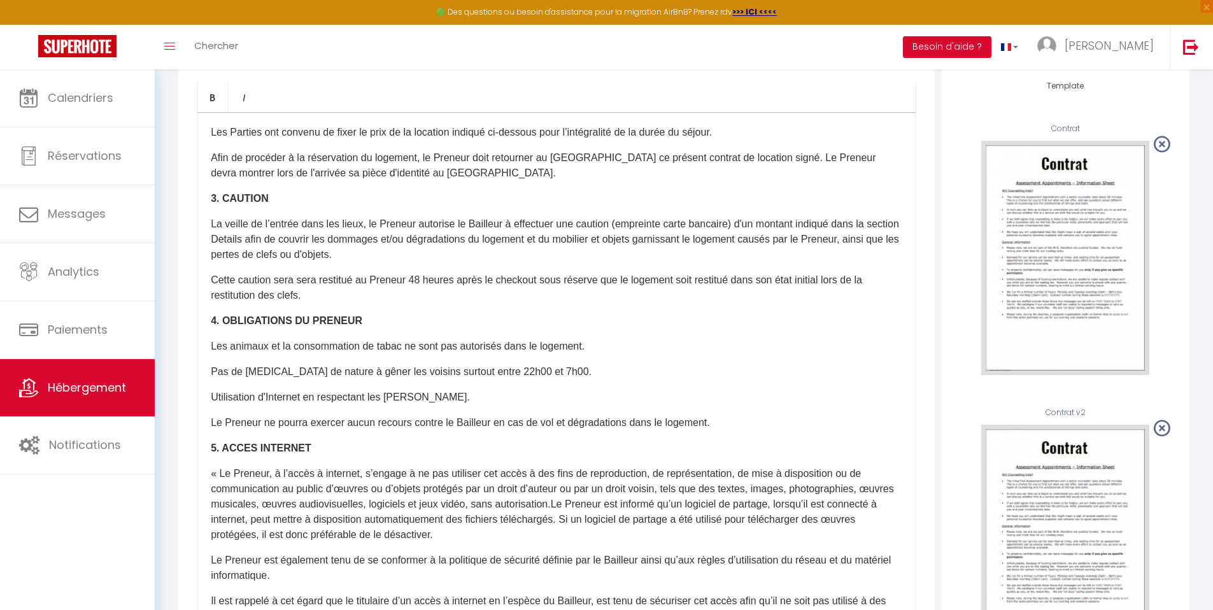
scroll to position [164, 0]
drag, startPoint x: 1222, startPoint y: 427, endPoint x: 1222, endPoint y: 228, distance: 199.2
click at [1213, 228] on html "🟢 Des questions ou besoin d'assistance pour la migration AirBnB? Prenez rdv >>>…" at bounding box center [606, 141] width 1213 height 610
click at [1213, 216] on html "🟢 Des questions ou besoin d'assistance pour la migration AirBnB? Prenez rdv >>>…" at bounding box center [606, 139] width 1213 height 610
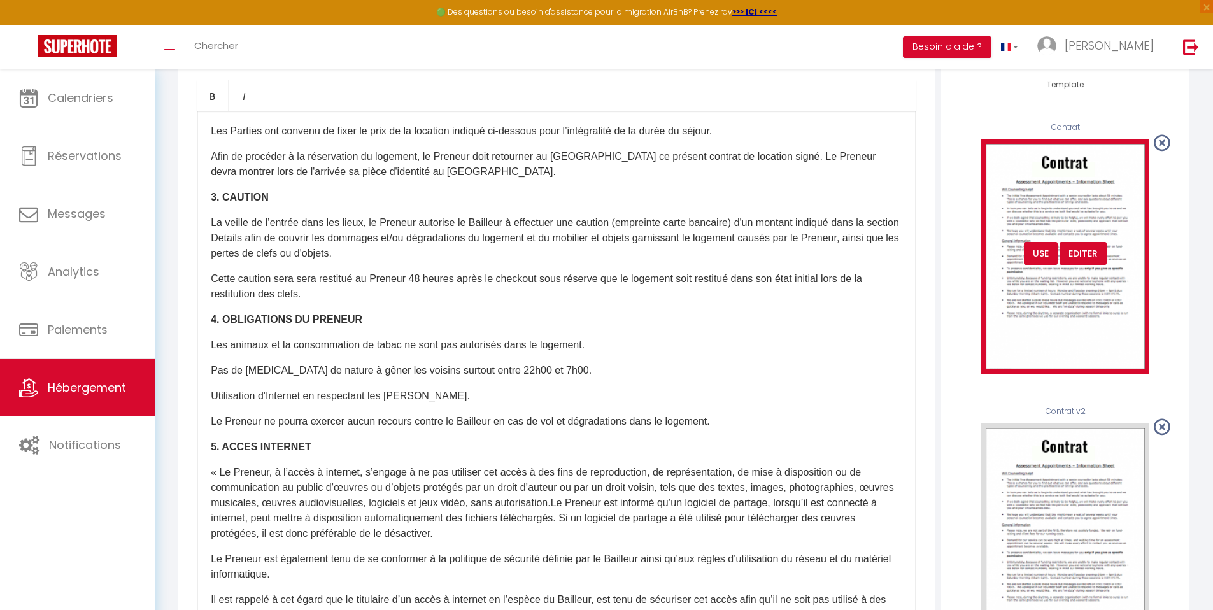
click at [1164, 153] on icon at bounding box center [1161, 143] width 17 height 20
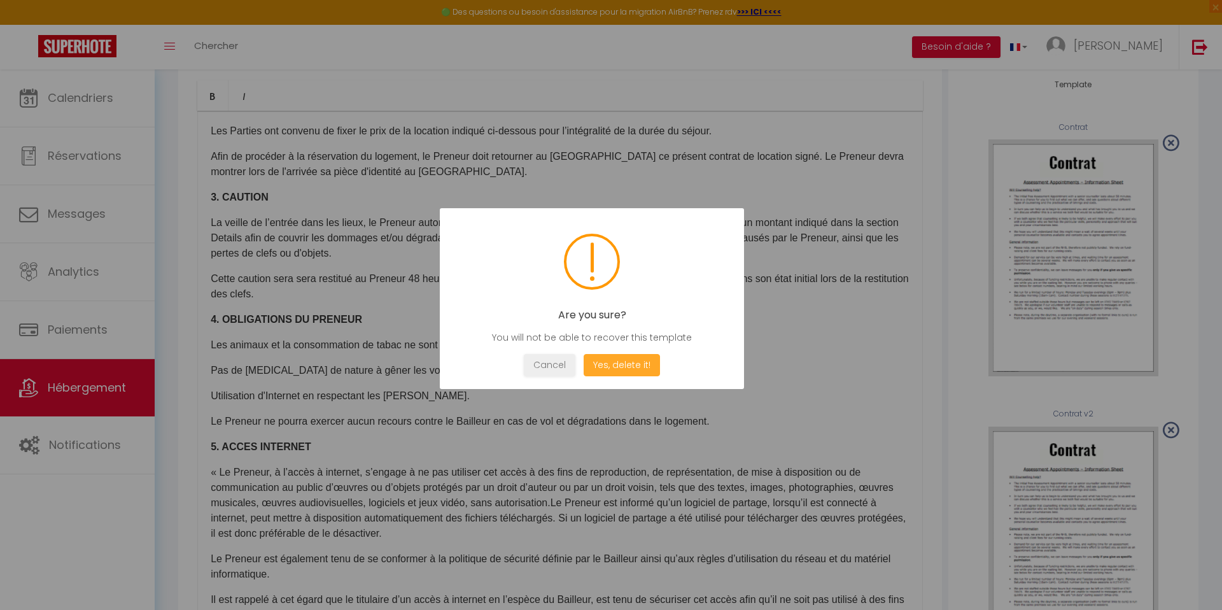
click at [605, 364] on button "Yes, delete it!" at bounding box center [622, 365] width 76 height 22
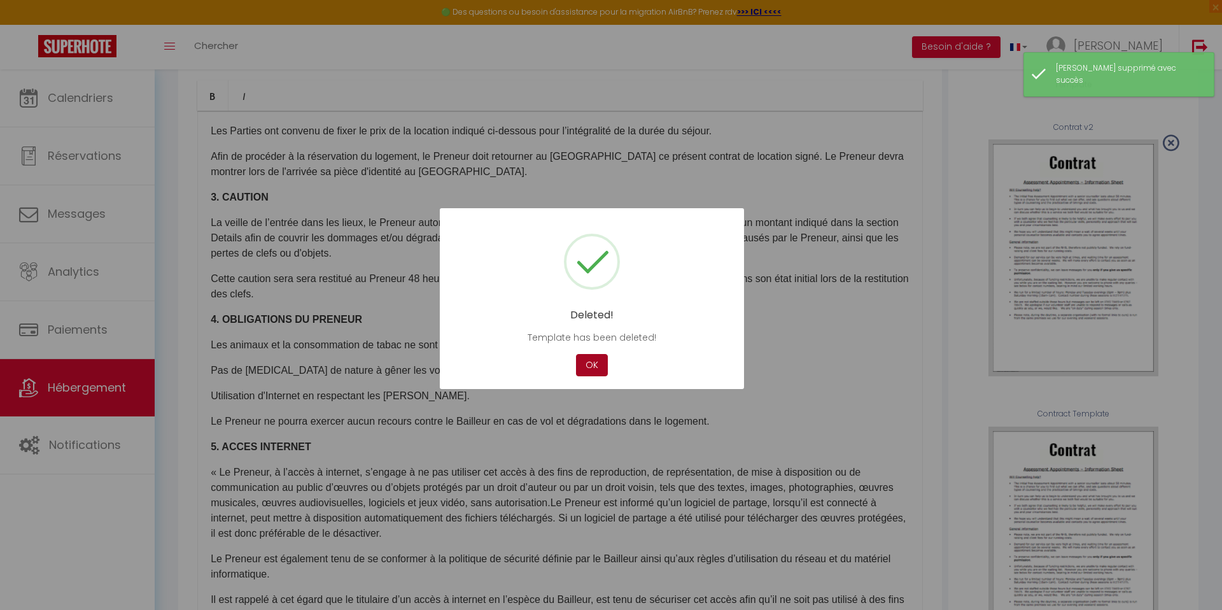
click at [588, 364] on button "OK" at bounding box center [592, 365] width 32 height 22
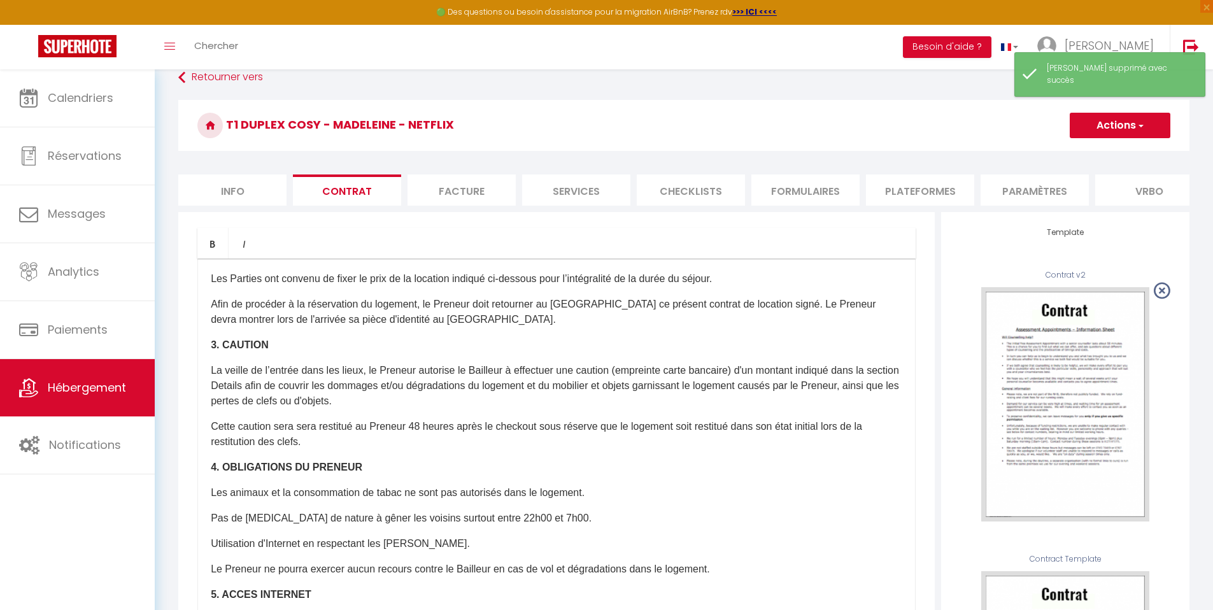
scroll to position [0, 0]
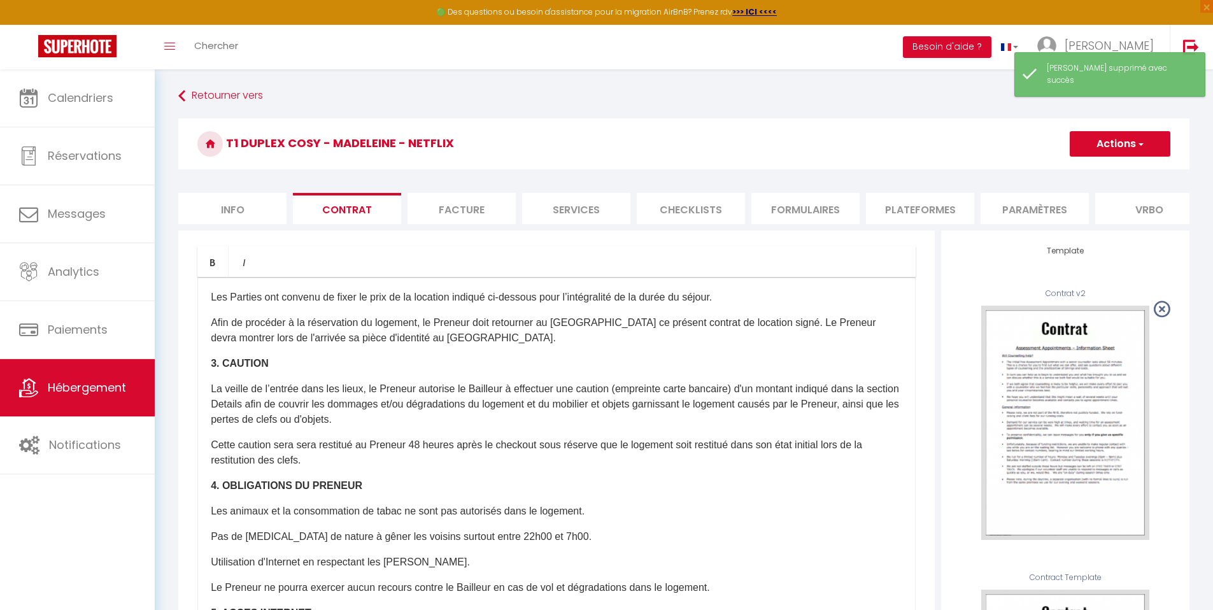
drag, startPoint x: 1222, startPoint y: 302, endPoint x: 1222, endPoint y: 171, distance: 131.8
click at [1213, 171] on html "🟢 Des questions ou besoin d'assistance pour la migration AirBnB? Prenez rdv >>>…" at bounding box center [606, 305] width 1213 height 610
click at [1116, 148] on button "Actions" at bounding box center [1119, 143] width 101 height 25
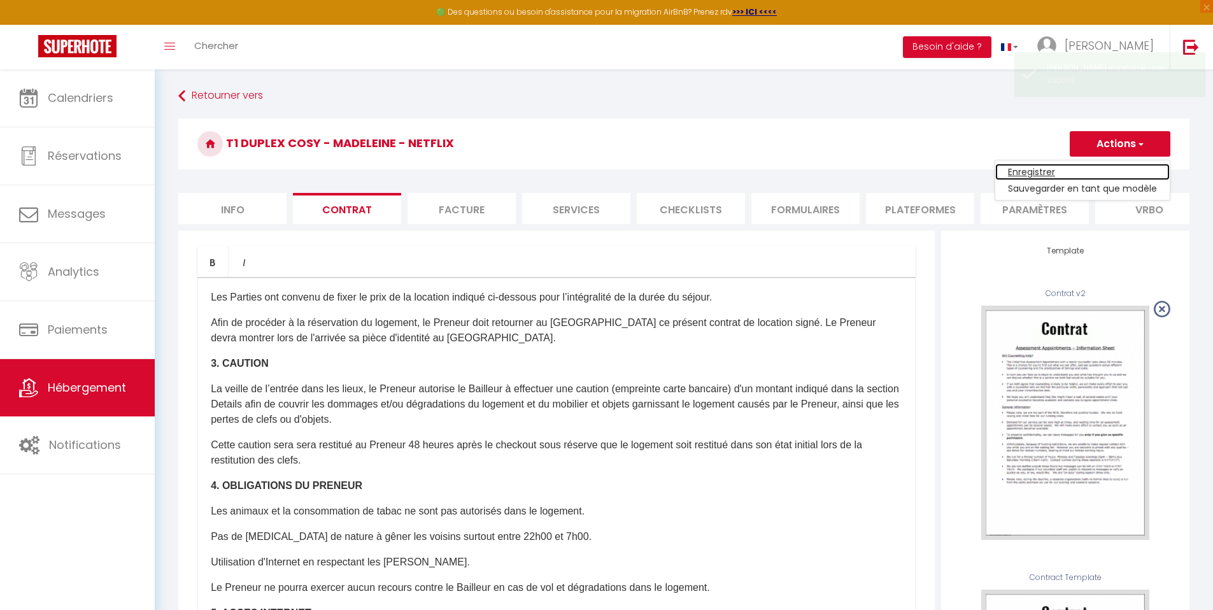
click at [1077, 166] on link "Enregistrer" at bounding box center [1082, 172] width 174 height 17
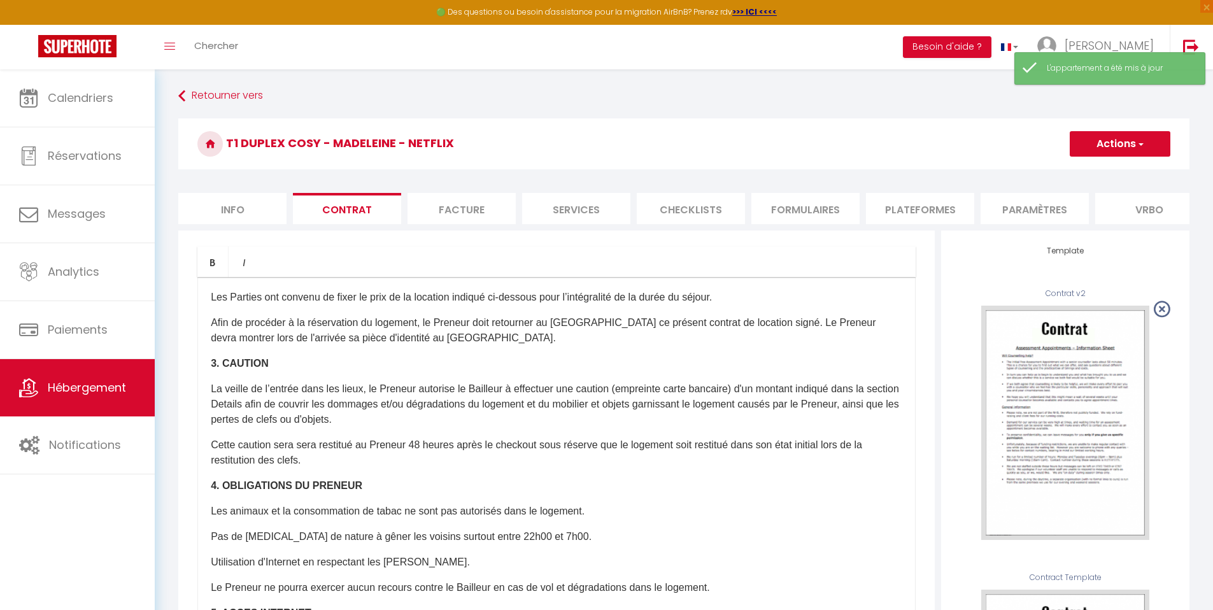
drag, startPoint x: 1222, startPoint y: 231, endPoint x: 1178, endPoint y: 196, distance: 56.2
click at [1213, 194] on html "🟢 Des questions ou besoin d'assistance pour la migration AirBnB? Prenez rdv >>>…" at bounding box center [606, 305] width 1213 height 610
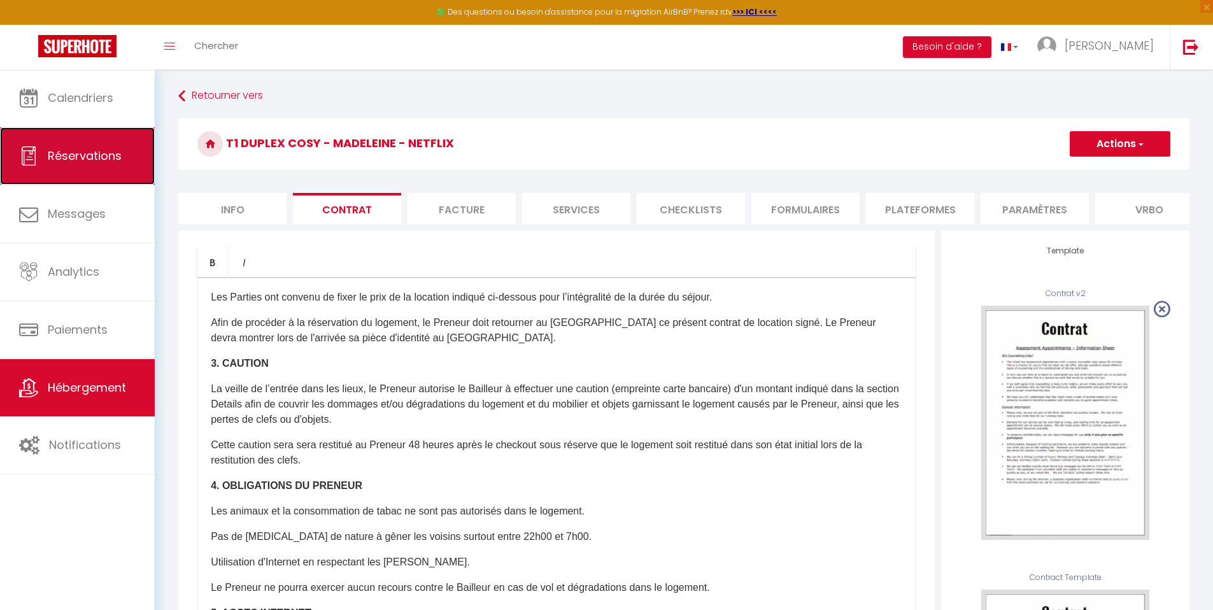
click at [86, 151] on span "Réservations" at bounding box center [85, 156] width 74 height 16
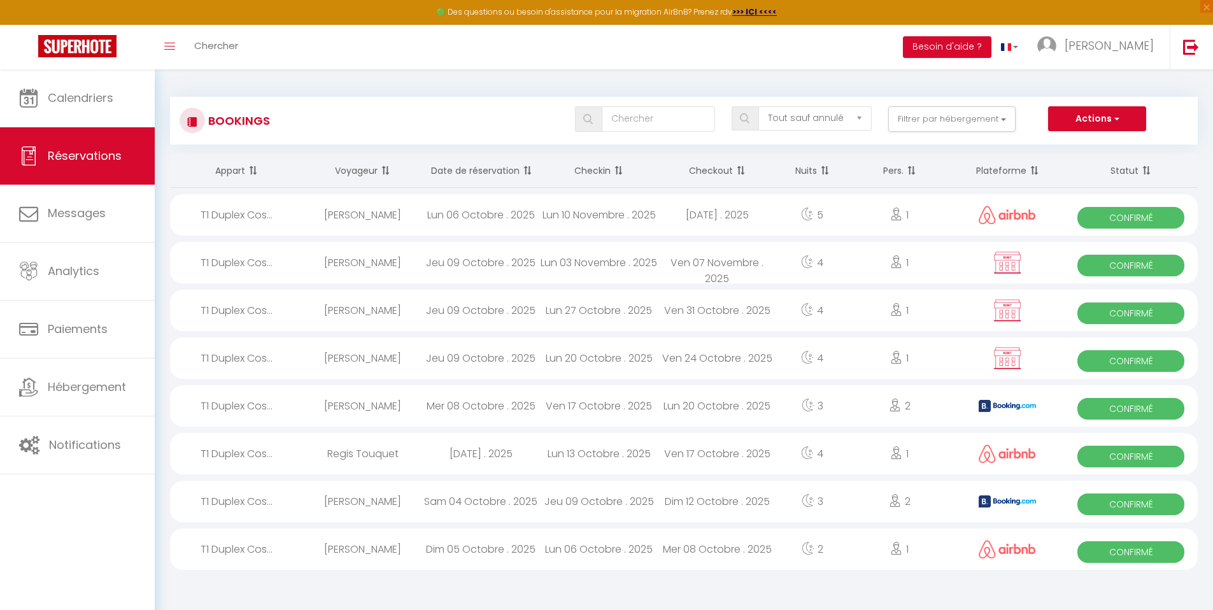
click at [1126, 311] on span "Confirmé" at bounding box center [1130, 313] width 107 height 22
select select "OK"
select select "0"
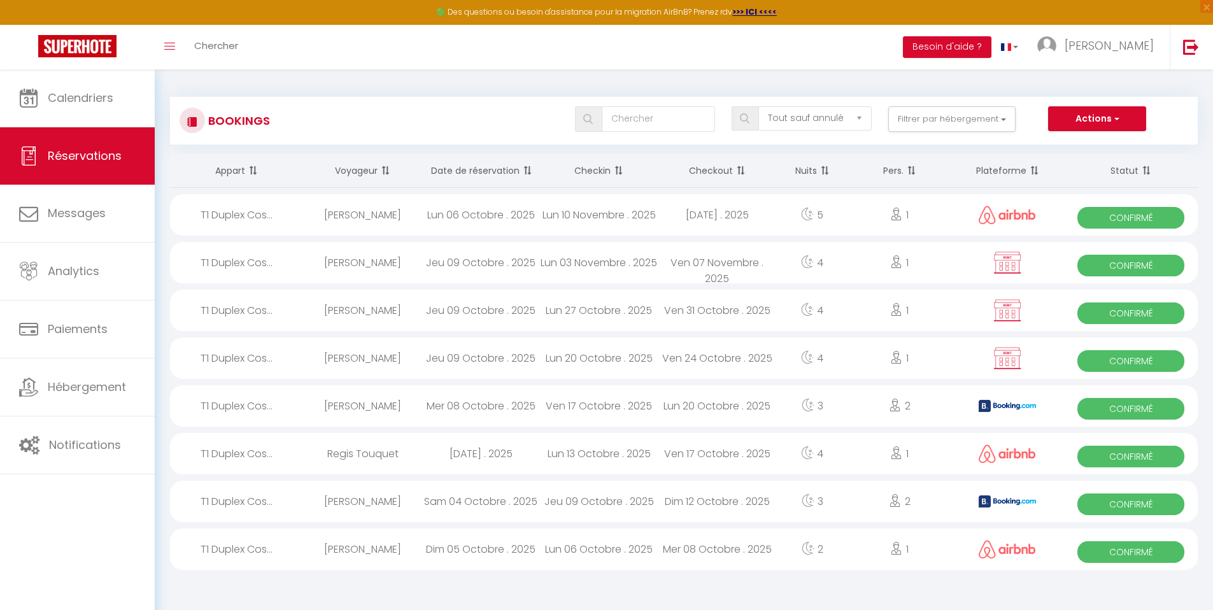
select select "1"
select select
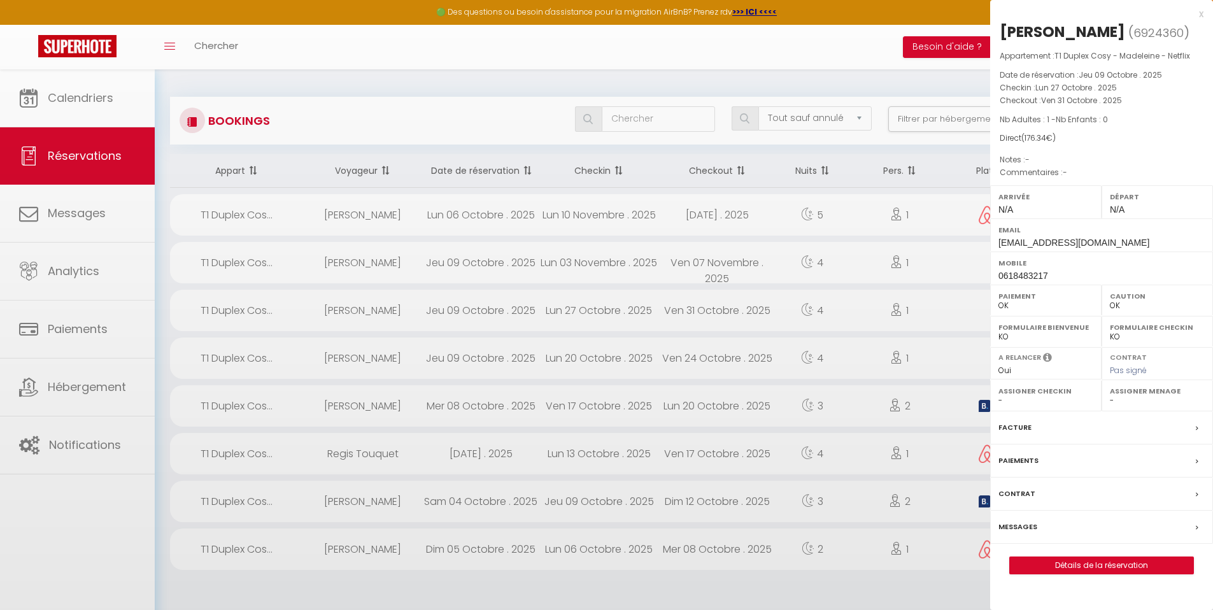
select select "53532"
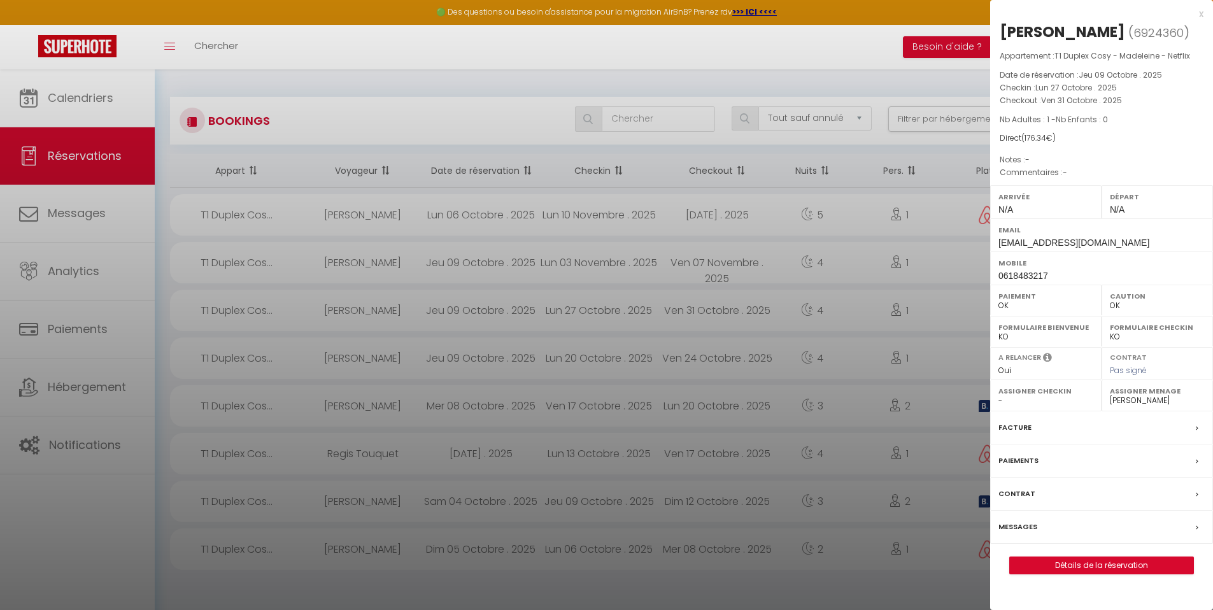
click at [1004, 494] on label "Contrat" at bounding box center [1016, 493] width 37 height 13
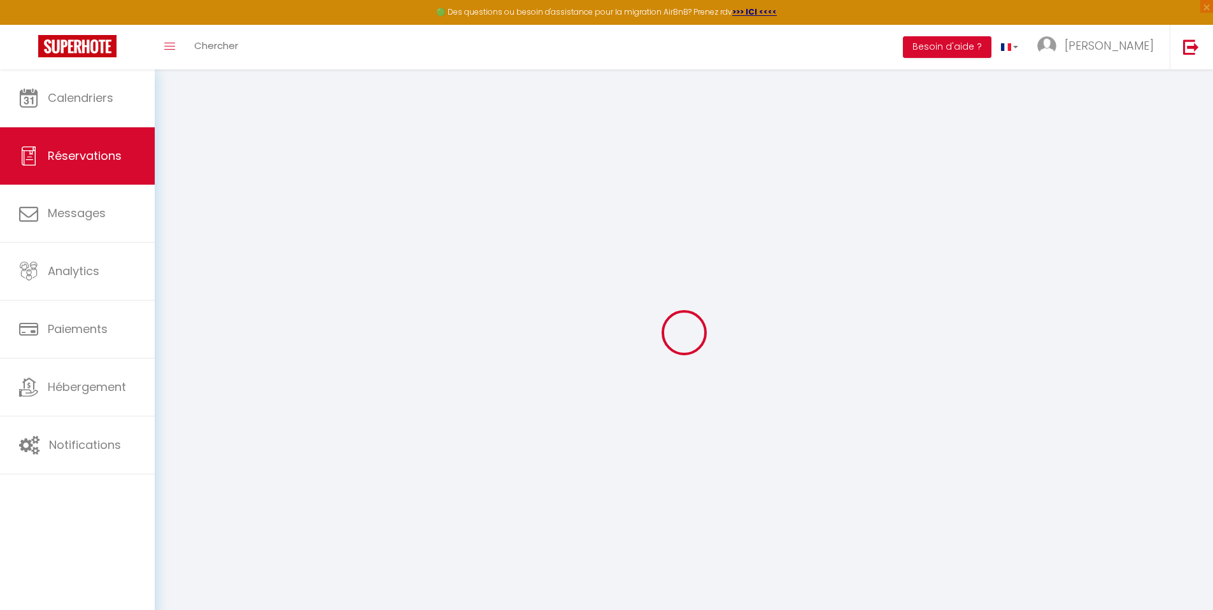
select select
checkbox input "false"
select select
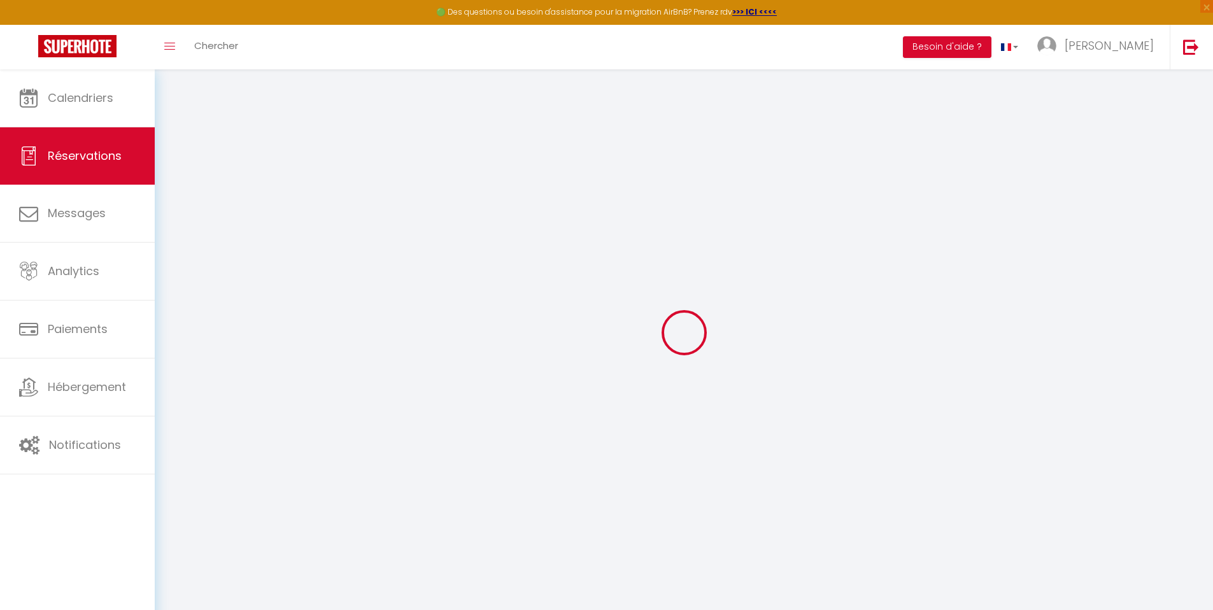
checkbox input "false"
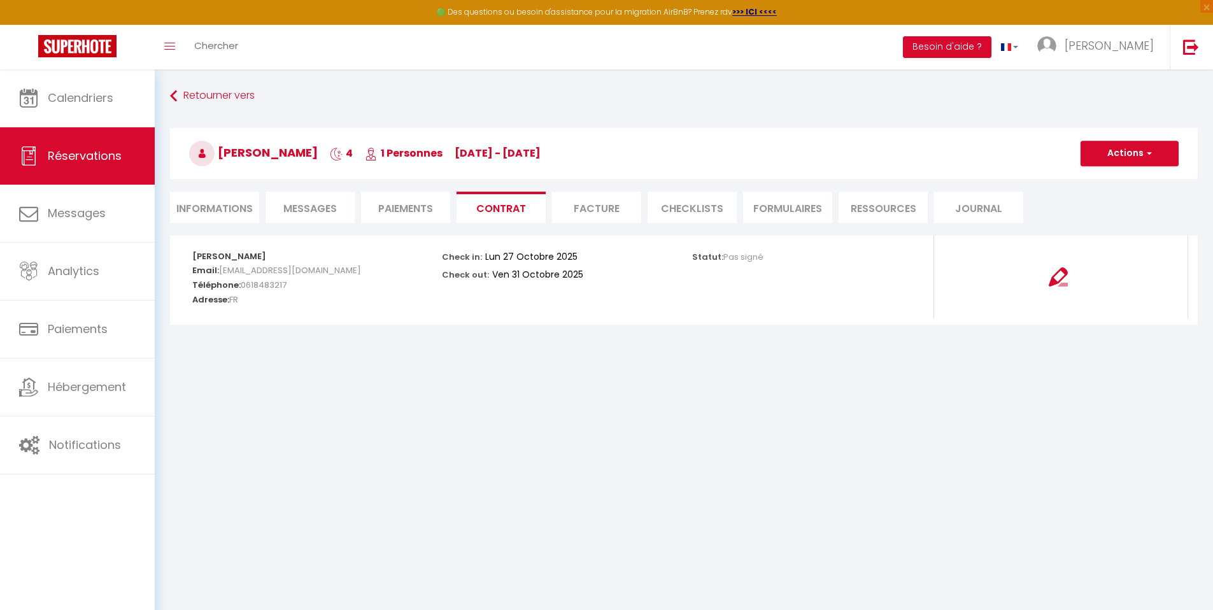
click at [1073, 278] on div at bounding box center [1058, 268] width 232 height 35
click at [1066, 279] on img at bounding box center [1057, 276] width 19 height 19
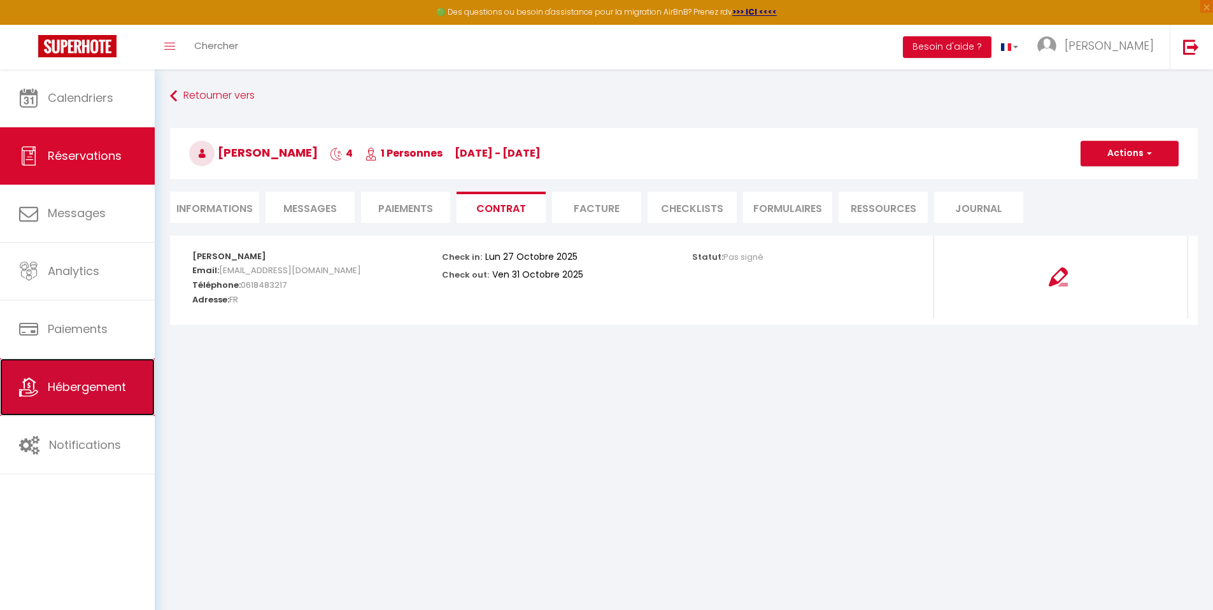
click at [111, 383] on span "Hébergement" at bounding box center [87, 387] width 78 height 16
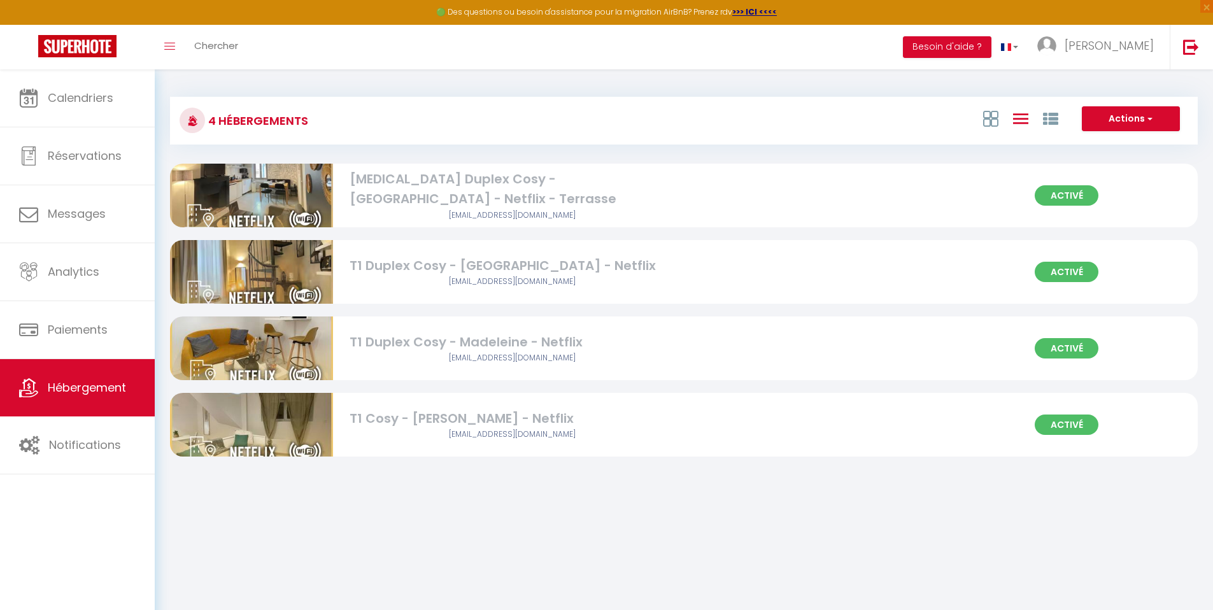
click at [458, 344] on div "T1 Duplex Cosy - Madeleine - Netflix" at bounding box center [512, 342] width 326 height 20
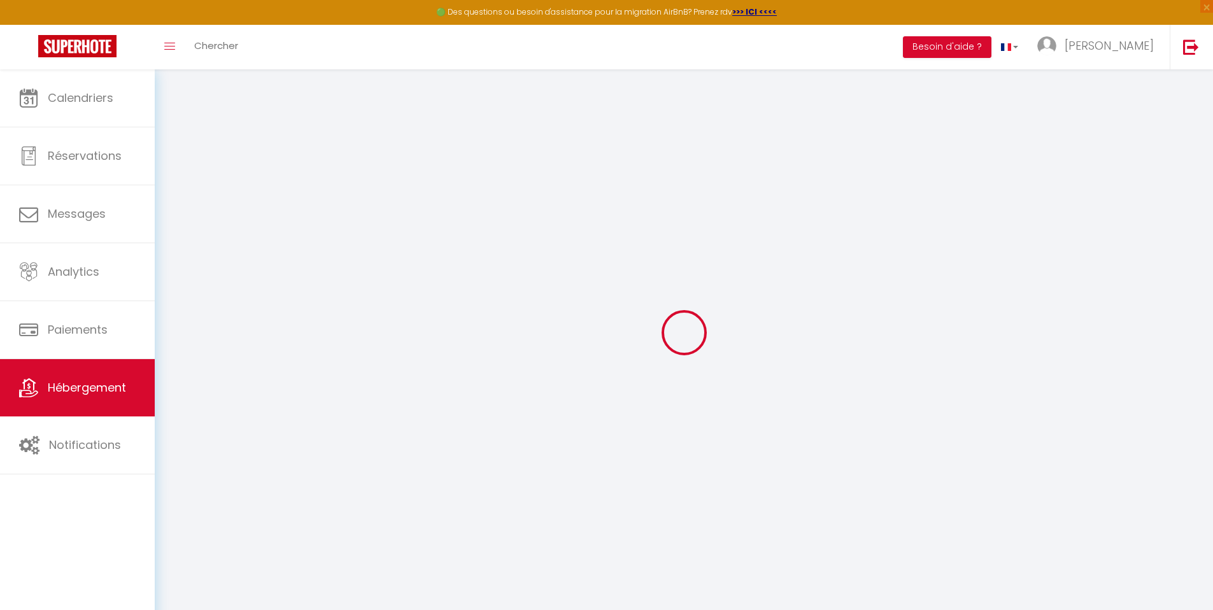
checkbox input "false"
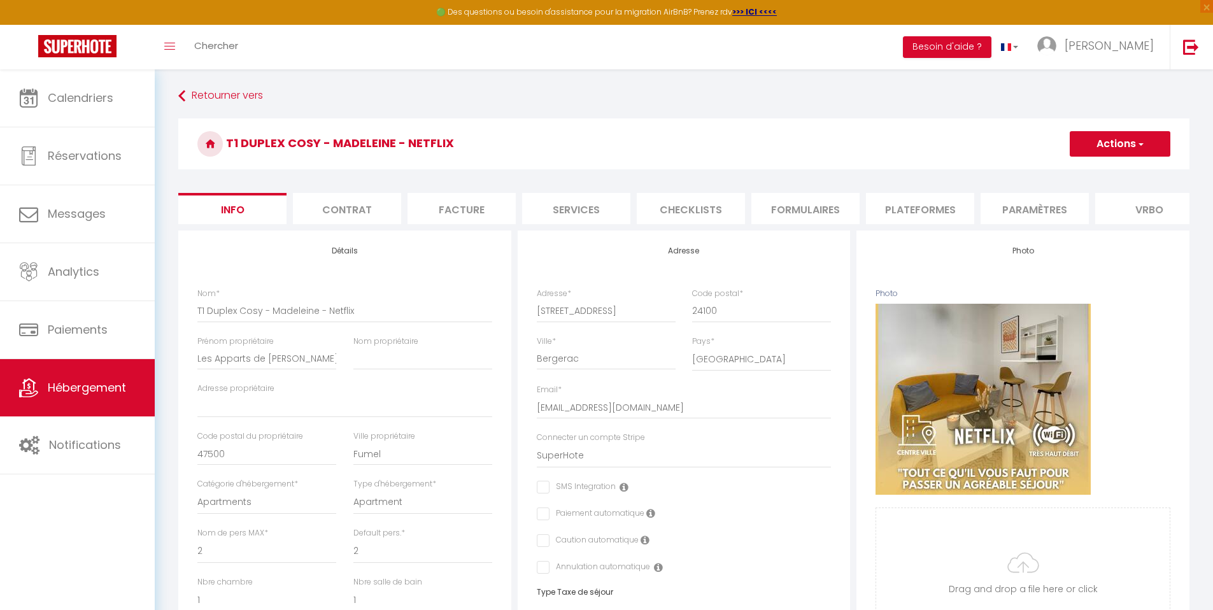
click at [355, 213] on li "Contrat" at bounding box center [347, 208] width 108 height 31
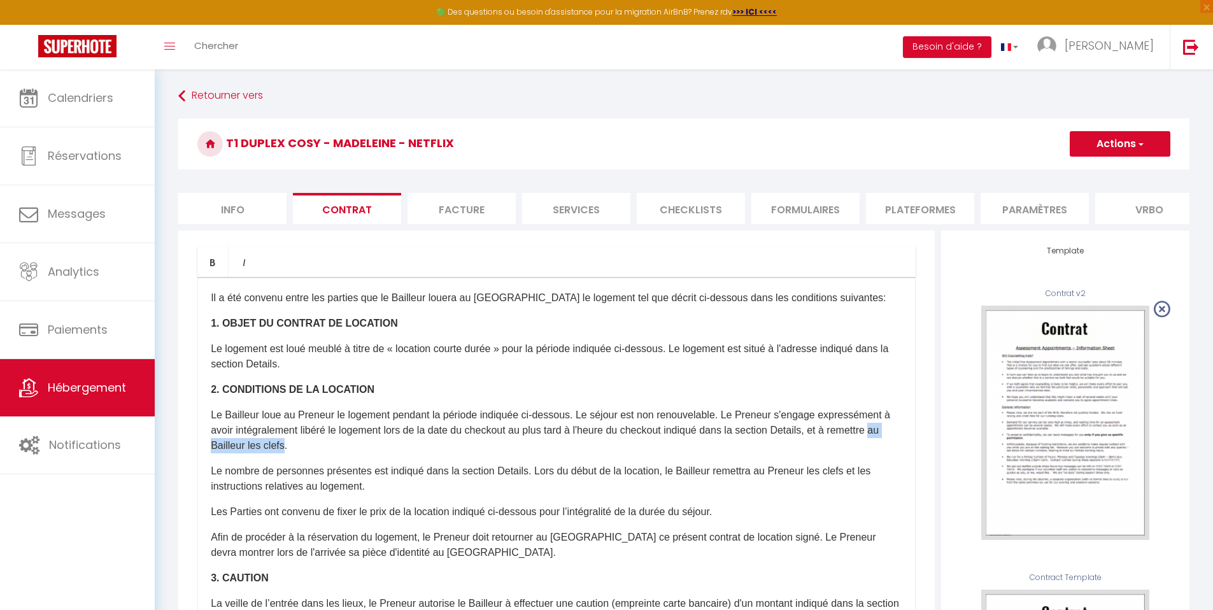
drag, startPoint x: 342, startPoint y: 454, endPoint x: 256, endPoint y: 456, distance: 86.6
click at [256, 453] on p "Le Bailleur loue au Preneur le logement pendant la période indiquée ci-dessous.…" at bounding box center [556, 430] width 691 height 46
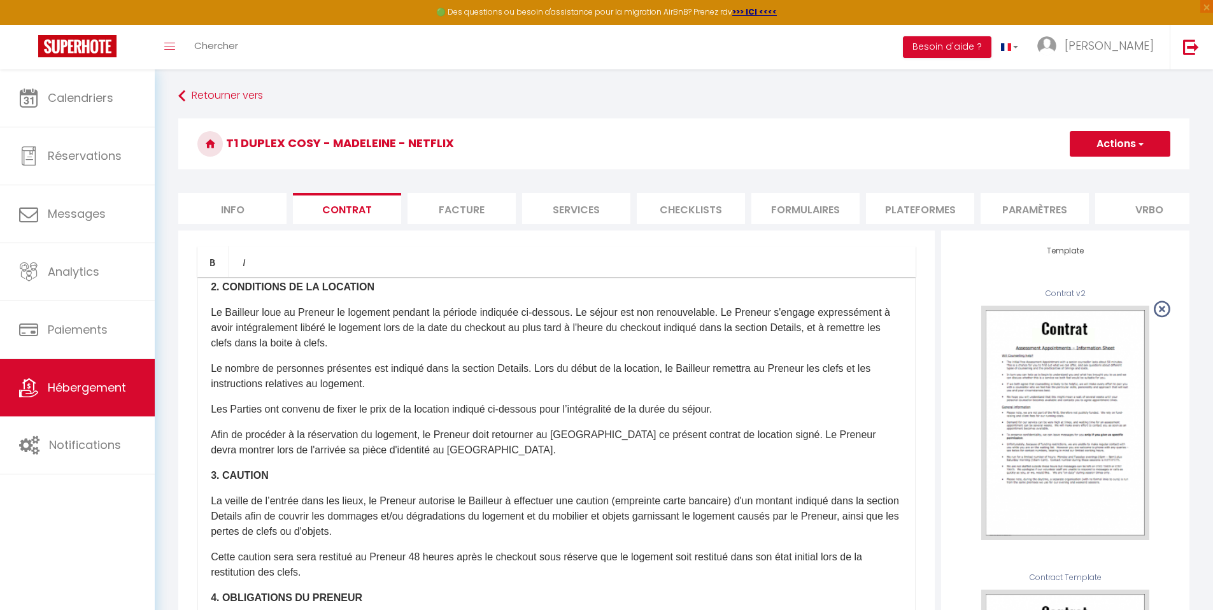
scroll to position [104, 0]
drag, startPoint x: 771, startPoint y: 442, endPoint x: 439, endPoint y: 461, distance: 333.5
click at [439, 456] on p "Afin de procéder à la réservation du logement, le Preneur doit retourner au Bai…" at bounding box center [556, 440] width 691 height 31
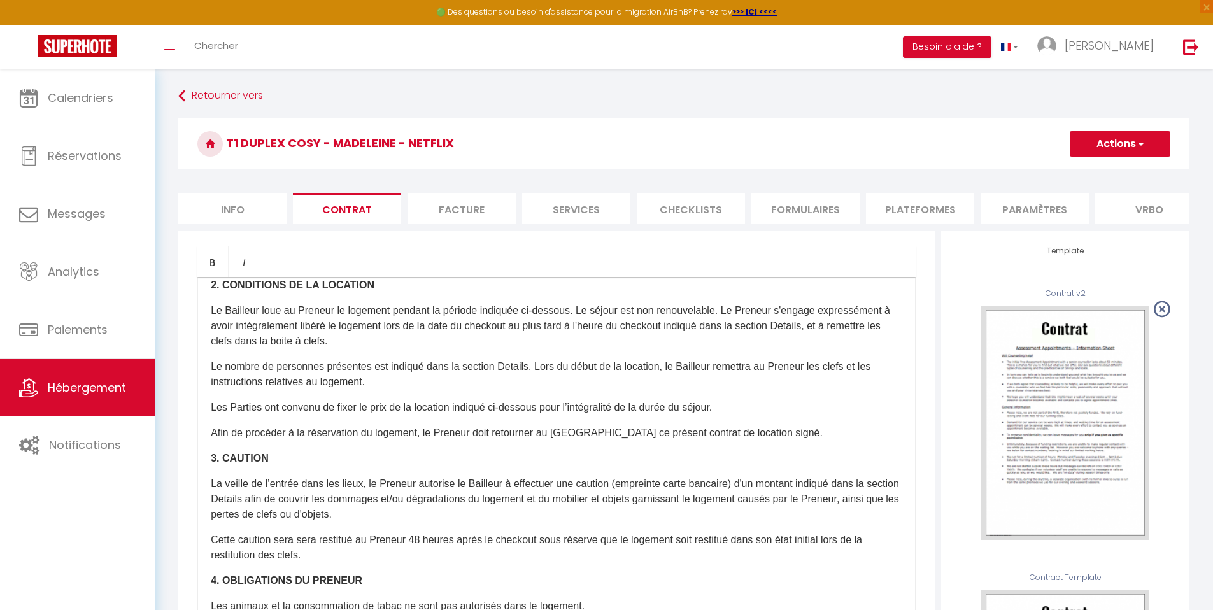
click at [544, 440] on p "Afin de procéder à la réservation du logement, le Preneur doit retourner au Bai…" at bounding box center [556, 432] width 691 height 15
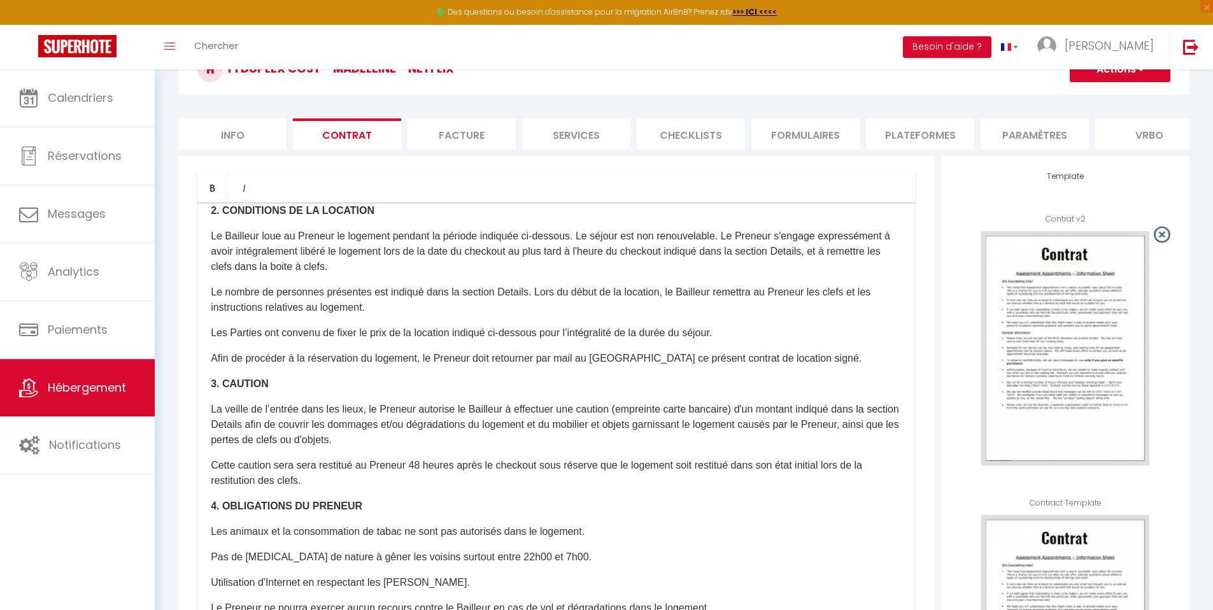
scroll to position [76, 0]
drag, startPoint x: 1222, startPoint y: 234, endPoint x: 1222, endPoint y: 287, distance: 52.8
click at [1213, 287] on html "🟢 Des questions ou besoin d'assistance pour la migration AirBnB? Prenez rdv >>>…" at bounding box center [606, 229] width 1213 height 610
click at [1108, 78] on button "Actions" at bounding box center [1119, 67] width 101 height 25
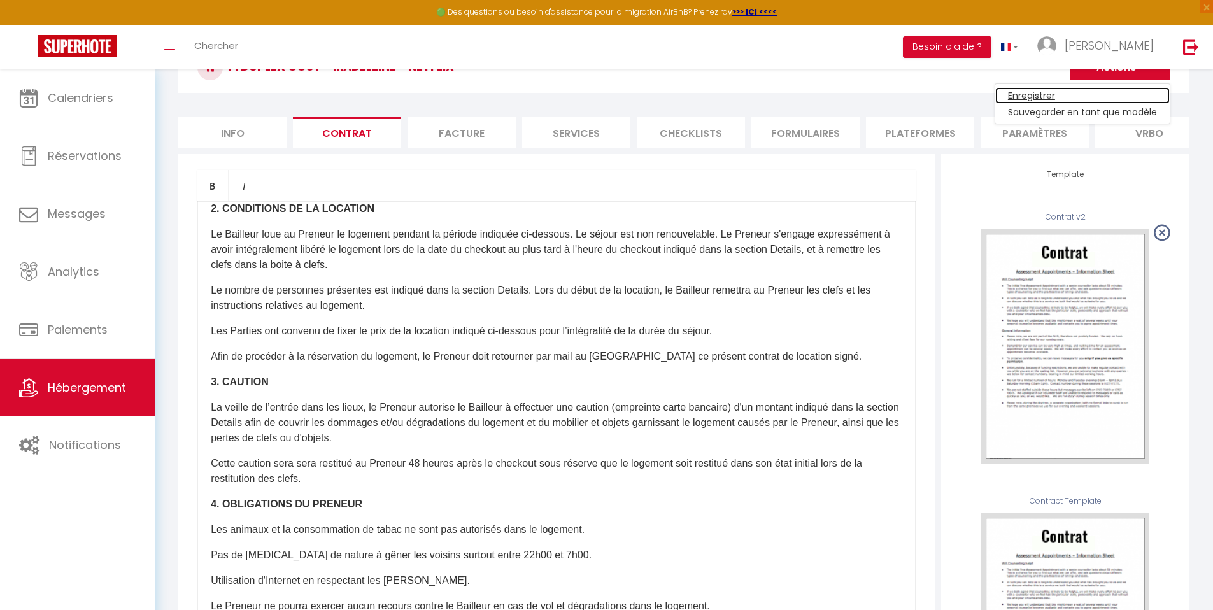
click at [1091, 93] on link "Enregistrer" at bounding box center [1082, 95] width 174 height 17
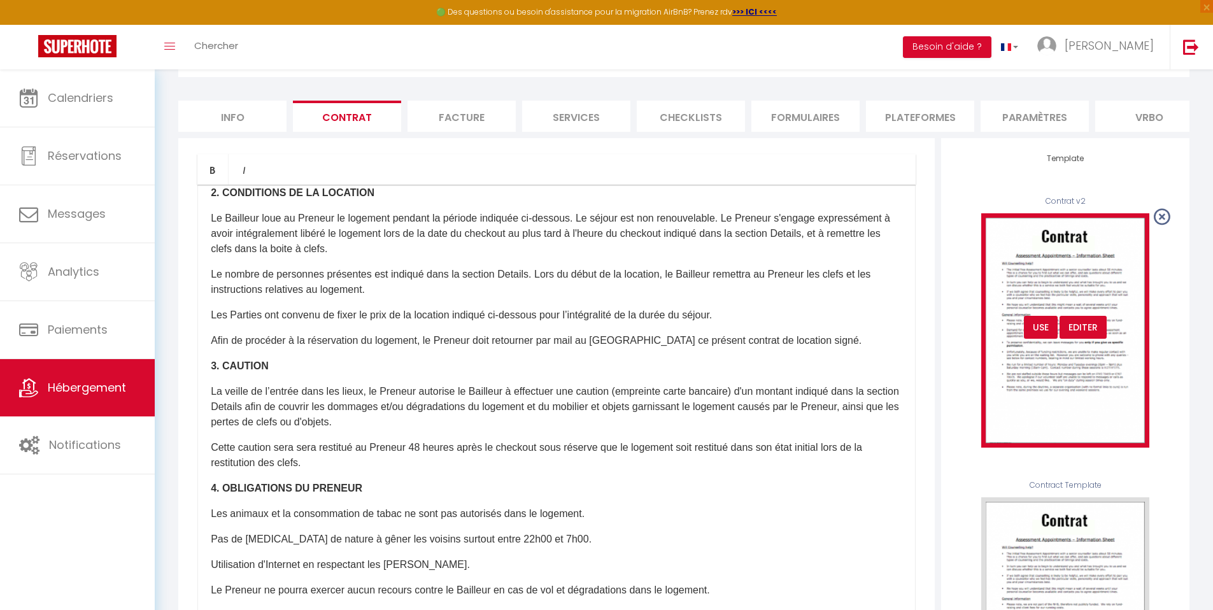
scroll to position [94, 0]
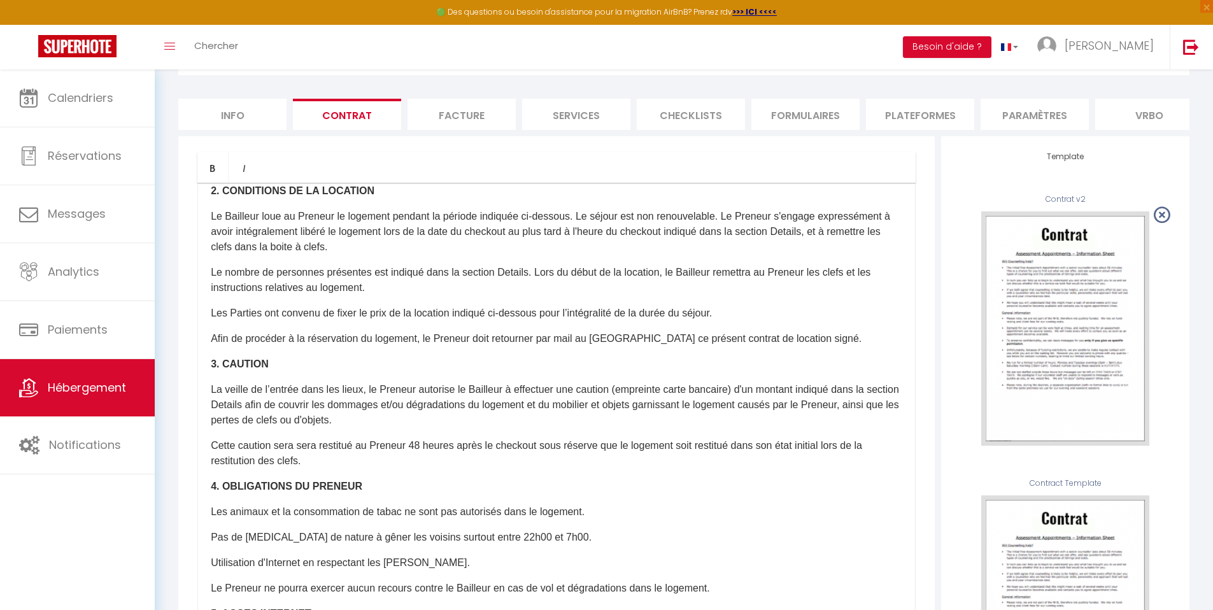
click at [214, 398] on p "La veille de l’entrée dans les lieux, le Preneur autorise le Bailleur à effectu…" at bounding box center [556, 405] width 691 height 46
drag, startPoint x: 804, startPoint y: 397, endPoint x: 687, endPoint y: 400, distance: 116.5
click at [687, 400] on p "Au plus tard la veille de l’entrée dans les lieux, le Preneur autorise le Baill…" at bounding box center [556, 405] width 691 height 46
drag, startPoint x: 737, startPoint y: 400, endPoint x: 687, endPoint y: 398, distance: 50.3
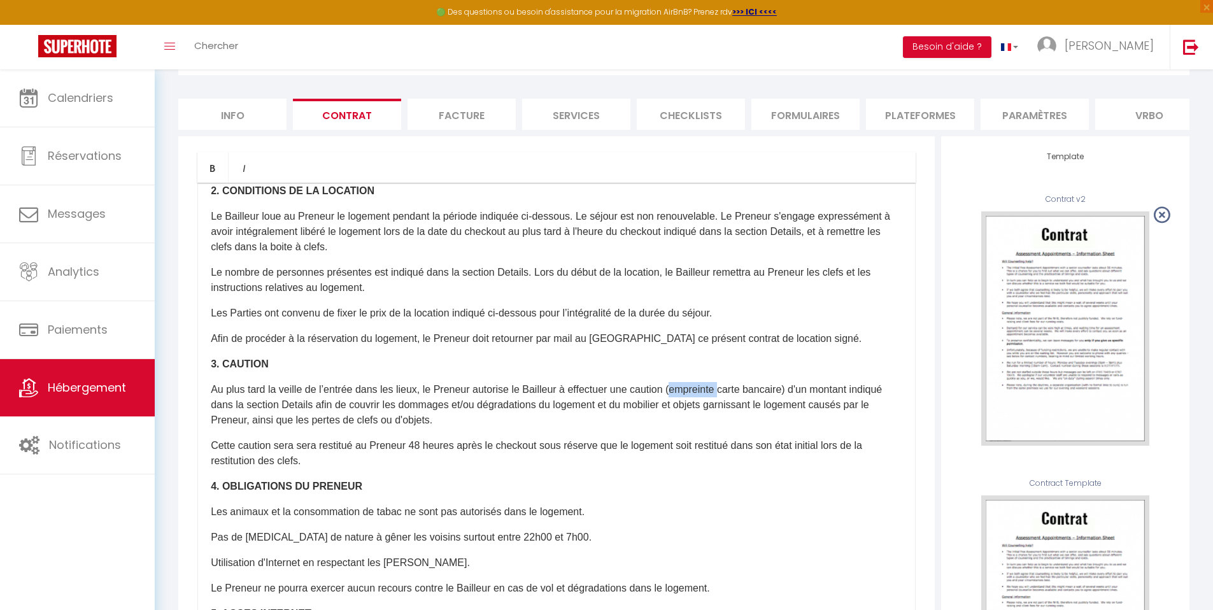
click at [687, 398] on p "Au plus tard la veille de l’entrée dans les lieux, le Preneur autorise le Baill…" at bounding box center [556, 405] width 691 height 46
click at [421, 454] on p "Cette caution sera sera restitué au Preneur 48 heures après le checkout sous ré…" at bounding box center [556, 453] width 691 height 31
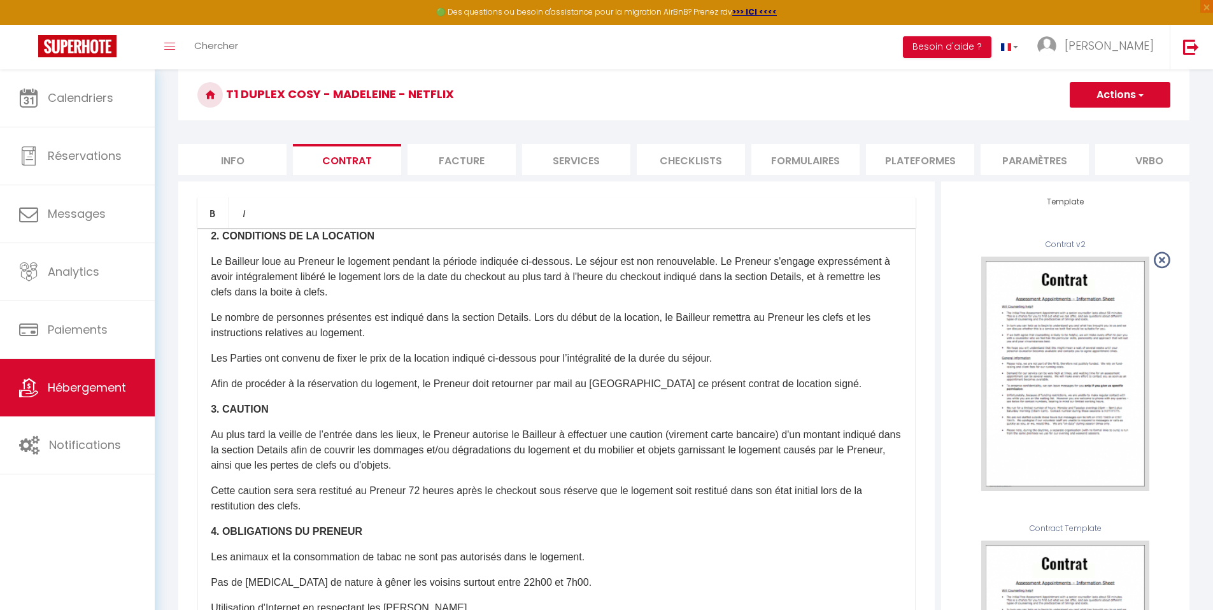
drag, startPoint x: 1222, startPoint y: 166, endPoint x: 1222, endPoint y: 133, distance: 32.5
click at [1213, 133] on html "🟢 Des questions ou besoin d'assistance pour la migration AirBnB? Prenez rdv >>>…" at bounding box center [606, 256] width 1213 height 610
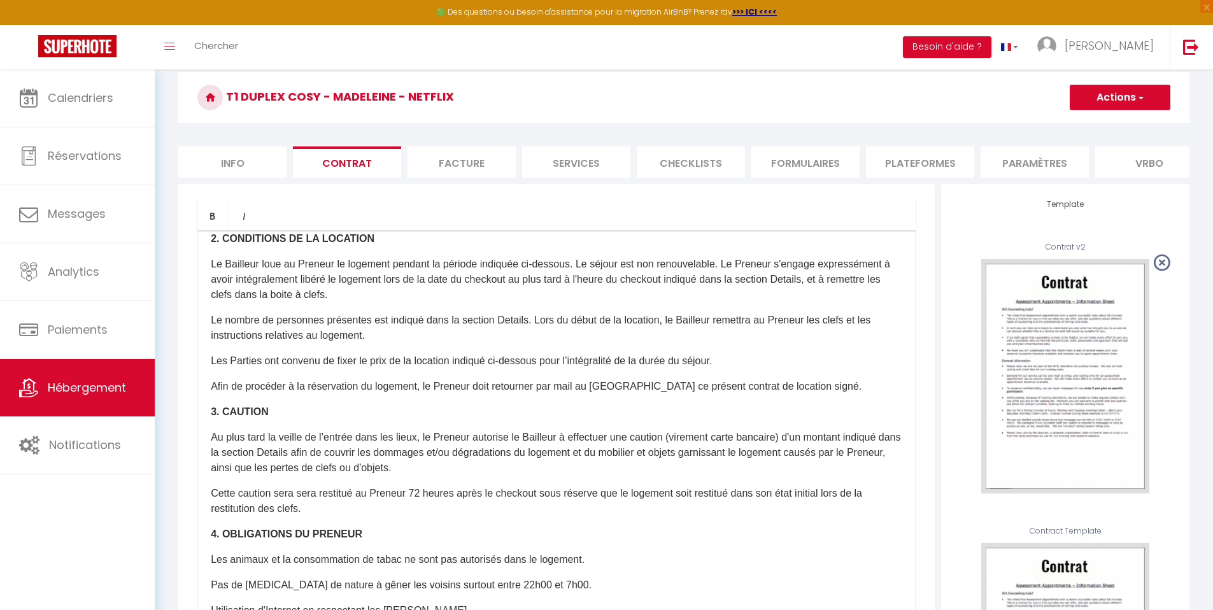
click at [1152, 100] on button "Actions" at bounding box center [1119, 97] width 101 height 25
click at [1109, 127] on link "Enregistrer" at bounding box center [1082, 125] width 174 height 17
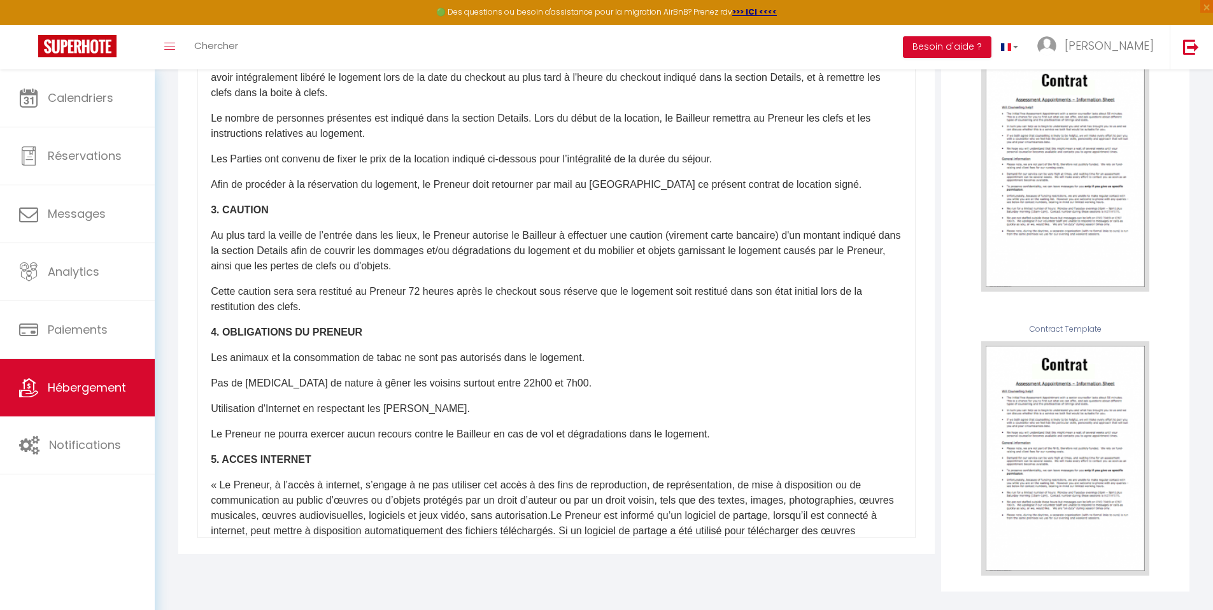
scroll to position [271, 0]
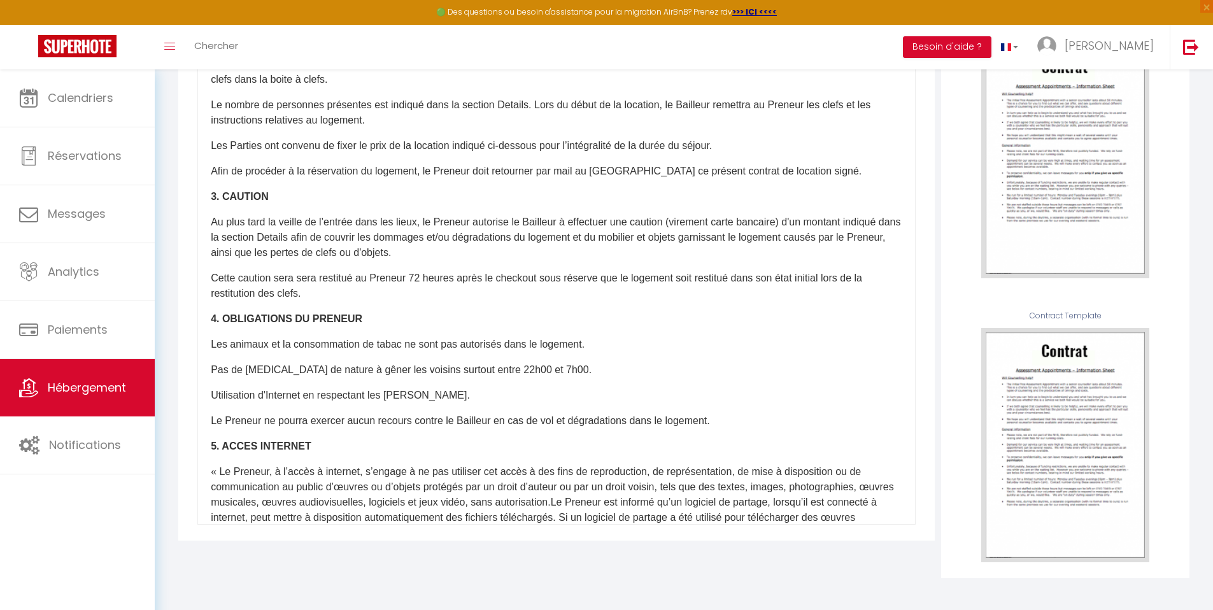
drag, startPoint x: 1222, startPoint y: 111, endPoint x: 1218, endPoint y: 323, distance: 212.0
click at [1213, 323] on html "🟢 Des questions ou besoin d'assistance pour la migration AirBnB? Prenez rdv >>>…" at bounding box center [606, 43] width 1213 height 610
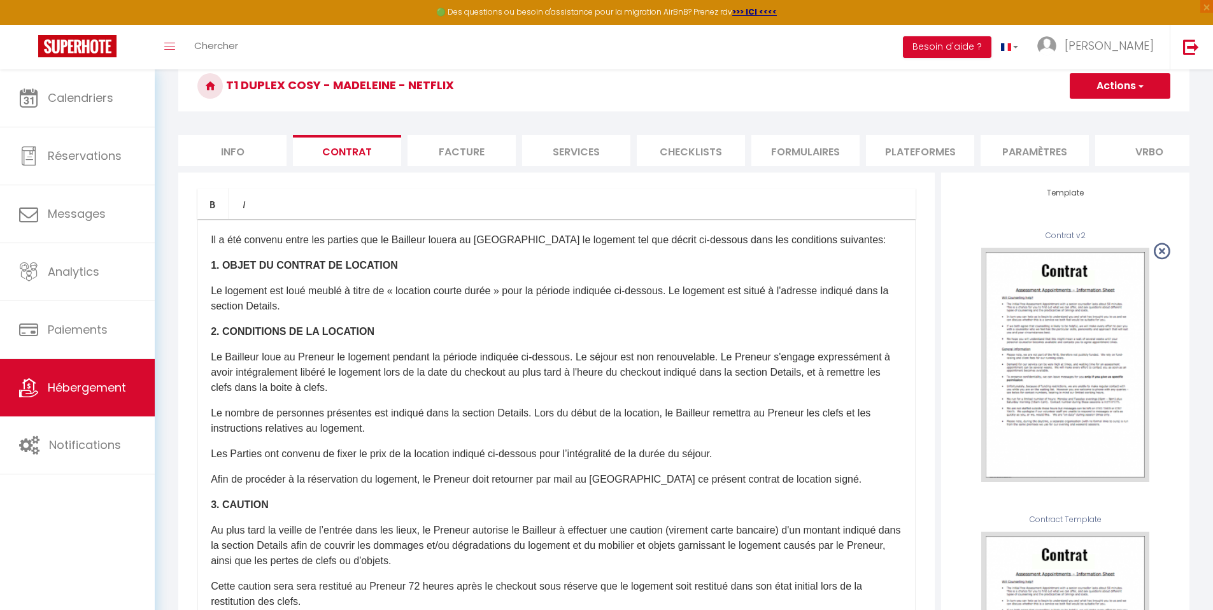
scroll to position [33, 0]
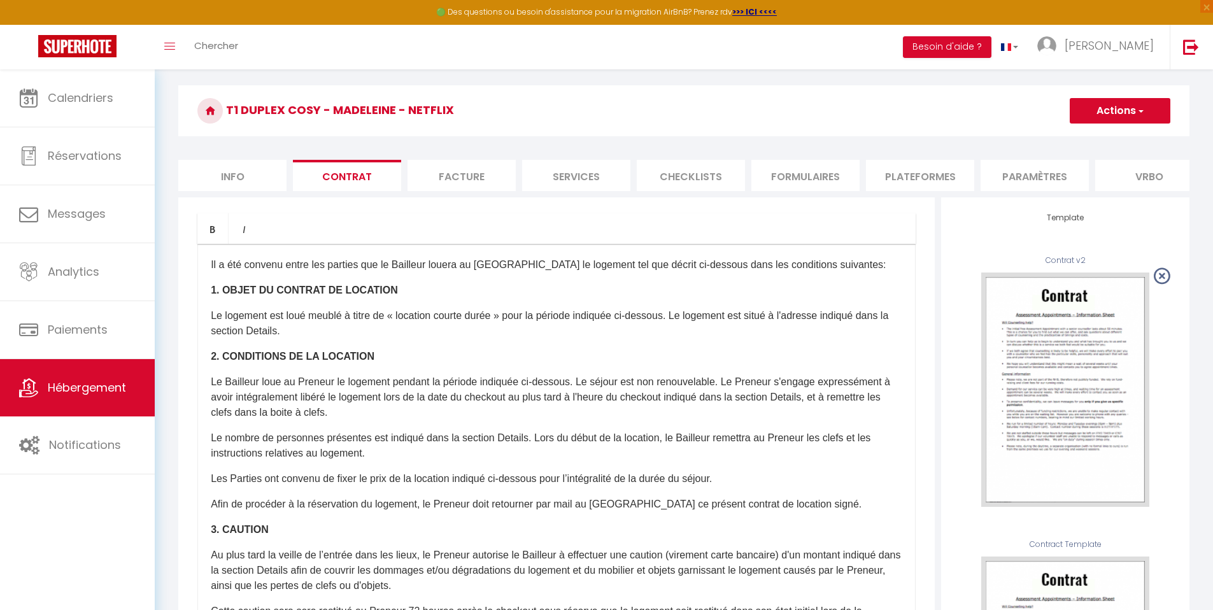
drag, startPoint x: 1222, startPoint y: 237, endPoint x: 1220, endPoint y: 74, distance: 163.6
click at [1213, 73] on html "🟢 Des questions ou besoin d'assistance pour la migration AirBnB? Prenez rdv >>>…" at bounding box center [606, 272] width 1213 height 610
click at [1151, 95] on h3 "T1 Duplex Cosy - Madeleine - Netflix" at bounding box center [683, 110] width 1011 height 51
click at [1143, 109] on span "button" at bounding box center [1140, 110] width 8 height 13
click at [1094, 141] on link "Enregistrer" at bounding box center [1082, 138] width 174 height 17
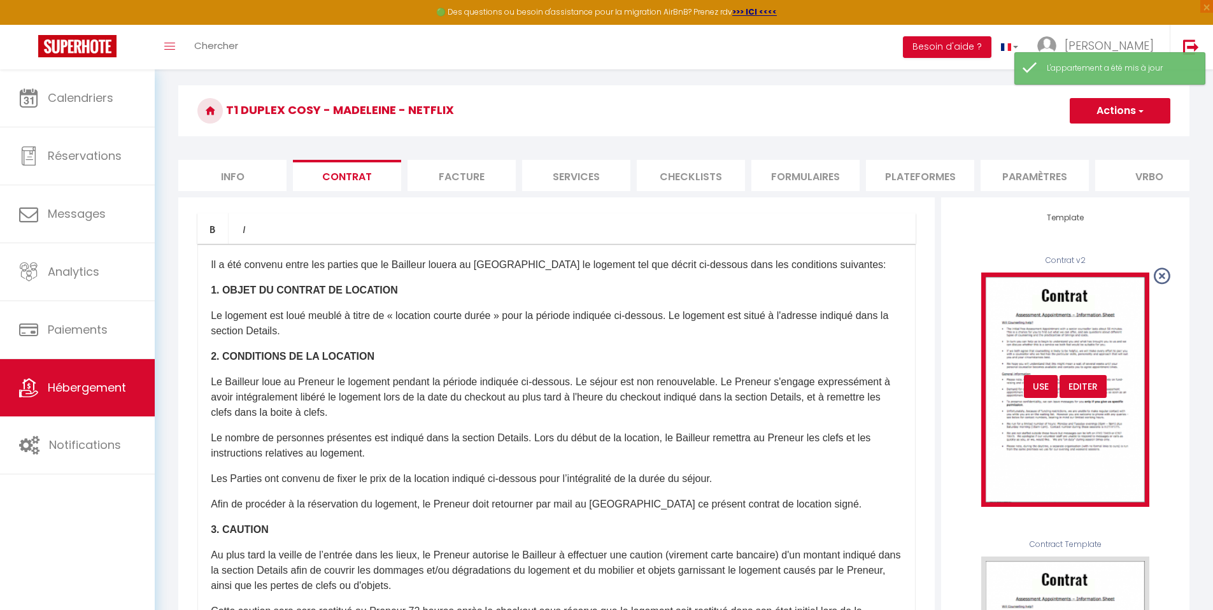
click at [1043, 390] on div "USE" at bounding box center [1041, 386] width 34 height 23
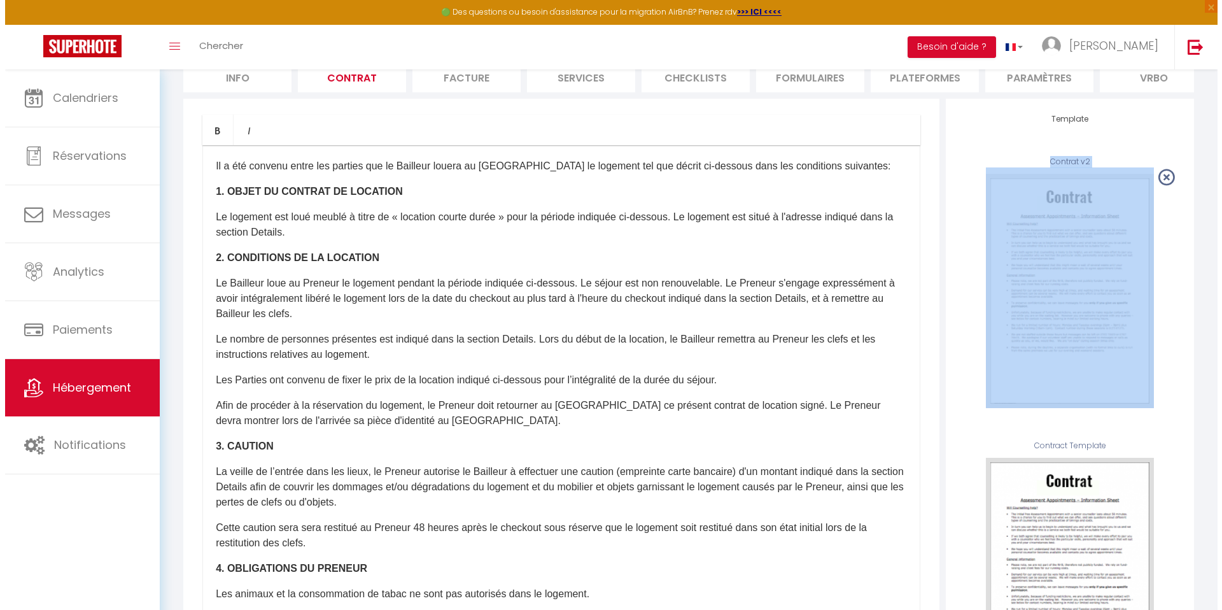
scroll to position [134, 0]
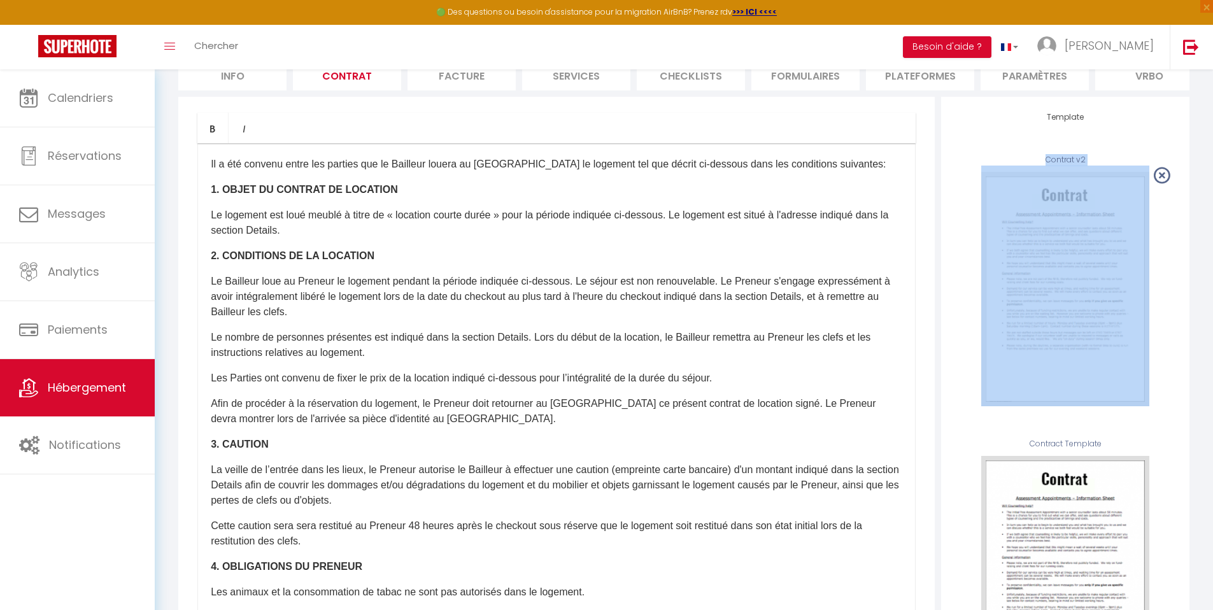
drag, startPoint x: 1222, startPoint y: 343, endPoint x: 1222, endPoint y: 371, distance: 28.0
click at [1213, 371] on html "🟢 Des questions ou besoin d'assistance pour la migration AirBnB? Prenez rdv >>>…" at bounding box center [606, 171] width 1213 height 610
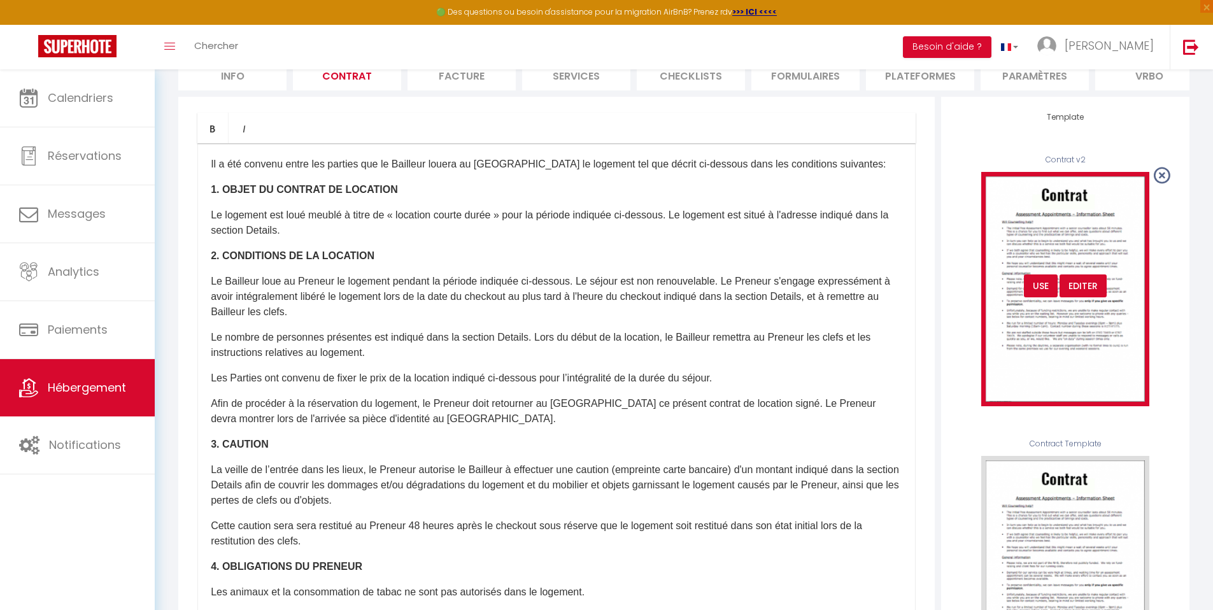
click at [1033, 297] on div "USE" at bounding box center [1041, 285] width 34 height 23
click at [1078, 297] on div "Editer" at bounding box center [1082, 285] width 47 height 23
click at [1085, 297] on div "Editer" at bounding box center [1082, 285] width 47 height 23
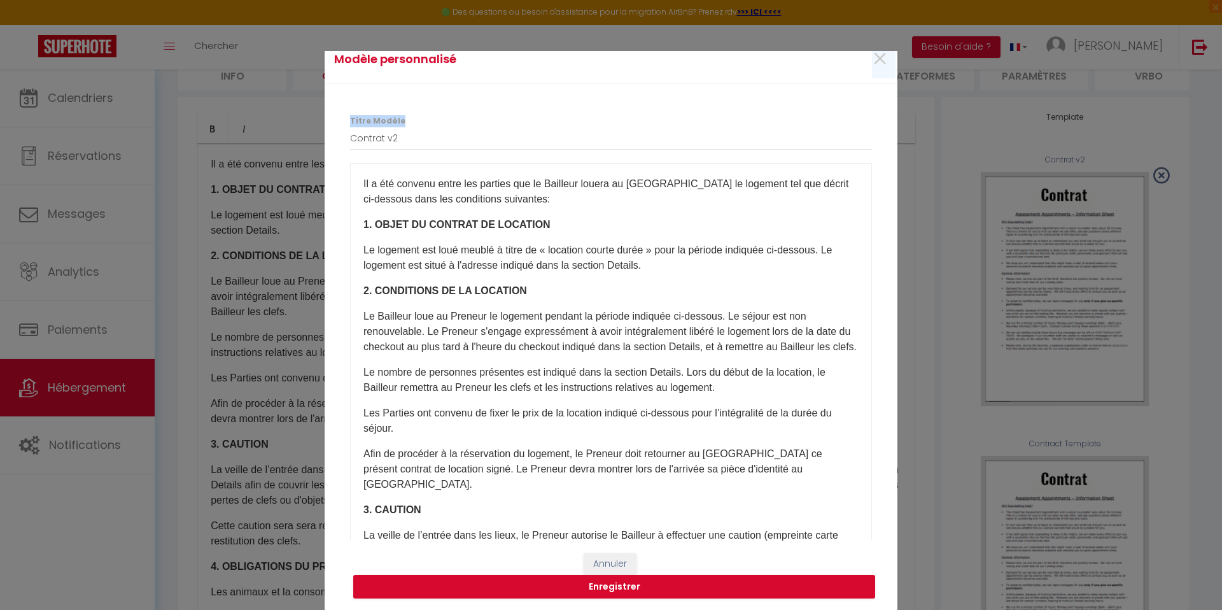
scroll to position [53, 0]
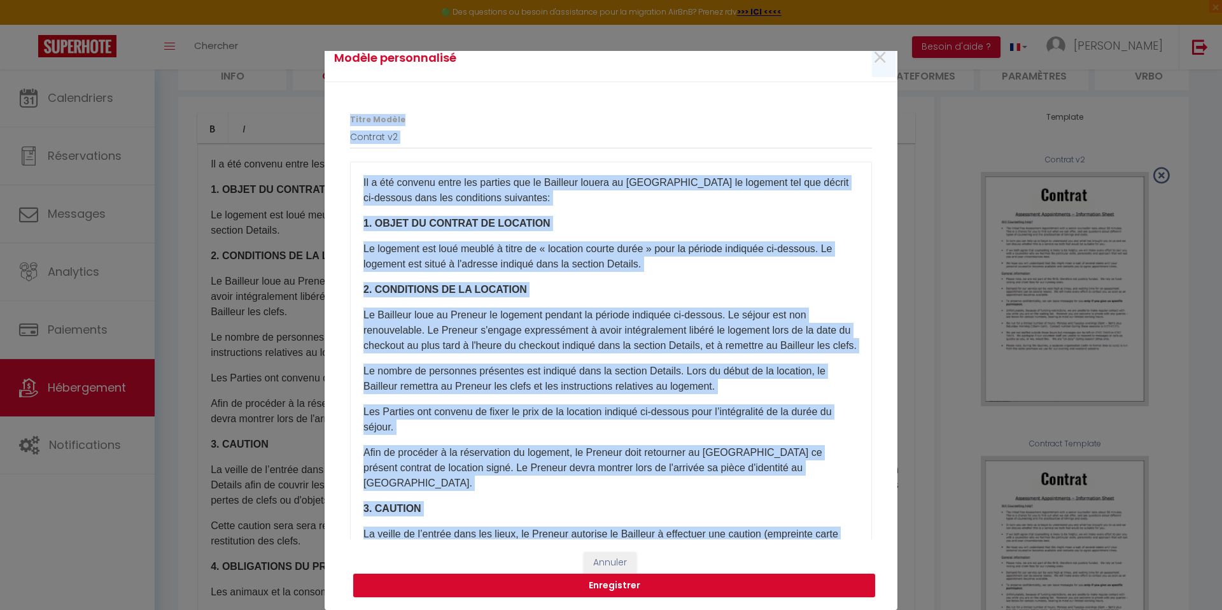
drag, startPoint x: 1222, startPoint y: 85, endPoint x: 1222, endPoint y: 172, distance: 86.6
click at [1222, 171] on div "Modèle personnalisé × Titre Modèle Contrat v2 ​Il a été convenu entre les parti…" at bounding box center [611, 330] width 1222 height 559
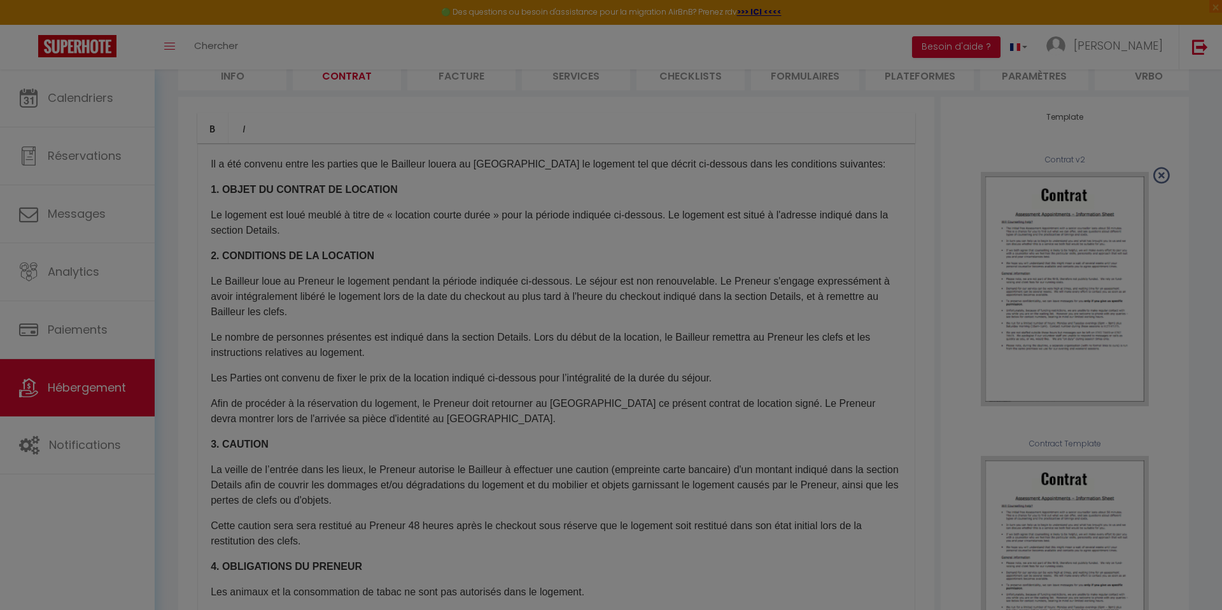
scroll to position [0, 0]
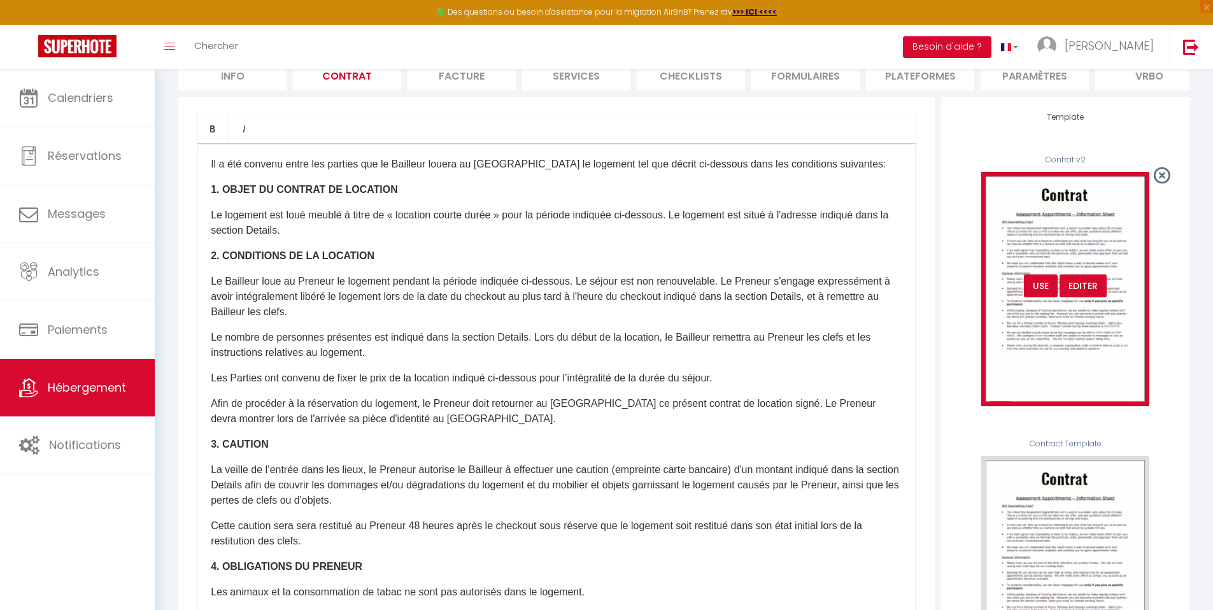
click at [1079, 297] on div "Editer" at bounding box center [1082, 285] width 47 height 23
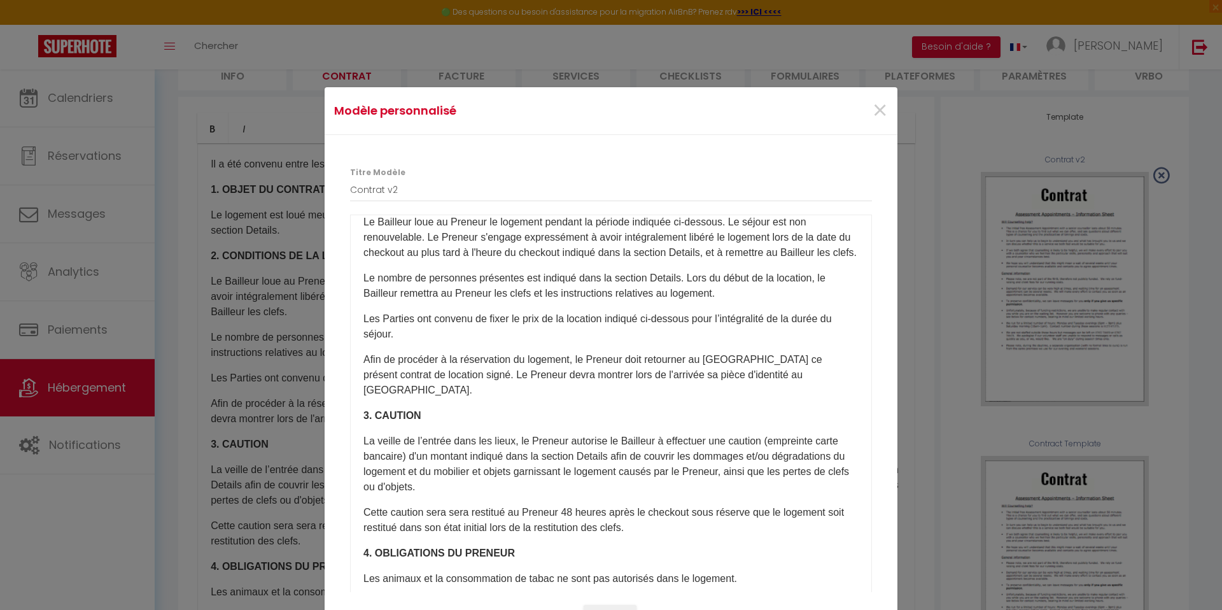
scroll to position [147, 0]
drag, startPoint x: 811, startPoint y: 251, endPoint x: 398, endPoint y: 268, distance: 413.4
click at [398, 259] on p "Le Bailleur loue au Preneur le logement pendant la période indiquée ci-dessous.…" at bounding box center [610, 236] width 495 height 46
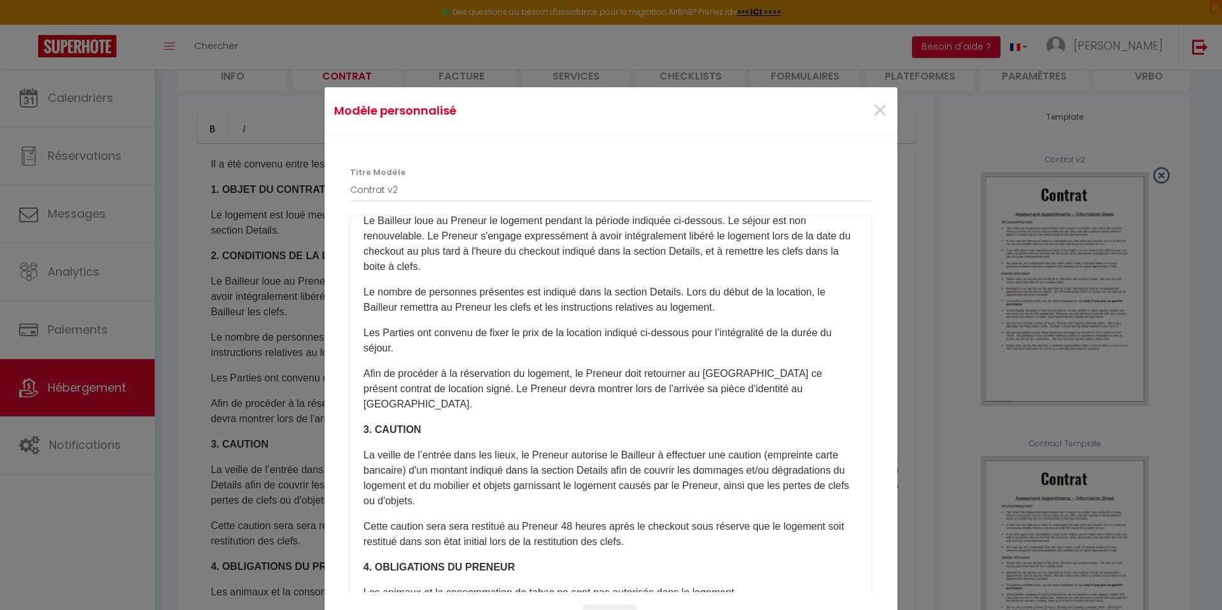
click at [691, 376] on p "Afin de procéder à la réservation du logement, le Preneur doit retourner au Bai…" at bounding box center [610, 389] width 495 height 46
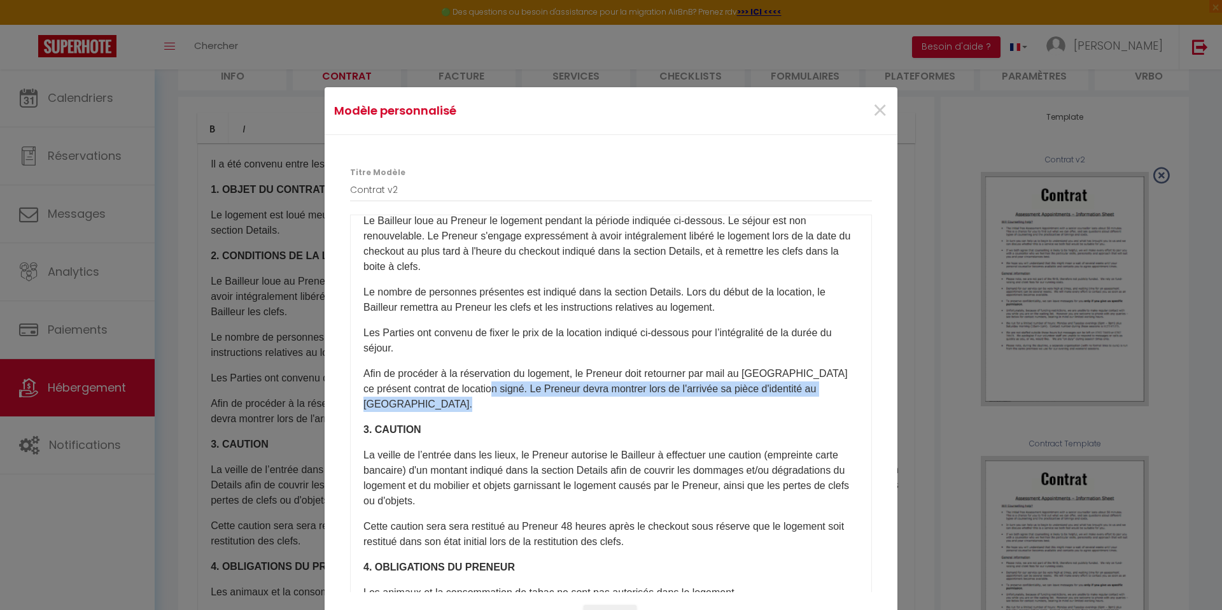
drag, startPoint x: 516, startPoint y: 389, endPoint x: 454, endPoint y: 415, distance: 67.0
click at [454, 415] on div "​Il a été convenu entre les parties que le Bailleur louera au Locataire le loge…" at bounding box center [611, 469] width 522 height 509
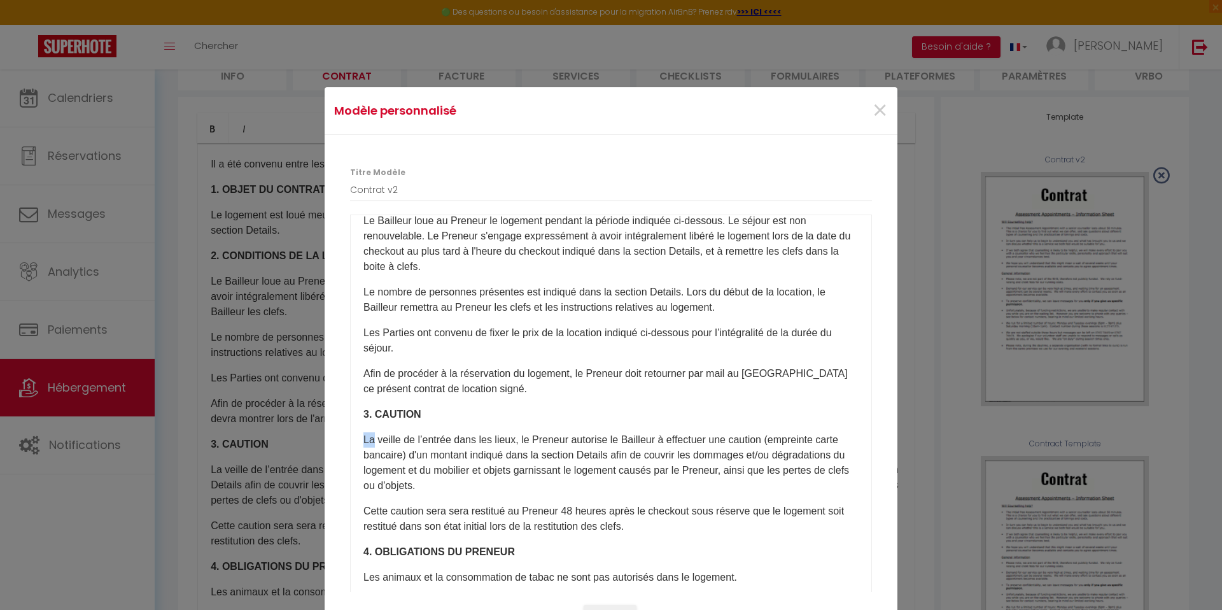
drag, startPoint x: 368, startPoint y: 440, endPoint x: 353, endPoint y: 440, distance: 14.7
click at [353, 440] on div "​Il a été convenu entre les parties que le Bailleur louera au Locataire le loge…" at bounding box center [611, 469] width 522 height 509
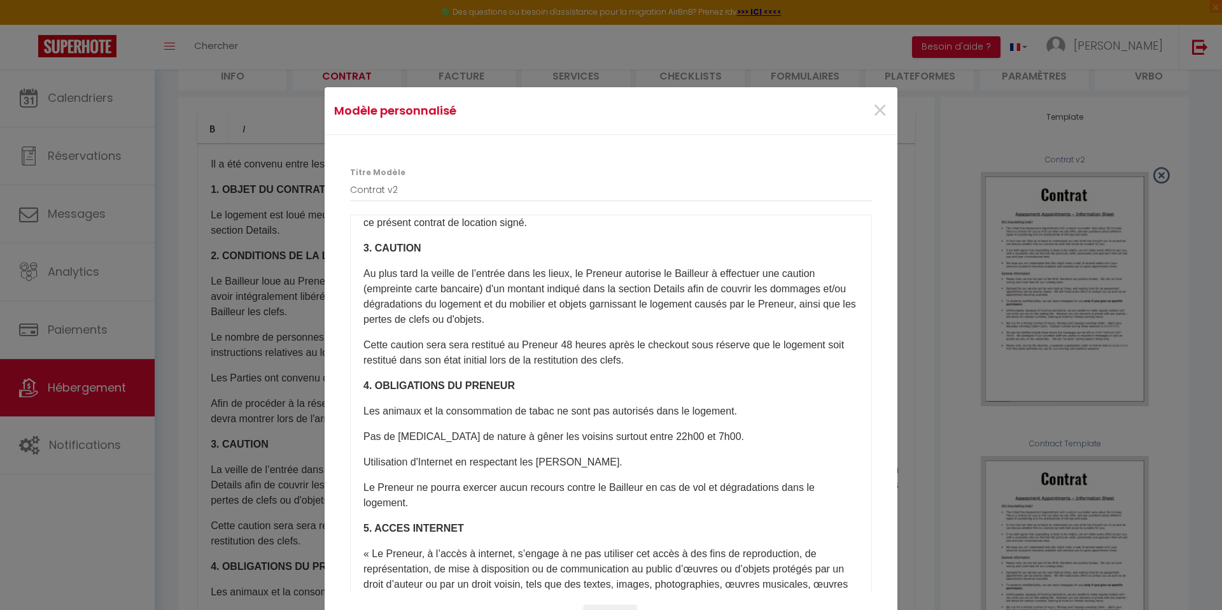
scroll to position [319, 0]
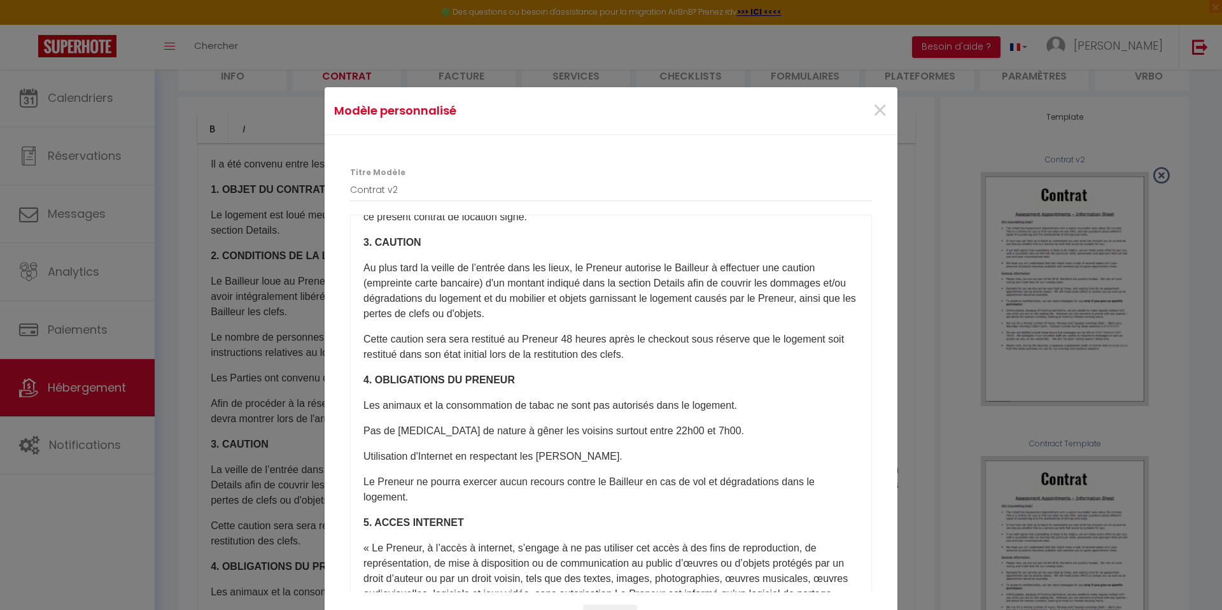
click at [569, 338] on p "Cette caution sera sera restitué au Preneur 48 heures après le checkout sous ré…" at bounding box center [610, 347] width 495 height 31
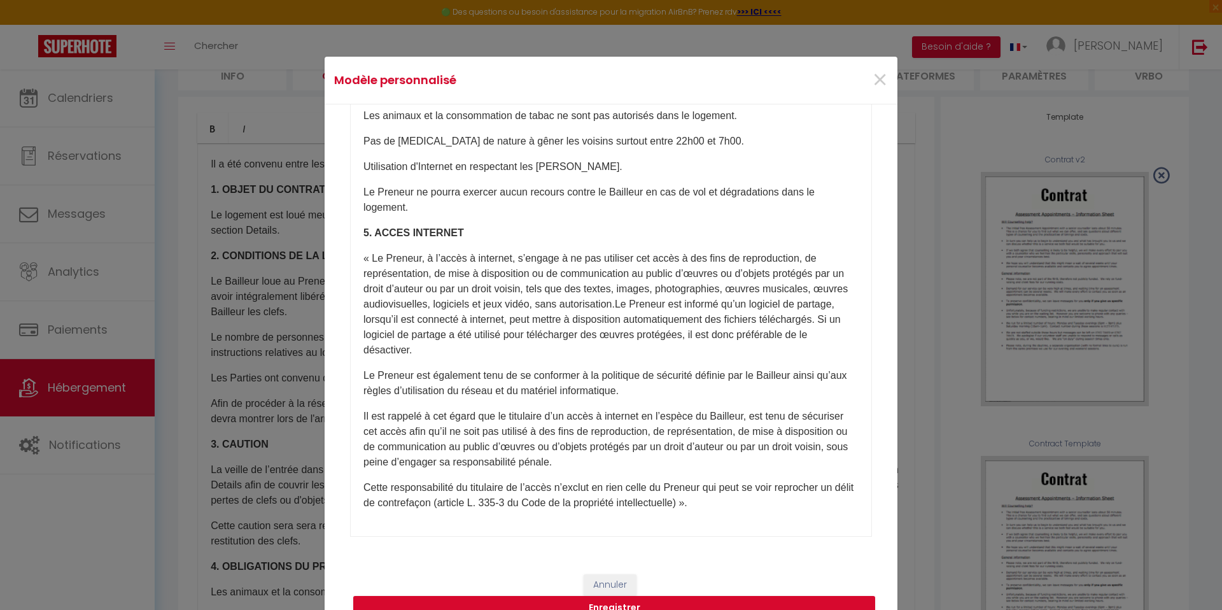
scroll to position [53, 0]
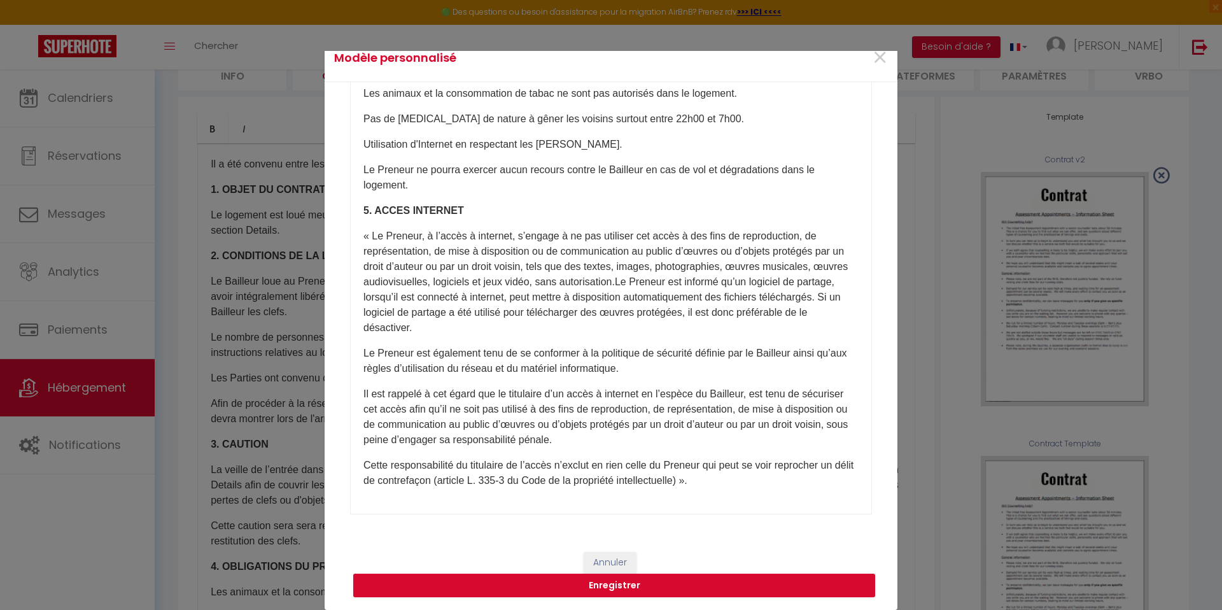
drag, startPoint x: 1222, startPoint y: 199, endPoint x: 915, endPoint y: 467, distance: 406.9
click at [1215, 337] on div "Modèle personnalisé × Titre Modèle Contrat v2 ​Il a été convenu entre les parti…" at bounding box center [611, 330] width 1222 height 559
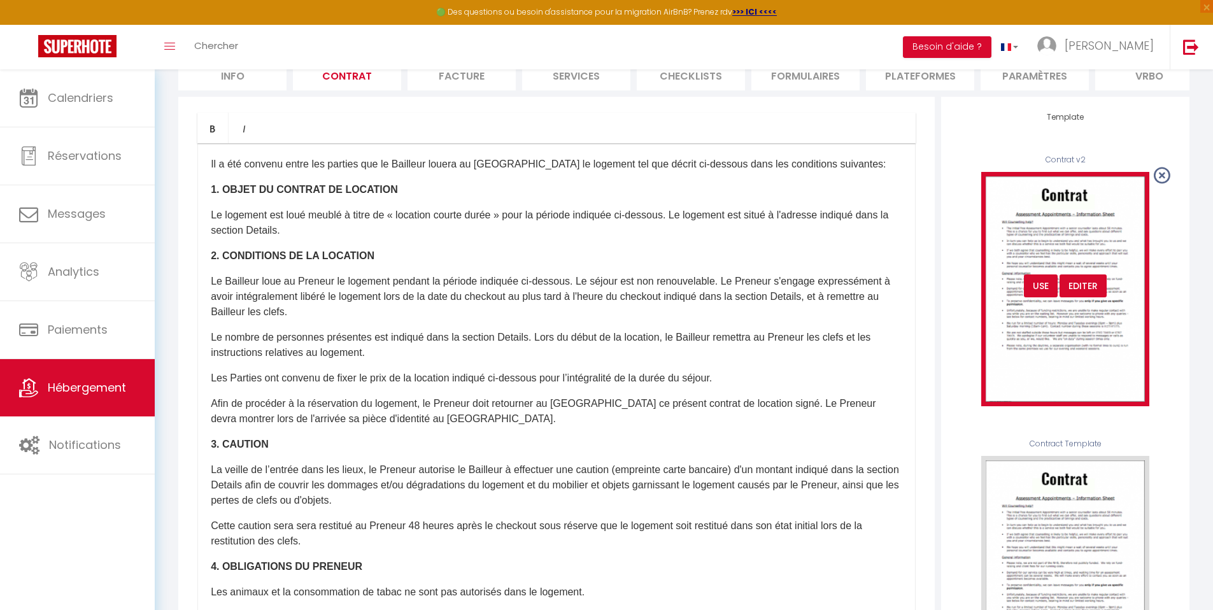
click at [1082, 296] on div "Editer" at bounding box center [1082, 285] width 47 height 23
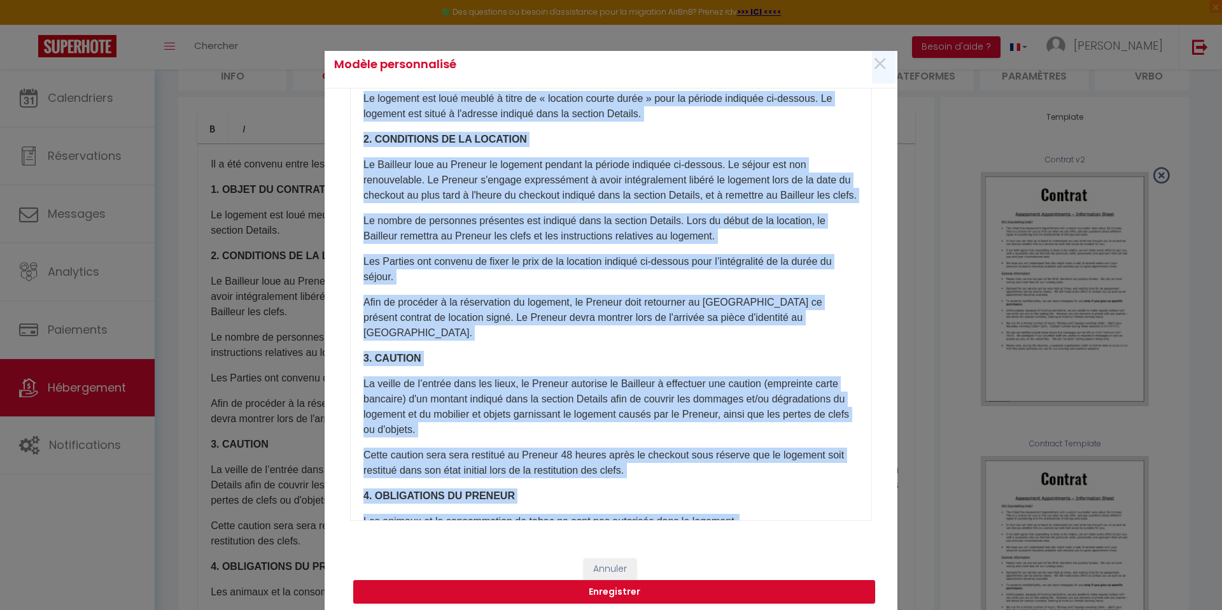
scroll to position [53, 0]
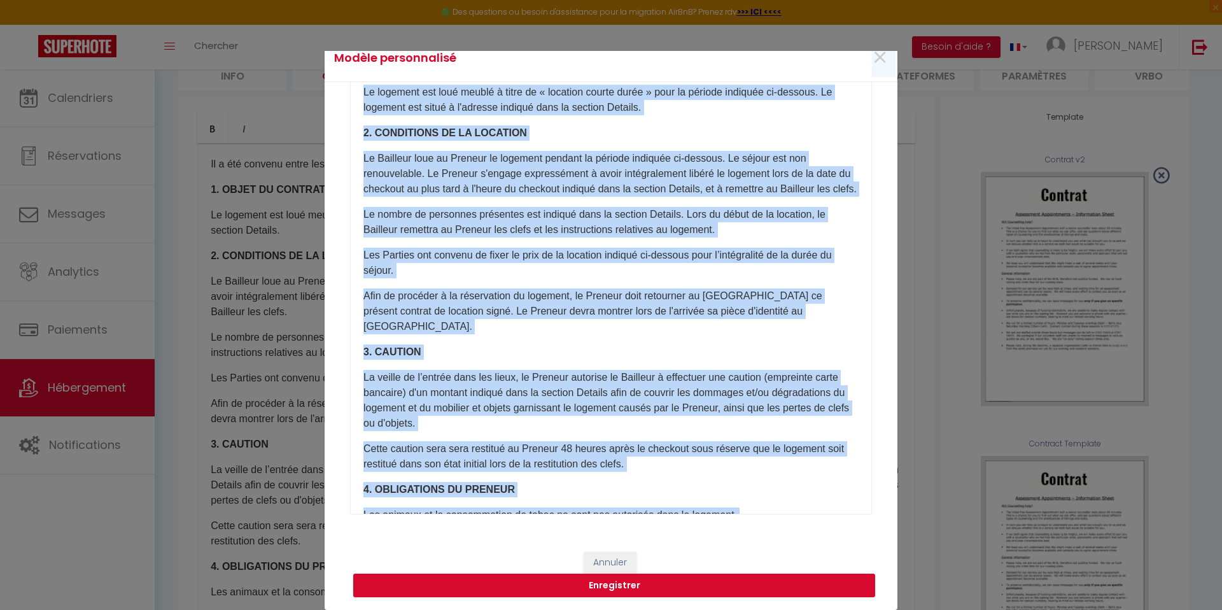
drag, startPoint x: 1222, startPoint y: 107, endPoint x: 1222, endPoint y: 204, distance: 96.8
click at [1222, 204] on div "Modèle personnalisé × Titre Modèle Contrat v2 ​Il a été convenu entre les parti…" at bounding box center [611, 330] width 1222 height 559
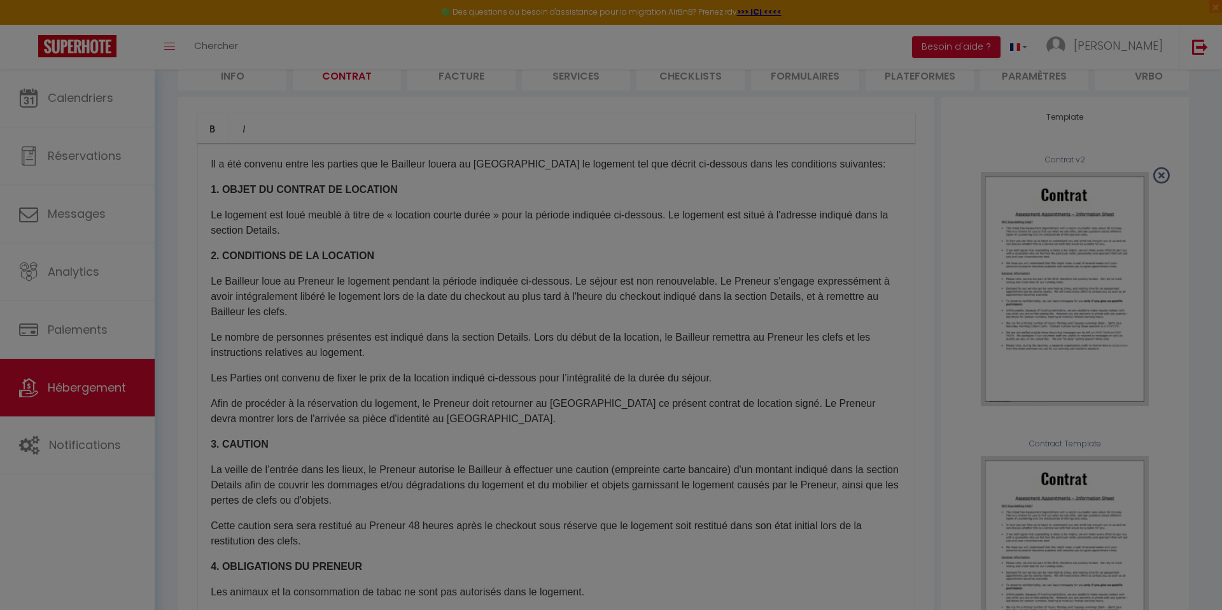
click at [1222, 204] on body "🟢 Des questions ou besoin d'assistance pour la migration AirBnB? Prenez rdv >>>…" at bounding box center [611, 337] width 1222 height 802
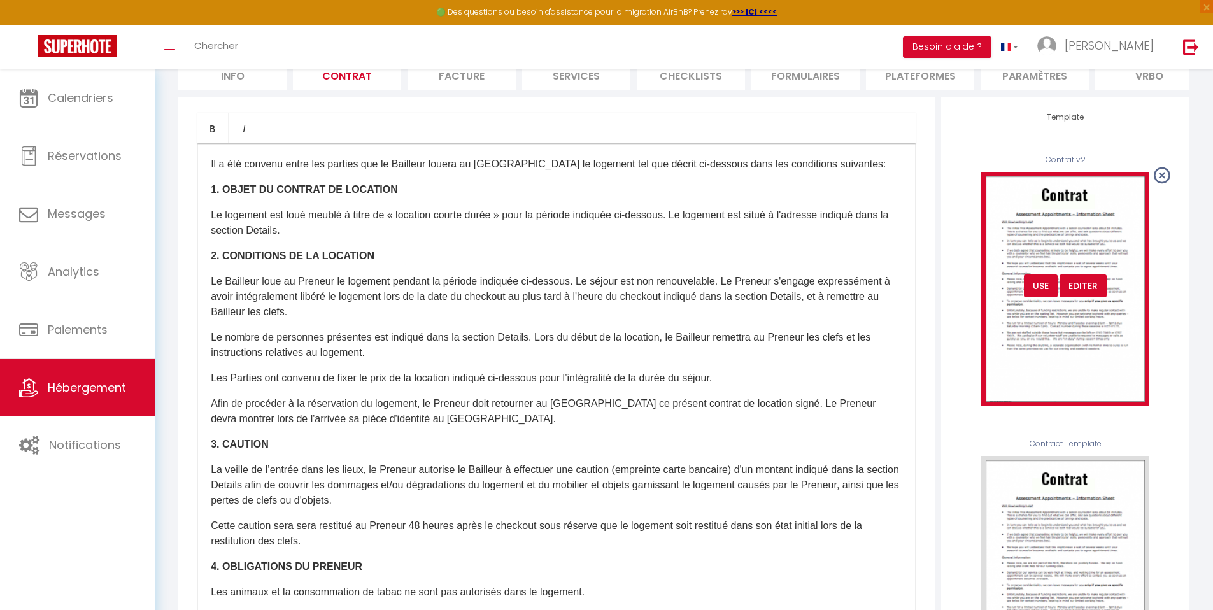
click at [1092, 295] on div "Editer" at bounding box center [1082, 285] width 47 height 23
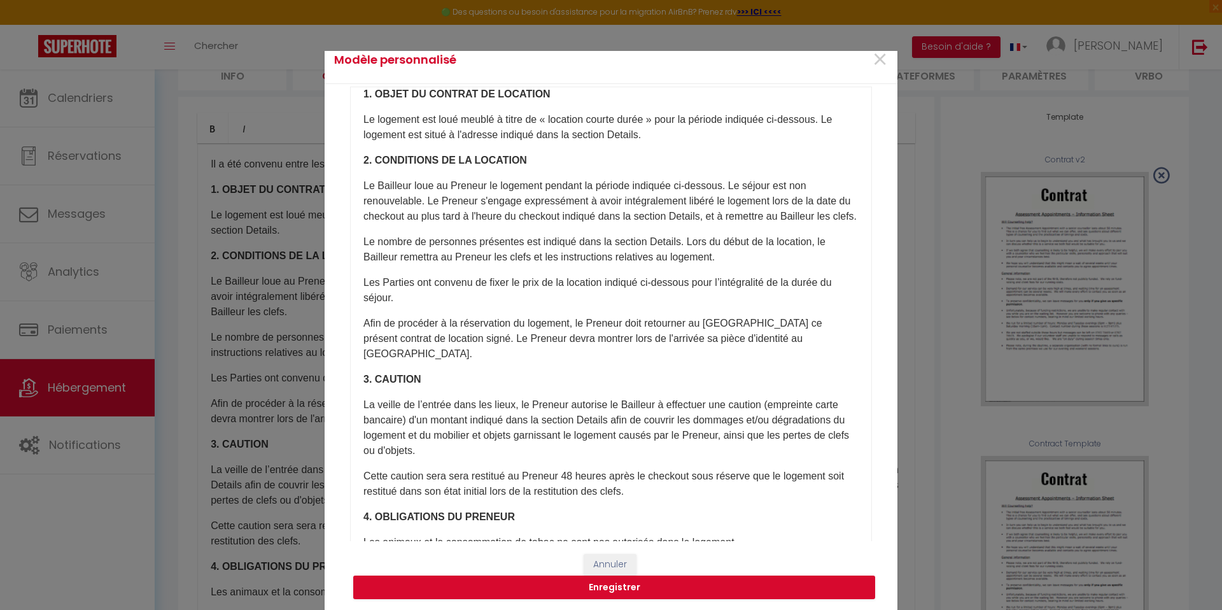
scroll to position [55, 0]
drag, startPoint x: 397, startPoint y: 230, endPoint x: 362, endPoint y: 230, distance: 35.0
click at [363, 223] on p "Le Bailleur loue au Preneur le logement pendant la période indiquée ci-dessous.…" at bounding box center [610, 200] width 495 height 46
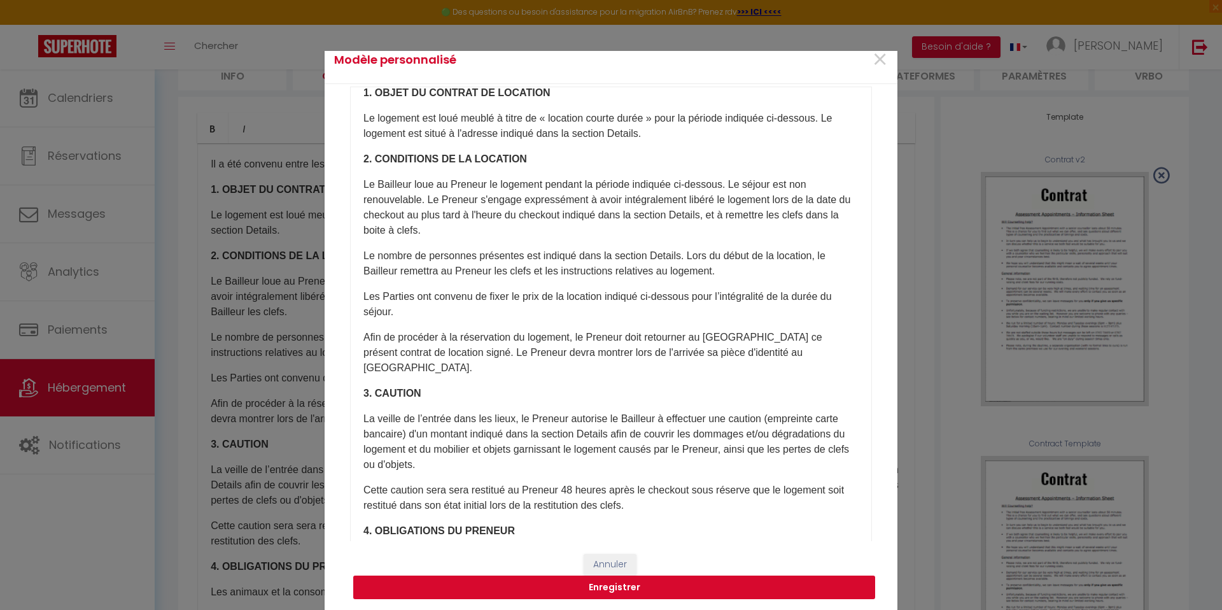
click at [609, 591] on button "Enregistrer" at bounding box center [614, 587] width 522 height 24
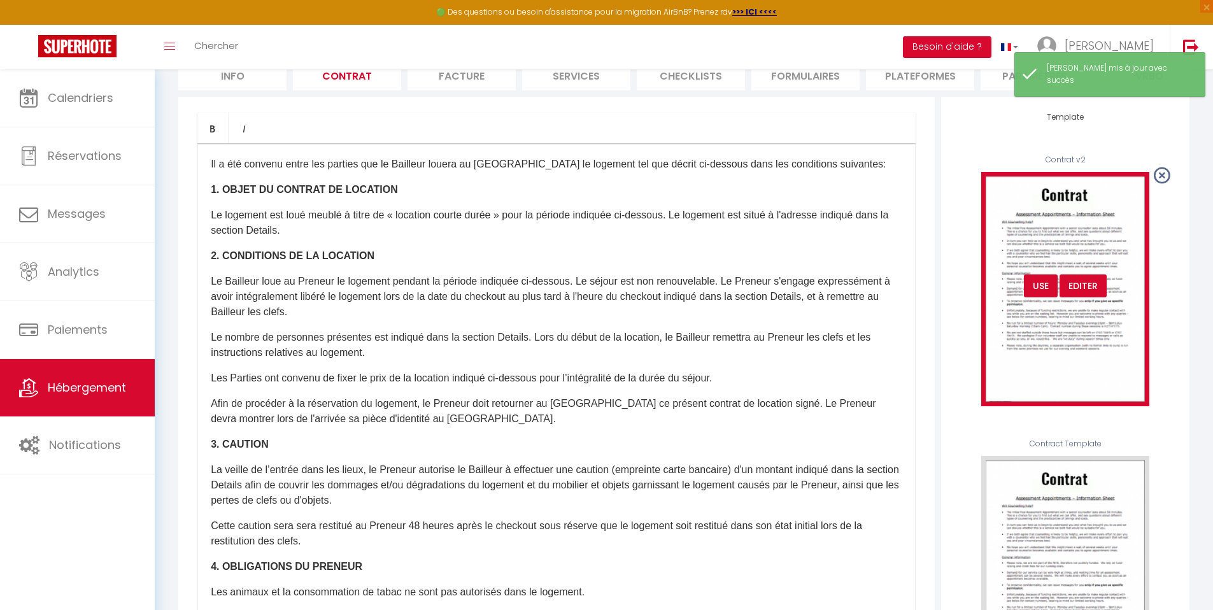
click at [1074, 297] on div "Editer" at bounding box center [1082, 285] width 47 height 23
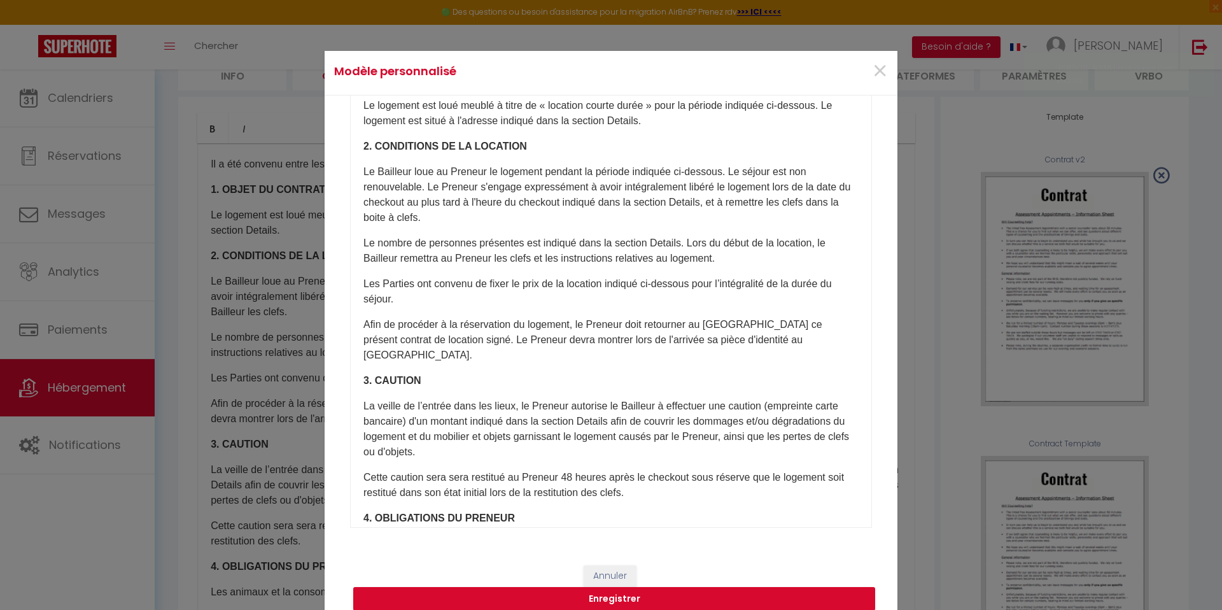
scroll to position [53, 0]
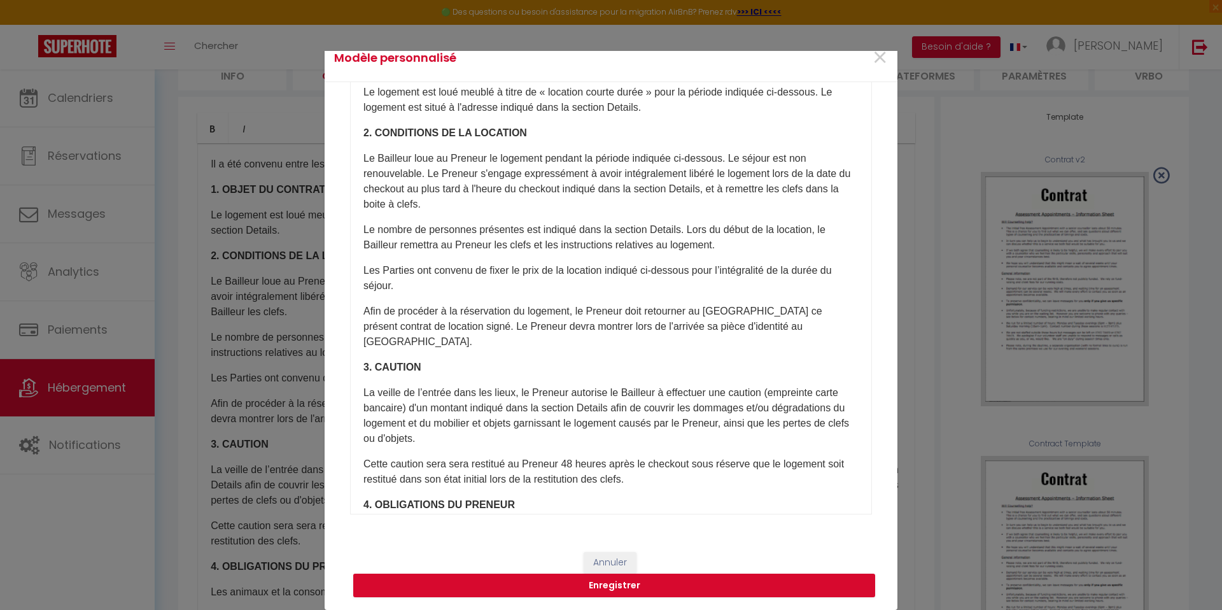
drag, startPoint x: 1222, startPoint y: 148, endPoint x: 1222, endPoint y: 218, distance: 70.0
click at [1222, 218] on div "Modèle personnalisé × Titre Modèle Contrat v2 ​Il a été convenu entre les parti…" at bounding box center [611, 330] width 1222 height 559
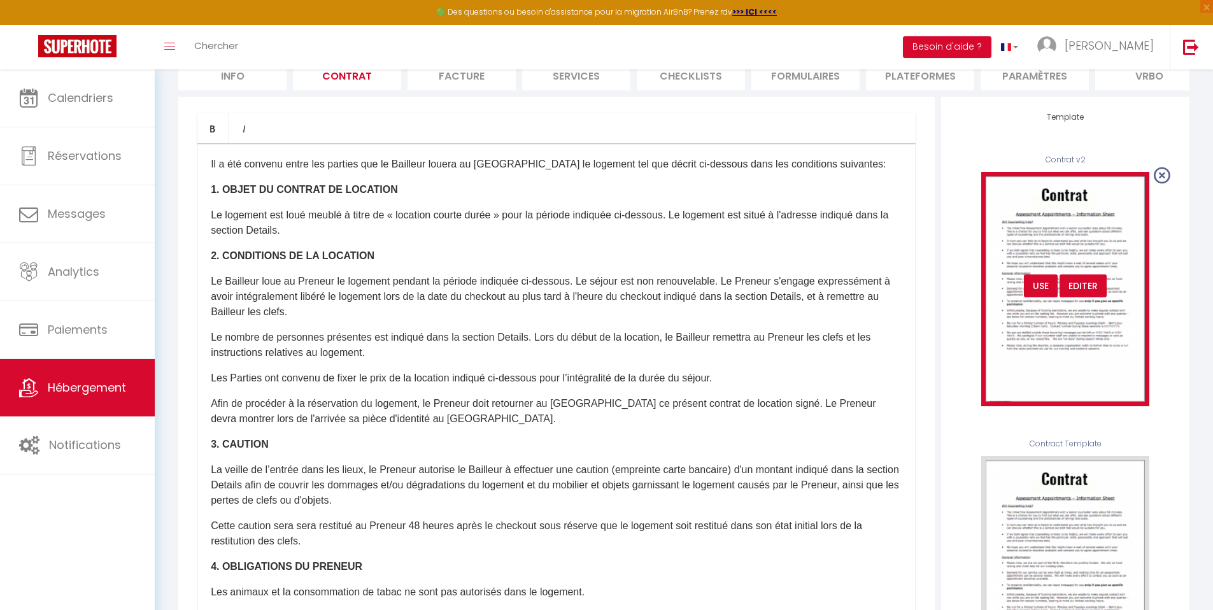
click at [1090, 297] on div "Editer" at bounding box center [1082, 285] width 47 height 23
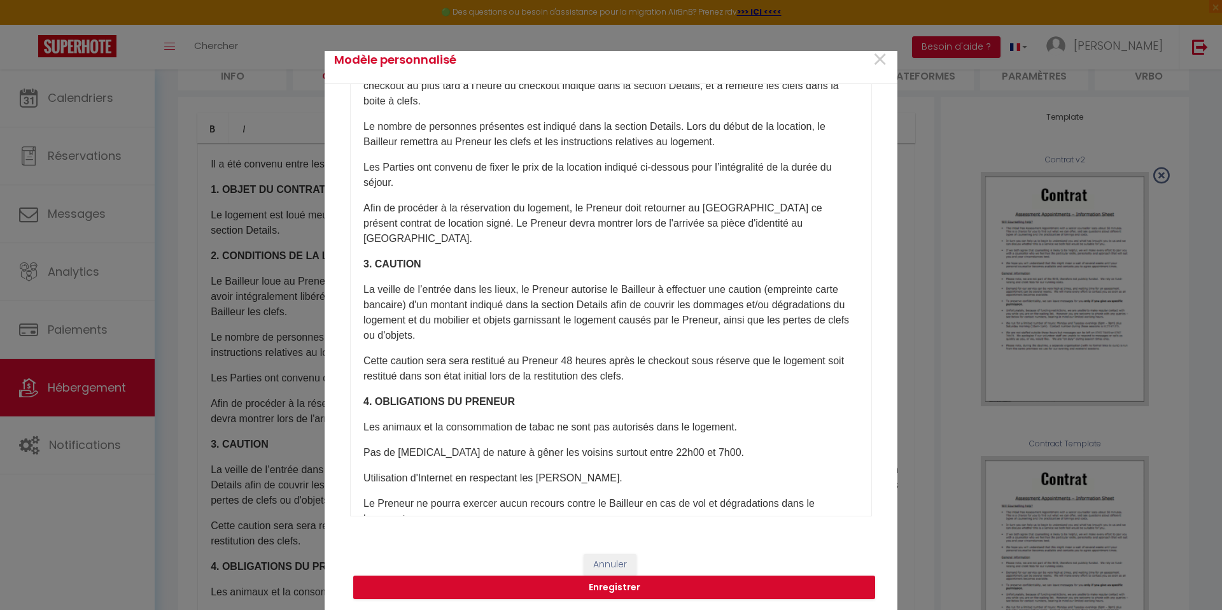
scroll to position [111, 0]
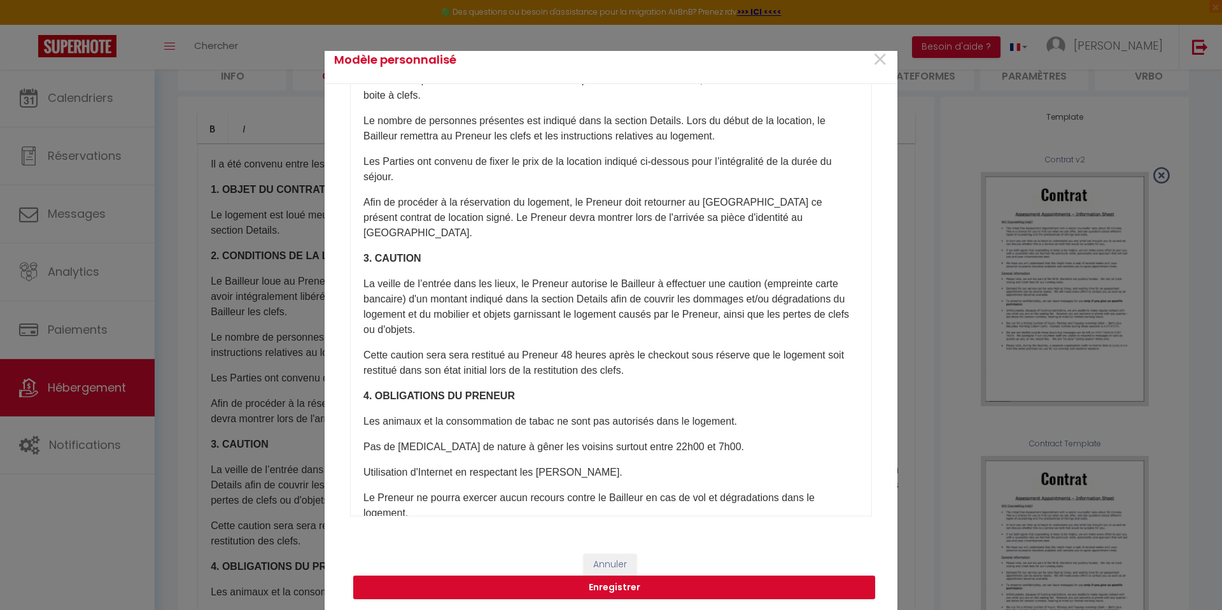
click at [570, 348] on p "Cette caution sera sera restitué au Preneur 48 heures après le checkout sous ré…" at bounding box center [610, 363] width 495 height 31
drag, startPoint x: 445, startPoint y: 219, endPoint x: 780, endPoint y: 219, distance: 334.8
click at [780, 219] on p "Afin de procéder à la réservation du logement, le Preneur doit retourner au Bai…" at bounding box center [610, 218] width 495 height 46
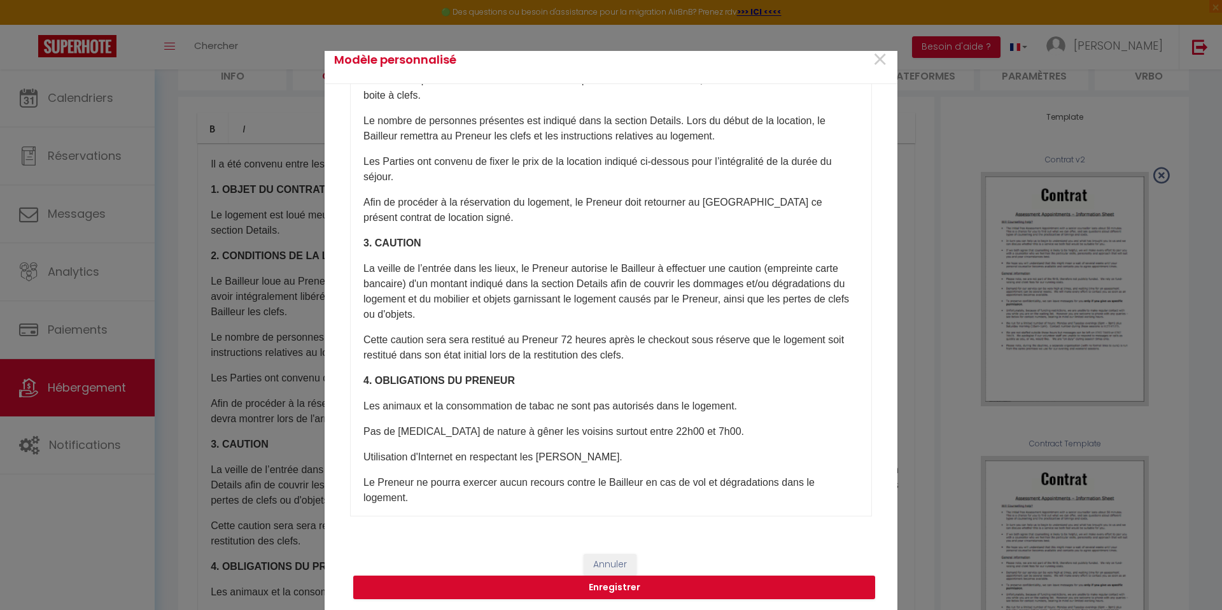
click at [692, 202] on p "Afin de procéder à la réservation du logement, le Preneur doit retourner au Bai…" at bounding box center [610, 210] width 495 height 31
drag, startPoint x: 826, startPoint y: 271, endPoint x: 780, endPoint y: 269, distance: 45.9
click at [780, 269] on p "La veille de l’entrée dans les lieux, le Preneur autorise le Bailleur à effectu…" at bounding box center [610, 291] width 495 height 61
click at [388, 285] on p "La veille de l’entrée dans les lieux, le Preneur autorise le Bailleur à effectu…" at bounding box center [610, 291] width 495 height 61
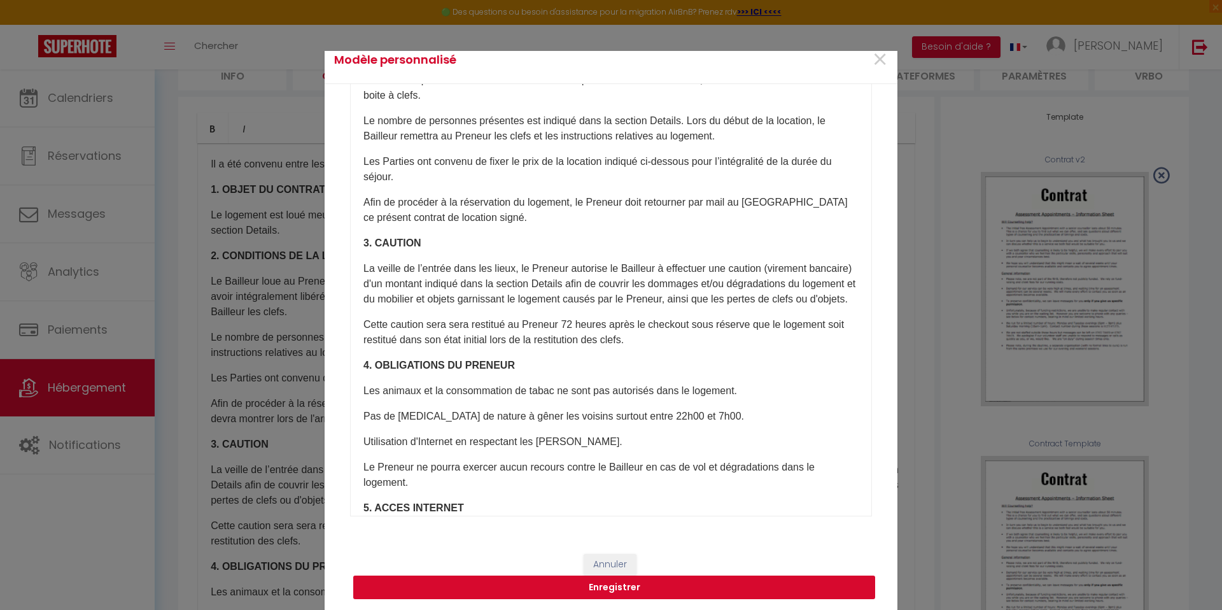
click at [660, 587] on button "Enregistrer" at bounding box center [614, 587] width 522 height 24
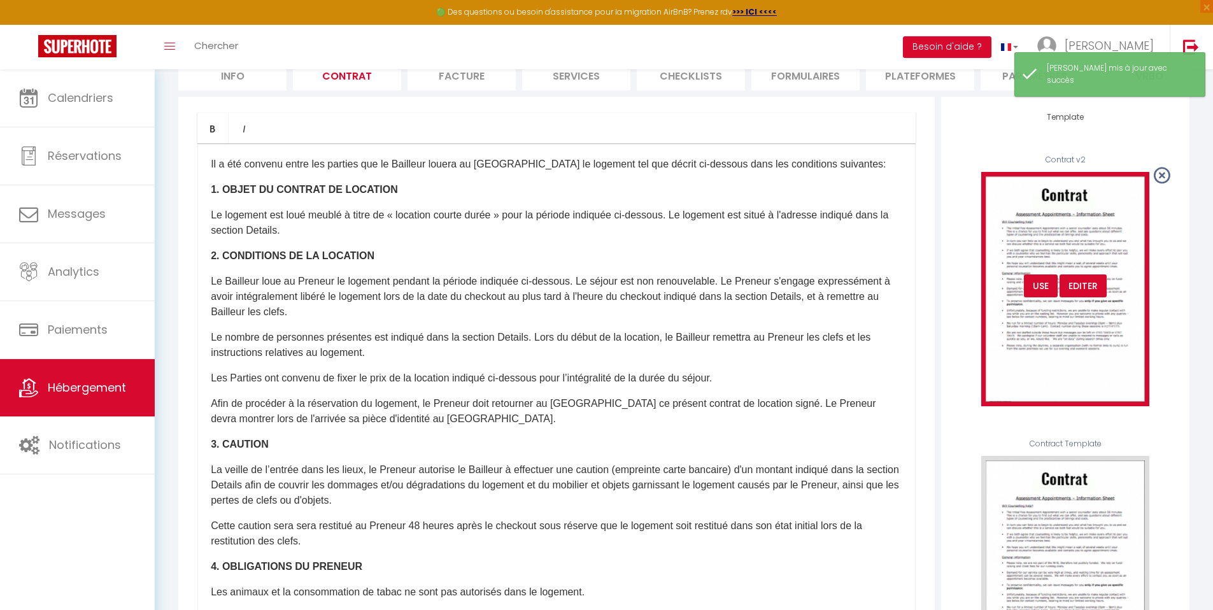
click at [1087, 297] on div "Editer" at bounding box center [1082, 285] width 47 height 23
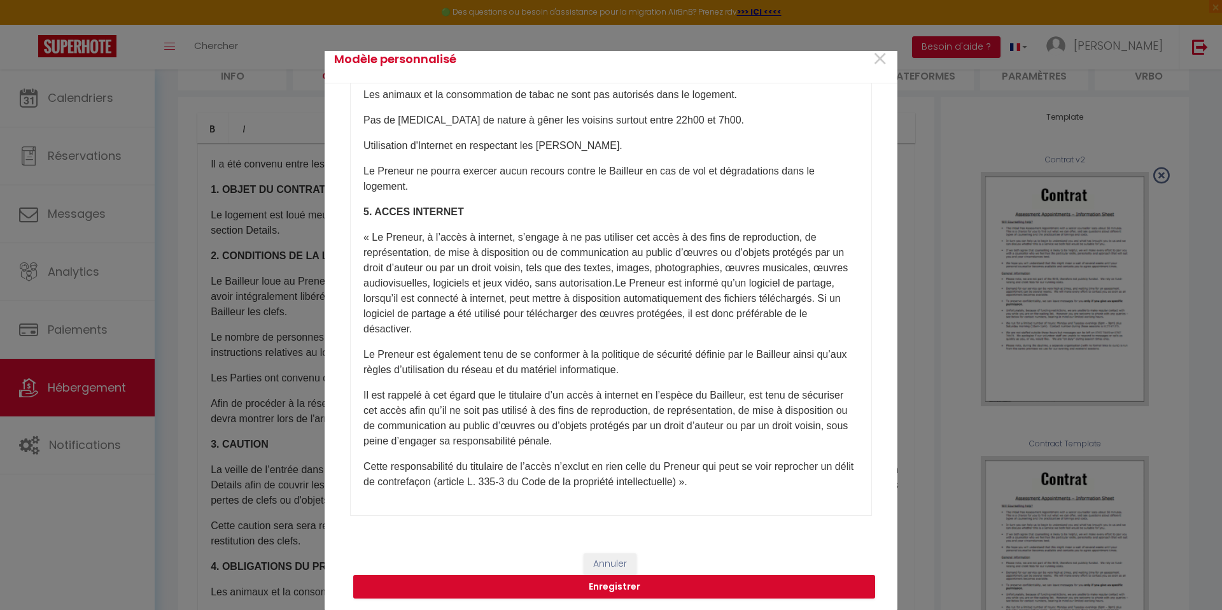
scroll to position [53, 0]
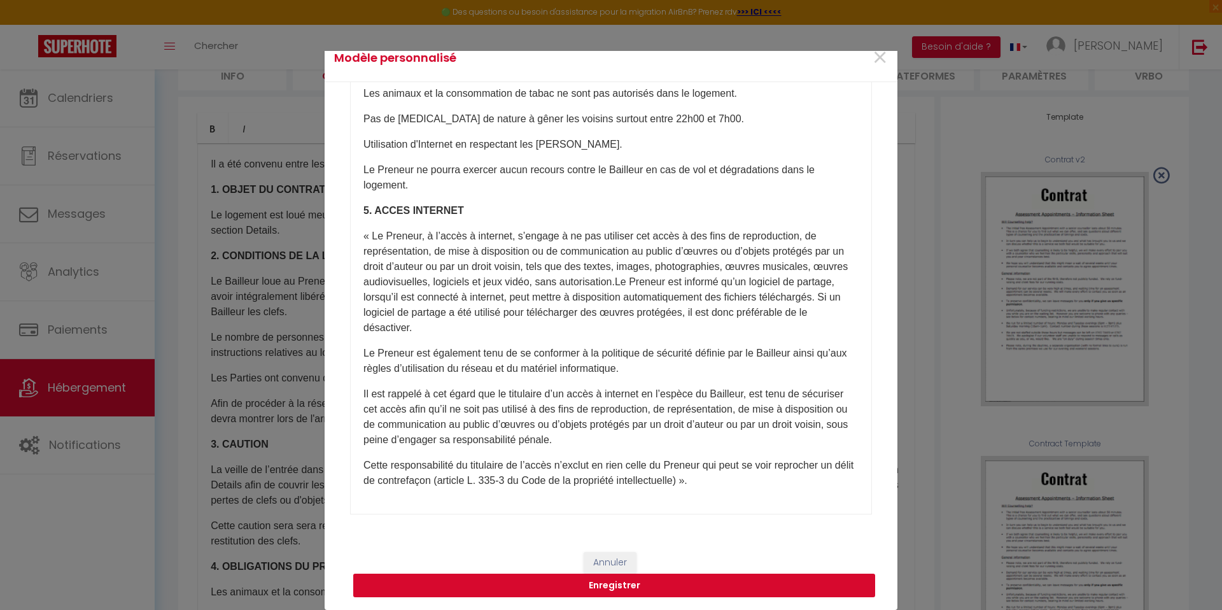
click at [644, 581] on button "Enregistrer" at bounding box center [614, 586] width 522 height 24
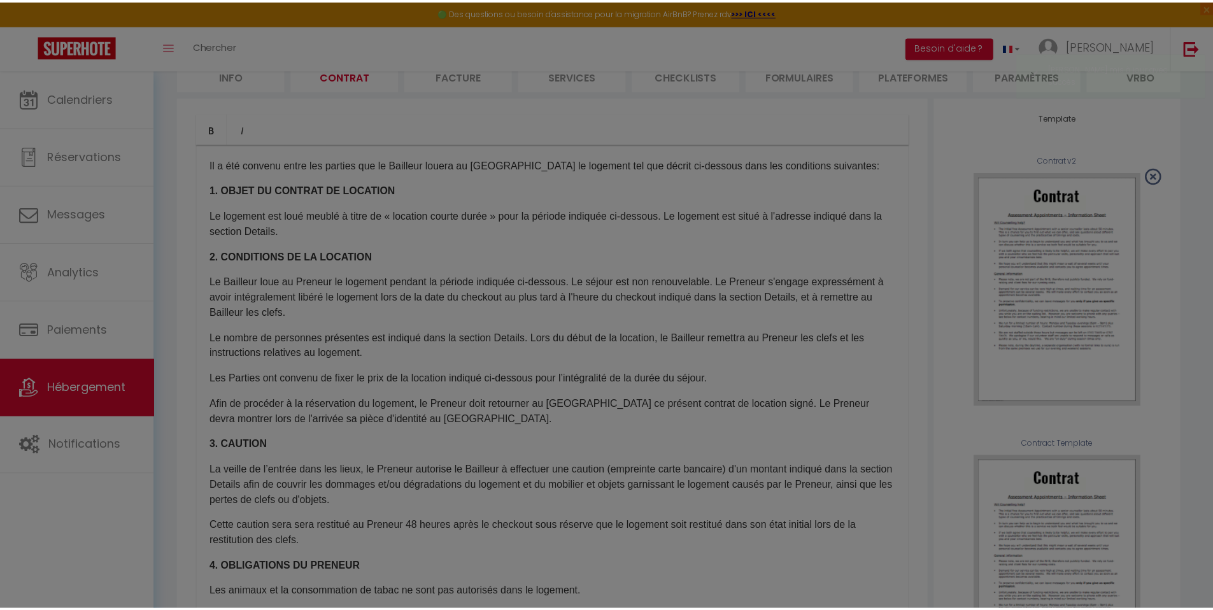
scroll to position [0, 0]
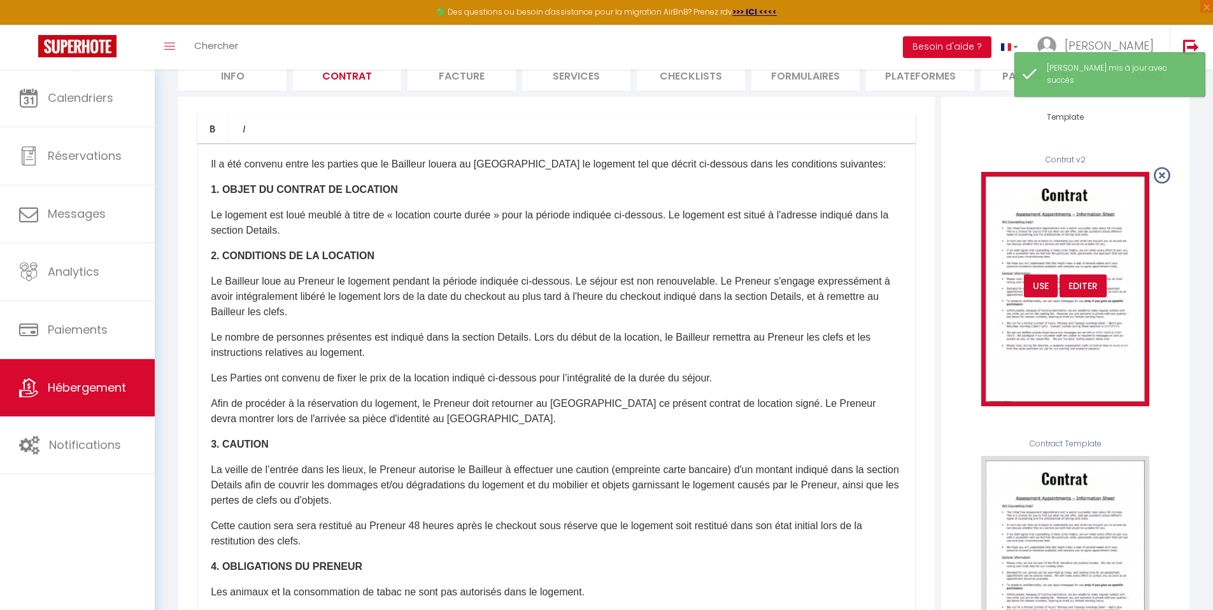
click at [1040, 297] on div "USE" at bounding box center [1041, 285] width 34 height 23
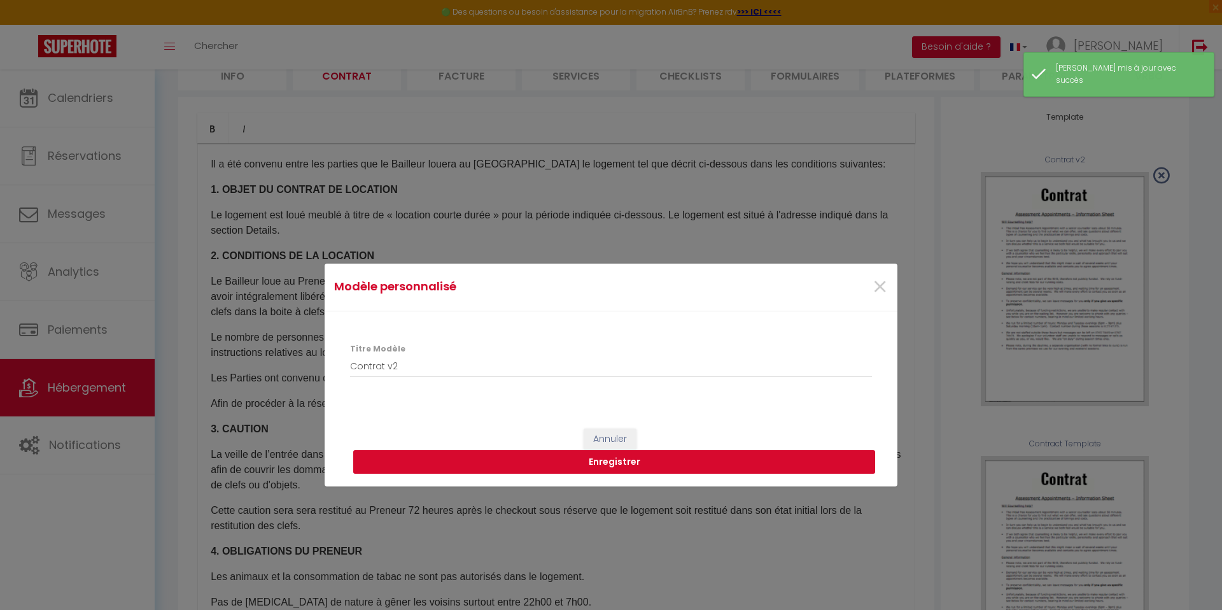
click at [628, 469] on button "Enregistrer" at bounding box center [614, 462] width 522 height 24
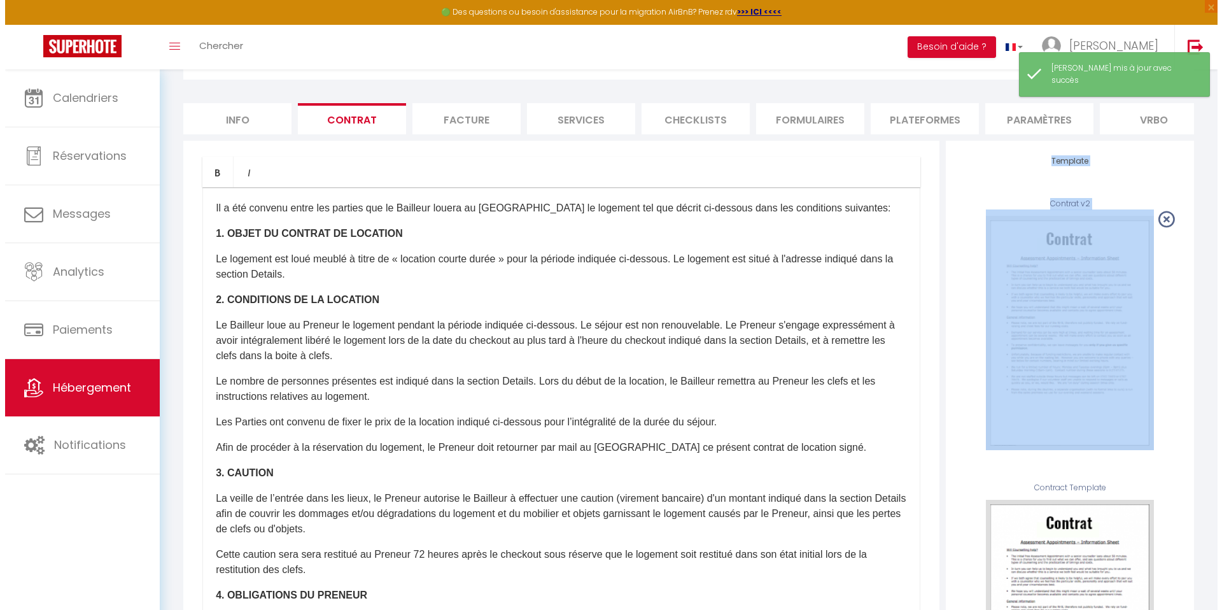
scroll to position [84, 0]
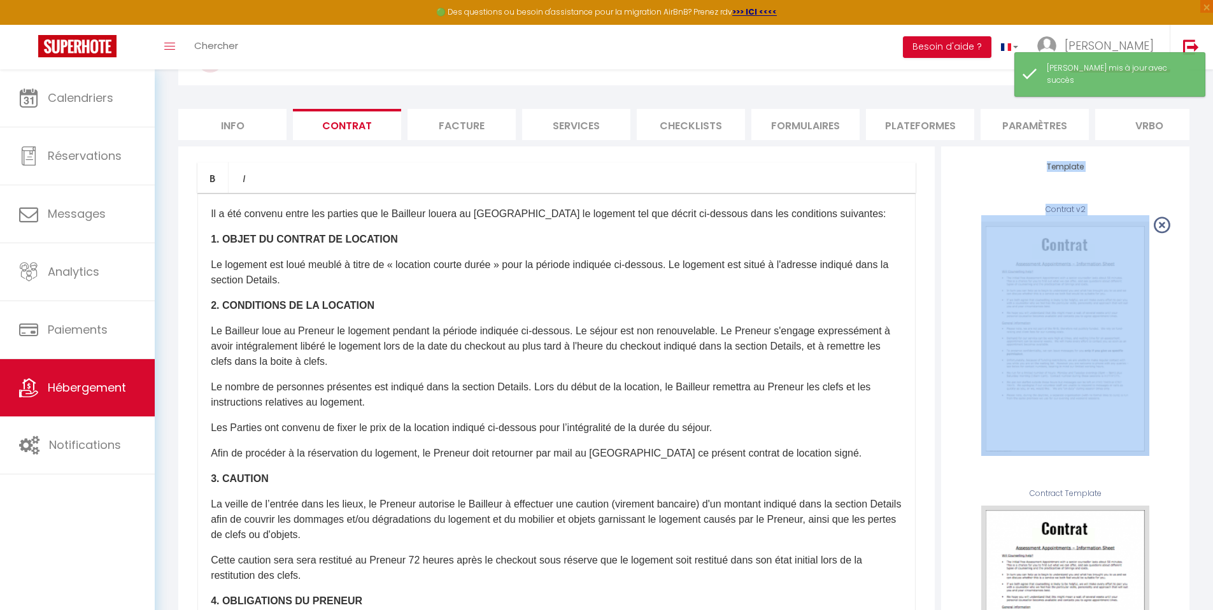
drag, startPoint x: 1222, startPoint y: 192, endPoint x: 1216, endPoint y: 158, distance: 34.8
click at [1213, 158] on html "🟢 Des questions ou besoin d'assistance pour la migration AirBnB? Prenez rdv >>>…" at bounding box center [606, 221] width 1213 height 610
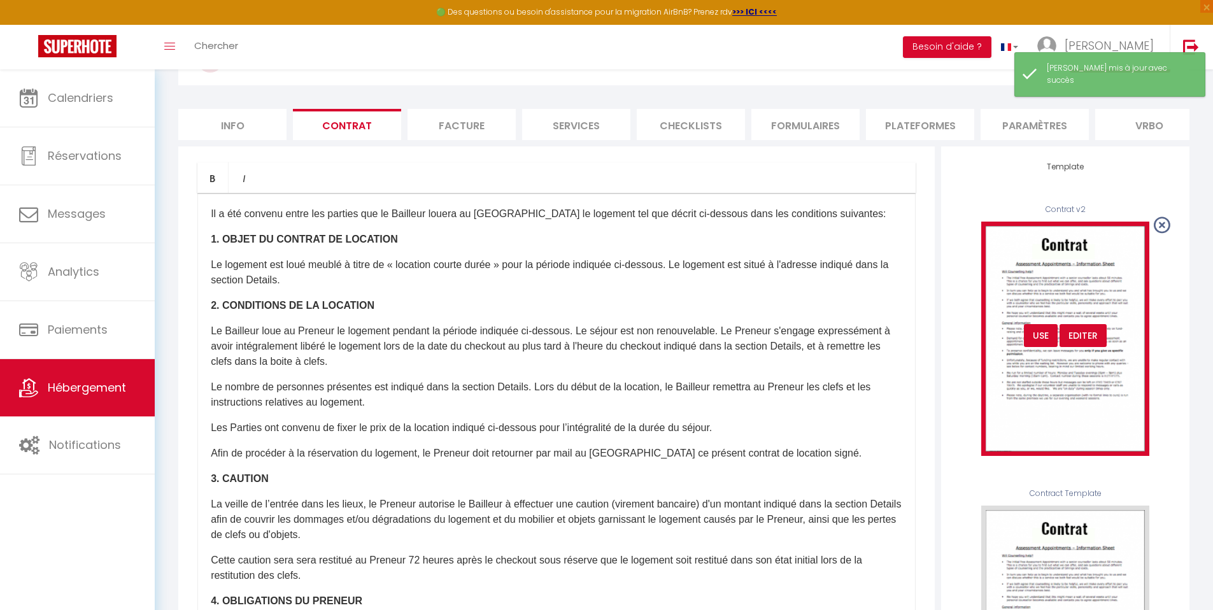
click at [1078, 347] on div "Editer" at bounding box center [1082, 335] width 47 height 23
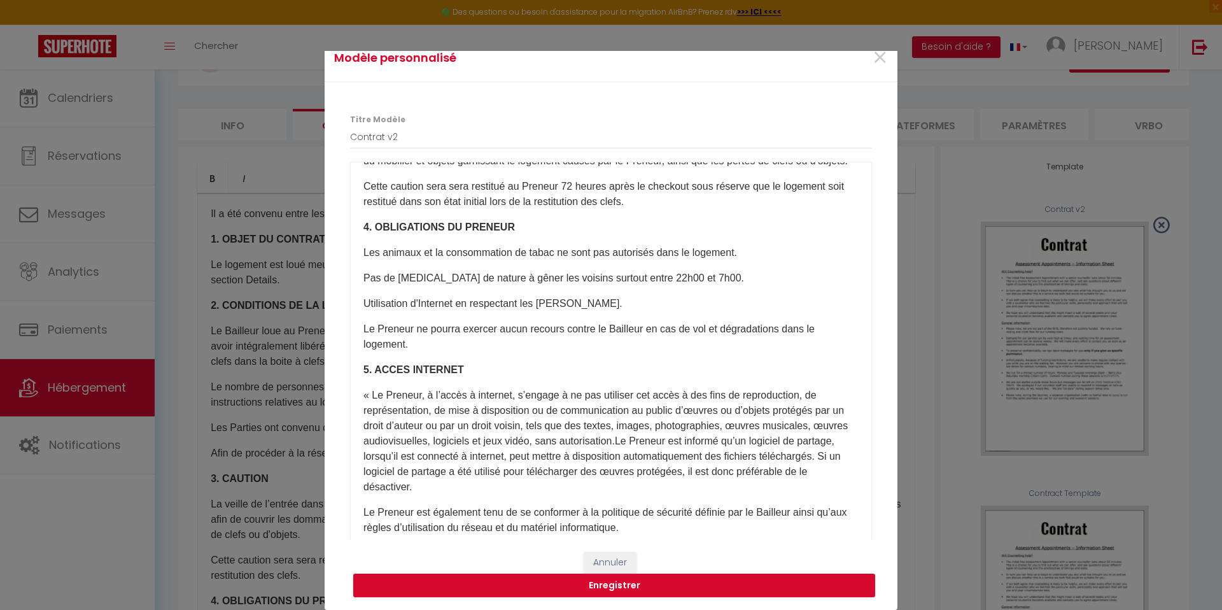
scroll to position [421, 0]
click at [716, 582] on button "Enregistrer" at bounding box center [614, 586] width 522 height 24
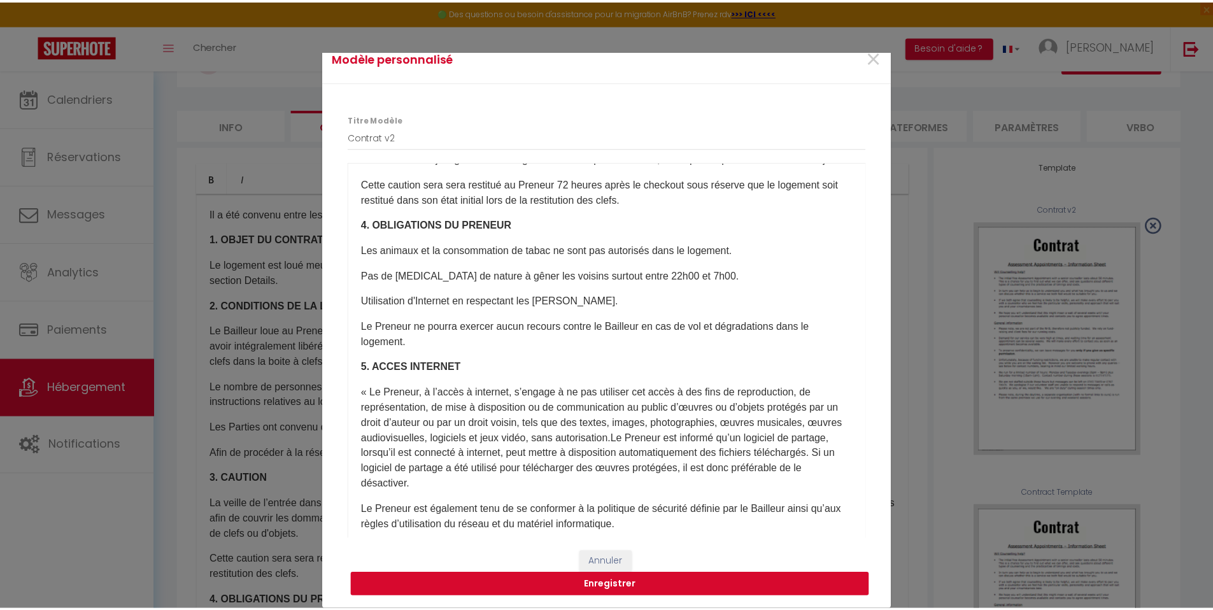
scroll to position [0, 0]
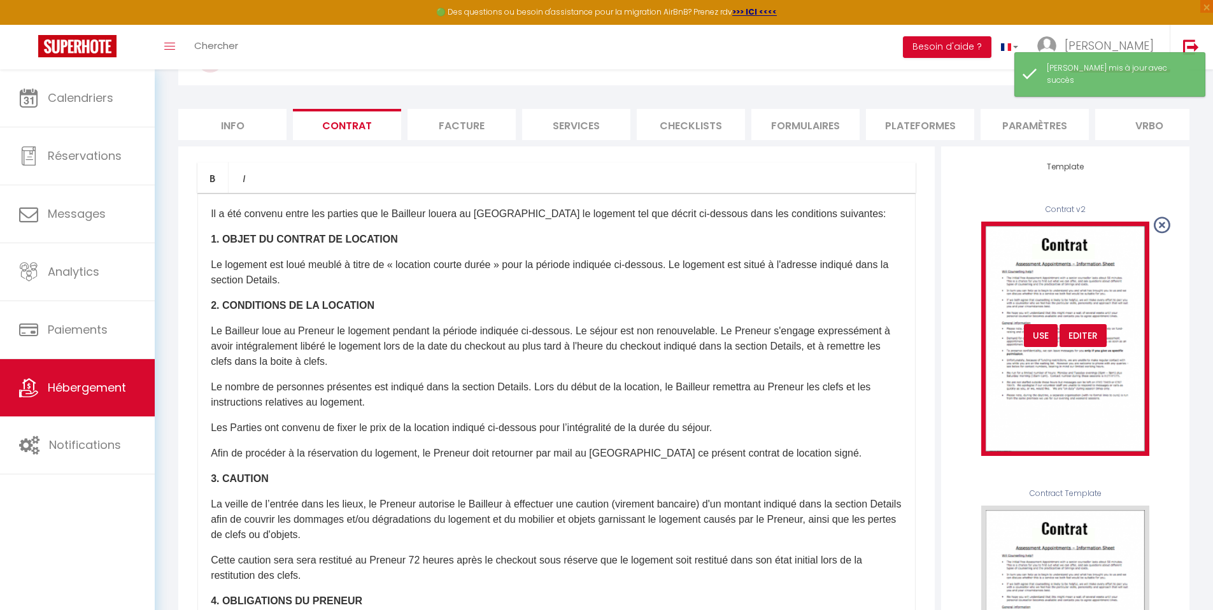
click at [1039, 341] on div "USE" at bounding box center [1041, 335] width 34 height 23
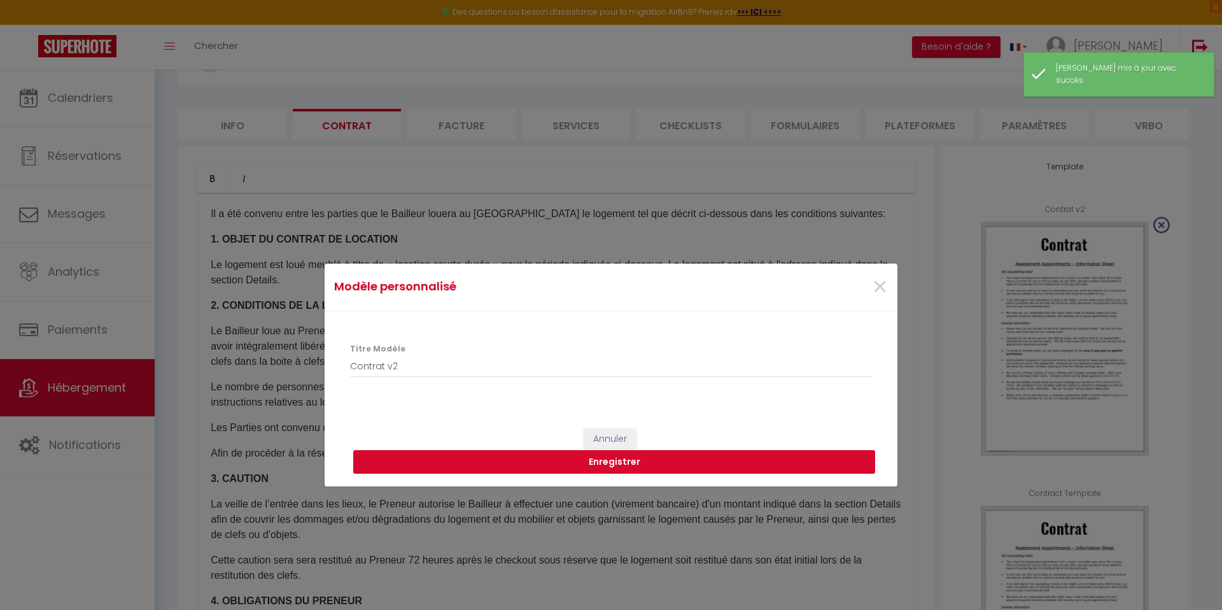
click at [633, 460] on button "Enregistrer" at bounding box center [614, 462] width 522 height 24
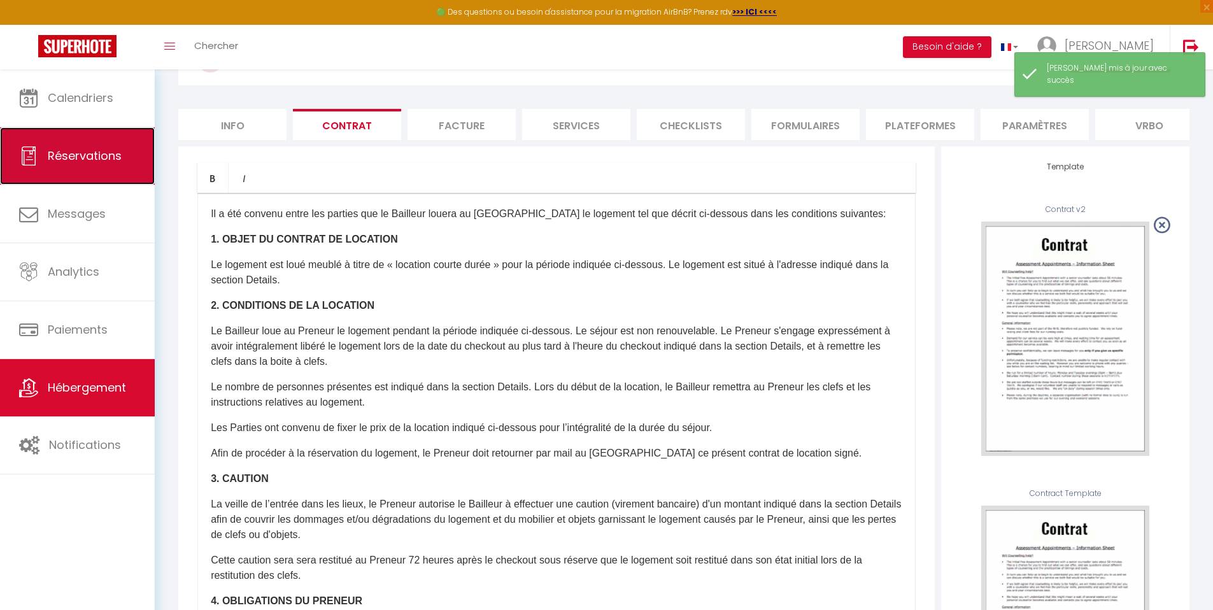
click at [121, 162] on link "Réservations" at bounding box center [77, 155] width 155 height 57
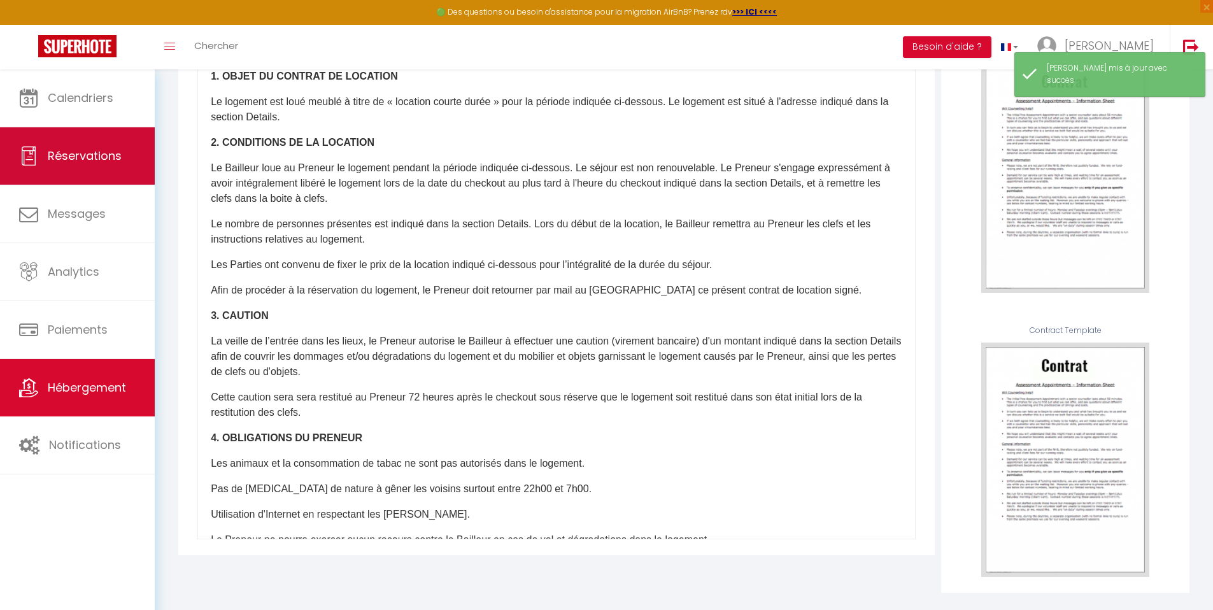
select select "not_cancelled"
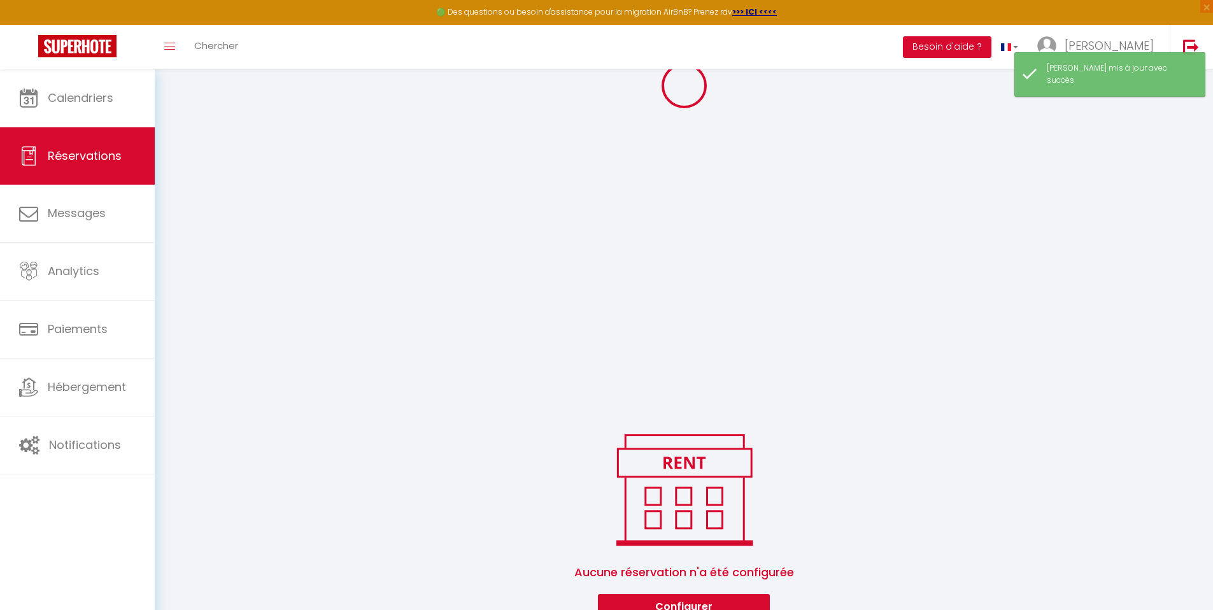
scroll to position [69, 0]
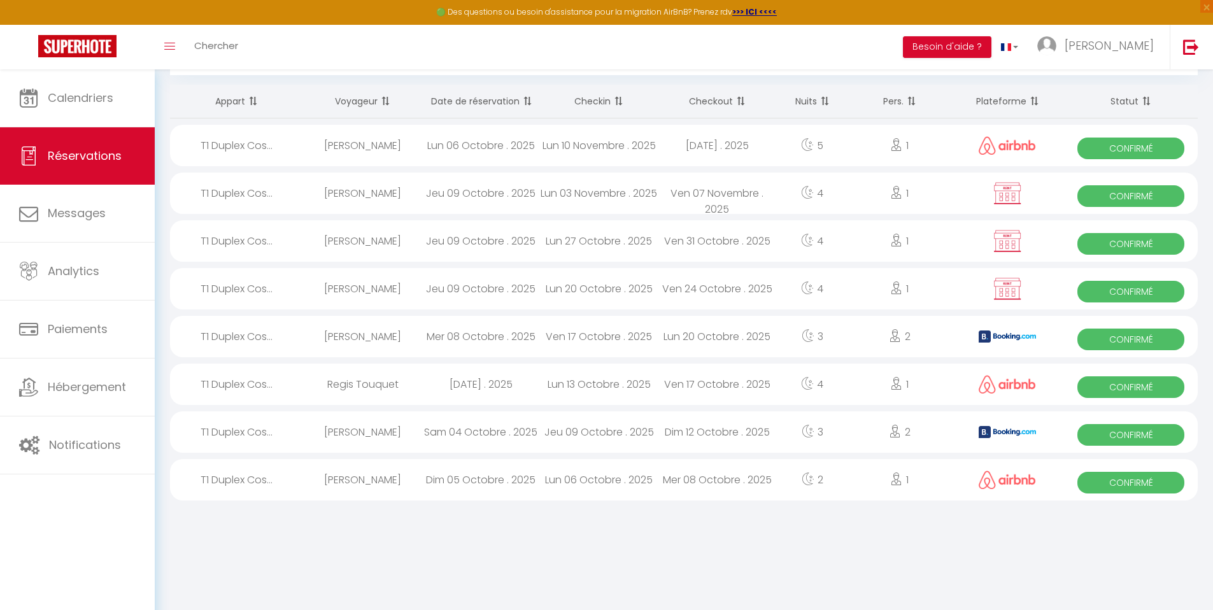
click at [498, 292] on div "Jeu 09 Octobre . 2025" at bounding box center [480, 288] width 118 height 41
select select "OK"
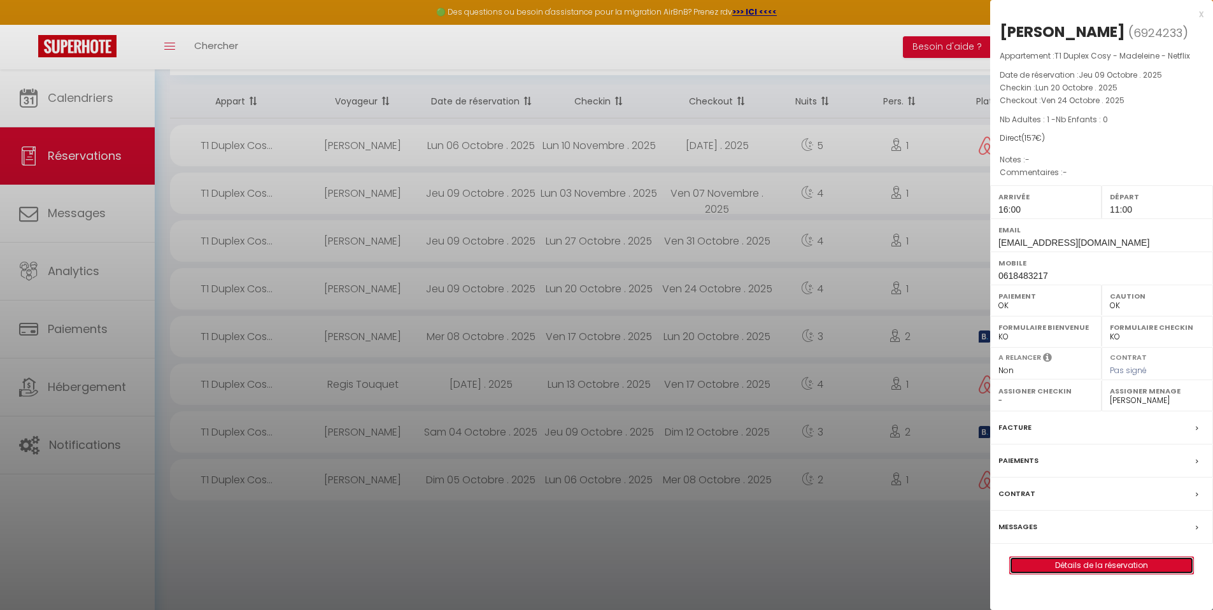
click at [1083, 565] on link "Détails de la réservation" at bounding box center [1101, 565] width 183 height 17
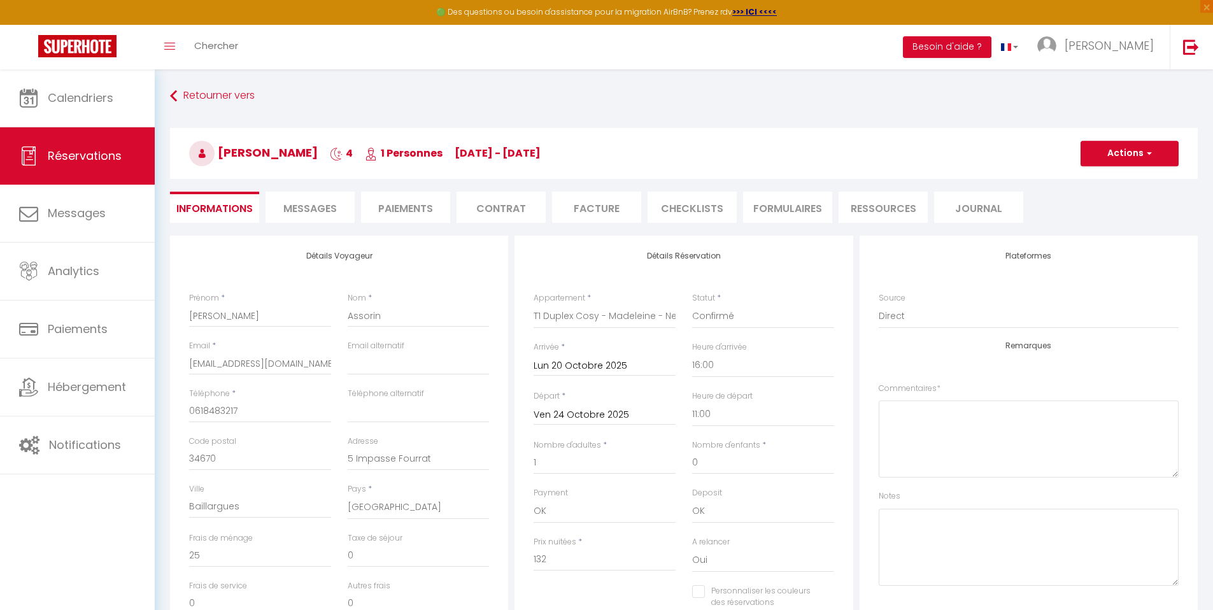
click at [510, 218] on li "Contrat" at bounding box center [500, 207] width 89 height 31
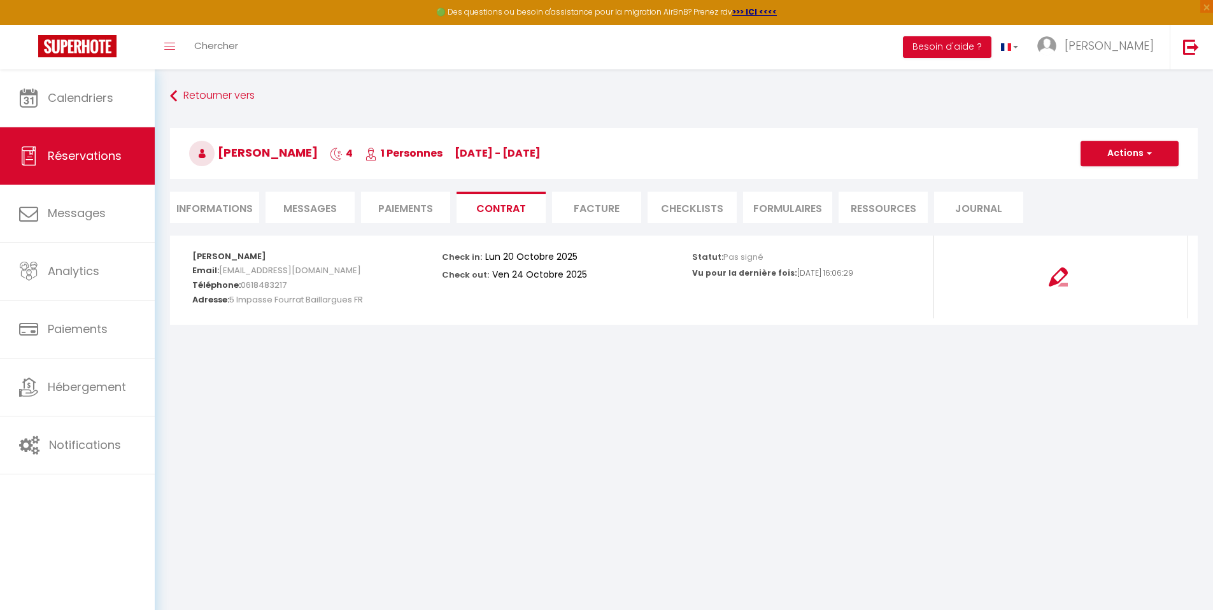
click at [1069, 280] on div at bounding box center [1058, 268] width 232 height 35
click at [1058, 283] on img at bounding box center [1057, 276] width 19 height 19
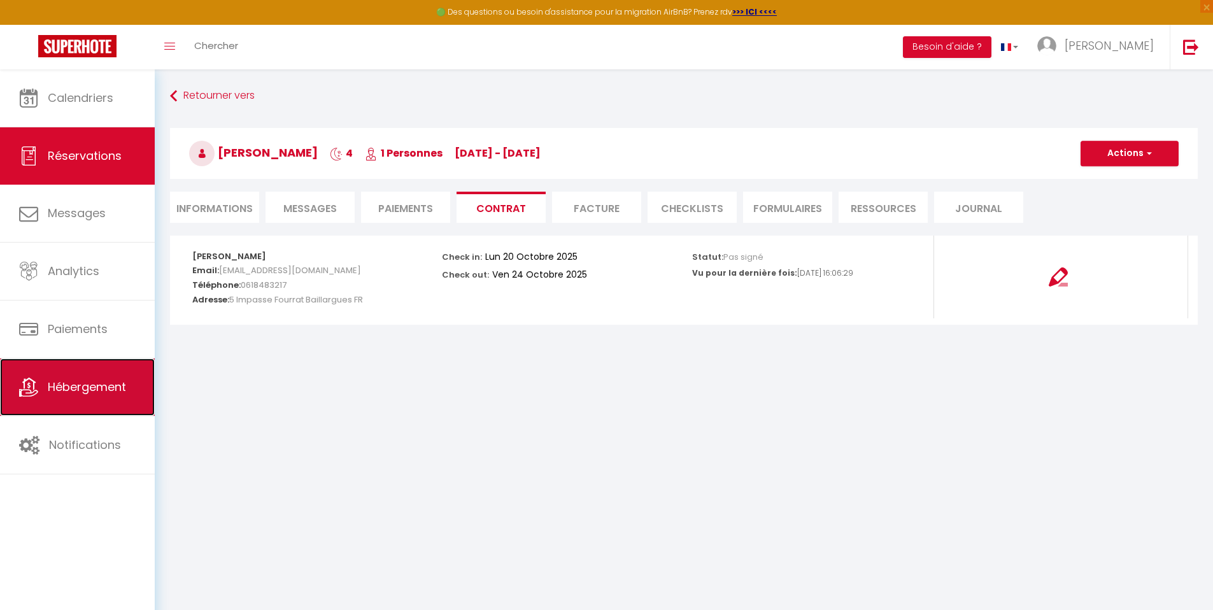
click at [126, 382] on span "Hébergement" at bounding box center [87, 387] width 78 height 16
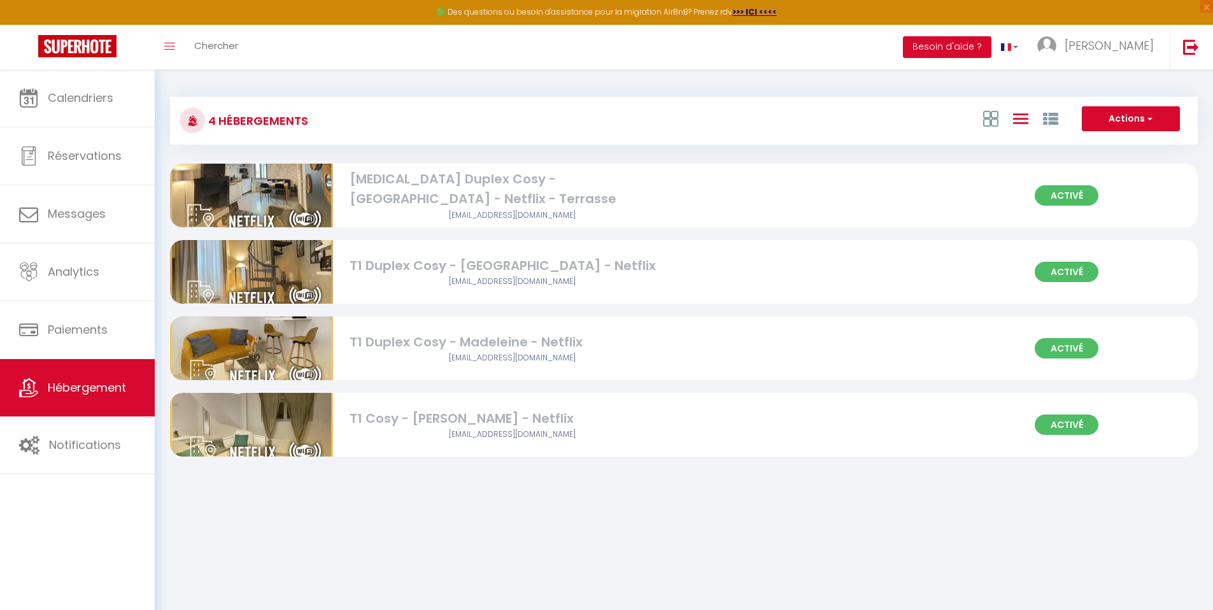
click at [465, 339] on div "T1 Duplex Cosy - Madeleine - Netflix" at bounding box center [512, 342] width 326 height 20
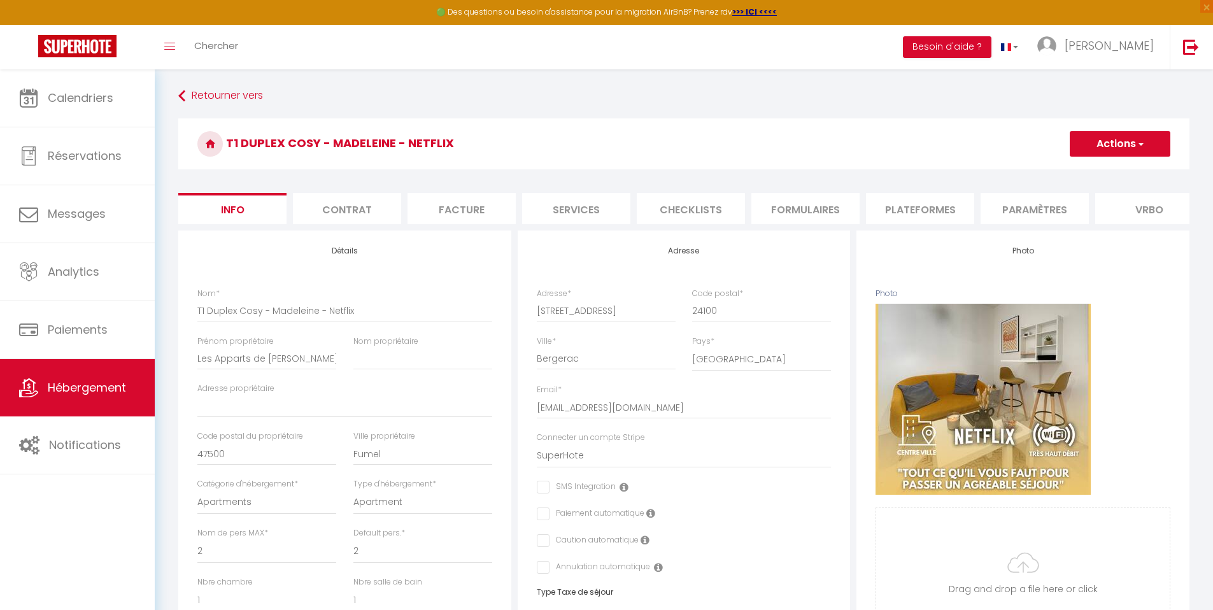
click at [377, 204] on li "Contrat" at bounding box center [347, 208] width 108 height 31
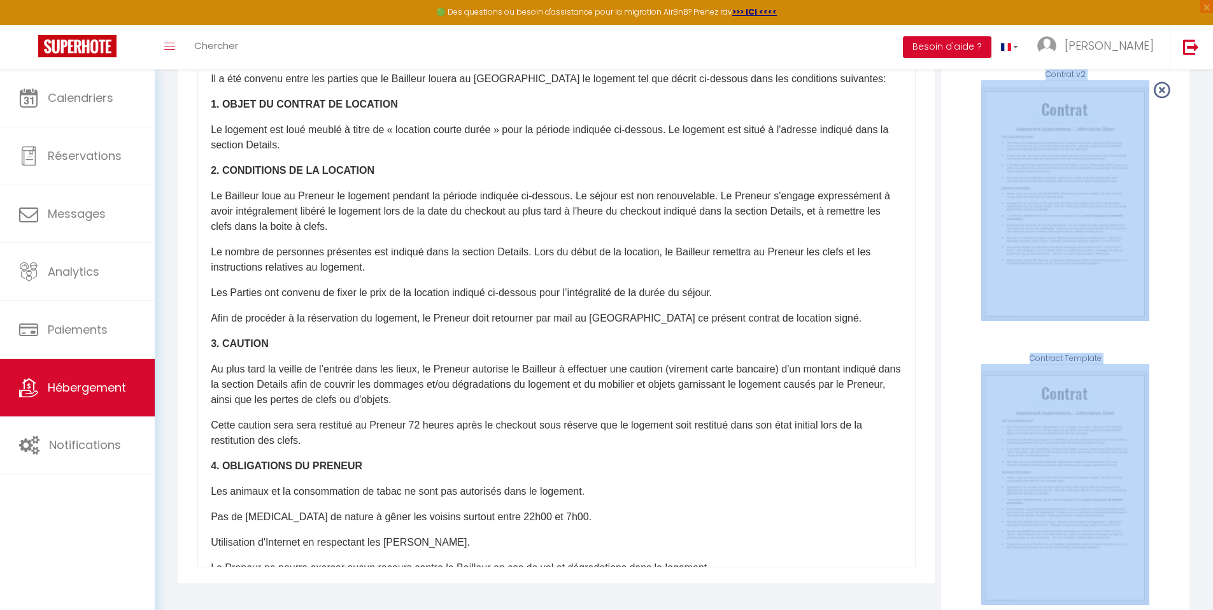
scroll to position [271, 0]
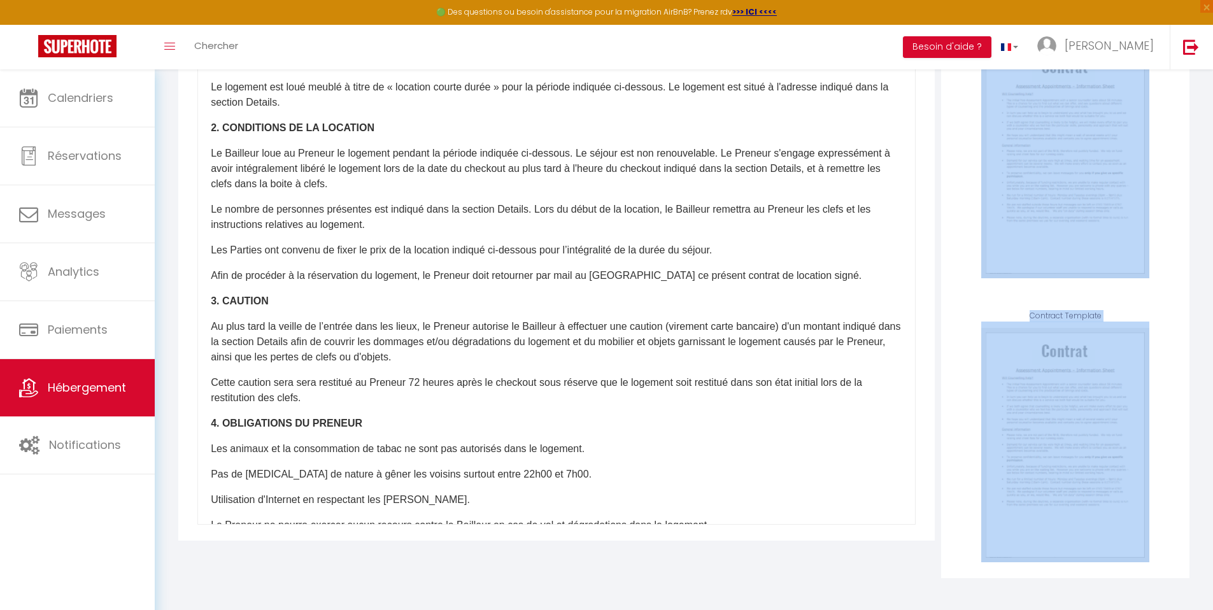
drag, startPoint x: 1222, startPoint y: 250, endPoint x: 1206, endPoint y: 508, distance: 258.3
click at [1208, 348] on html "🟢 Des questions ou besoin d'assistance pour la migration AirBnB? Prenez rdv >>>…" at bounding box center [606, 43] width 1213 height 610
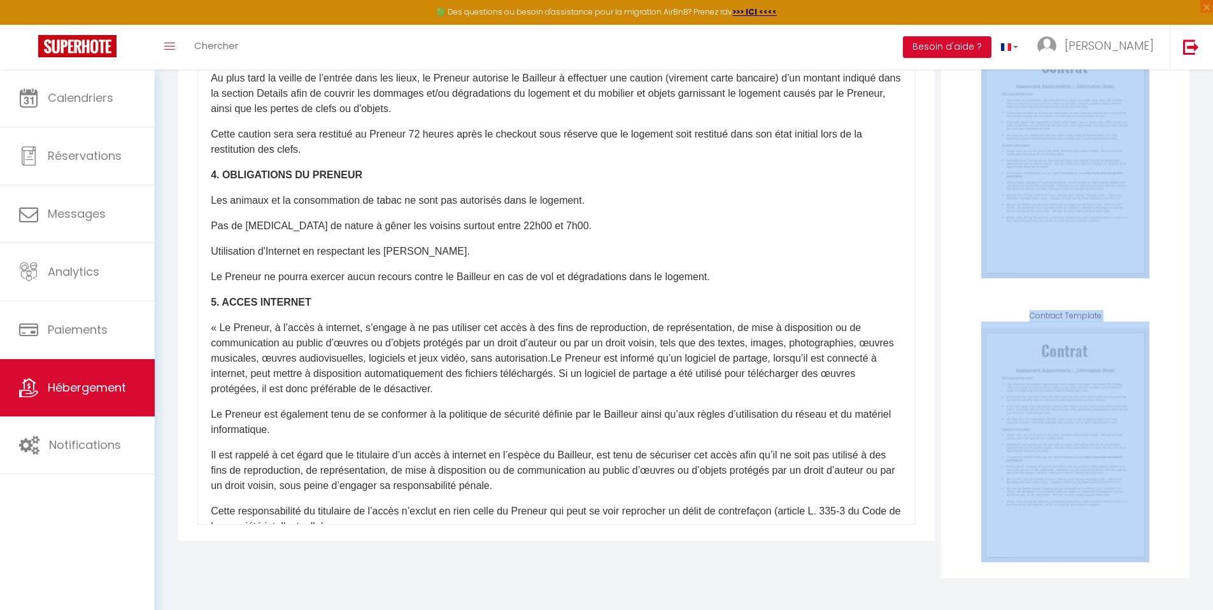
scroll to position [284, 0]
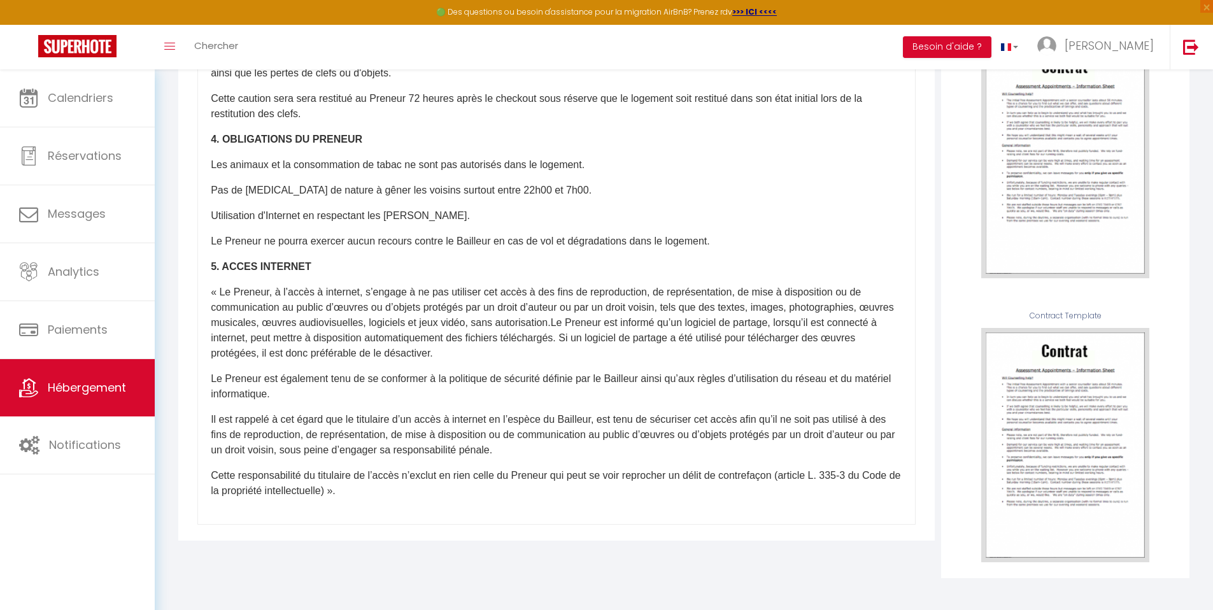
click at [428, 499] on div "​Il a été convenu entre les parties que le Bailleur louera au Locataire le loge…" at bounding box center [556, 269] width 718 height 509
drag, startPoint x: 302, startPoint y: 267, endPoint x: 158, endPoint y: 258, distance: 144.8
click at [158, 258] on div "Retourner vers T1 Duplex Cosy - Madeleine - Netflix Actions Enregistrer Sauvega…" at bounding box center [684, 209] width 1058 height 802
copy strong "5. ACCES INTERNET"
click at [442, 501] on div "​Il a été convenu entre les parties que le Bailleur louera au Locataire le loge…" at bounding box center [556, 269] width 718 height 509
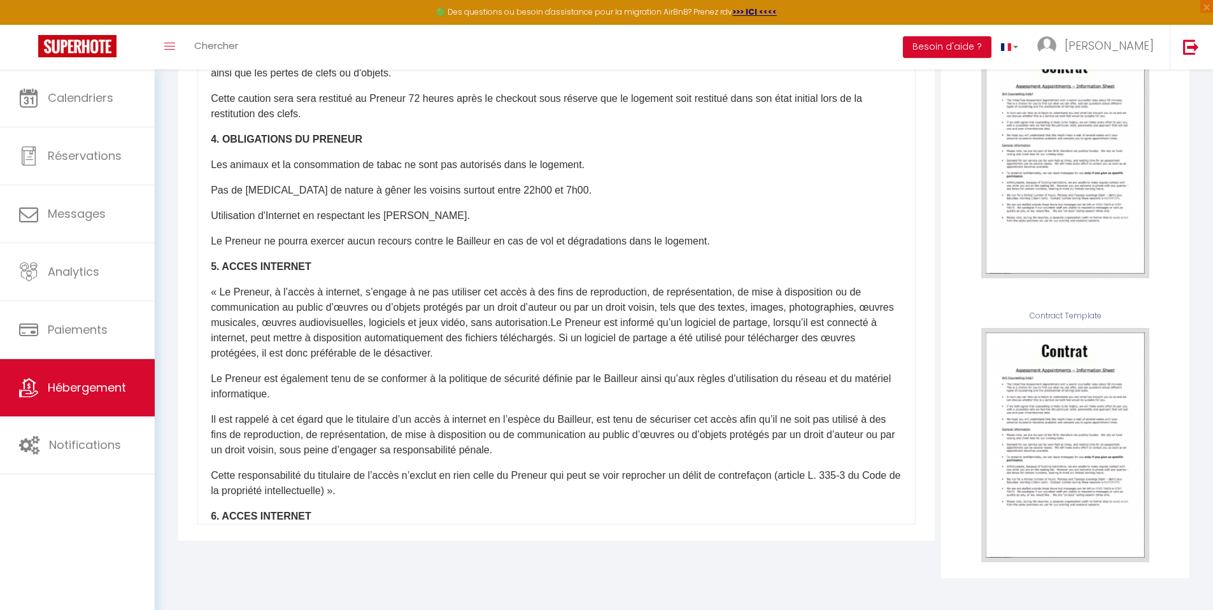
click at [330, 516] on p "6. ACCES INTERNET ​" at bounding box center [556, 516] width 691 height 15
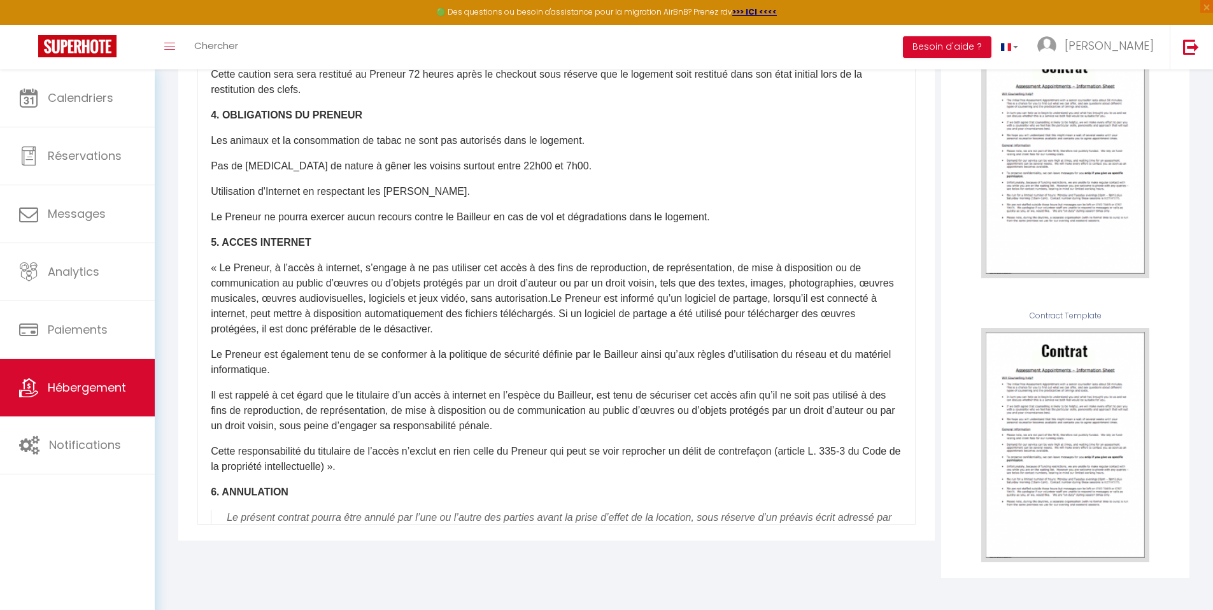
click at [528, 449] on p "Cette responsabilité du titulaire de l’accès n’exclut en rien celle du Preneur …" at bounding box center [556, 459] width 691 height 31
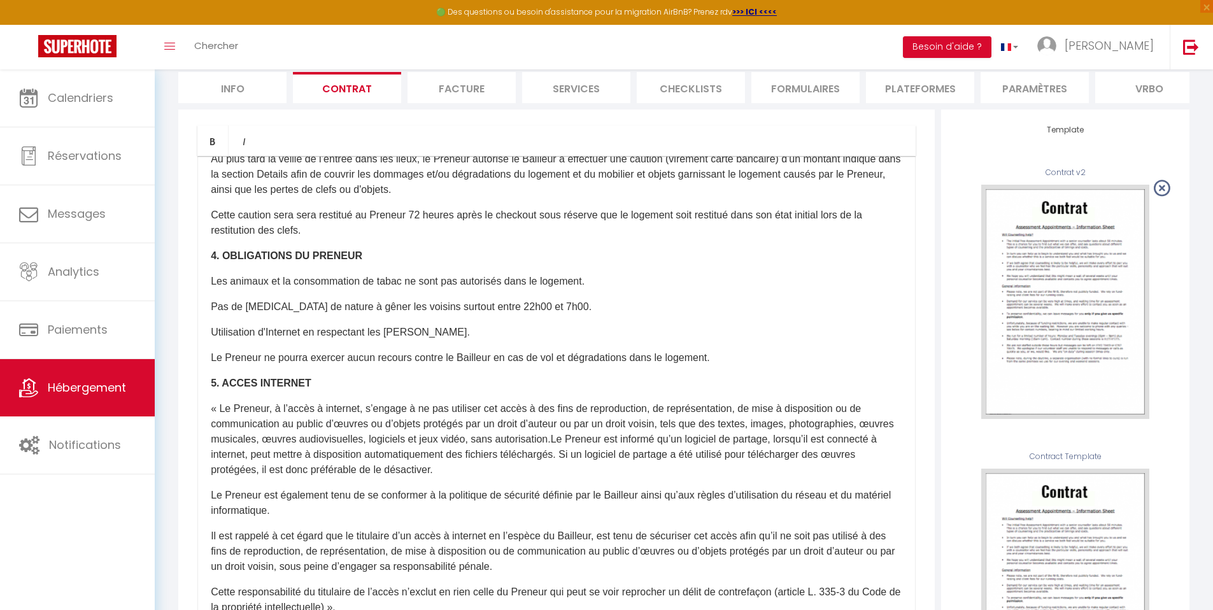
scroll to position [0, 0]
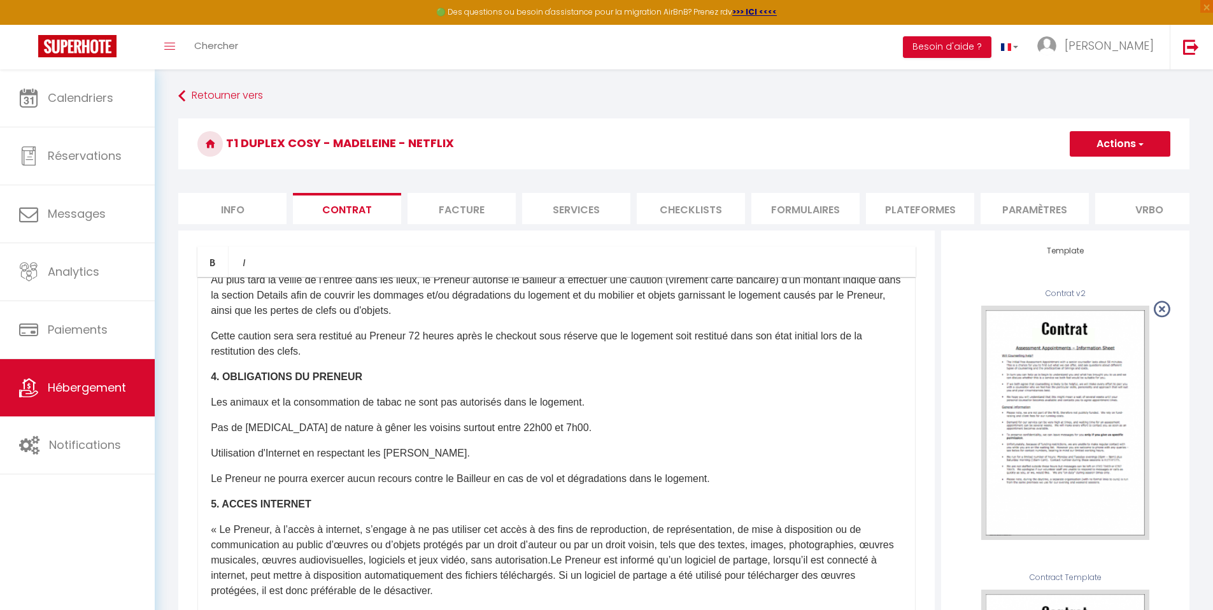
drag, startPoint x: 1222, startPoint y: 362, endPoint x: 1222, endPoint y: 105, distance: 256.5
click at [1213, 105] on html "🟢 Des questions ou besoin d'assistance pour la migration AirBnB? Prenez rdv >>>…" at bounding box center [606, 305] width 1213 height 610
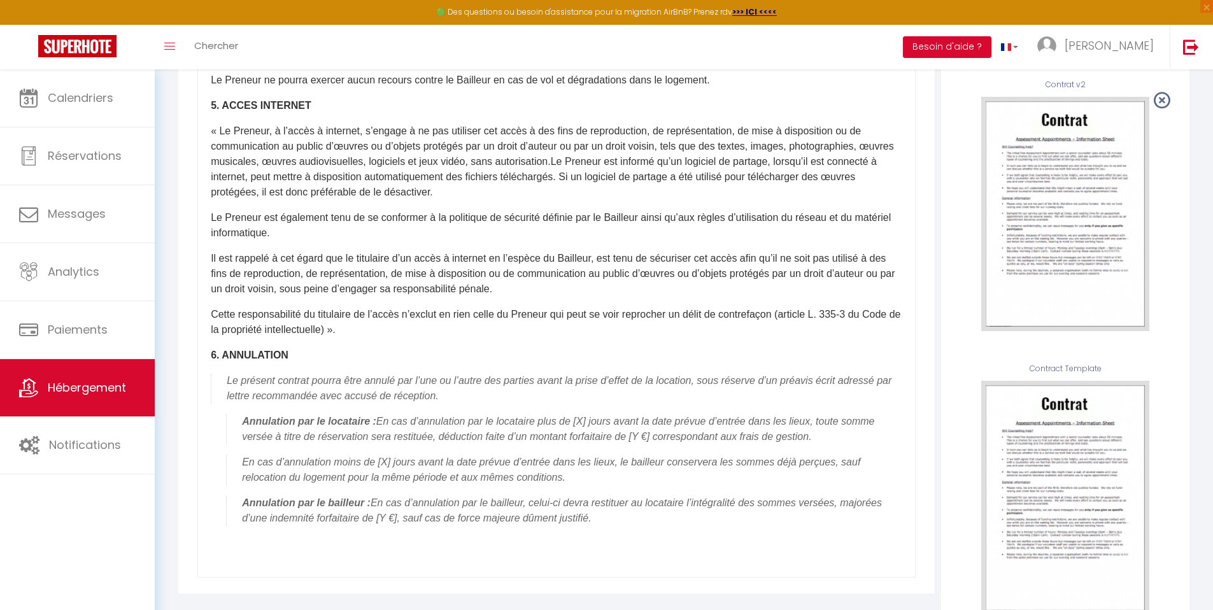
scroll to position [224, 0]
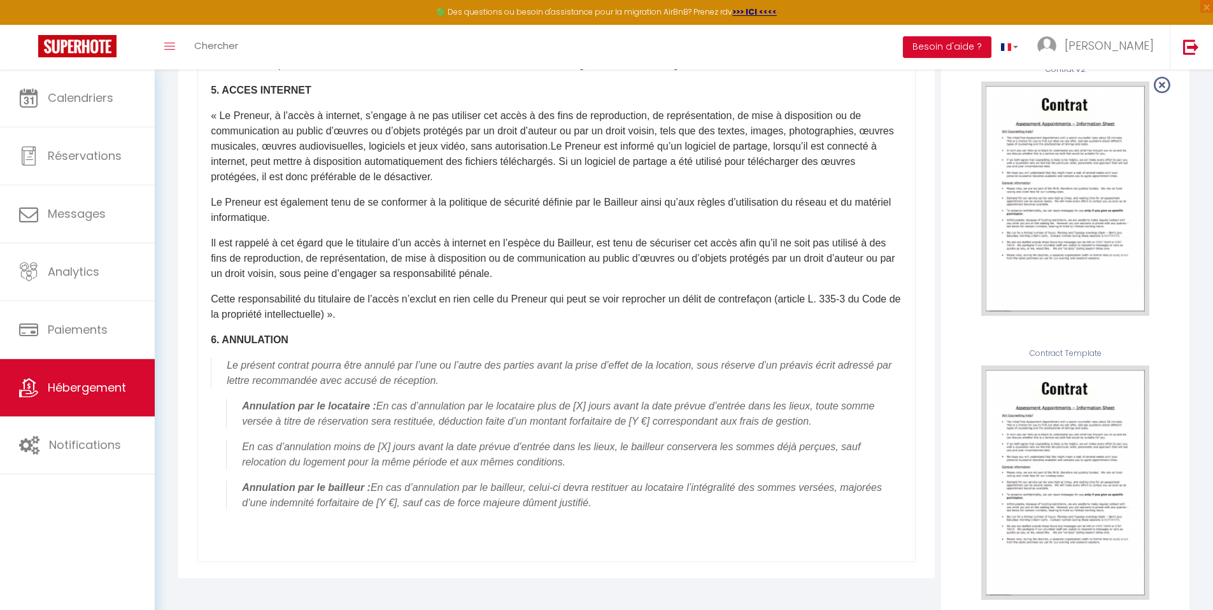
drag, startPoint x: 1222, startPoint y: 191, endPoint x: 1222, endPoint y: 346, distance: 155.3
click at [1213, 346] on html "🟢 Des questions ou besoin d'assistance pour la migration AirBnB? Prenez rdv >>>…" at bounding box center [606, 81] width 1213 height 610
click at [233, 484] on ul "Annulation par le locataire : En cas d’annulation par le locataire plus de [X] …" at bounding box center [564, 454] width 676 height 112
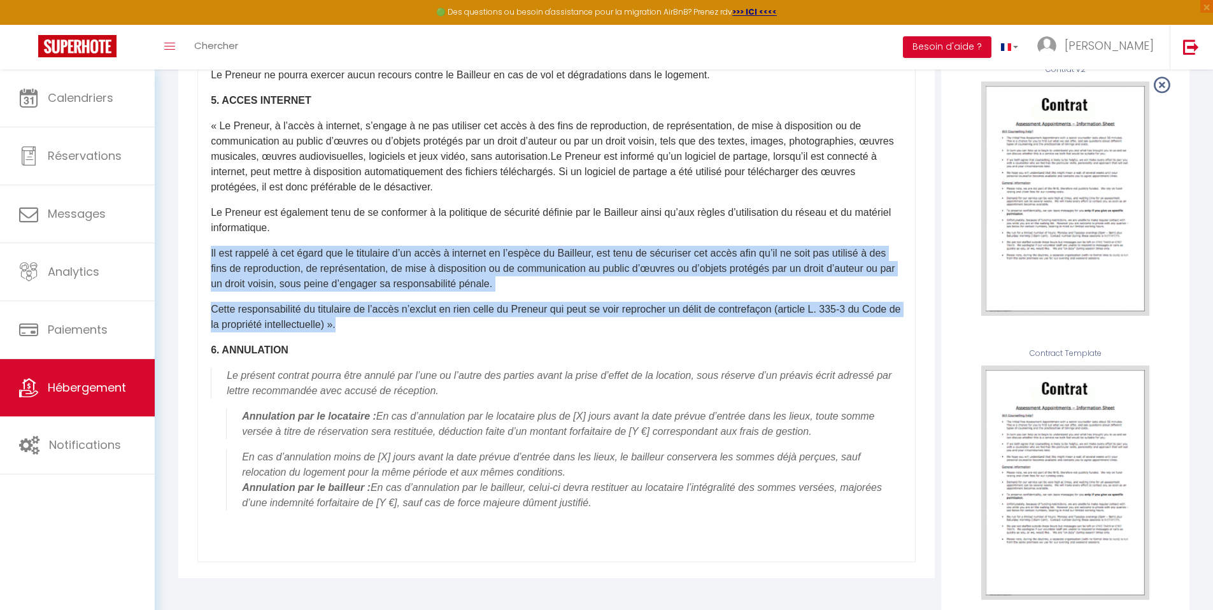
drag, startPoint x: 401, startPoint y: 335, endPoint x: 203, endPoint y: 257, distance: 212.7
click at [203, 257] on div "​Il a été convenu entre les parties que le Bailleur louera au Locataire le loge…" at bounding box center [556, 307] width 718 height 509
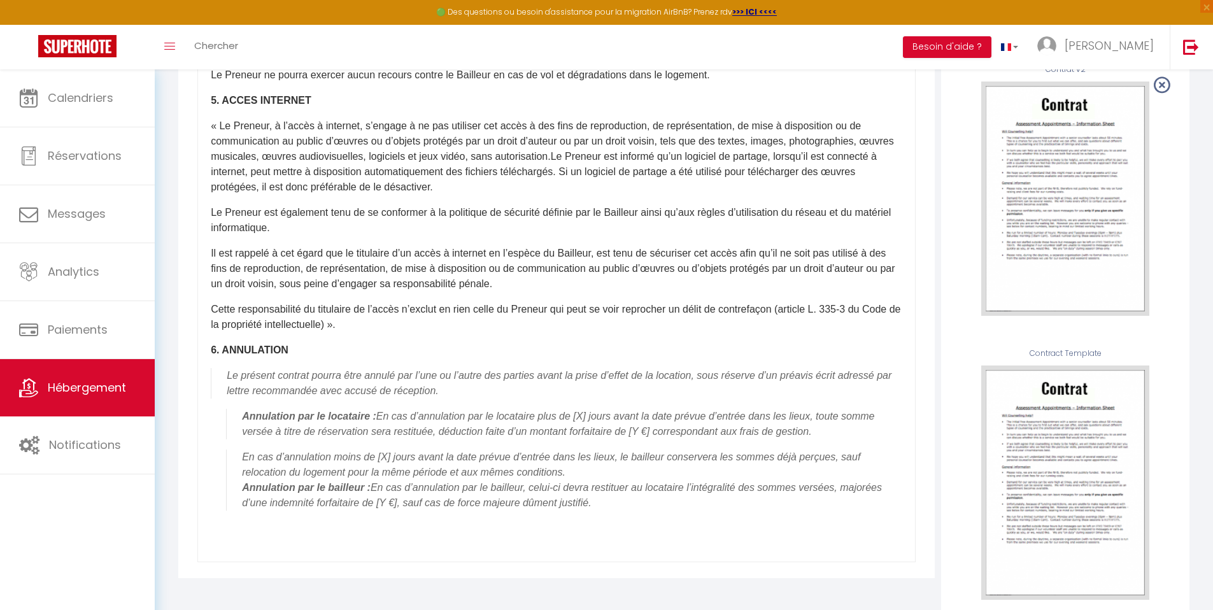
click at [309, 358] on p "6. ANNULATION" at bounding box center [556, 349] width 691 height 15
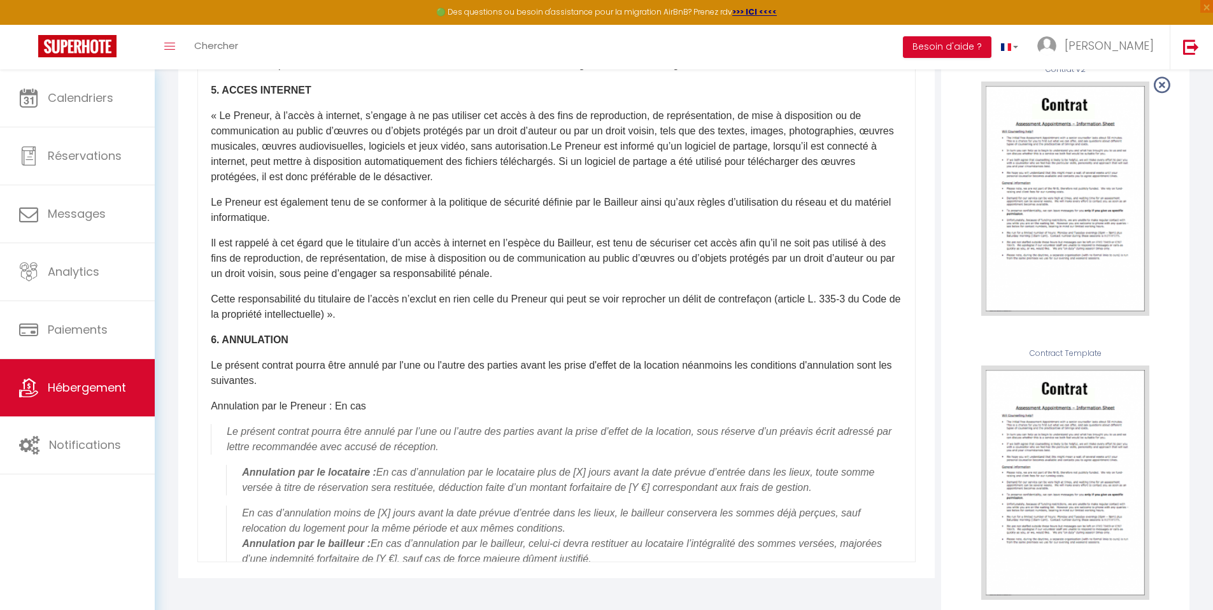
click at [399, 414] on p "Annulation par le Preneur : En cas" at bounding box center [556, 405] width 691 height 15
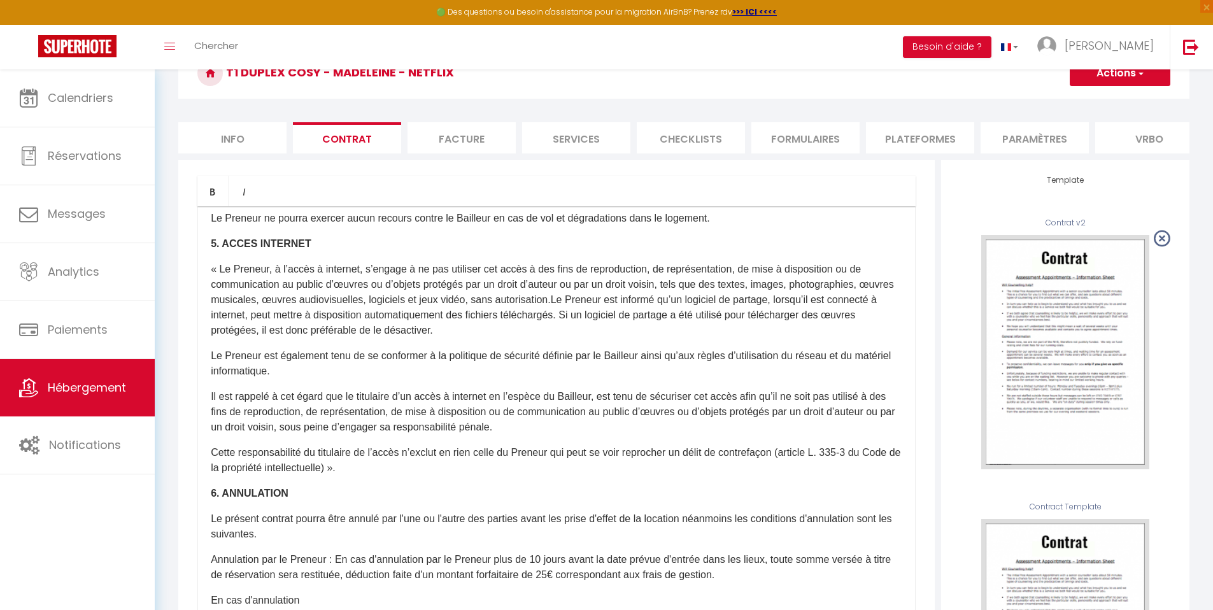
scroll to position [0, 0]
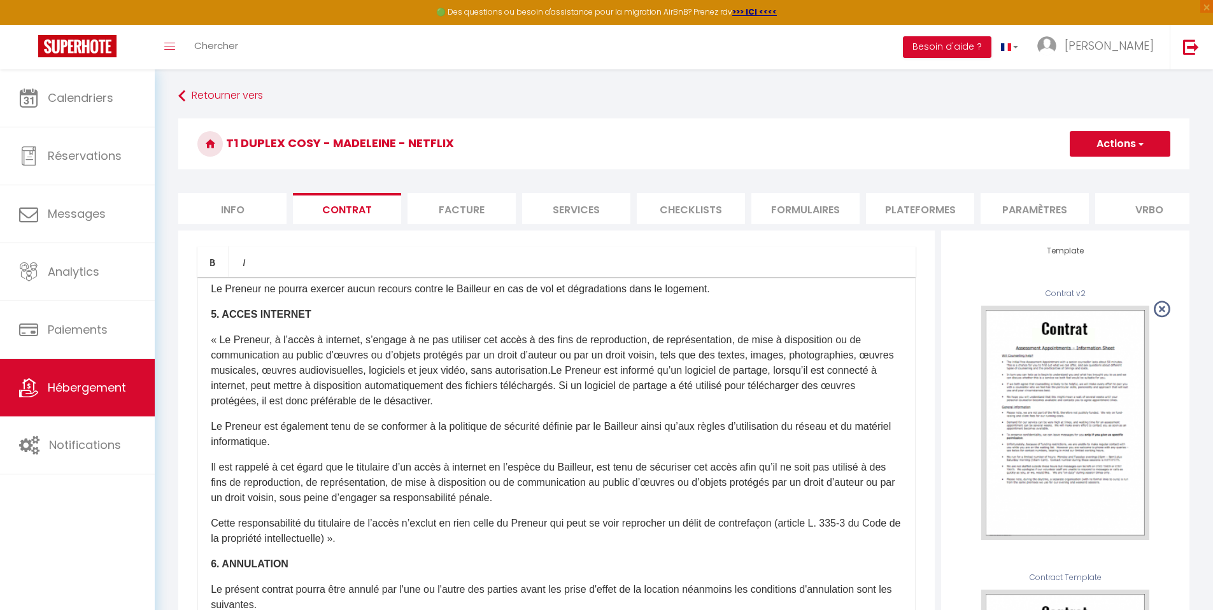
click at [1132, 144] on button "Actions" at bounding box center [1119, 143] width 101 height 25
click at [1093, 185] on link "Sauvegarder en tant que modèle" at bounding box center [1082, 188] width 174 height 17
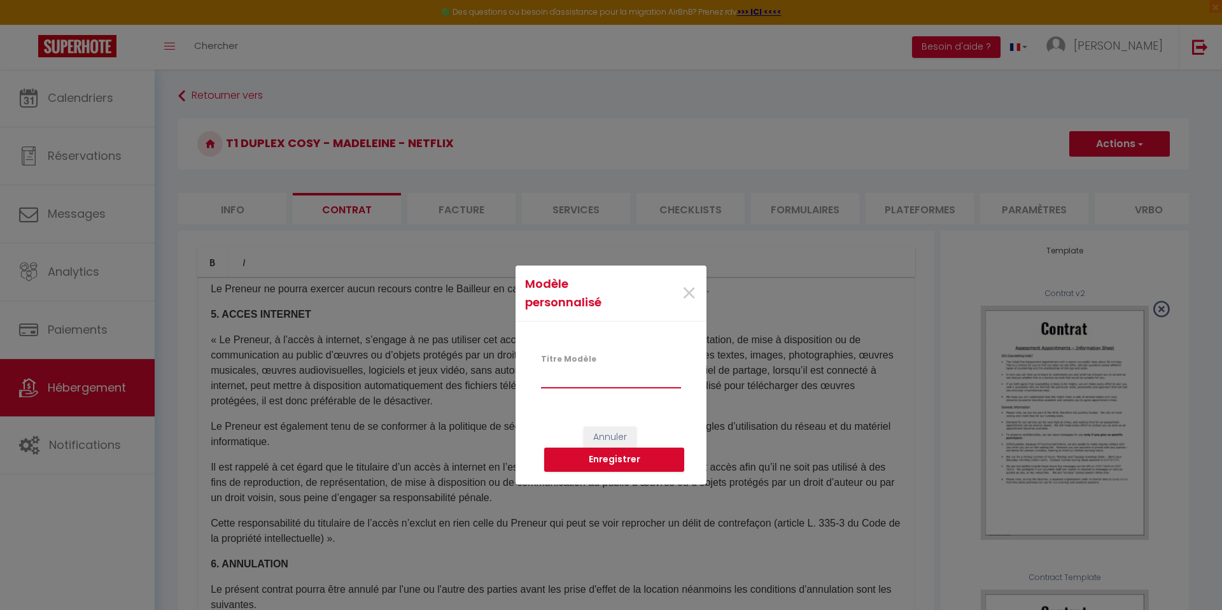
click at [604, 375] on input "Titre Modèle" at bounding box center [611, 376] width 140 height 23
click at [643, 461] on button "Enregistrer" at bounding box center [614, 459] width 140 height 24
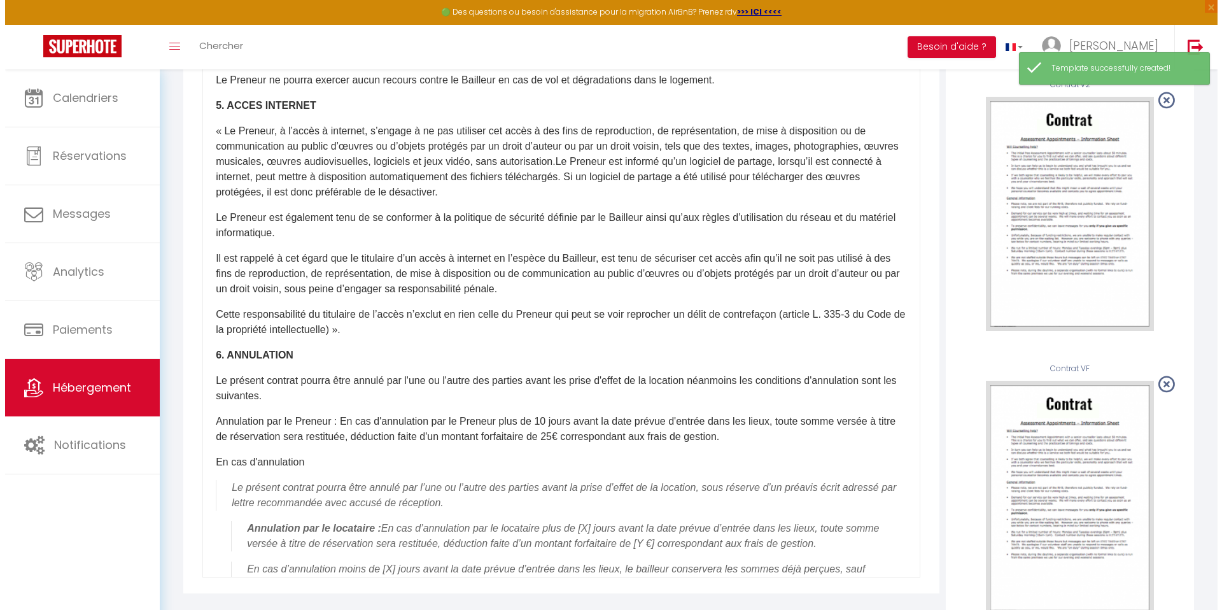
scroll to position [199, 0]
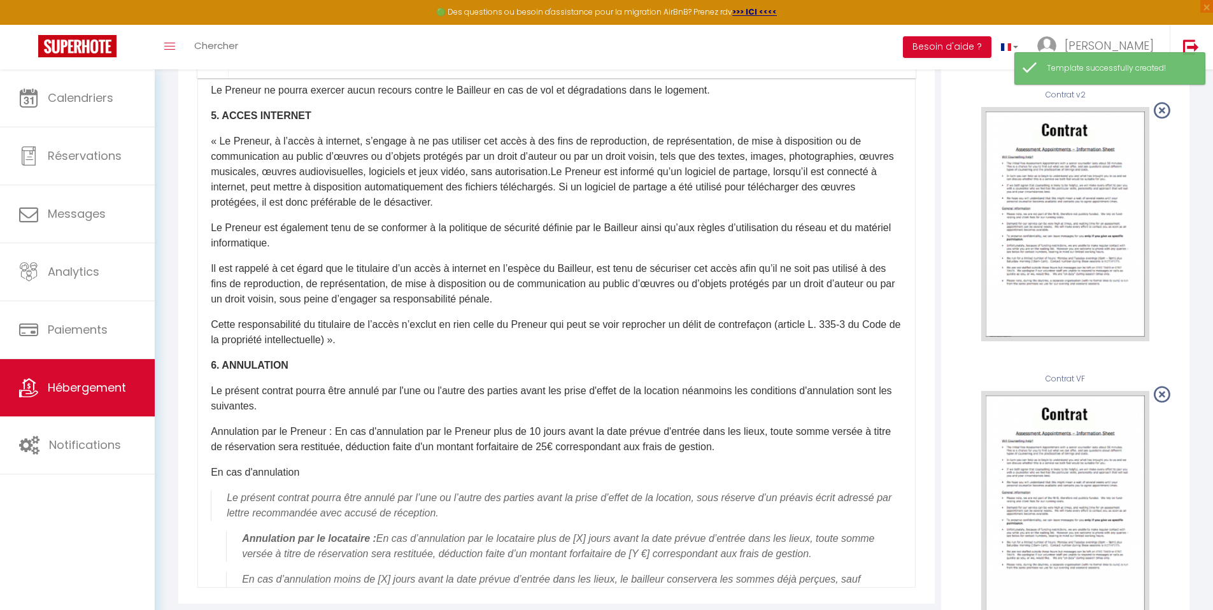
drag, startPoint x: 1222, startPoint y: 160, endPoint x: 1222, endPoint y: 263, distance: 102.5
click at [1213, 263] on html "🟢 Des questions ou besoin d'assistance pour la migration AirBnB? Prenez rdv >>>…" at bounding box center [606, 106] width 1213 height 610
click at [533, 424] on div "​Il a été convenu entre les parties que le Bailleur louera au Locataire le loge…" at bounding box center [556, 332] width 718 height 509
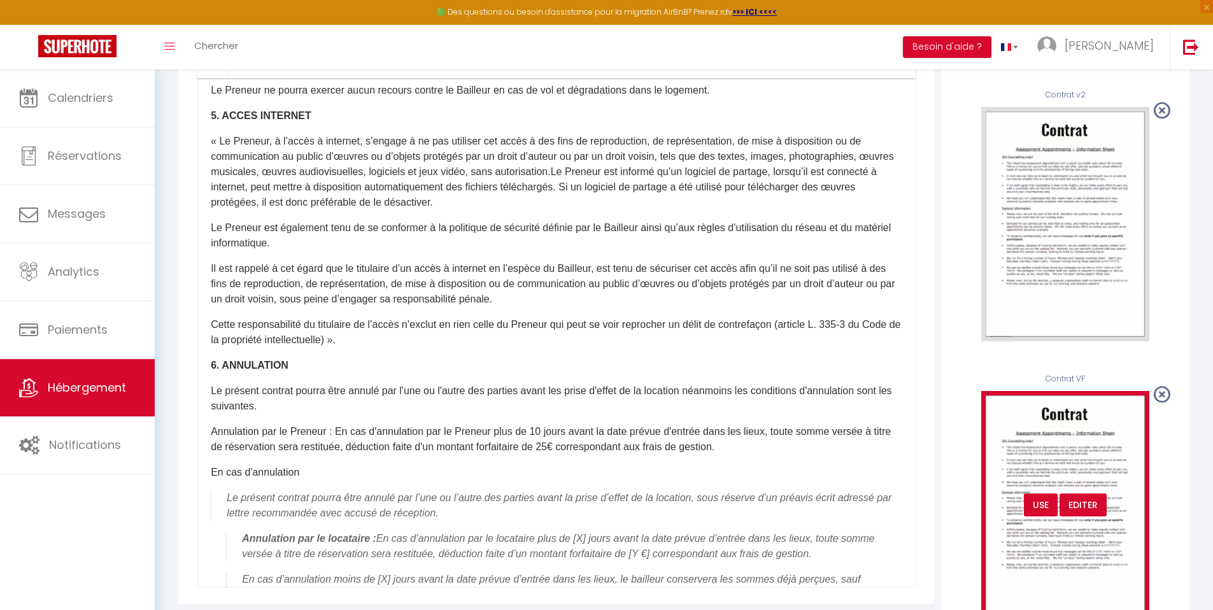
click at [1077, 511] on div "Editer" at bounding box center [1082, 504] width 47 height 23
click at [1083, 516] on div "Editer" at bounding box center [1082, 504] width 47 height 23
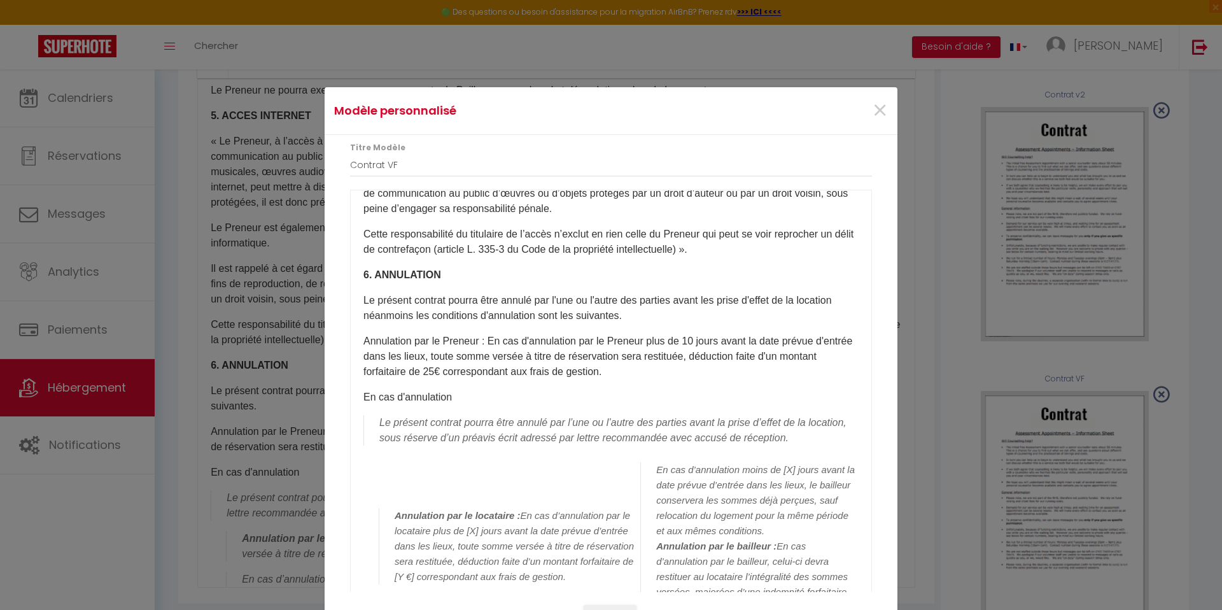
scroll to position [25, 0]
click at [486, 395] on p "En cas d'annulation" at bounding box center [610, 396] width 495 height 15
drag, startPoint x: 722, startPoint y: 341, endPoint x: 463, endPoint y: 355, distance: 259.4
click at [463, 355] on p "Annulation par le Preneur : En cas d'annulation par le Preneur plus de 10 jours…" at bounding box center [610, 356] width 495 height 46
copy p "avant la date prévue d'entrée dans les lieux,"
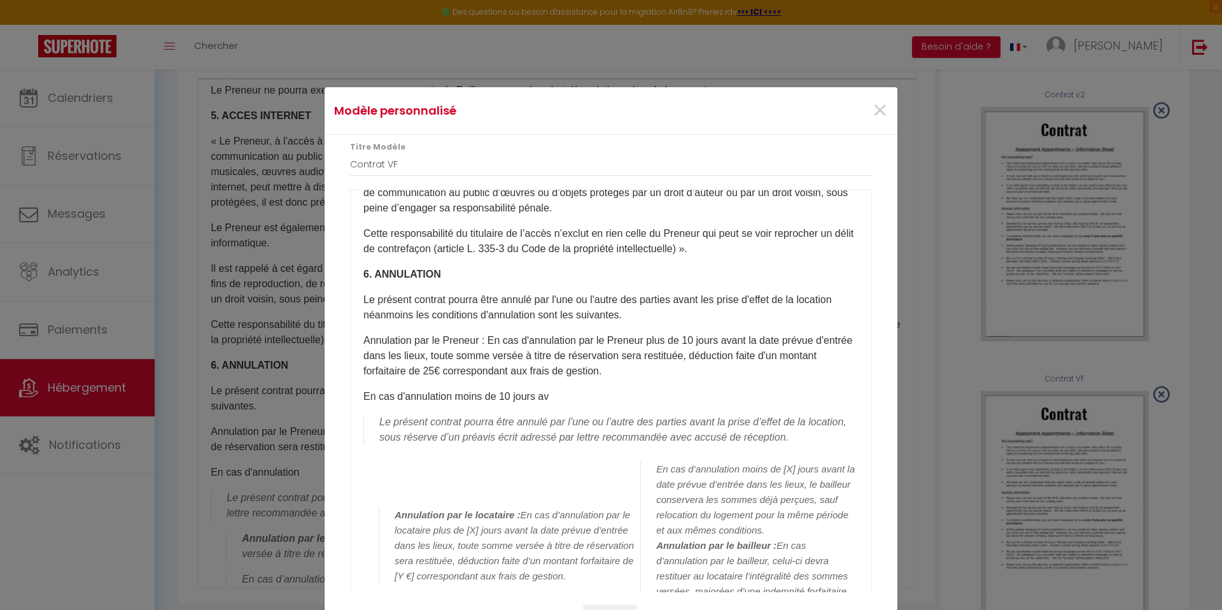
click at [563, 400] on p "En cas d'annulation moins de 10 jours av" at bounding box center [610, 396] width 495 height 15
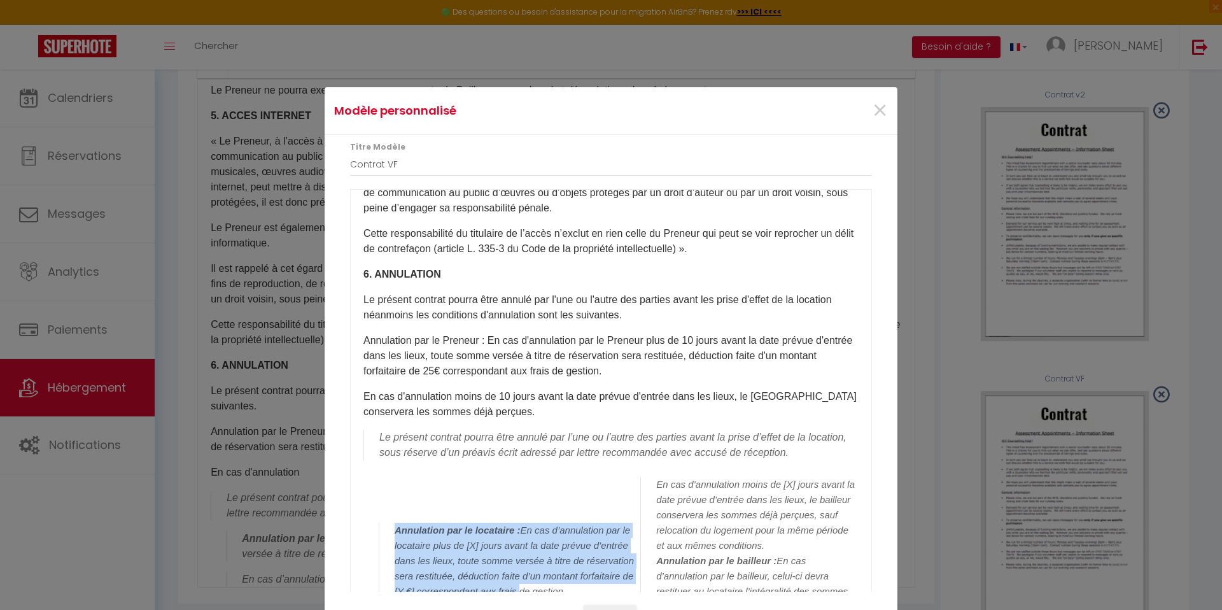
drag, startPoint x: 621, startPoint y: 586, endPoint x: 394, endPoint y: 509, distance: 239.1
click at [394, 509] on li "Annulation par le locataire : En cas d’annulation par le locataire plus de [X] …" at bounding box center [619, 566] width 480 height 192
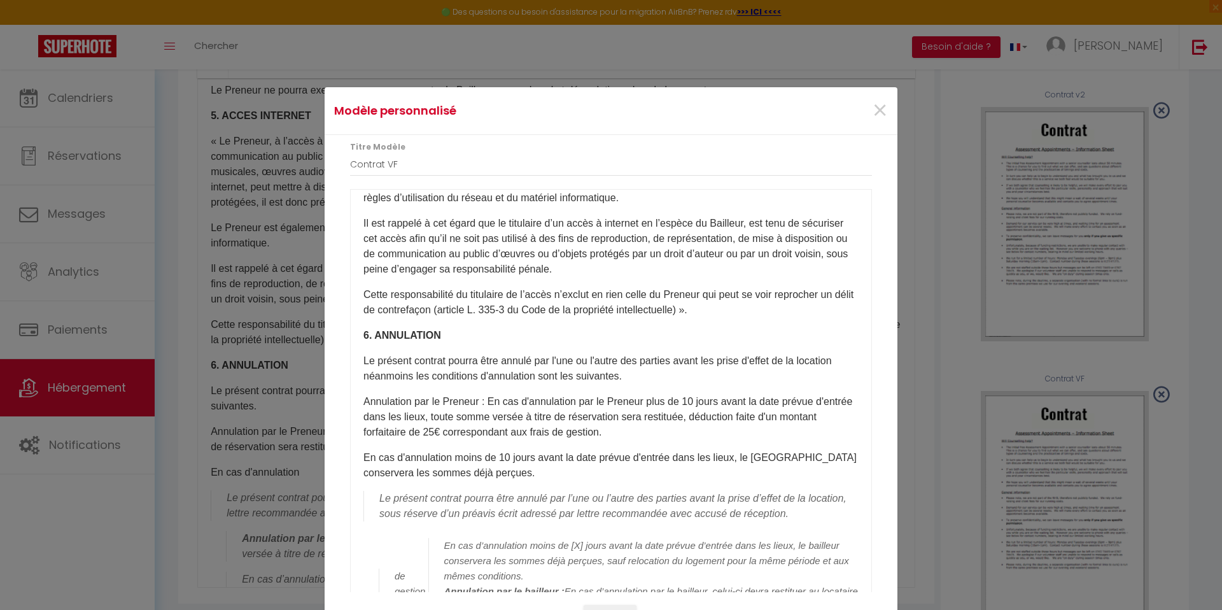
scroll to position [87, 0]
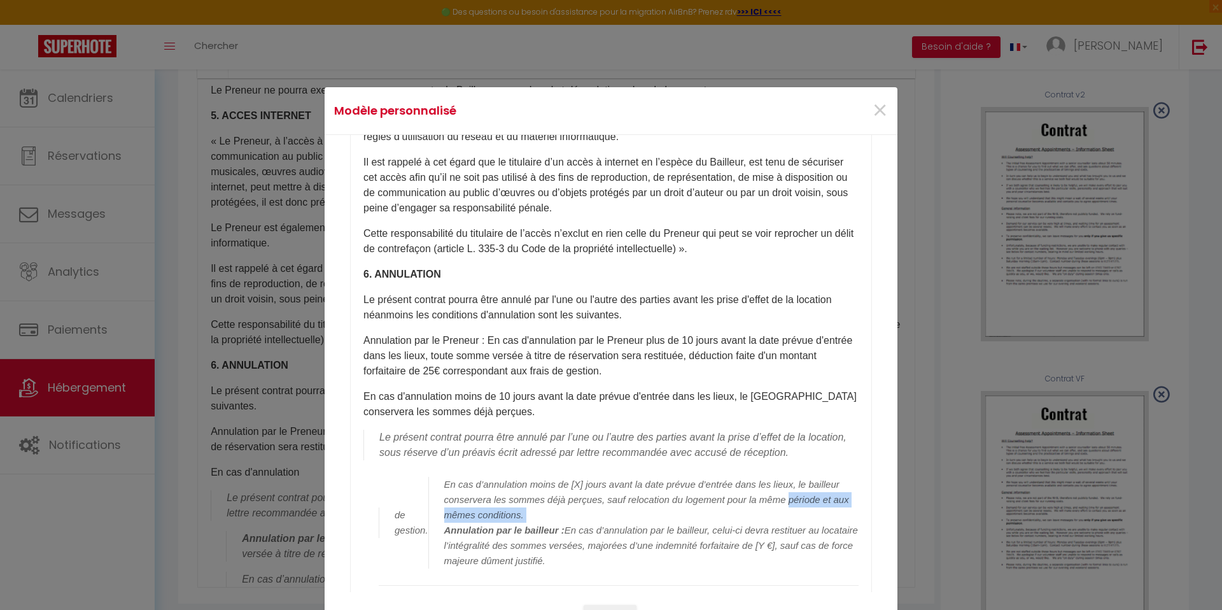
drag, startPoint x: 428, startPoint y: 528, endPoint x: 439, endPoint y: 508, distance: 22.8
click at [439, 508] on blockquote "En cas d’annulation moins de [X] jours avant la date prévue d’entrée dans les l…" at bounding box center [643, 523] width 430 height 92
click at [554, 510] on blockquote "En cas d’annulation moins de [X] jours avant la date prévue d’entrée dans les l…" at bounding box center [643, 523] width 430 height 92
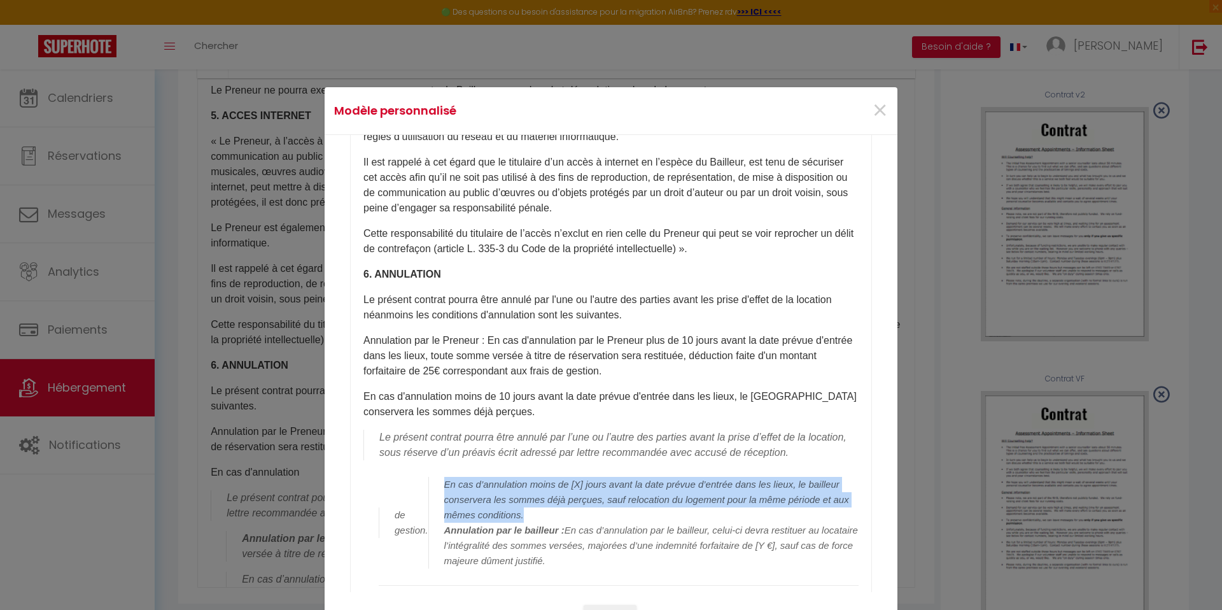
drag, startPoint x: 601, startPoint y: 512, endPoint x: 437, endPoint y: 479, distance: 167.5
click at [437, 479] on blockquote "En cas d’annulation moins de [X] jours avant la date prévue d’entrée dans les l…" at bounding box center [643, 523] width 430 height 92
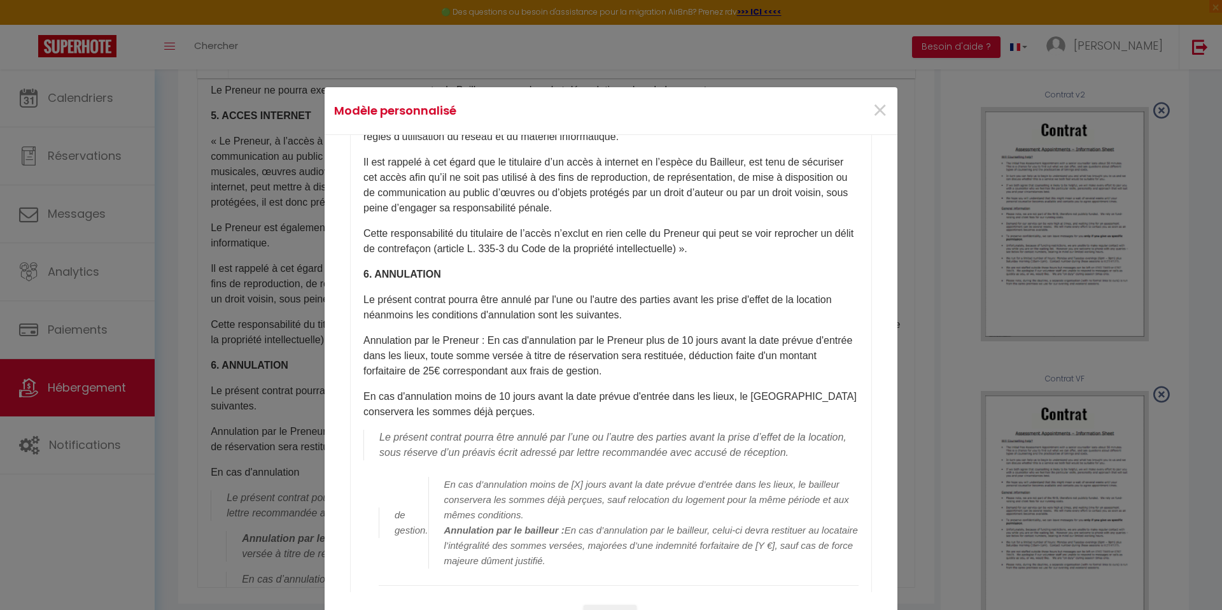
scroll to position [117, 0]
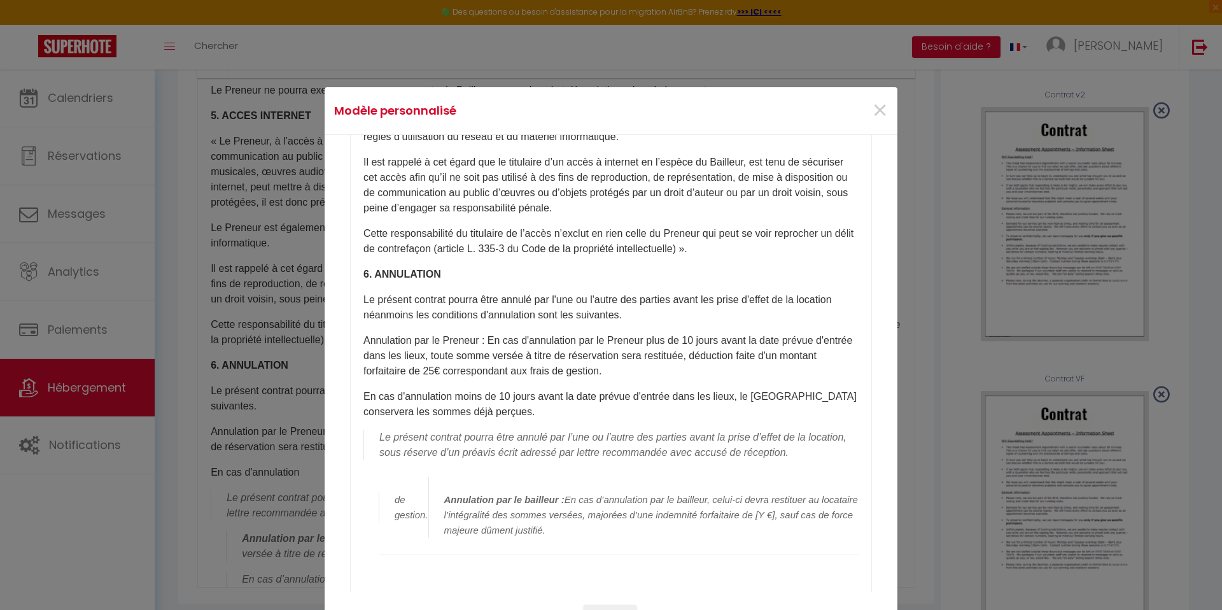
click at [428, 523] on blockquote "​ Annulation par le bailleur : En cas d’annulation par le bailleur, celui-ci de…" at bounding box center [643, 507] width 430 height 61
click at [421, 512] on blockquote "de gestion." at bounding box center [404, 507] width 50 height 31
click at [400, 503] on blockquote "de ." at bounding box center [392, 507] width 27 height 31
click at [400, 501] on blockquote "​ Annulation par le bailleur : En cas d’annulation par le bailleur, celui-ci de…" at bounding box center [629, 507] width 459 height 61
click at [394, 500] on blockquote "e ." at bounding box center [389, 507] width 21 height 31
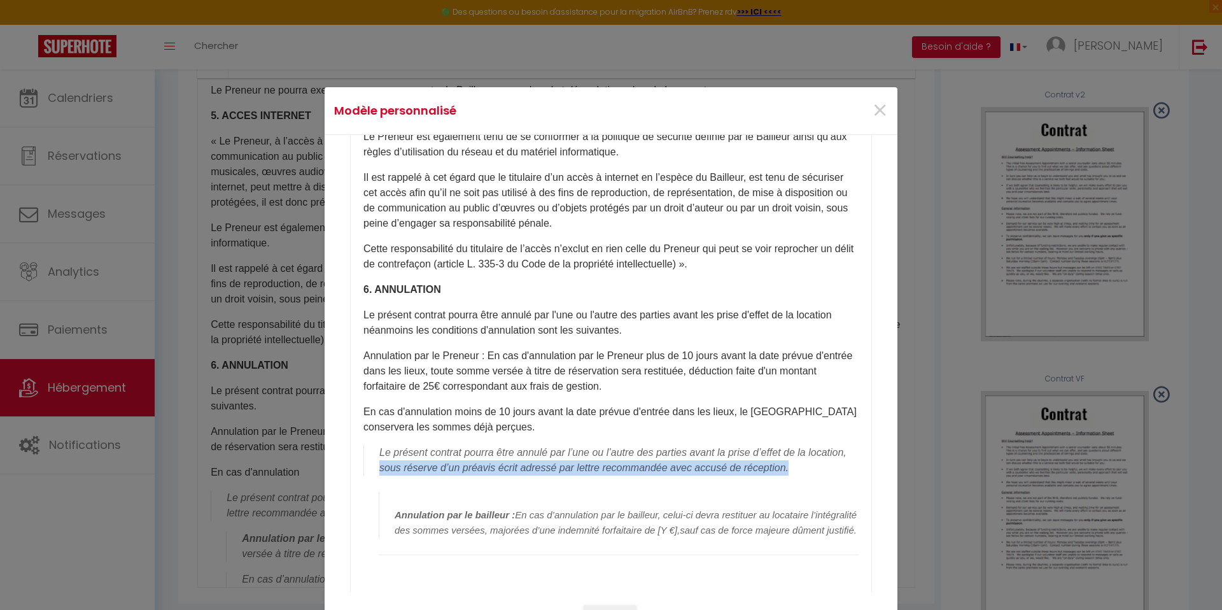
drag, startPoint x: 835, startPoint y: 453, endPoint x: 414, endPoint y: 456, distance: 420.1
click at [414, 456] on div "​Il a été convenu entre les parties que le Bailleur louera au Locataire le loge…" at bounding box center [611, 351] width 522 height 509
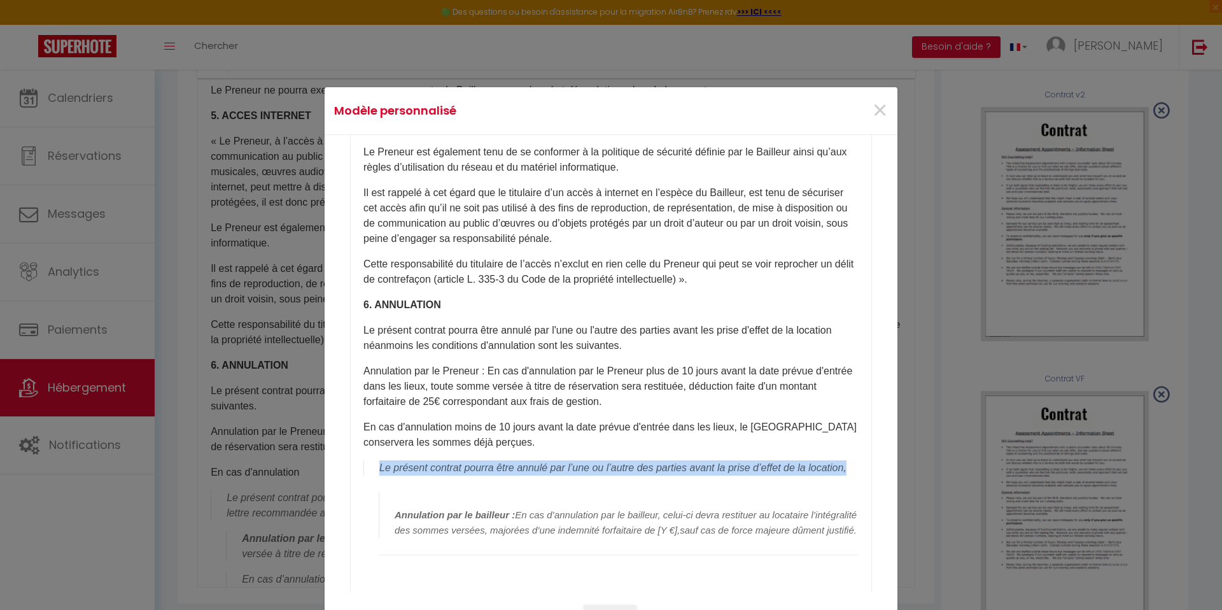
drag, startPoint x: 424, startPoint y: 449, endPoint x: 367, endPoint y: 432, distance: 59.0
click at [367, 460] on blockquote "Le présent contrat pourra être annulé par l’une ou l’autre des parties avant la…" at bounding box center [610, 467] width 495 height 15
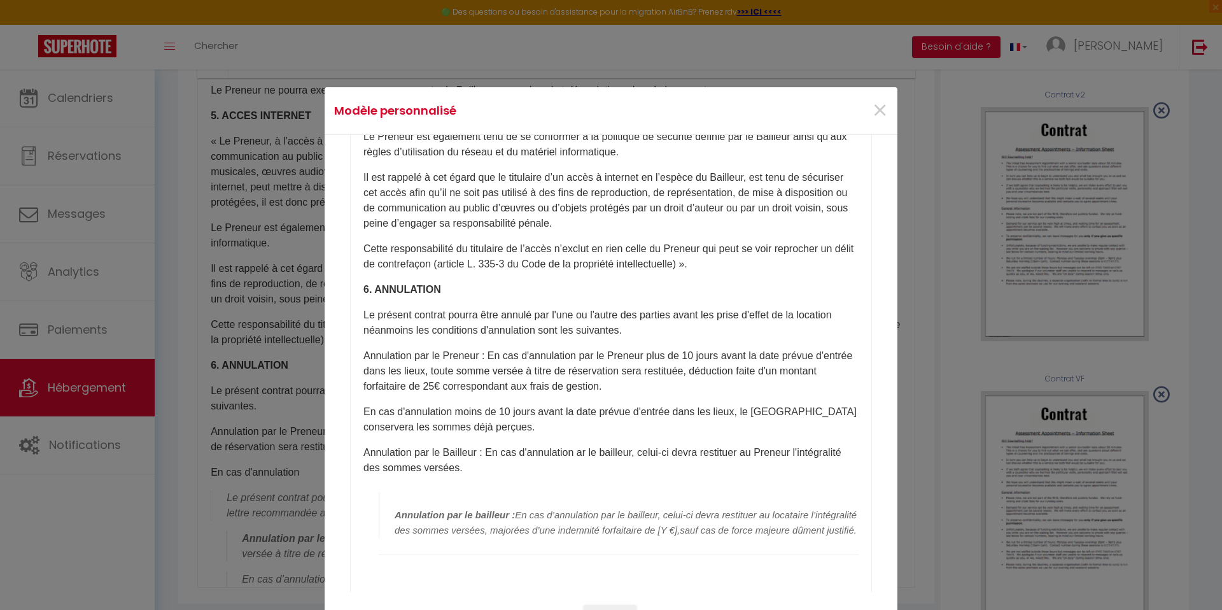
click at [577, 445] on p "Annulation par le Bailleur : En cas d'annulation ar le bailleur, celui-ci devra…" at bounding box center [610, 460] width 495 height 31
click at [534, 455] on p "Annulation par le Bailleur : En cas d'annulation par le bailleur, celui-ci devr…" at bounding box center [610, 460] width 495 height 31
click at [526, 538] on li "​ Annulation par le bailleur : En cas d’annulation par le bailleur, celui-ci de…" at bounding box center [619, 520] width 480 height 69
drag, startPoint x: 529, startPoint y: 543, endPoint x: 401, endPoint y: 485, distance: 140.4
click at [401, 486] on li "​ Annulation par le bailleur : En cas d’annulation par le bailleur, celui-ci de…" at bounding box center [619, 520] width 480 height 69
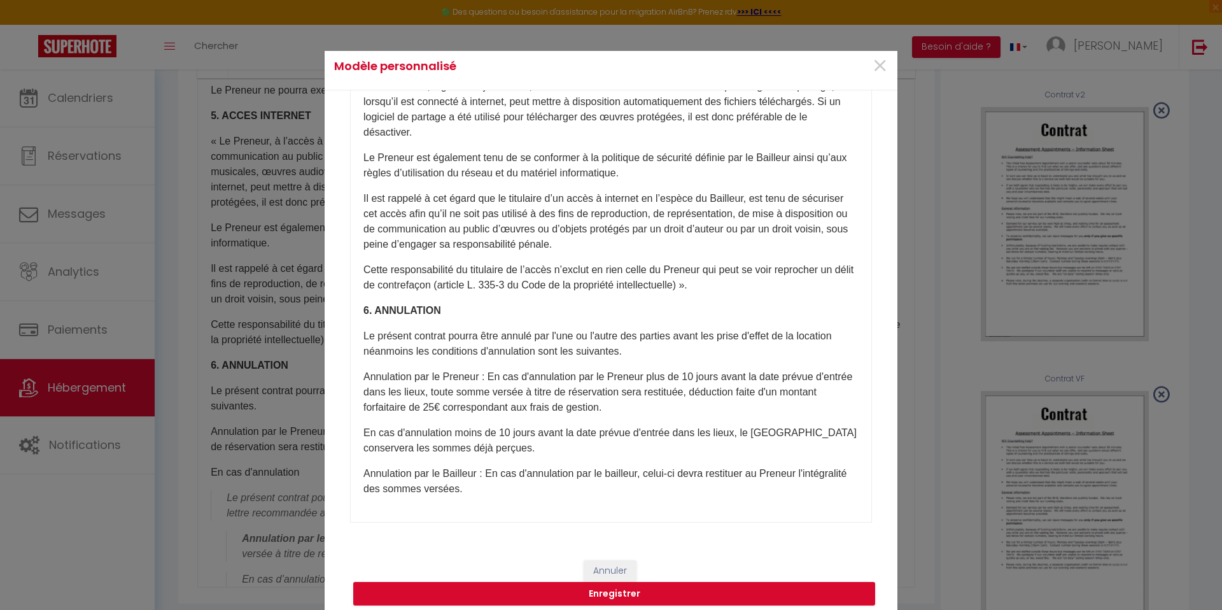
scroll to position [53, 0]
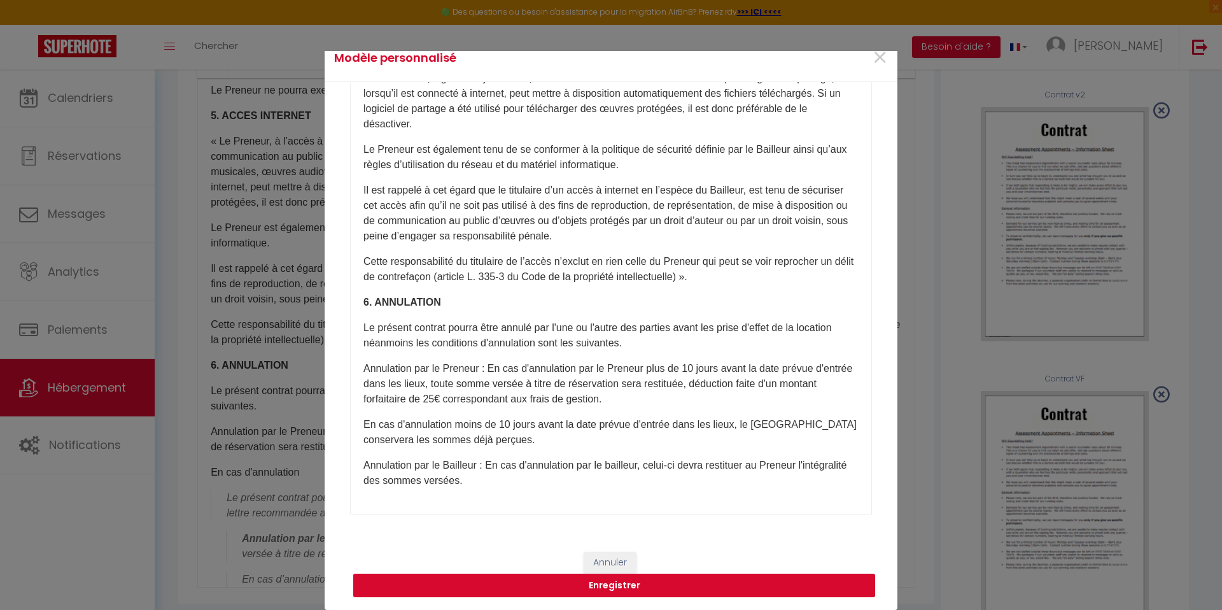
click at [560, 581] on button "Enregistrer" at bounding box center [614, 586] width 522 height 24
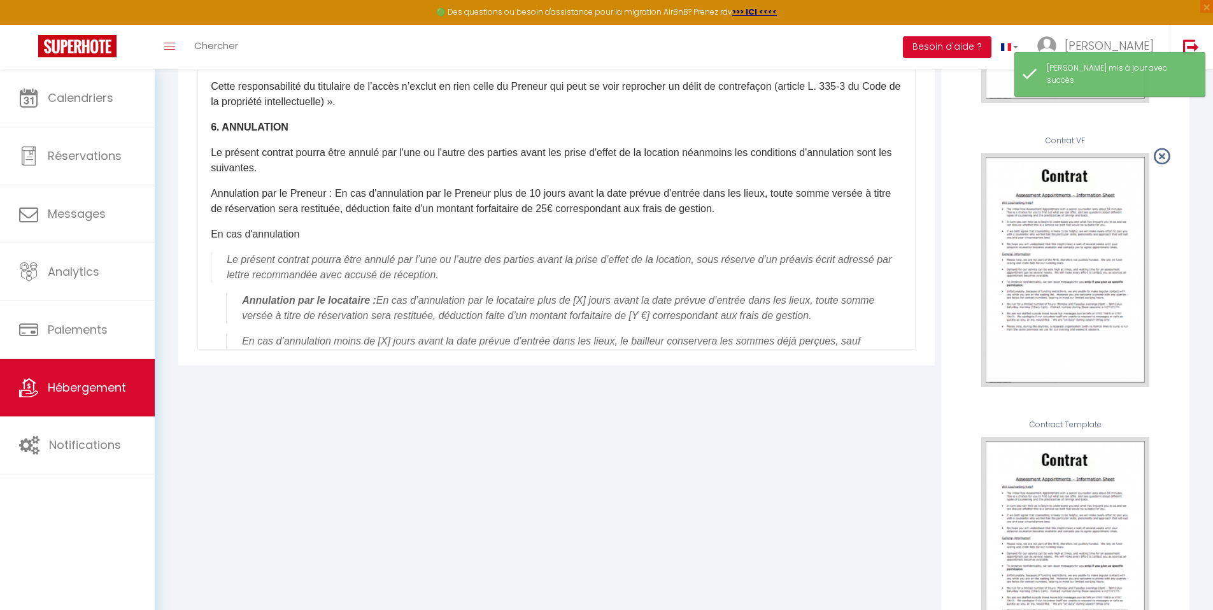
scroll to position [555, 0]
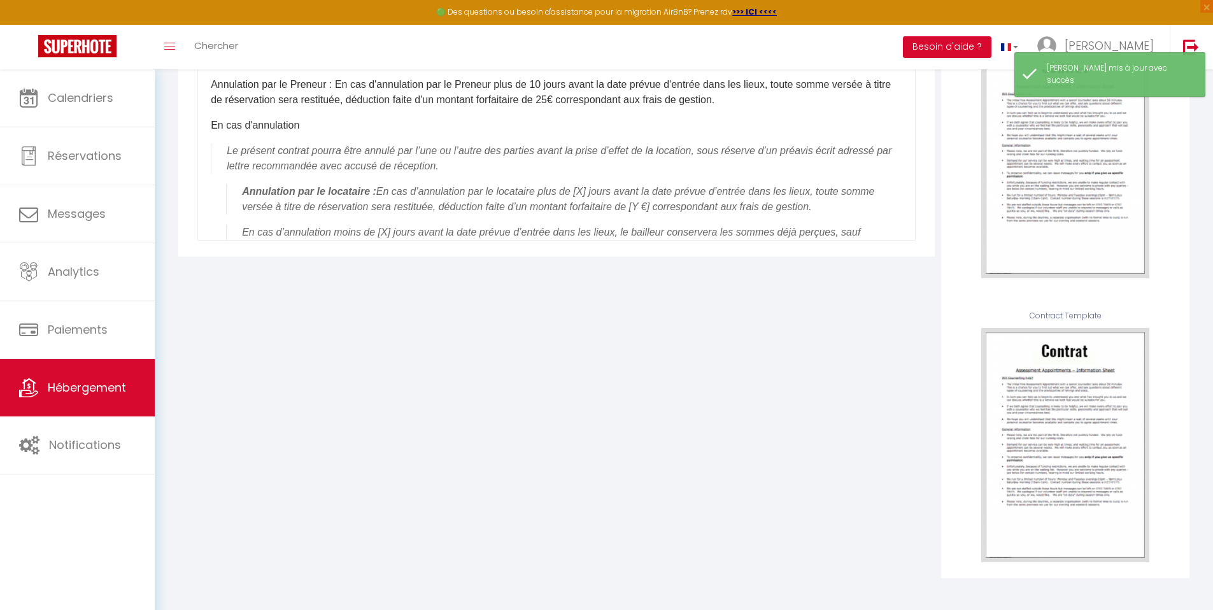
drag, startPoint x: 1222, startPoint y: 208, endPoint x: 1222, endPoint y: 406, distance: 198.6
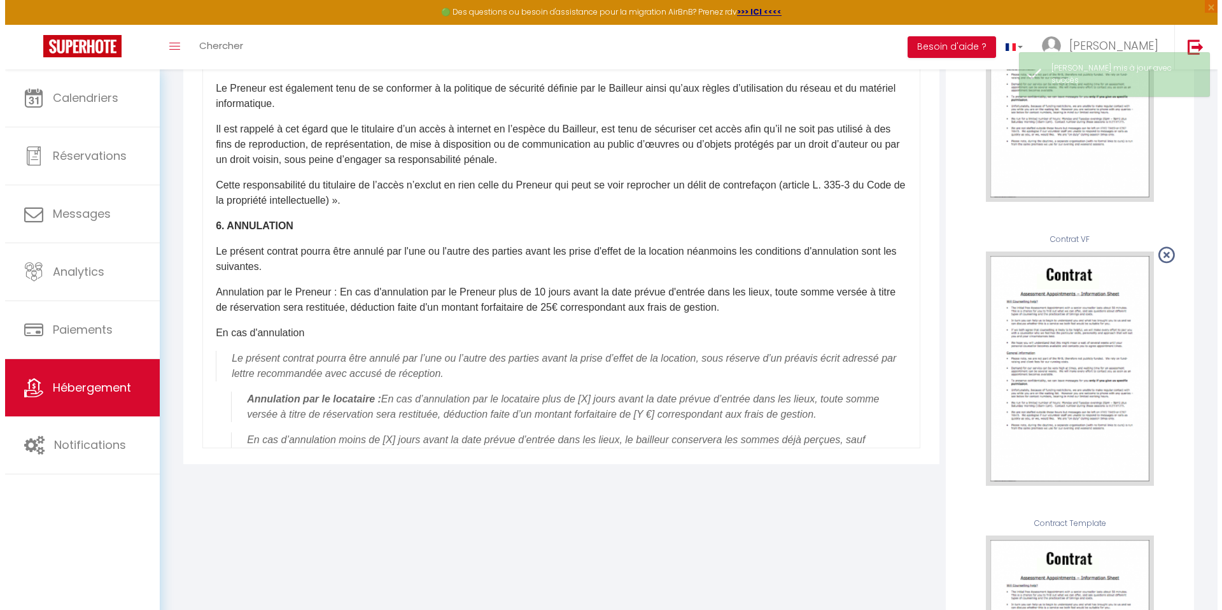
scroll to position [258, 0]
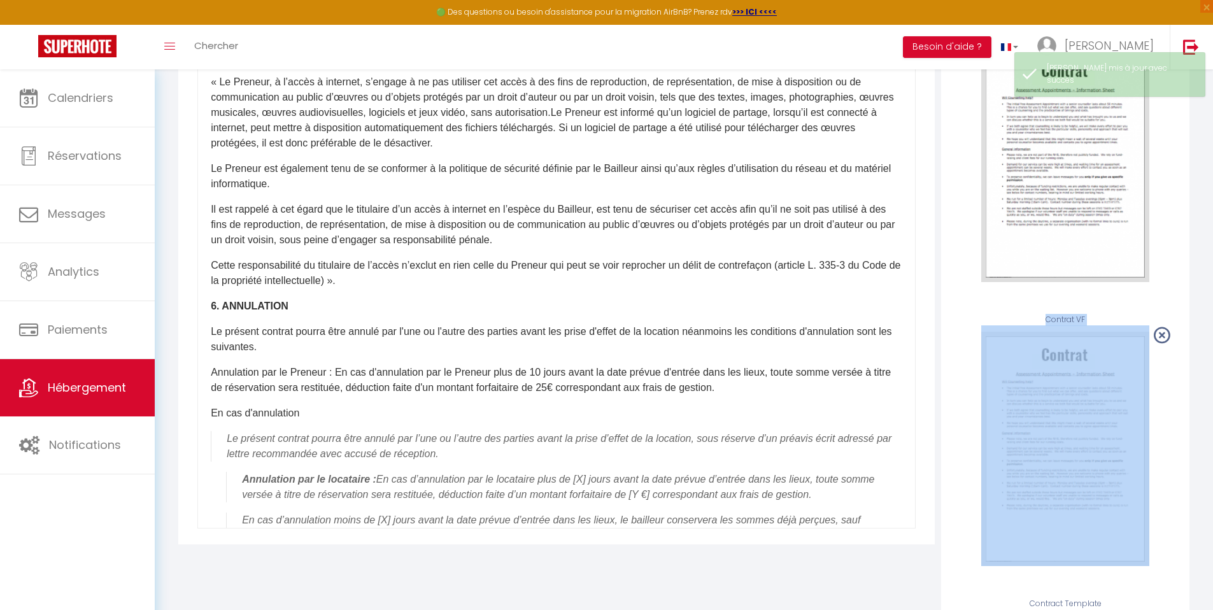
drag, startPoint x: 1222, startPoint y: 372, endPoint x: 1222, endPoint y: 217, distance: 155.3
click at [1213, 217] on html "🟢 Des questions ou besoin d'assistance pour la migration AirBnB? Prenez rdv >>>…" at bounding box center [606, 47] width 1213 height 610
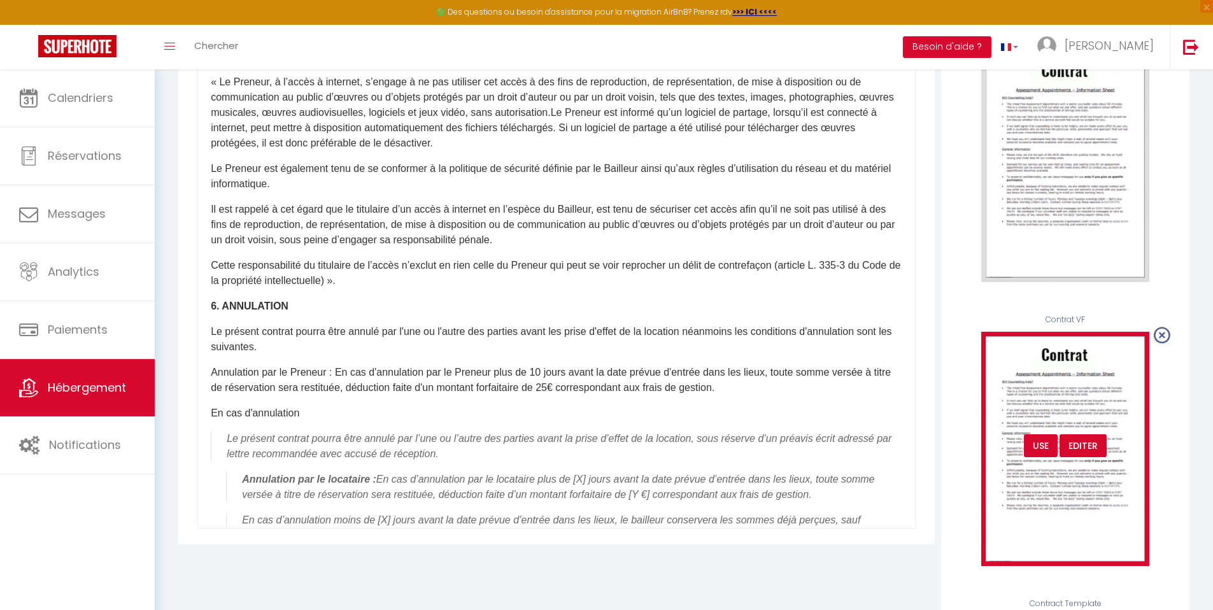
click at [1039, 454] on div "USE" at bounding box center [1041, 445] width 34 height 23
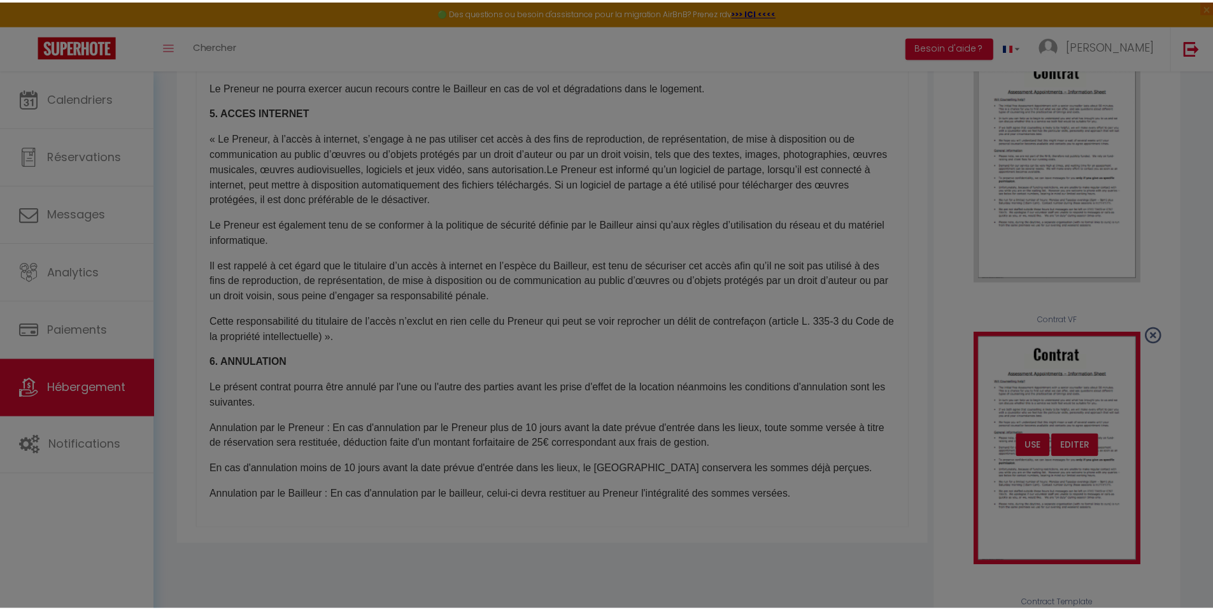
scroll to position [442, 0]
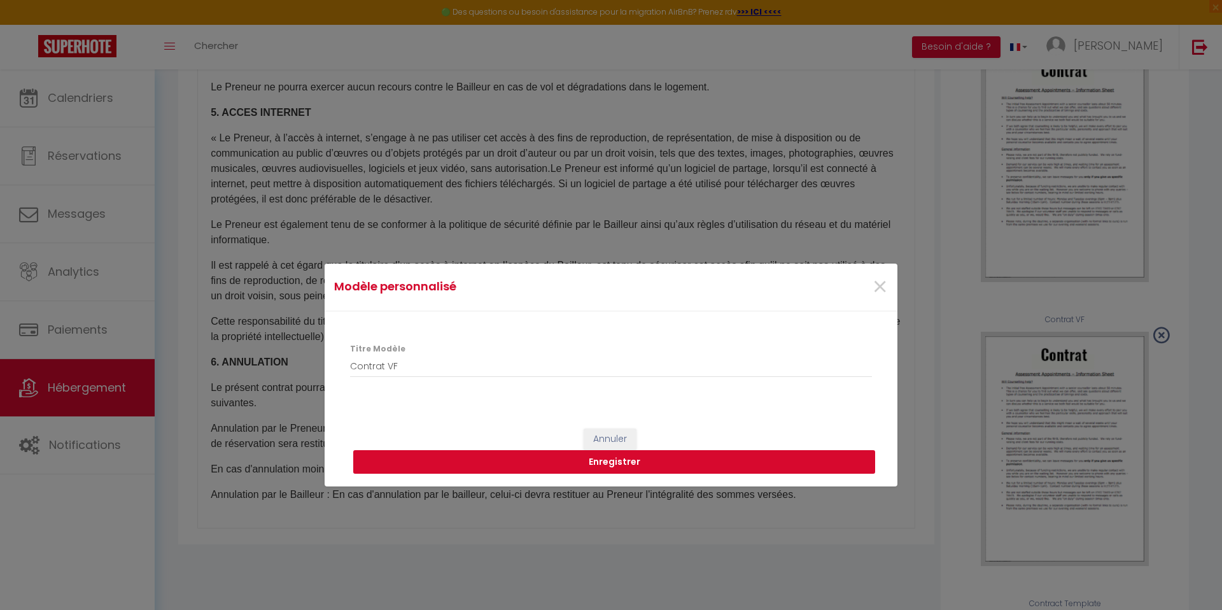
click at [640, 460] on button "Enregistrer" at bounding box center [614, 462] width 522 height 24
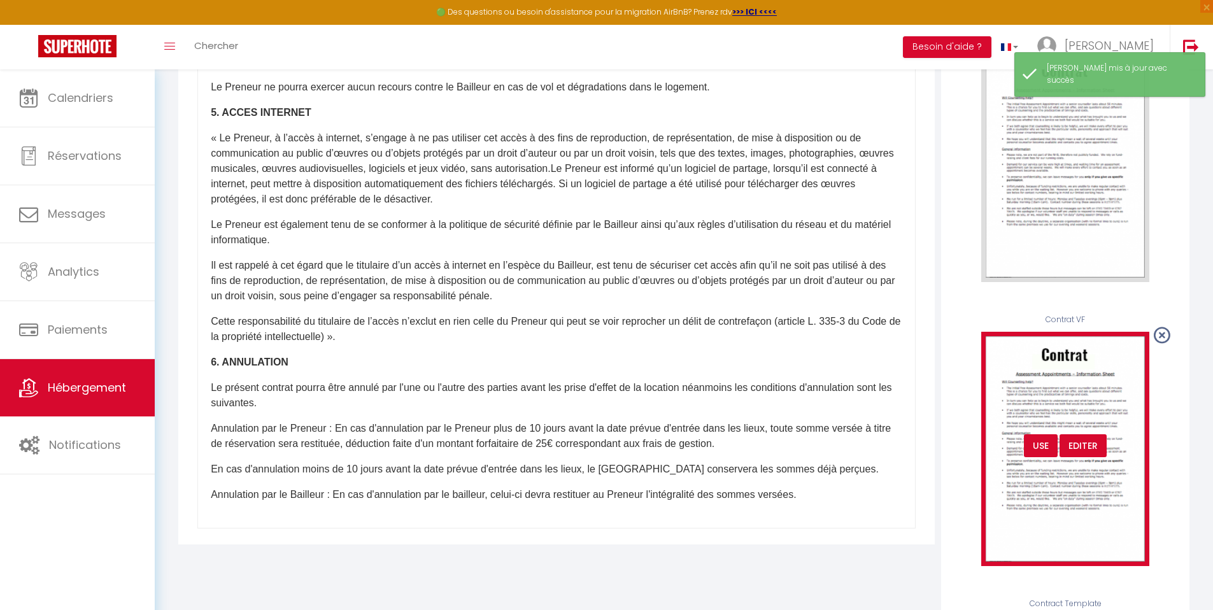
click at [1035, 451] on div "USE" at bounding box center [1041, 445] width 34 height 23
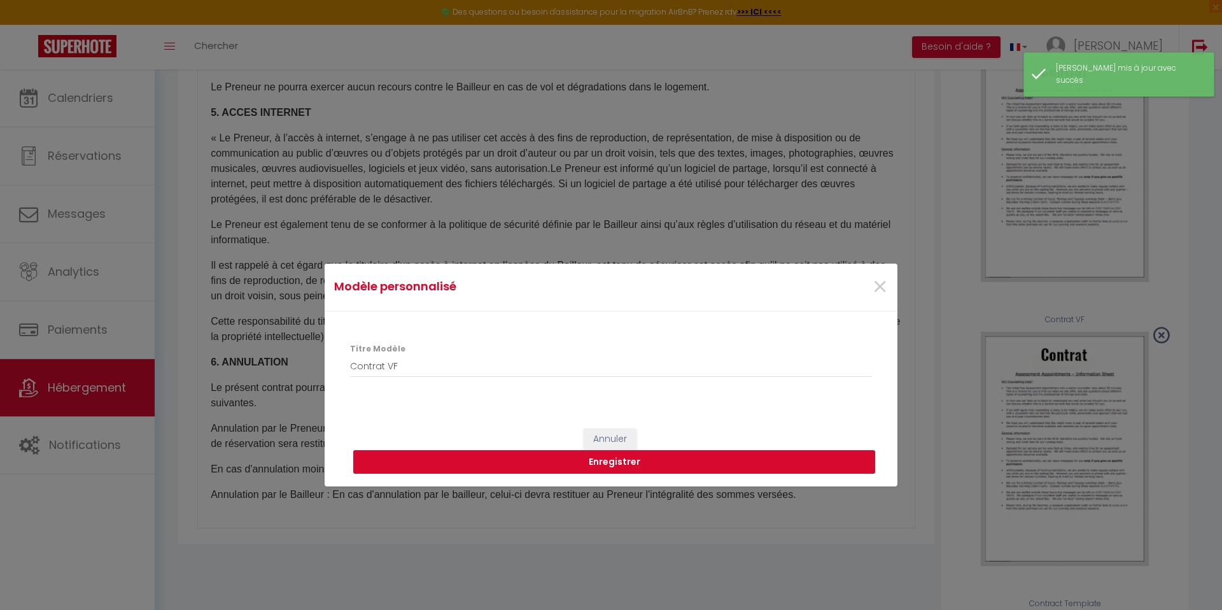
click at [626, 462] on button "Enregistrer" at bounding box center [614, 462] width 522 height 24
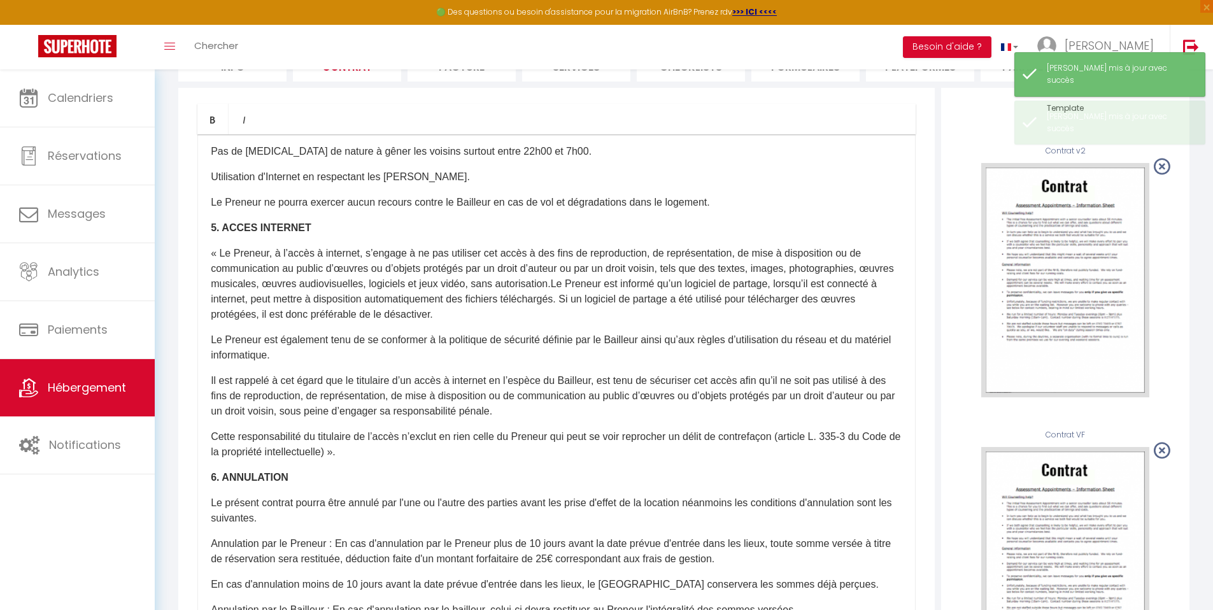
scroll to position [106, 0]
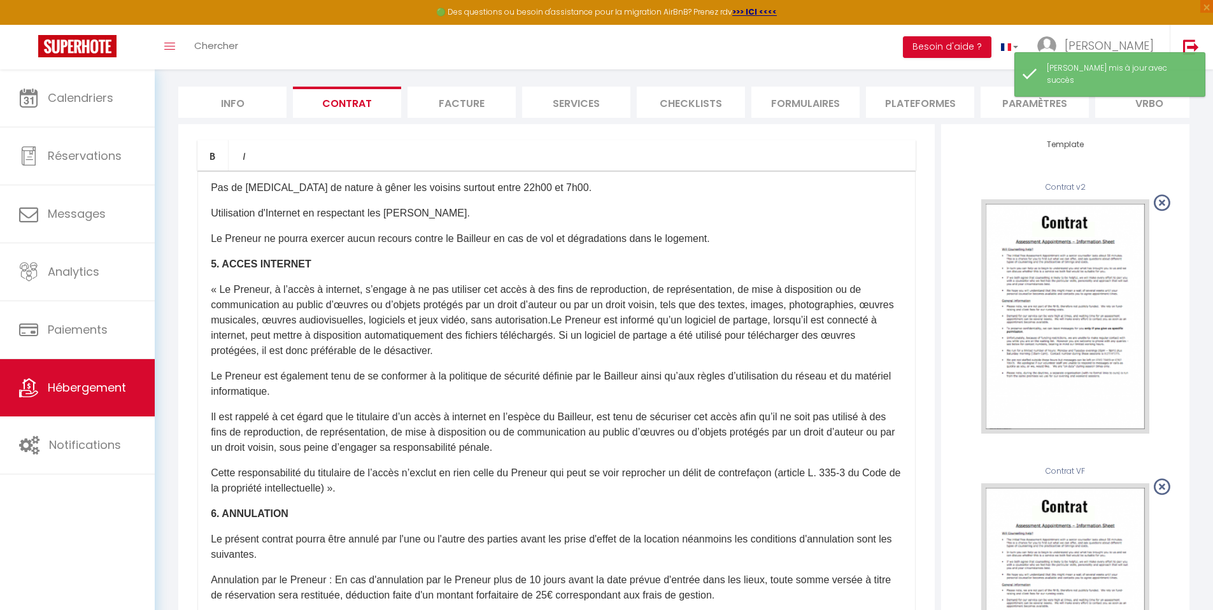
drag, startPoint x: 1222, startPoint y: 279, endPoint x: 1222, endPoint y: 200, distance: 79.6
click at [1213, 200] on html "🟢 Des questions ou besoin d'assistance pour la migration AirBnB? Prenez rdv >>>…" at bounding box center [606, 199] width 1213 height 610
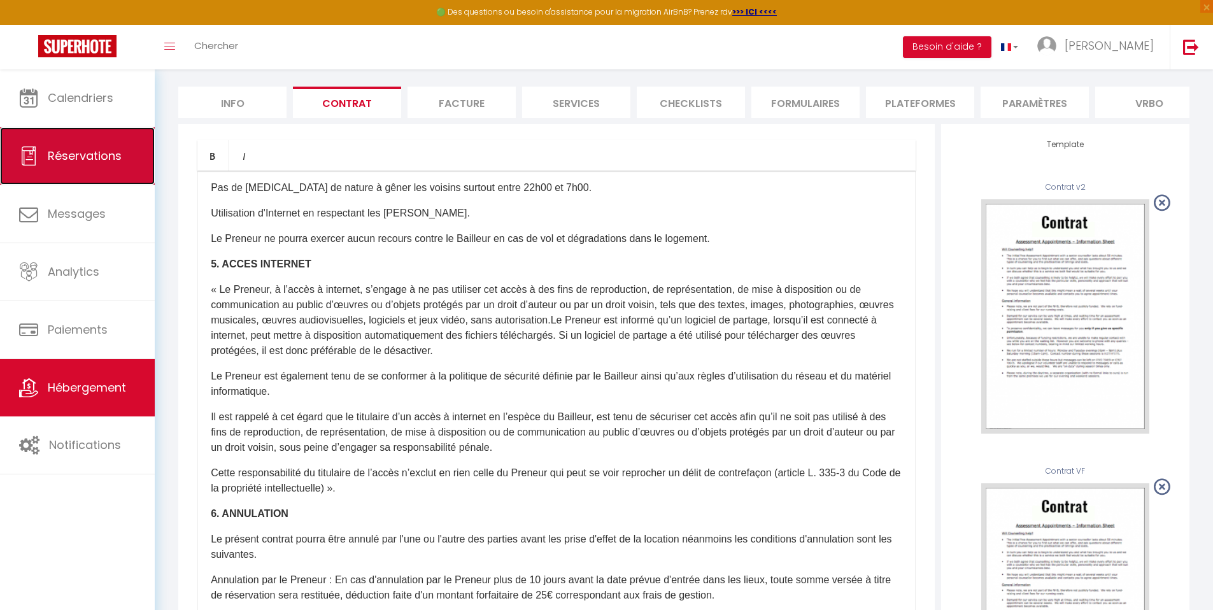
click at [107, 154] on span "Réservations" at bounding box center [85, 156] width 74 height 16
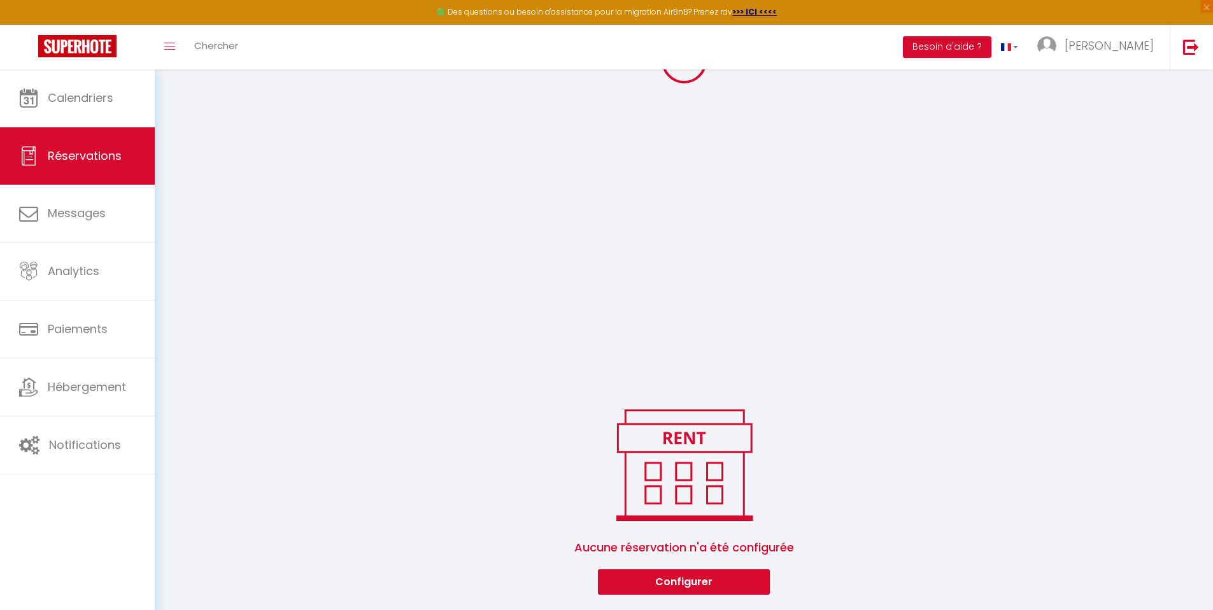
scroll to position [69, 0]
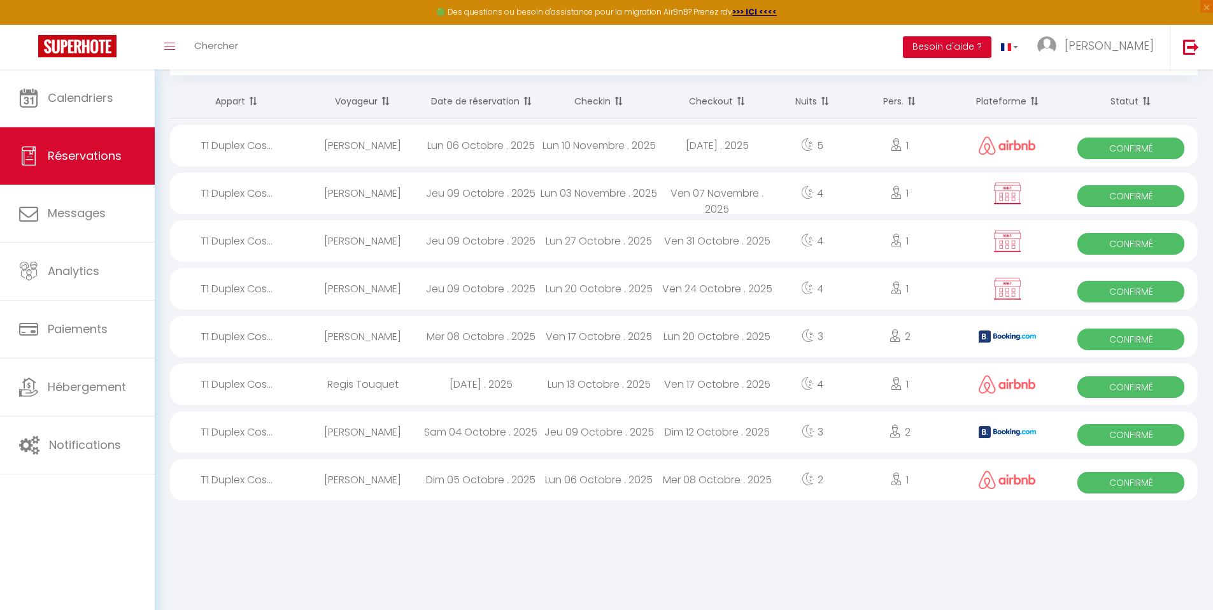
click at [688, 286] on div "Ven 24 Octobre . 2025" at bounding box center [717, 288] width 118 height 41
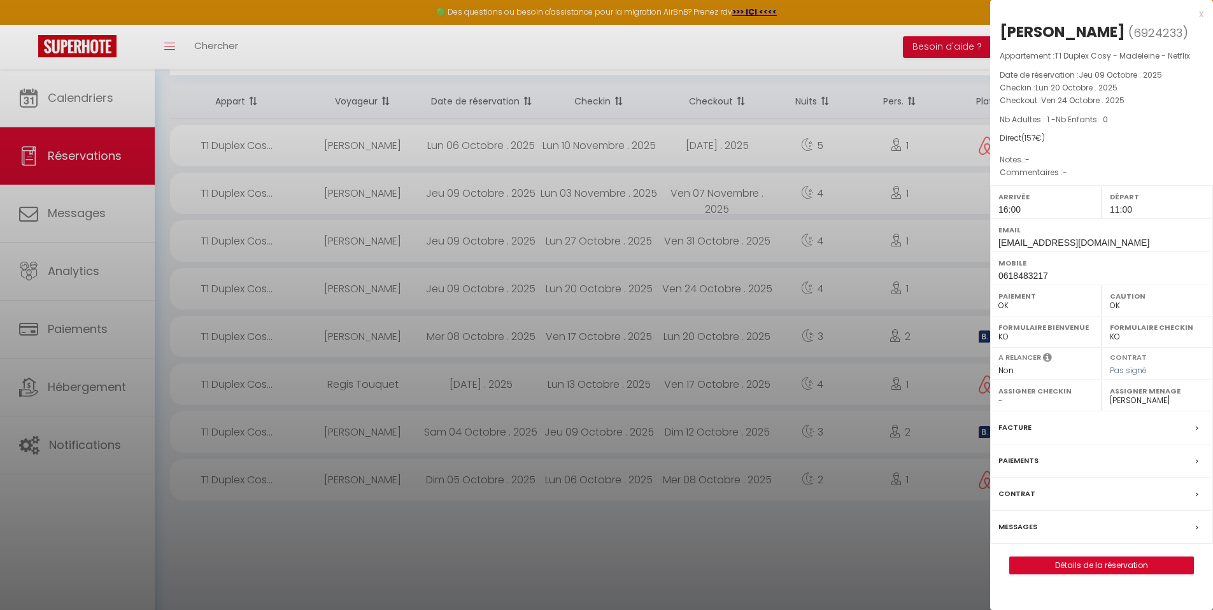
click at [1046, 493] on div "Contrat" at bounding box center [1101, 493] width 223 height 33
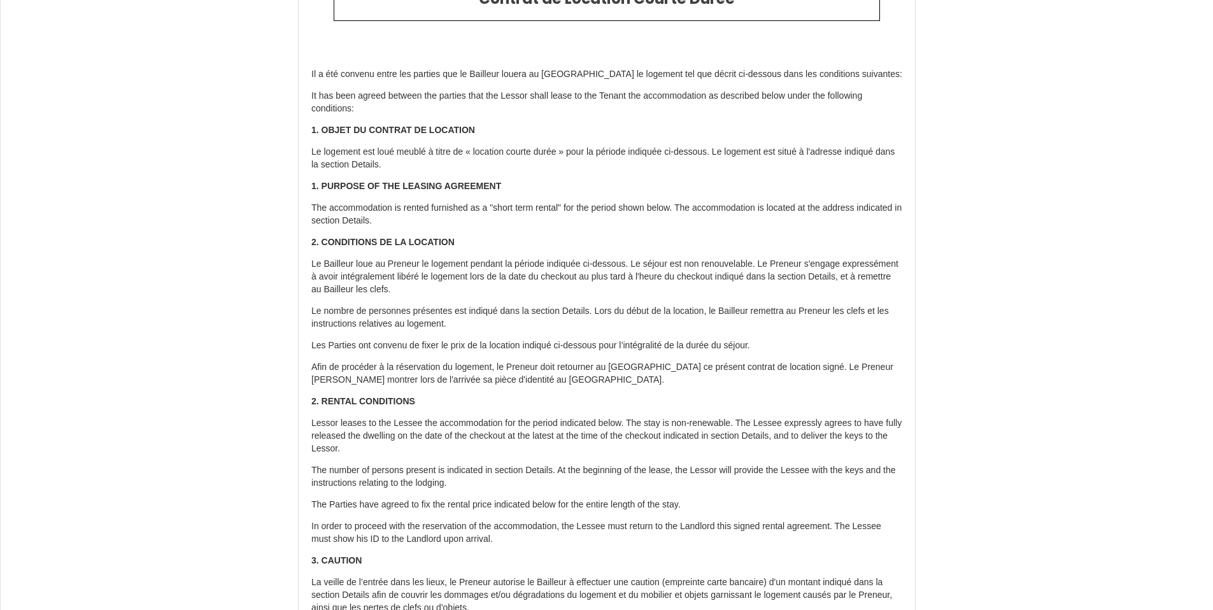
scroll to position [73, 0]
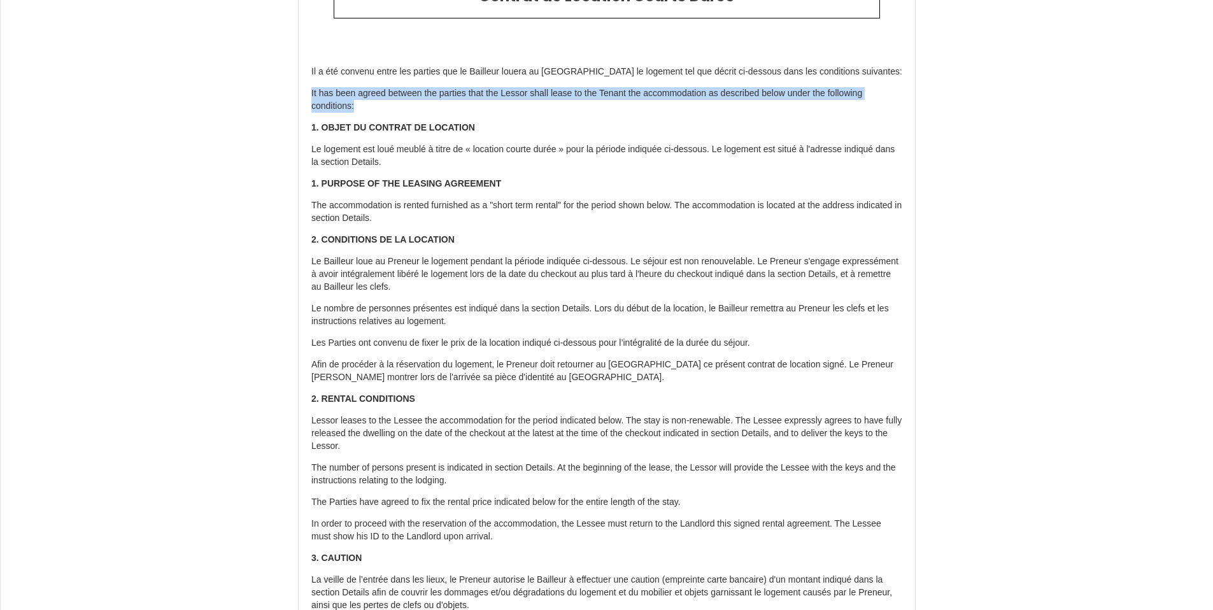
drag, startPoint x: 376, startPoint y: 113, endPoint x: 300, endPoint y: 90, distance: 79.7
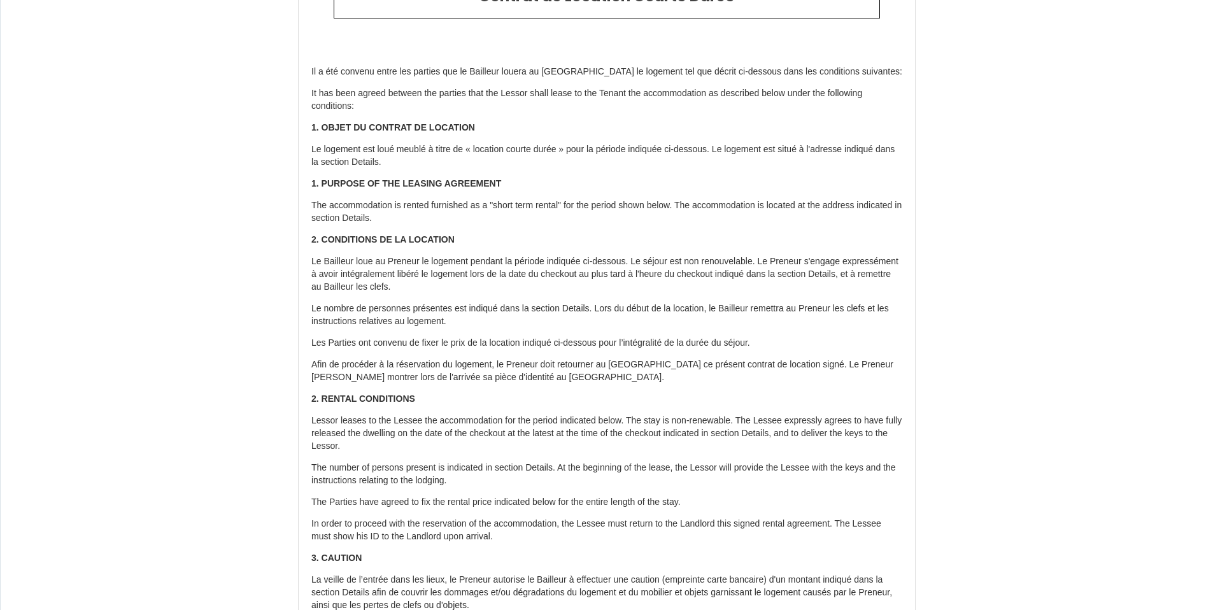
click at [358, 92] on p "It has been agreed between the parties that the Lessor shall lease to the Tenan…" at bounding box center [606, 99] width 591 height 25
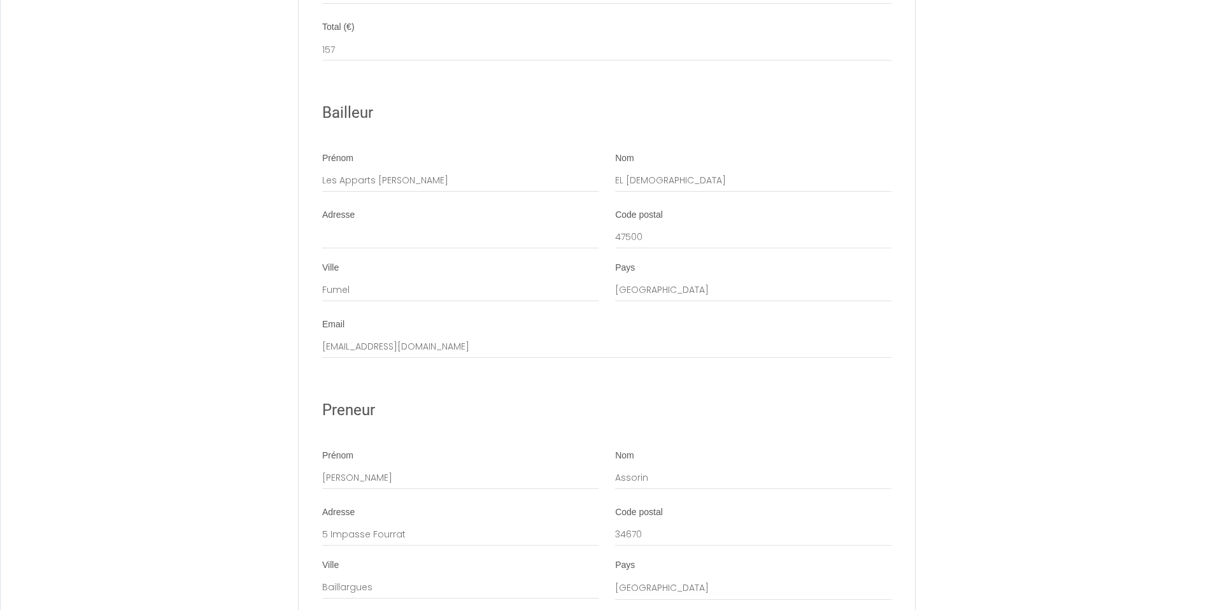
scroll to position [2004, 0]
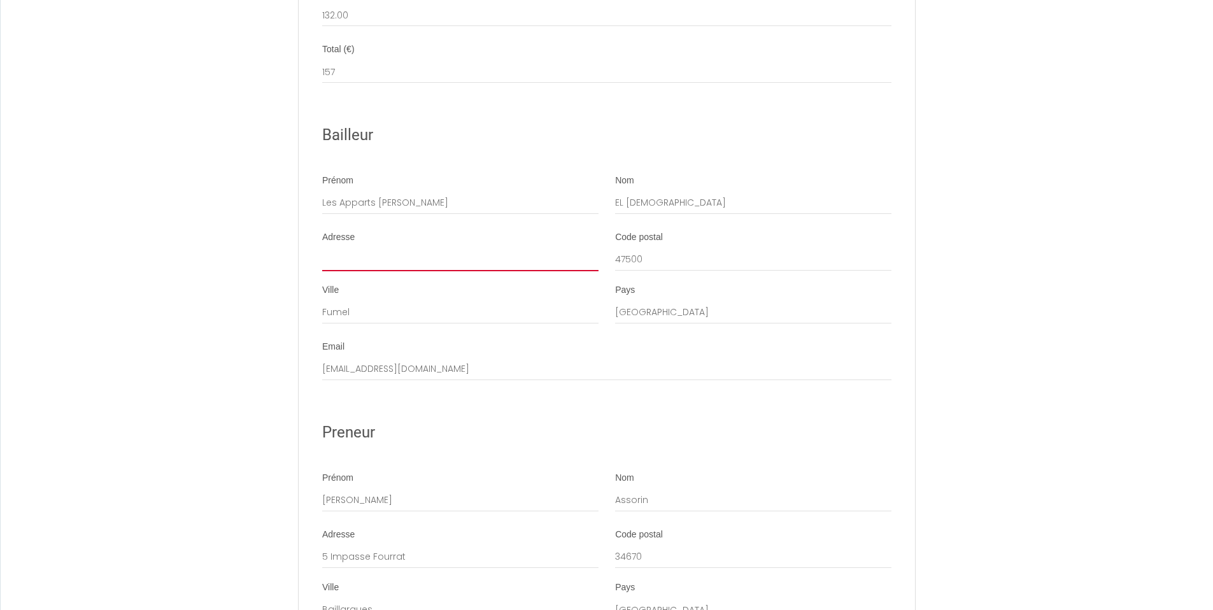
click at [379, 271] on input "Adresse" at bounding box center [460, 259] width 276 height 23
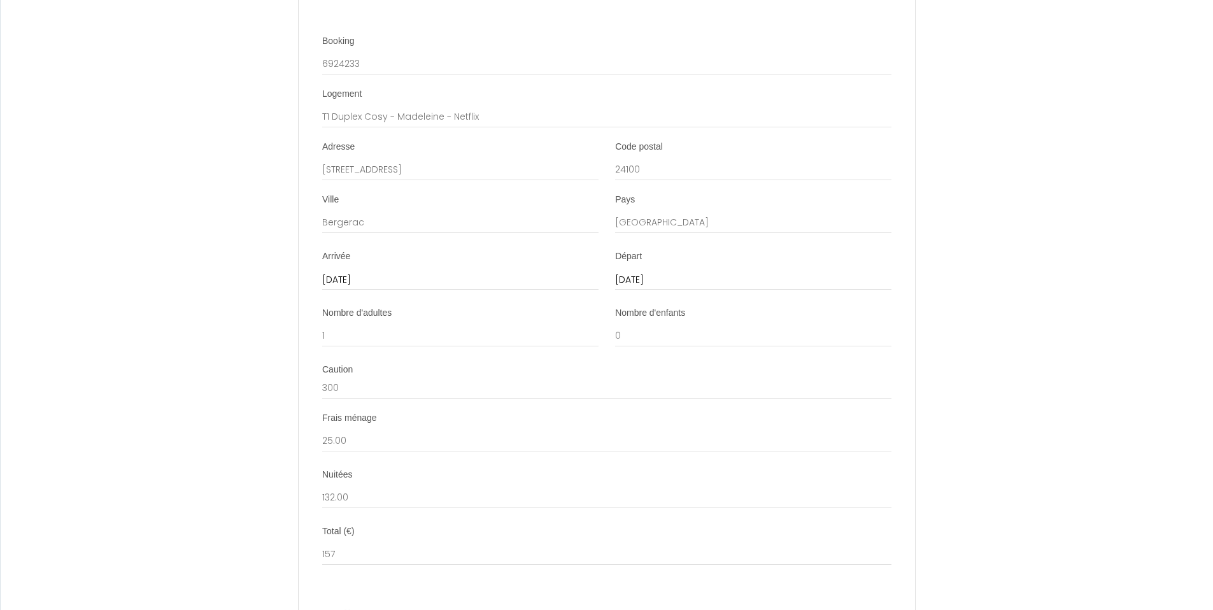
scroll to position [1519, 0]
drag, startPoint x: 1222, startPoint y: 339, endPoint x: 1222, endPoint y: 358, distance: 18.5
type input "10 rue des Cités"
click at [639, 292] on input "24 Fri October 2025" at bounding box center [753, 283] width 276 height 17
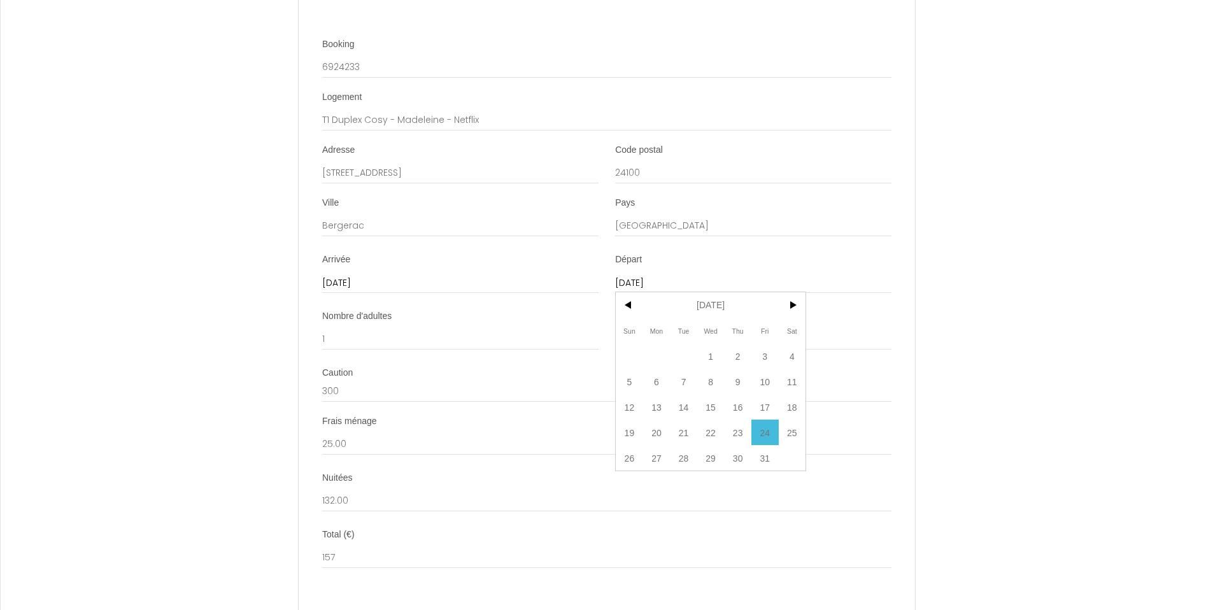
click at [639, 292] on input "24 Fri October 2025" at bounding box center [753, 283] width 276 height 17
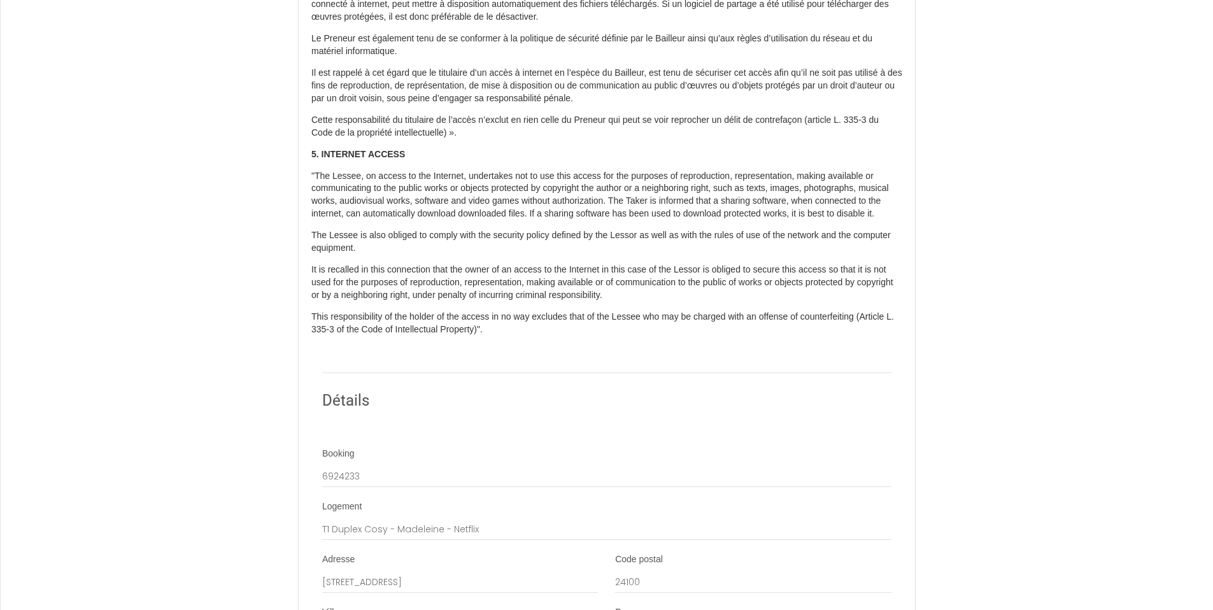
scroll to position [990, 0]
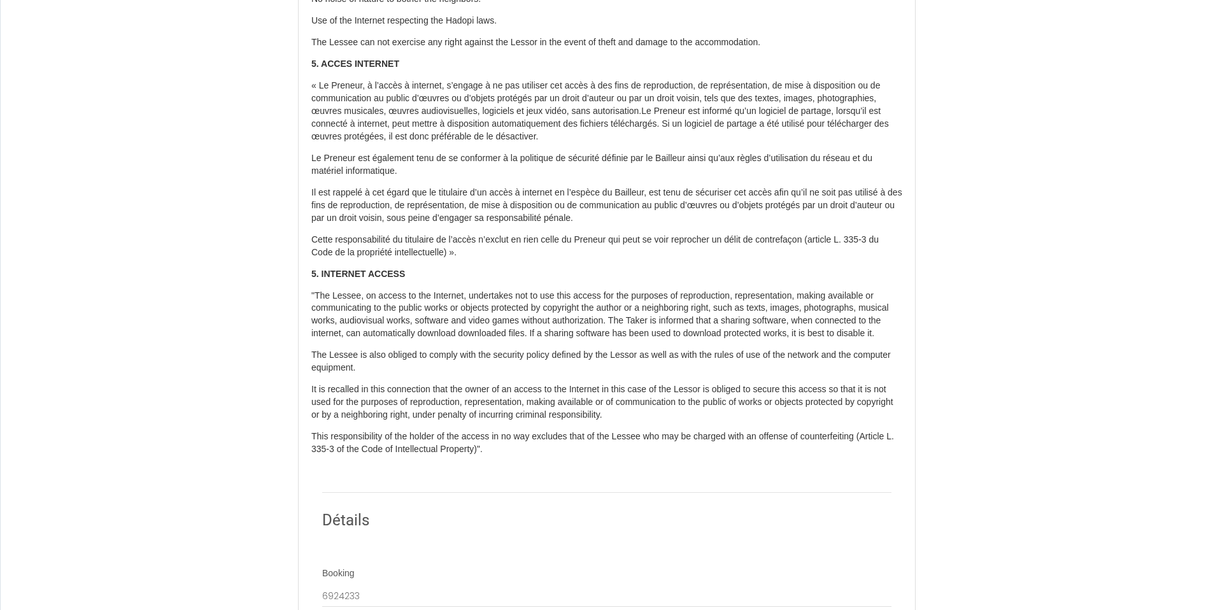
drag, startPoint x: 1222, startPoint y: 387, endPoint x: 1205, endPoint y: 285, distance: 103.8
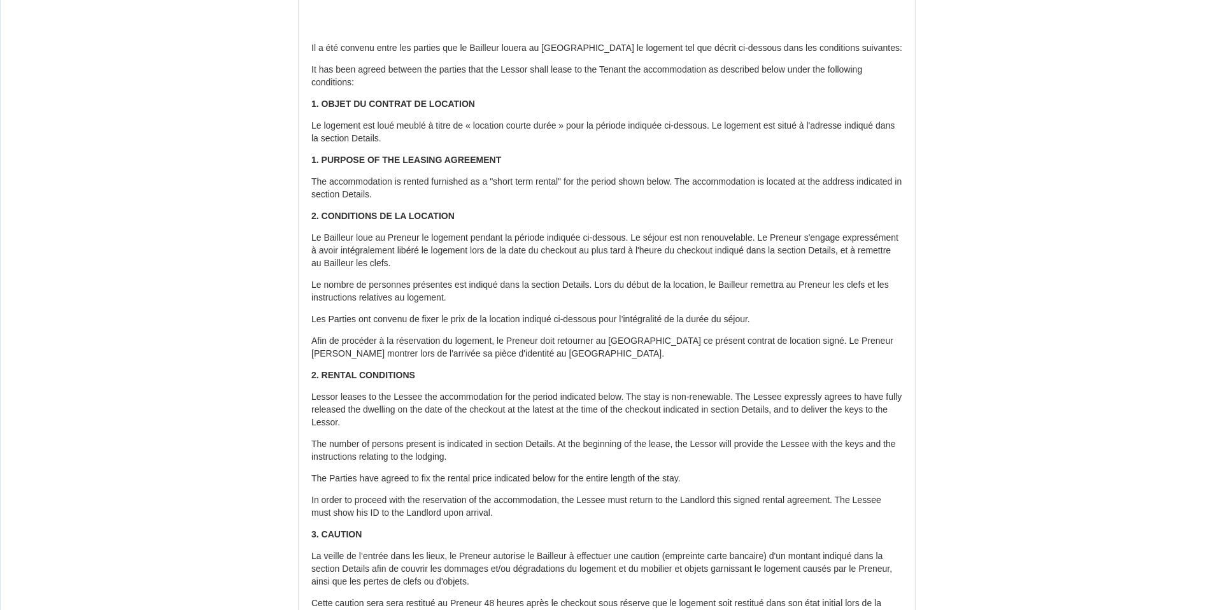
scroll to position [0, 0]
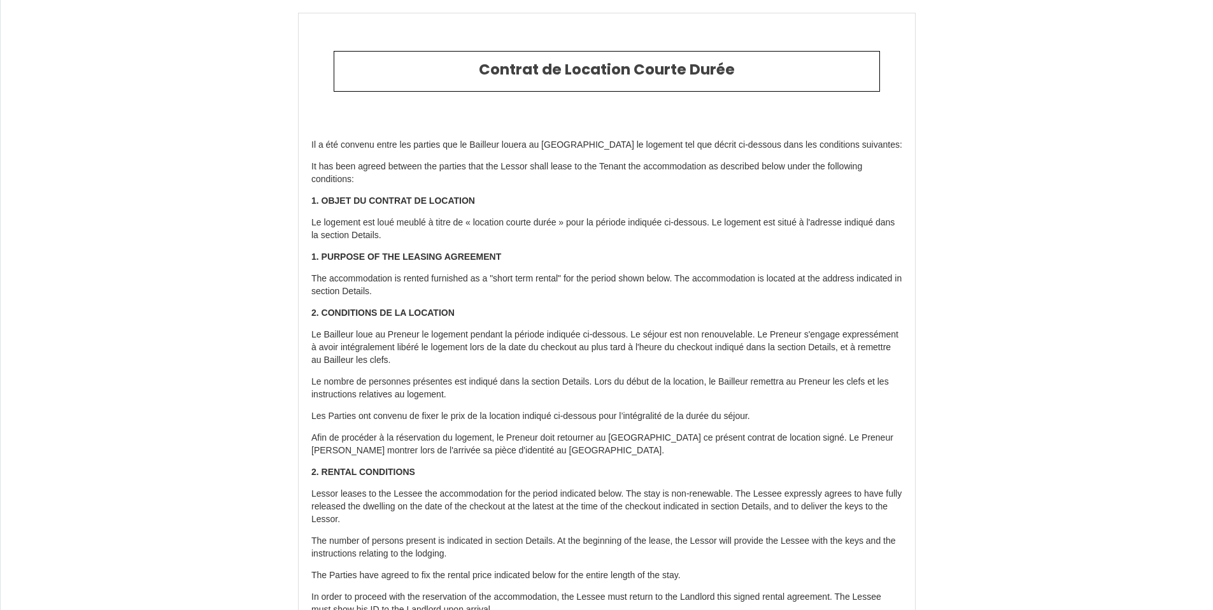
drag, startPoint x: 1222, startPoint y: 312, endPoint x: 1222, endPoint y: 22, distance: 290.3
click at [1212, 22] on html "Contrat de Location Courte Durée Il a été convenu entre les parties que le Bail…" at bounding box center [606, 305] width 1213 height 610
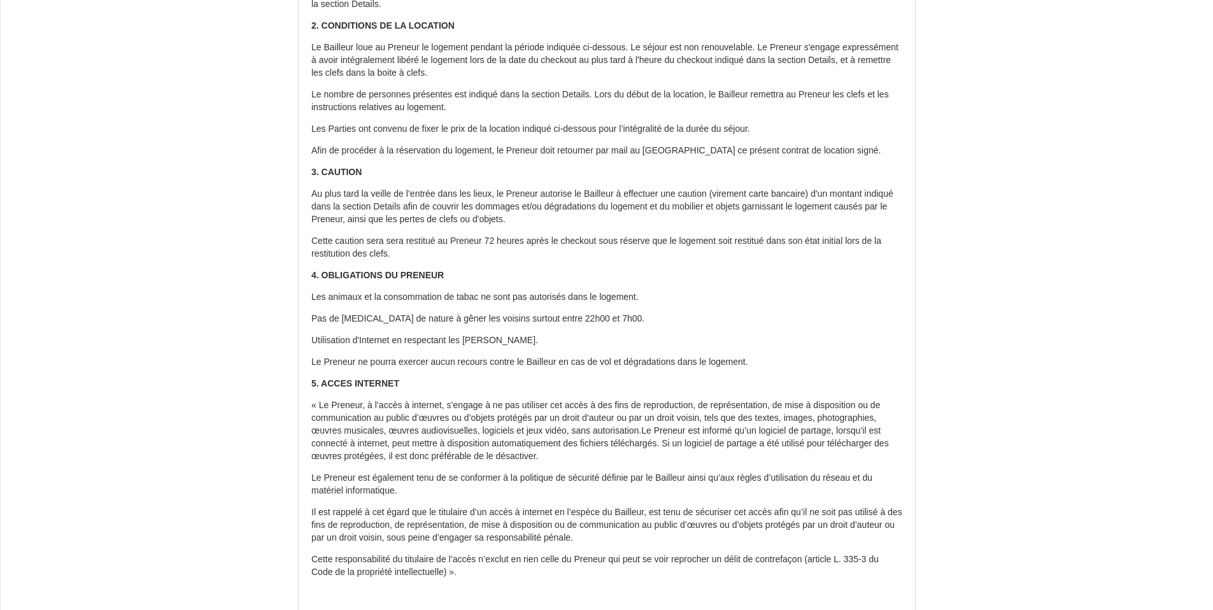
scroll to position [204, 0]
